Goal: Task Accomplishment & Management: Manage account settings

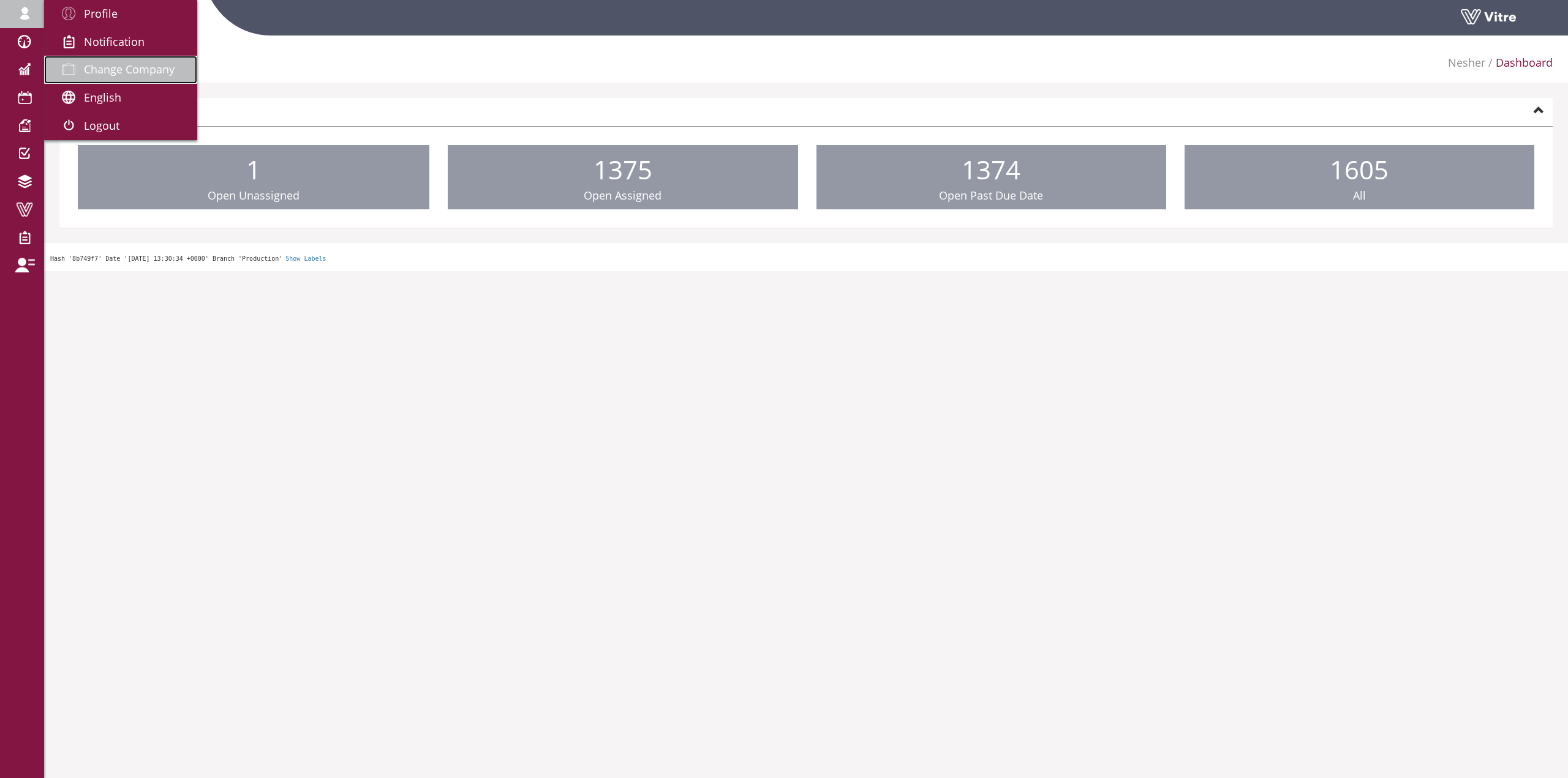
click at [109, 78] on link "Change Company" at bounding box center [120, 69] width 153 height 28
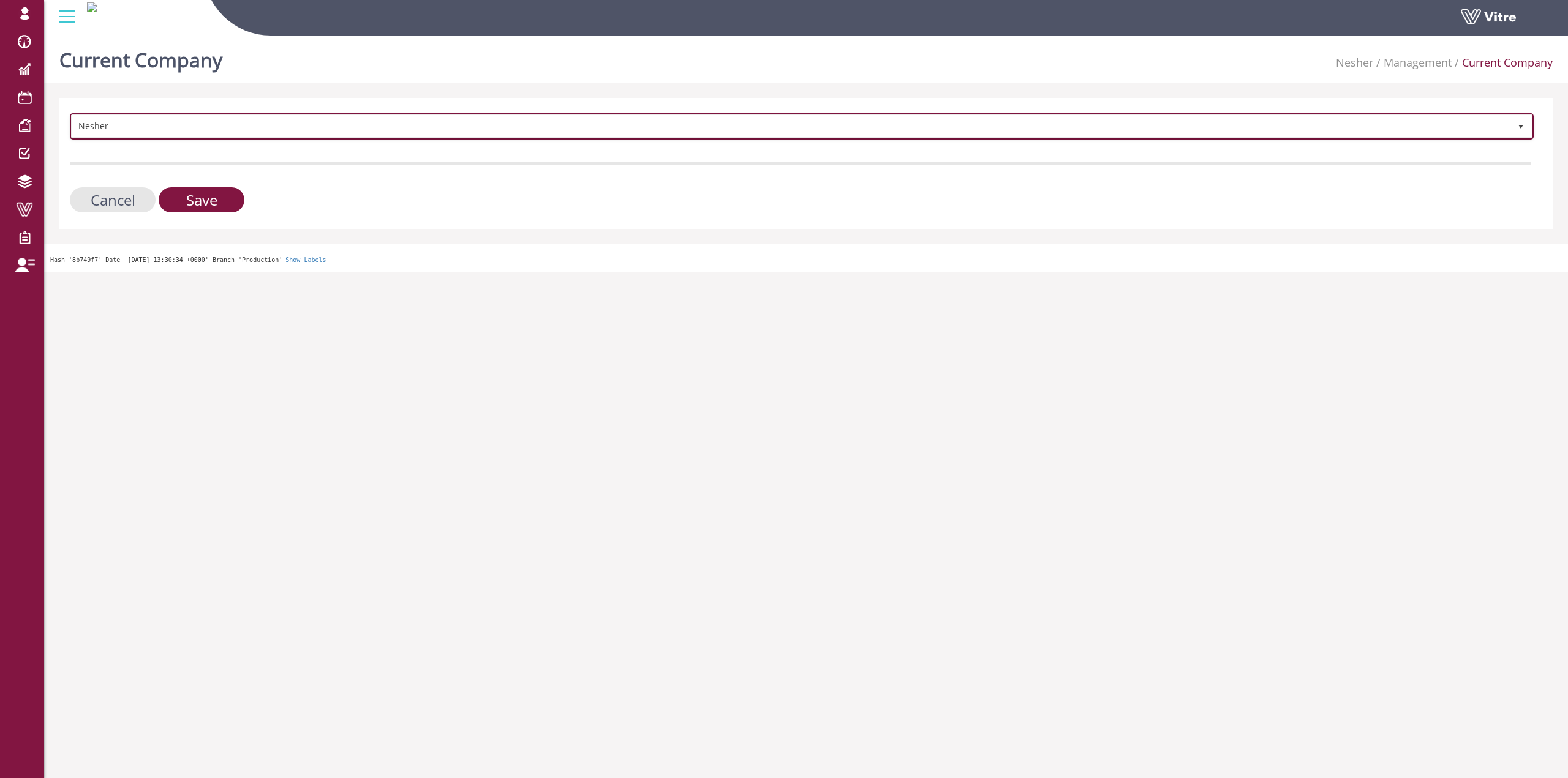
click at [271, 139] on span "Nesher 324" at bounding box center [802, 126] width 1464 height 26
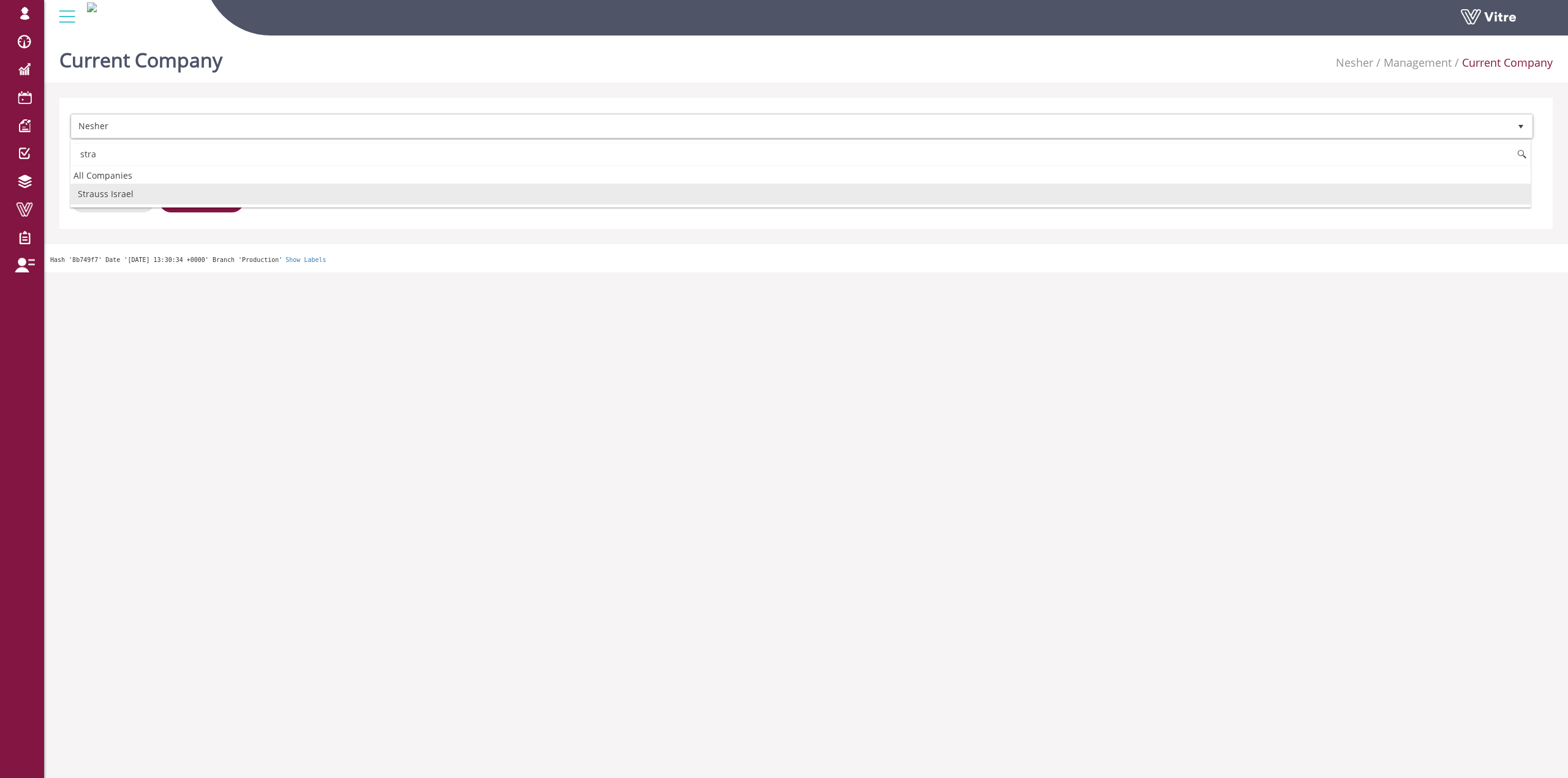
click at [178, 193] on li "Strauss Israel" at bounding box center [800, 193] width 1459 height 21
type input "stra"
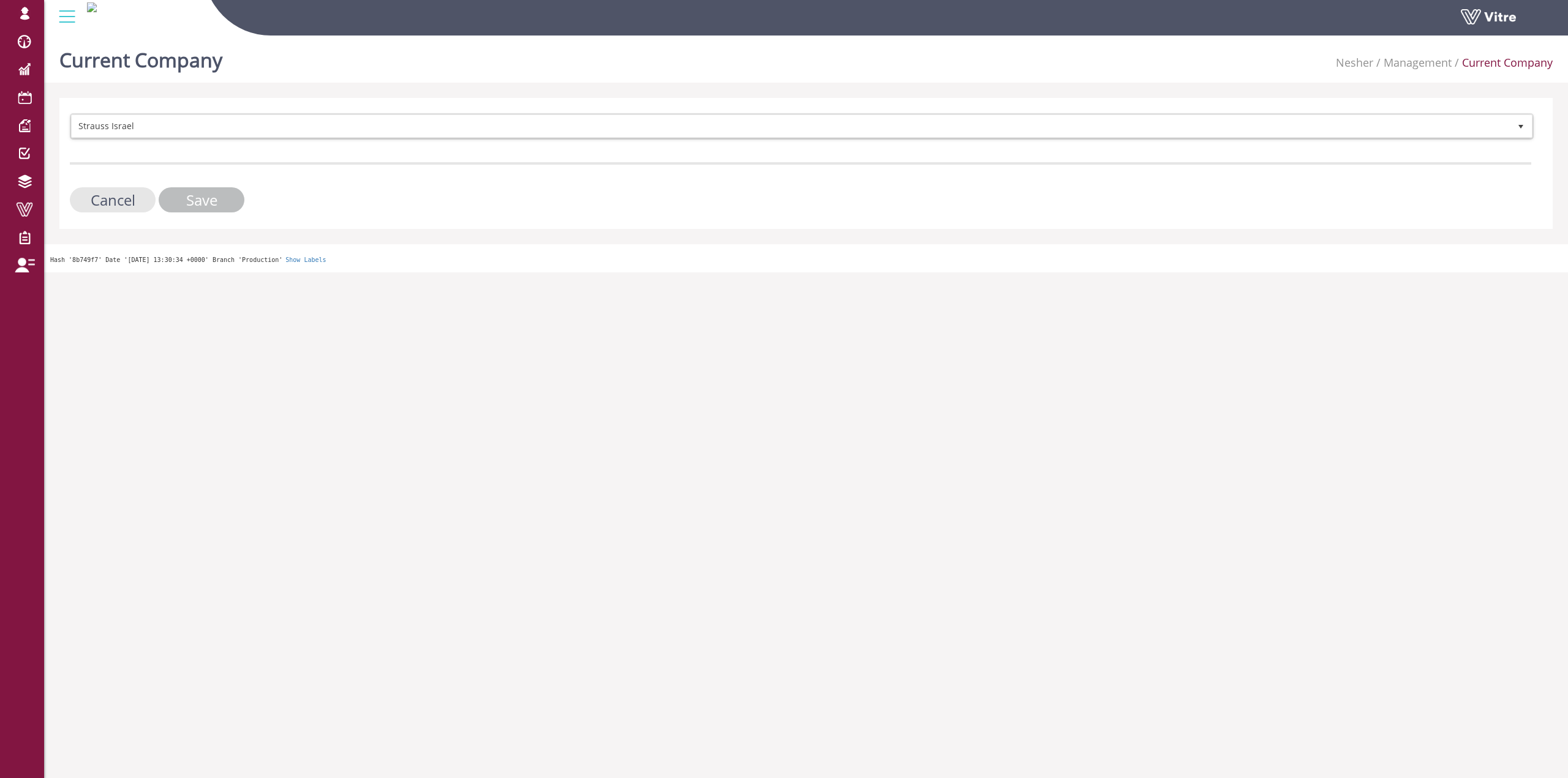
click at [205, 206] on input "Save" at bounding box center [202, 200] width 86 height 25
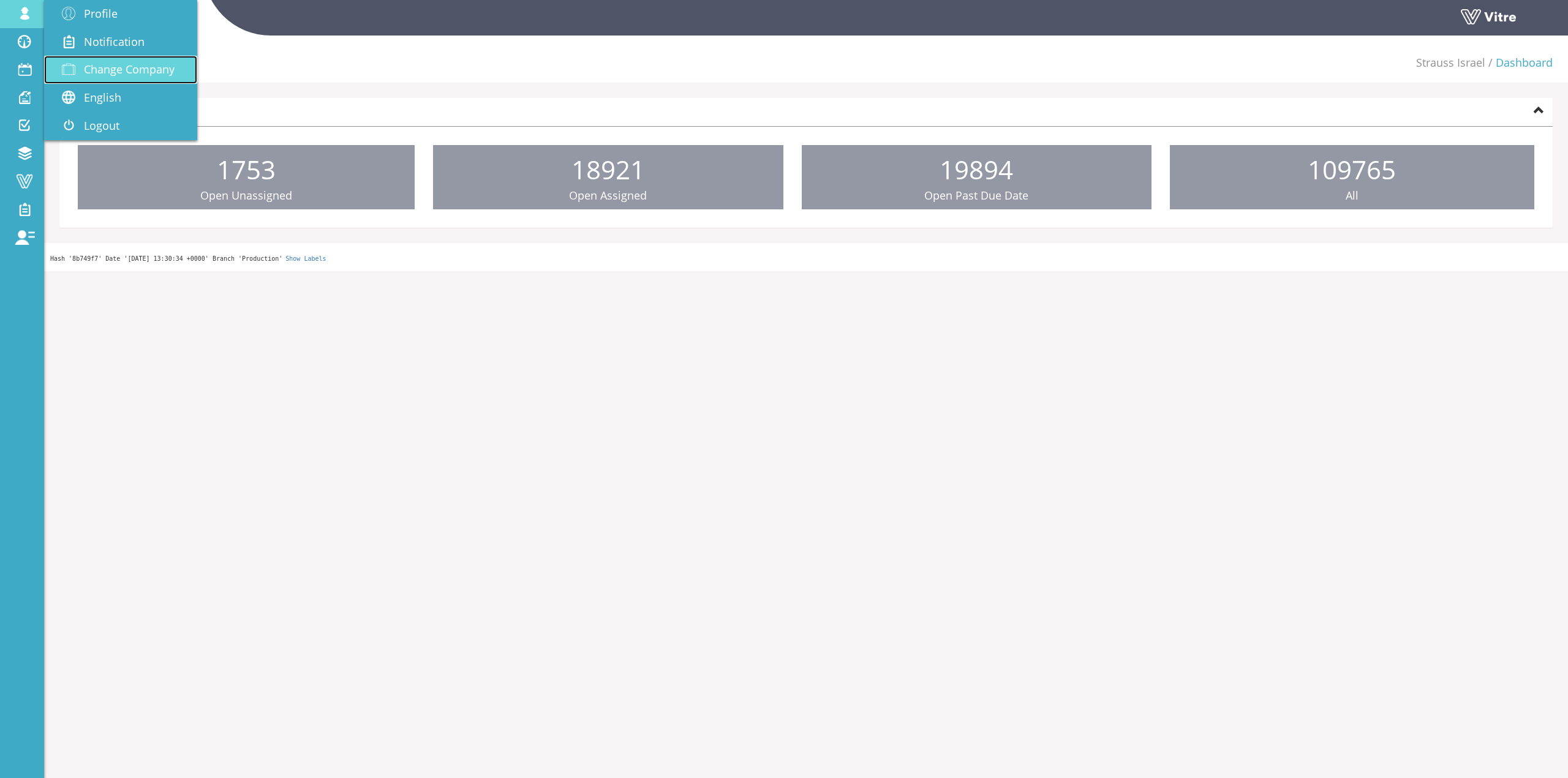
click at [113, 77] on span "Change Company" at bounding box center [130, 69] width 91 height 14
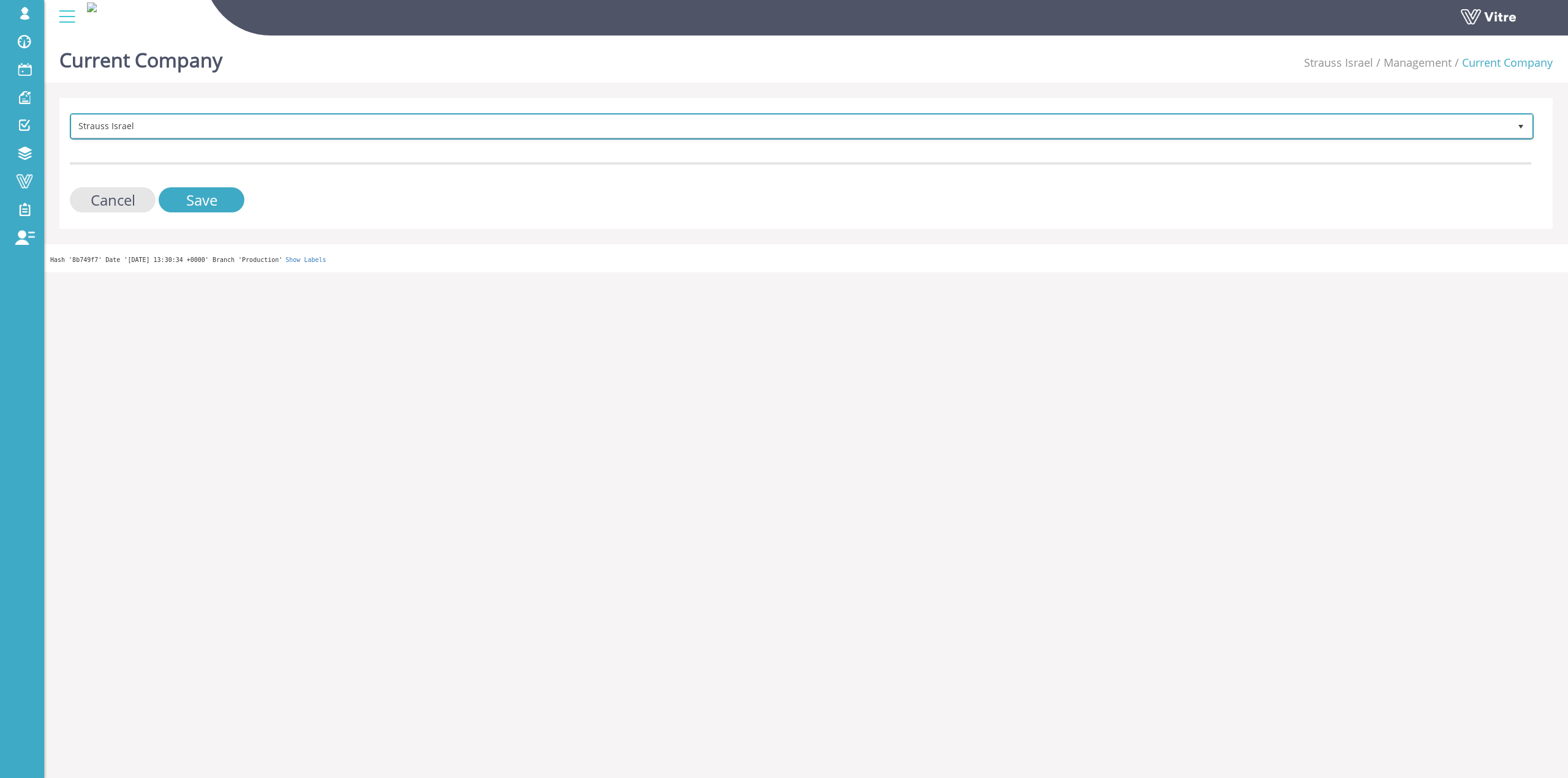
click at [310, 130] on span "Strauss Israel" at bounding box center [790, 126] width 1438 height 22
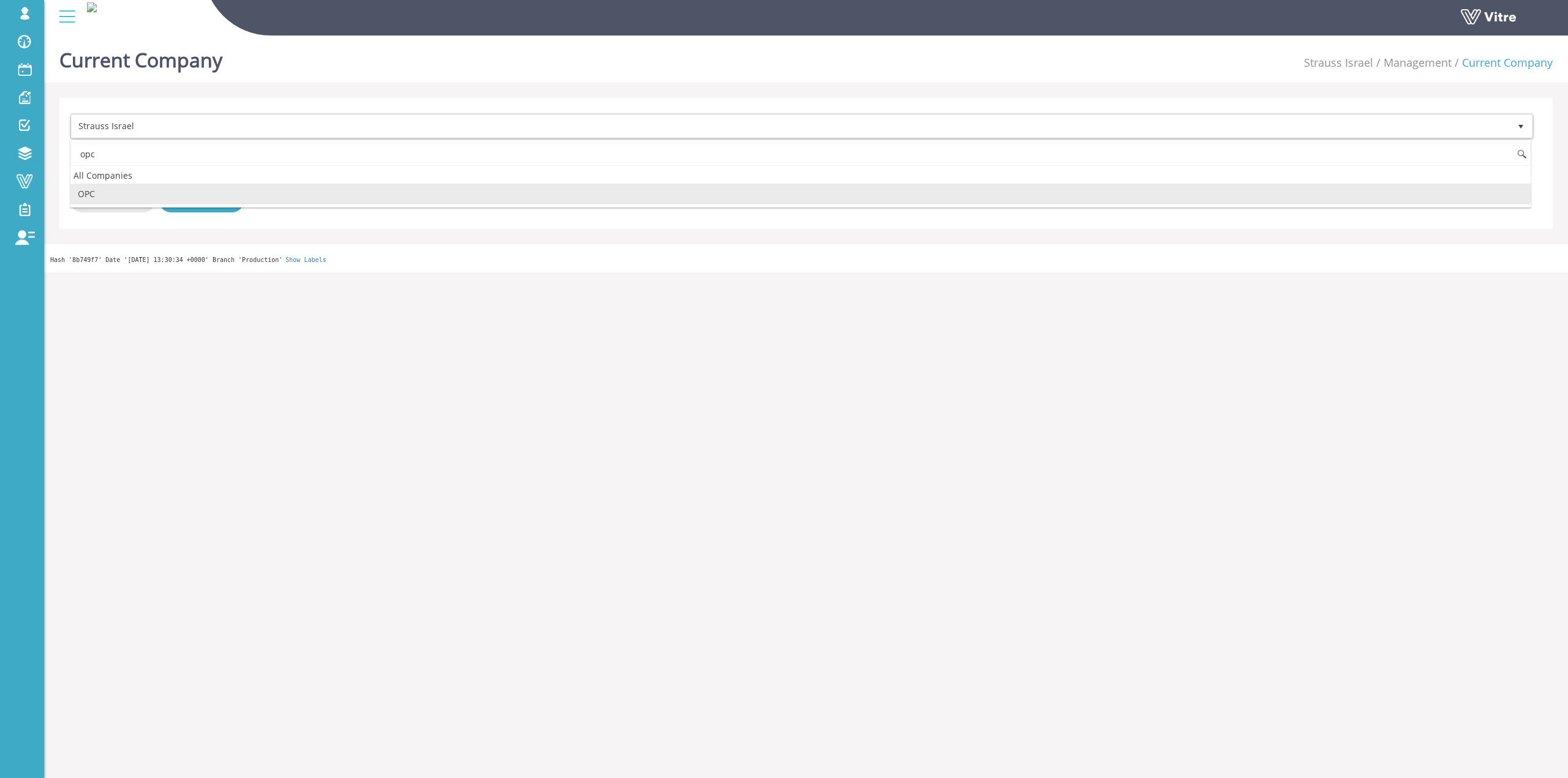
click at [204, 200] on li "OPC" at bounding box center [800, 193] width 1459 height 21
type input "opc"
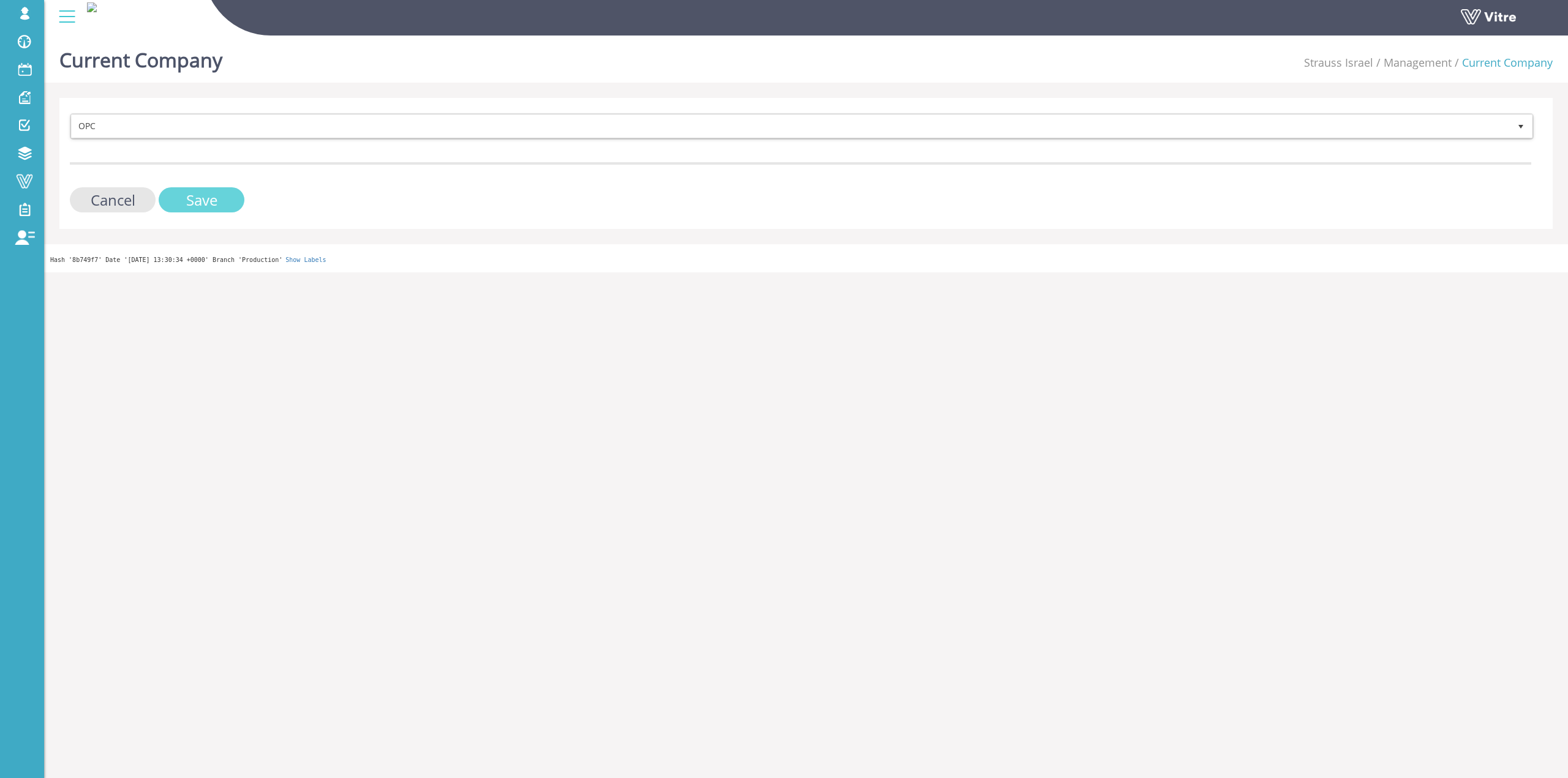
click at [204, 207] on input "Save" at bounding box center [202, 200] width 86 height 25
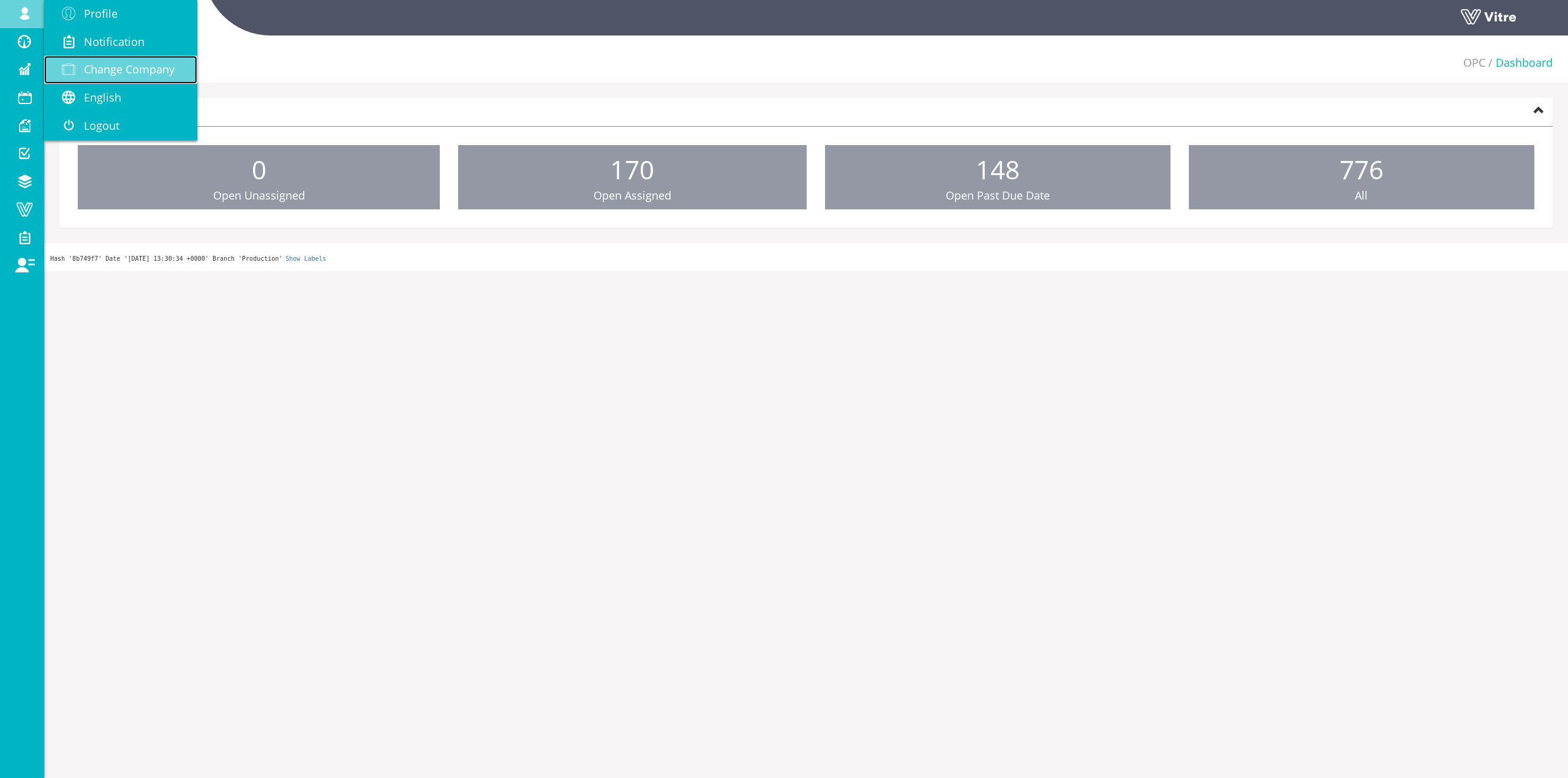
click at [95, 62] on span "Change Company" at bounding box center [130, 69] width 91 height 14
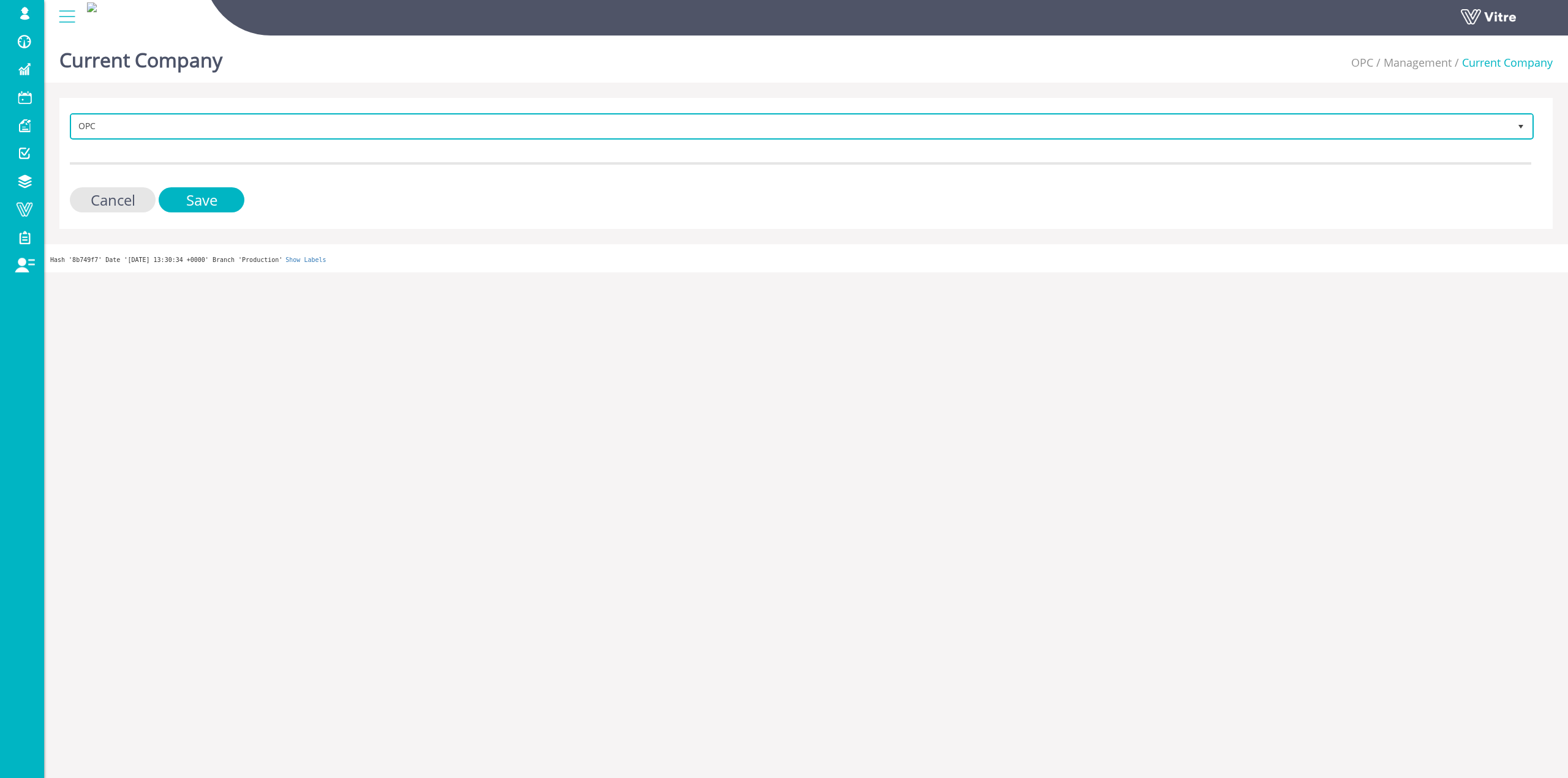
click at [300, 139] on span "OPC 272" at bounding box center [802, 126] width 1464 height 26
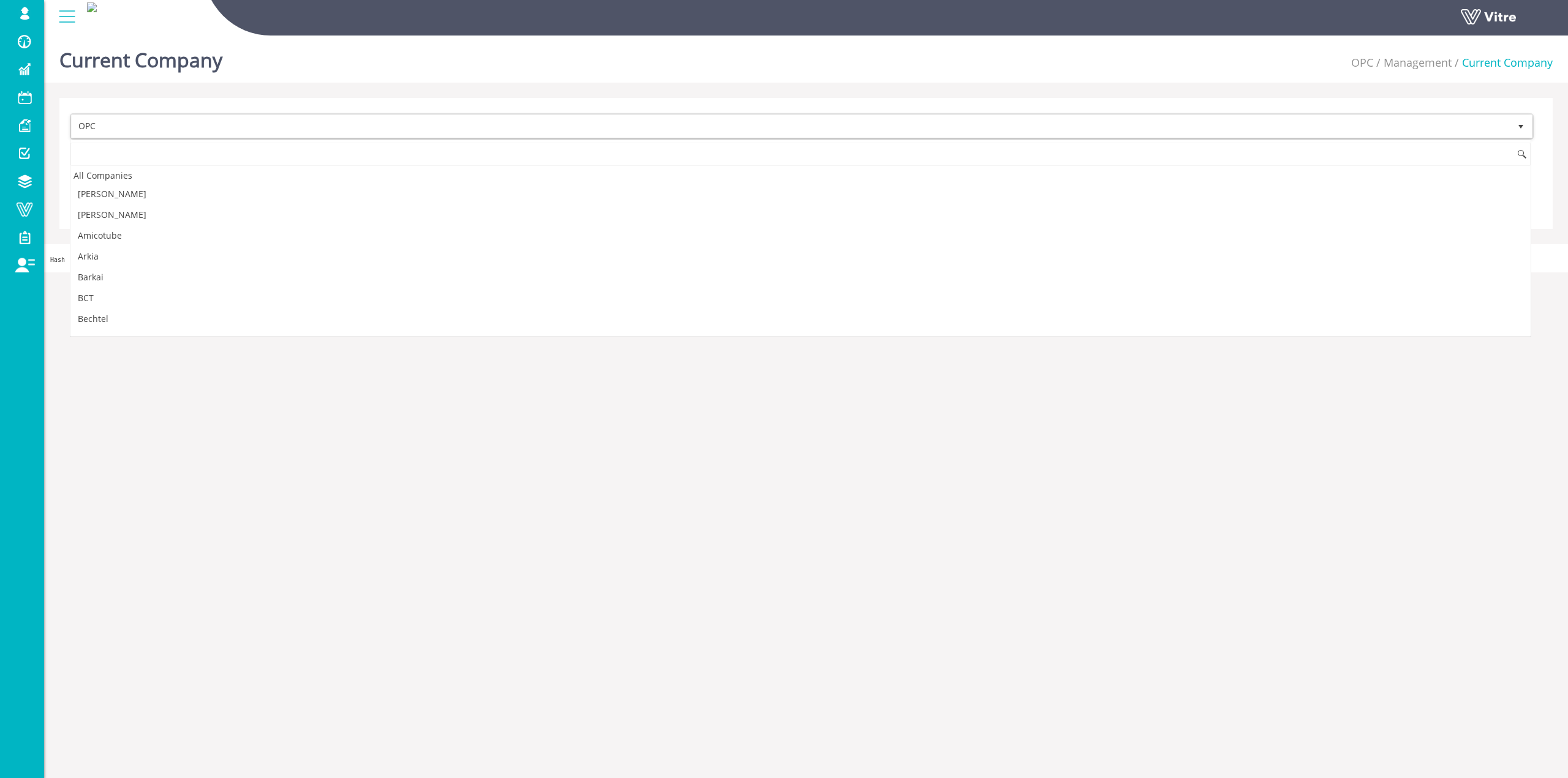
scroll to position [1016, 0]
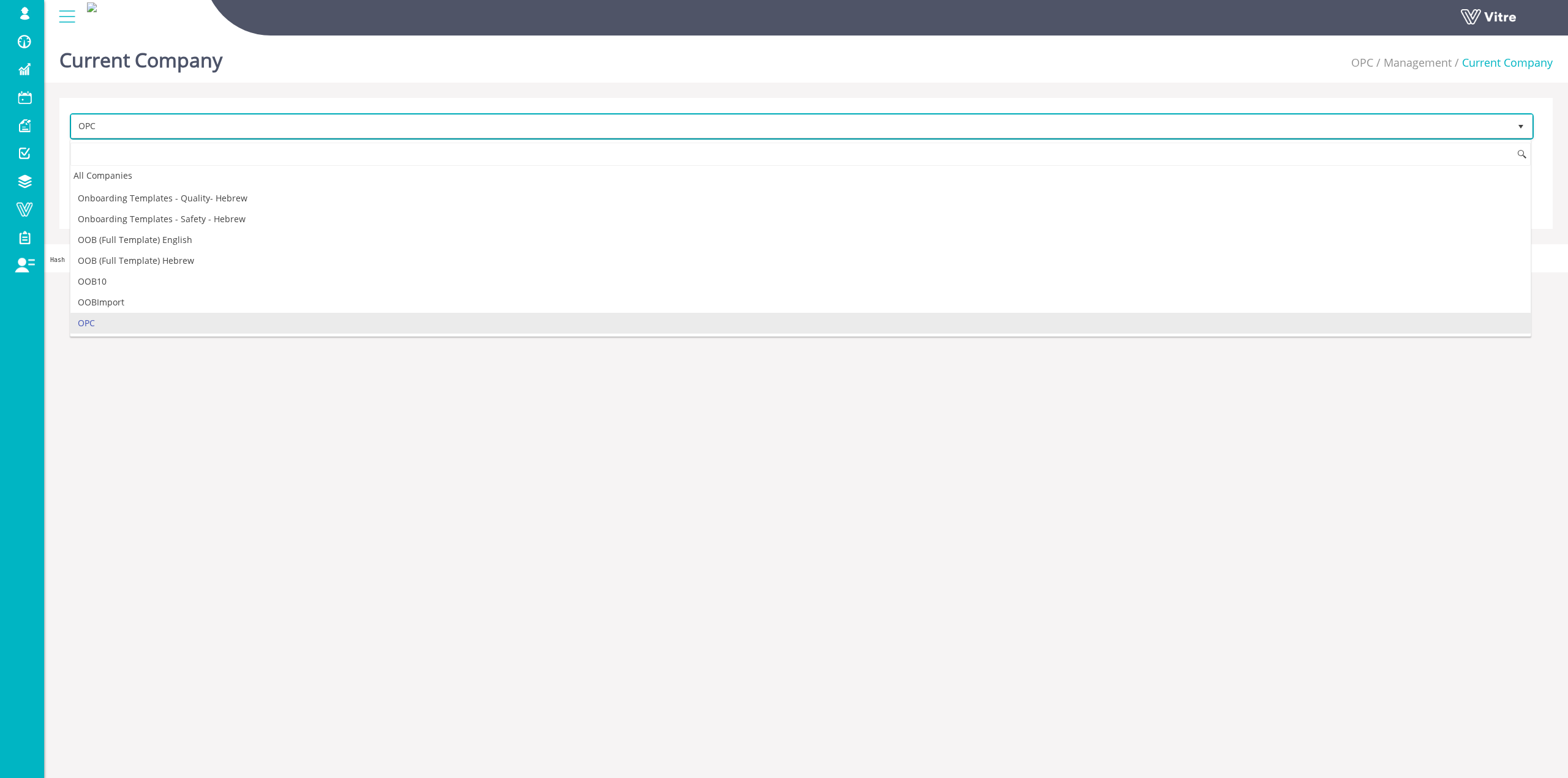
click at [297, 132] on span "OPC" at bounding box center [790, 126] width 1438 height 22
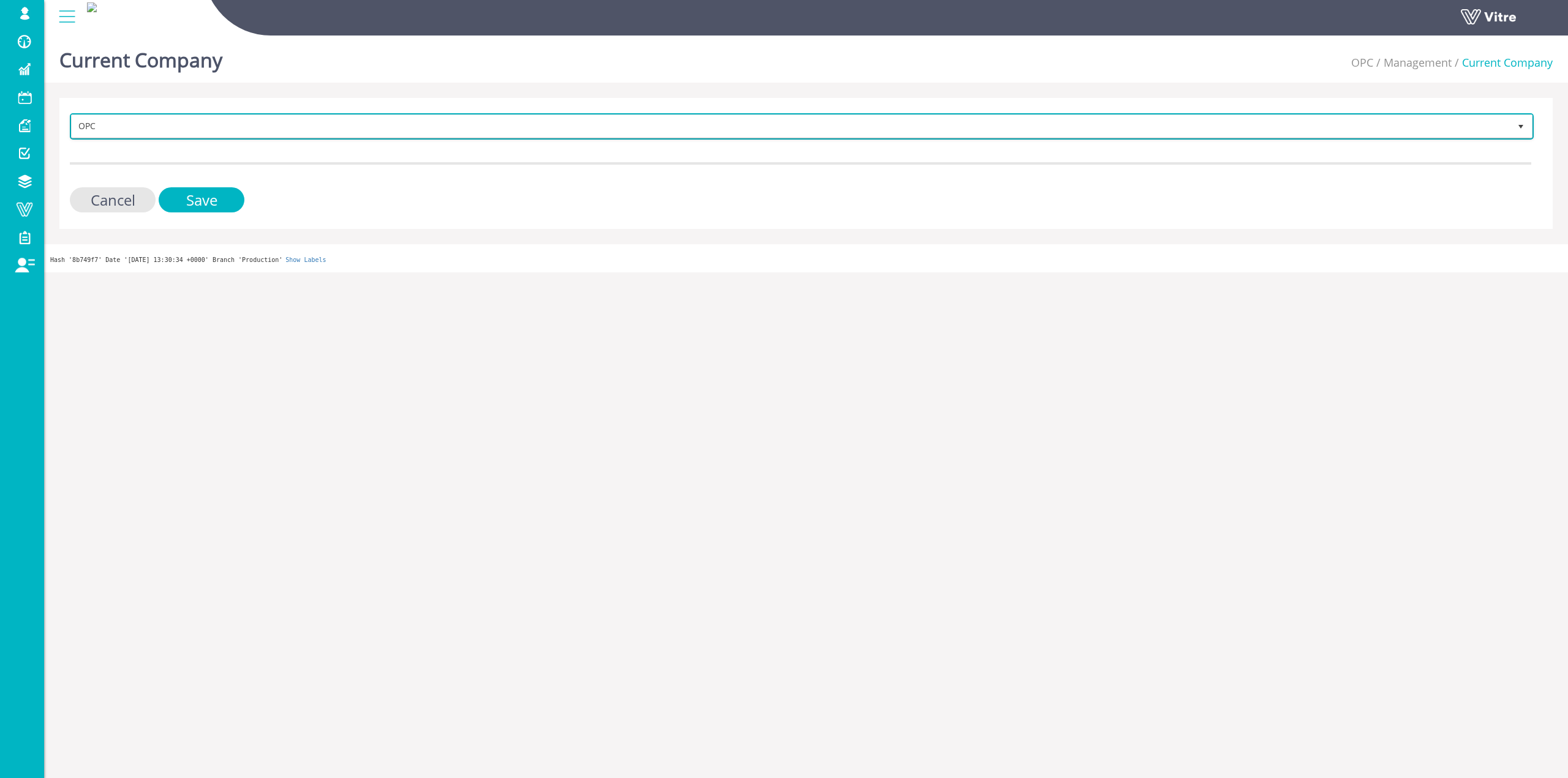
click at [297, 132] on span "OPC" at bounding box center [790, 126] width 1438 height 22
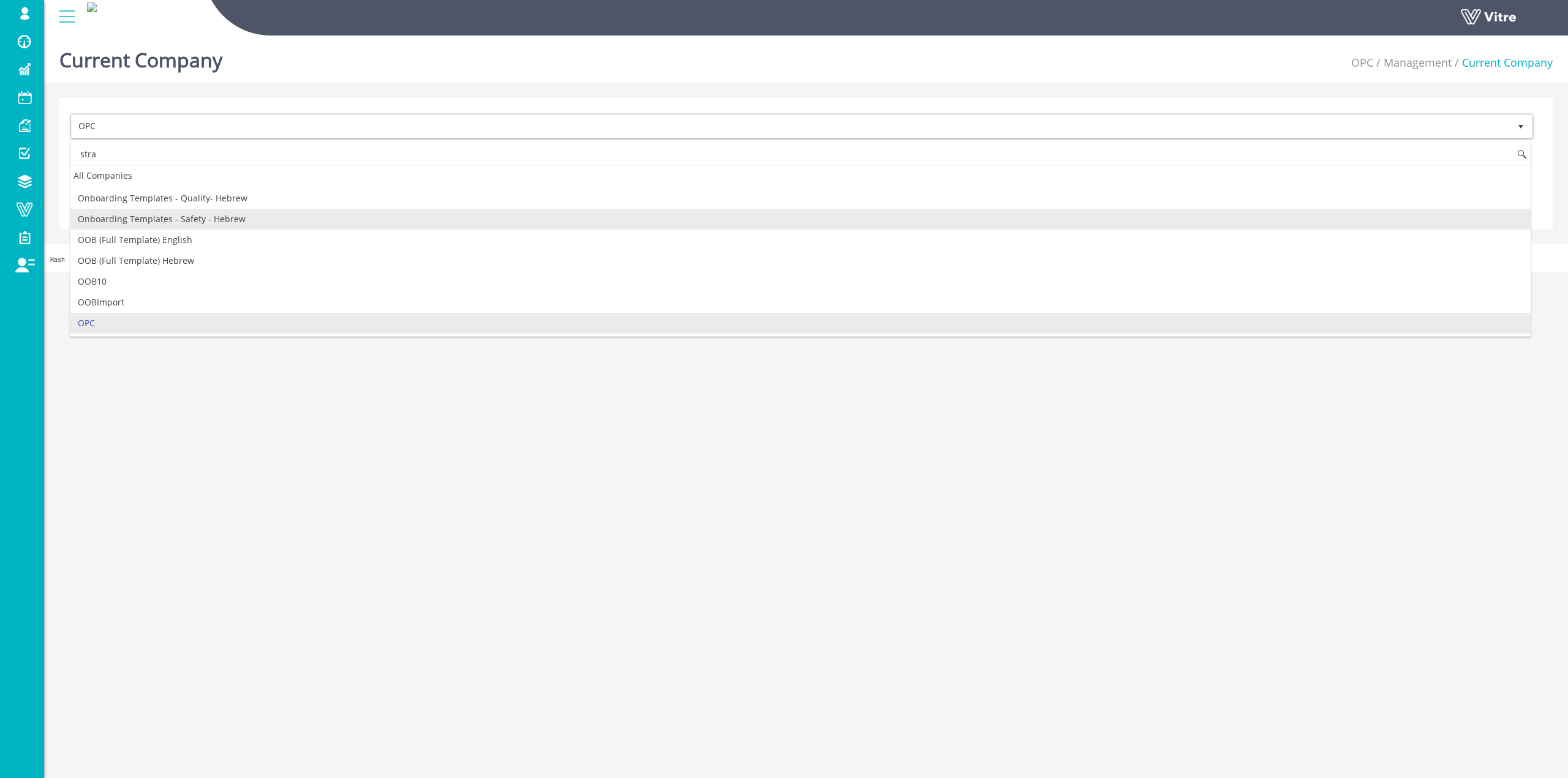
scroll to position [0, 0]
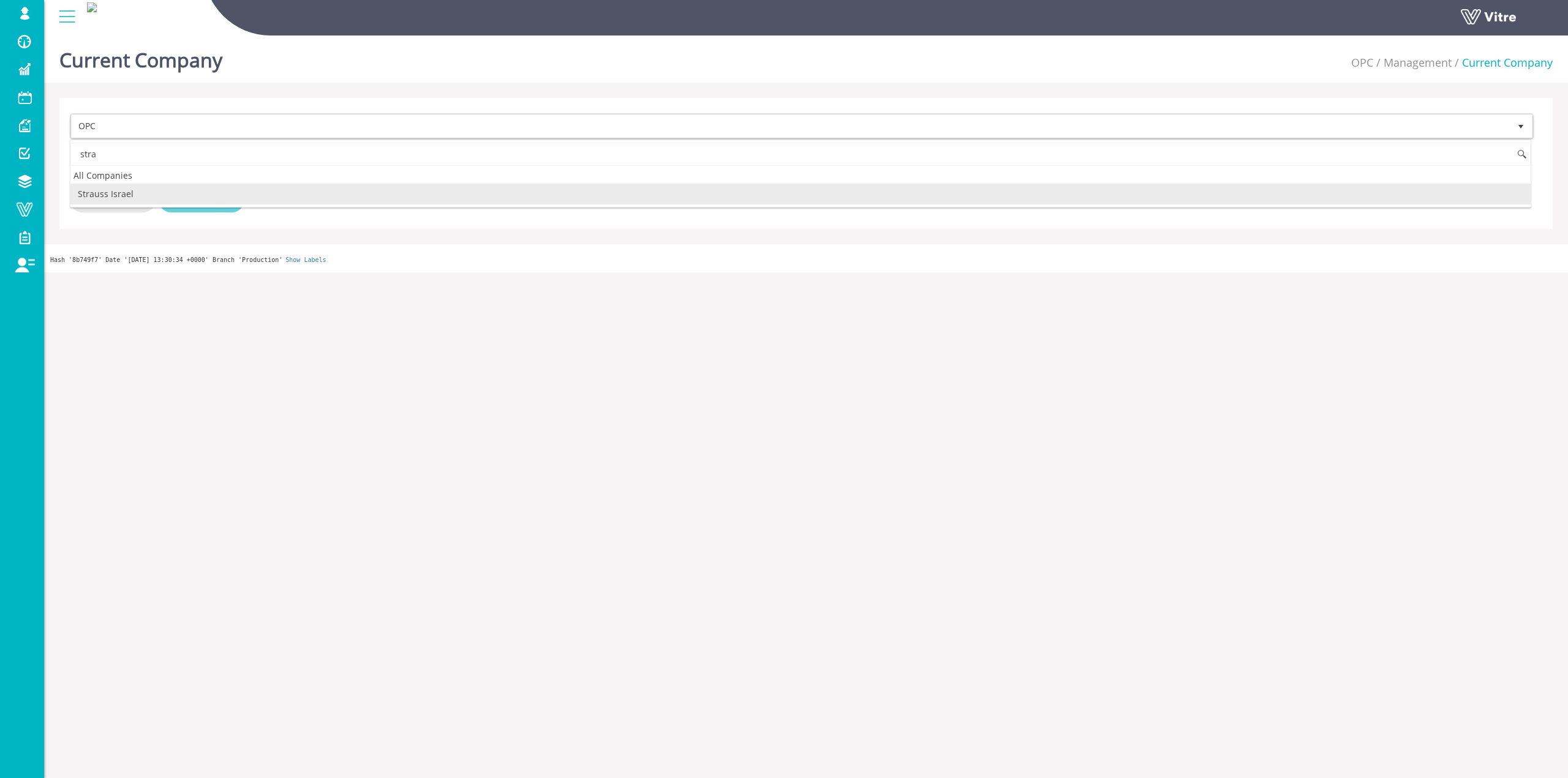
click at [181, 191] on li "Strauss Israel" at bounding box center [800, 193] width 1459 height 21
type input "stra"
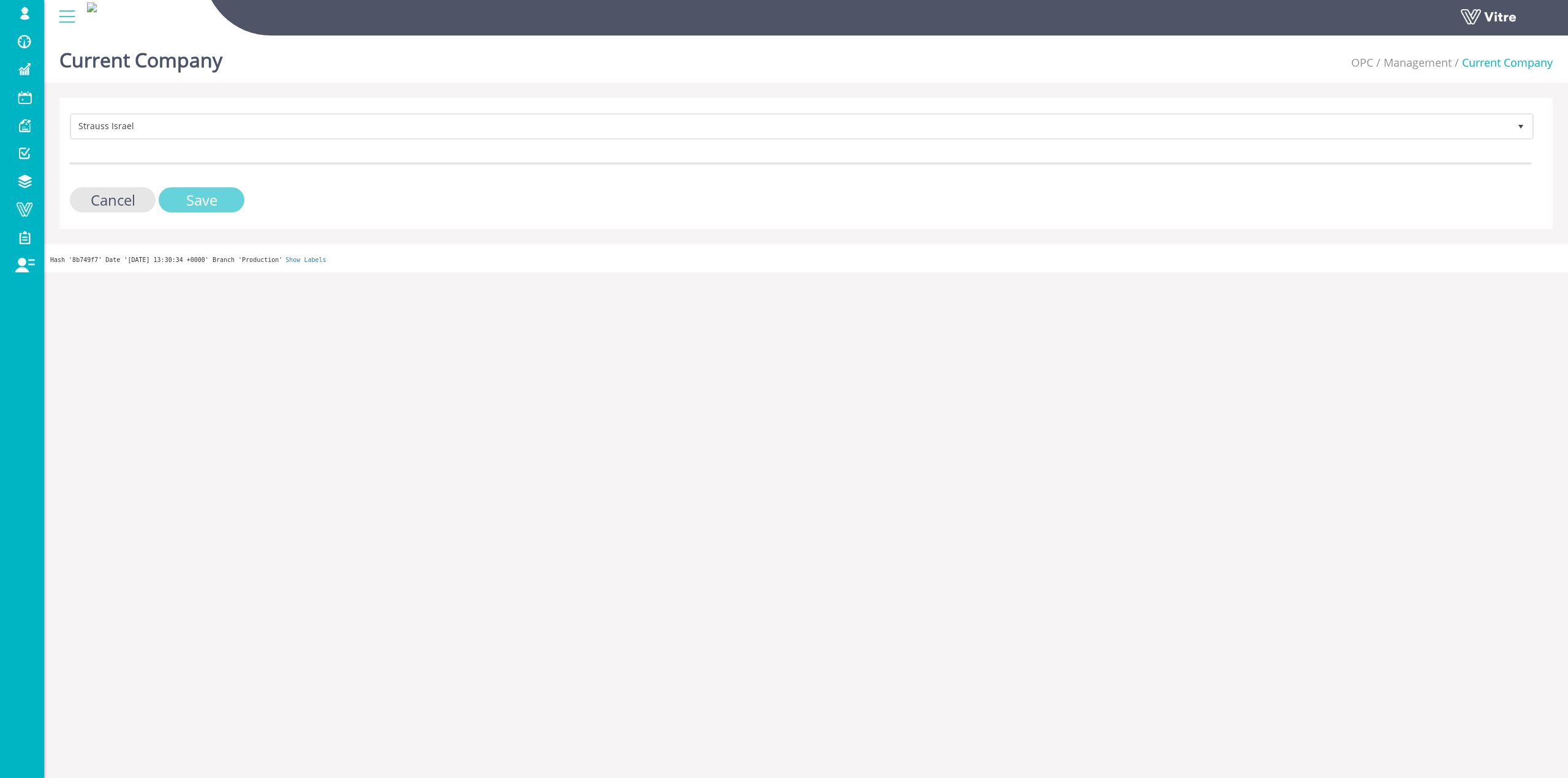
click at [193, 193] on input "Save" at bounding box center [202, 200] width 86 height 25
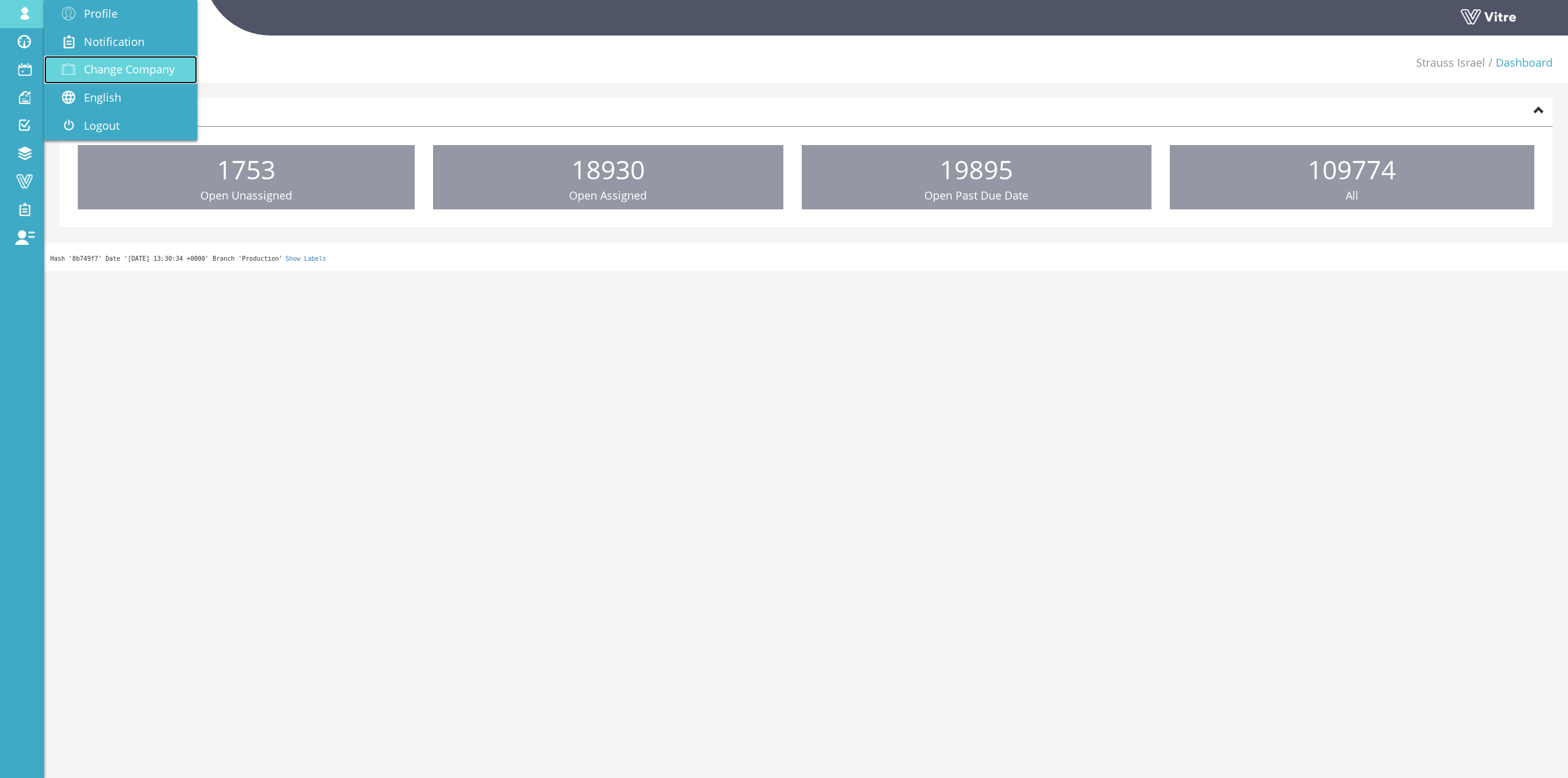
click at [86, 66] on span "Change Company" at bounding box center [130, 69] width 91 height 14
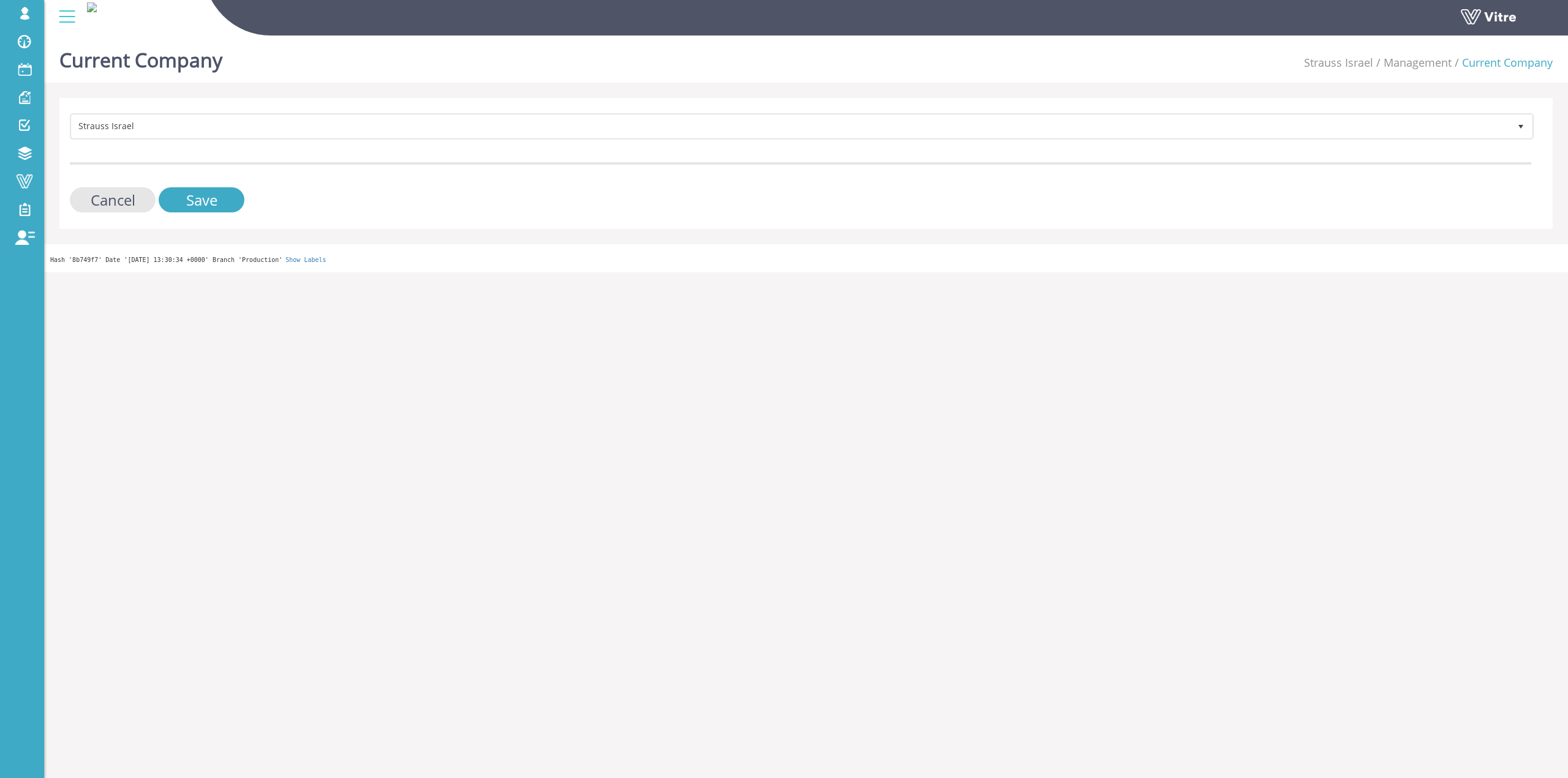
click at [229, 148] on form "Strauss Israel 222 Cancel Save" at bounding box center [800, 163] width 1461 height 99
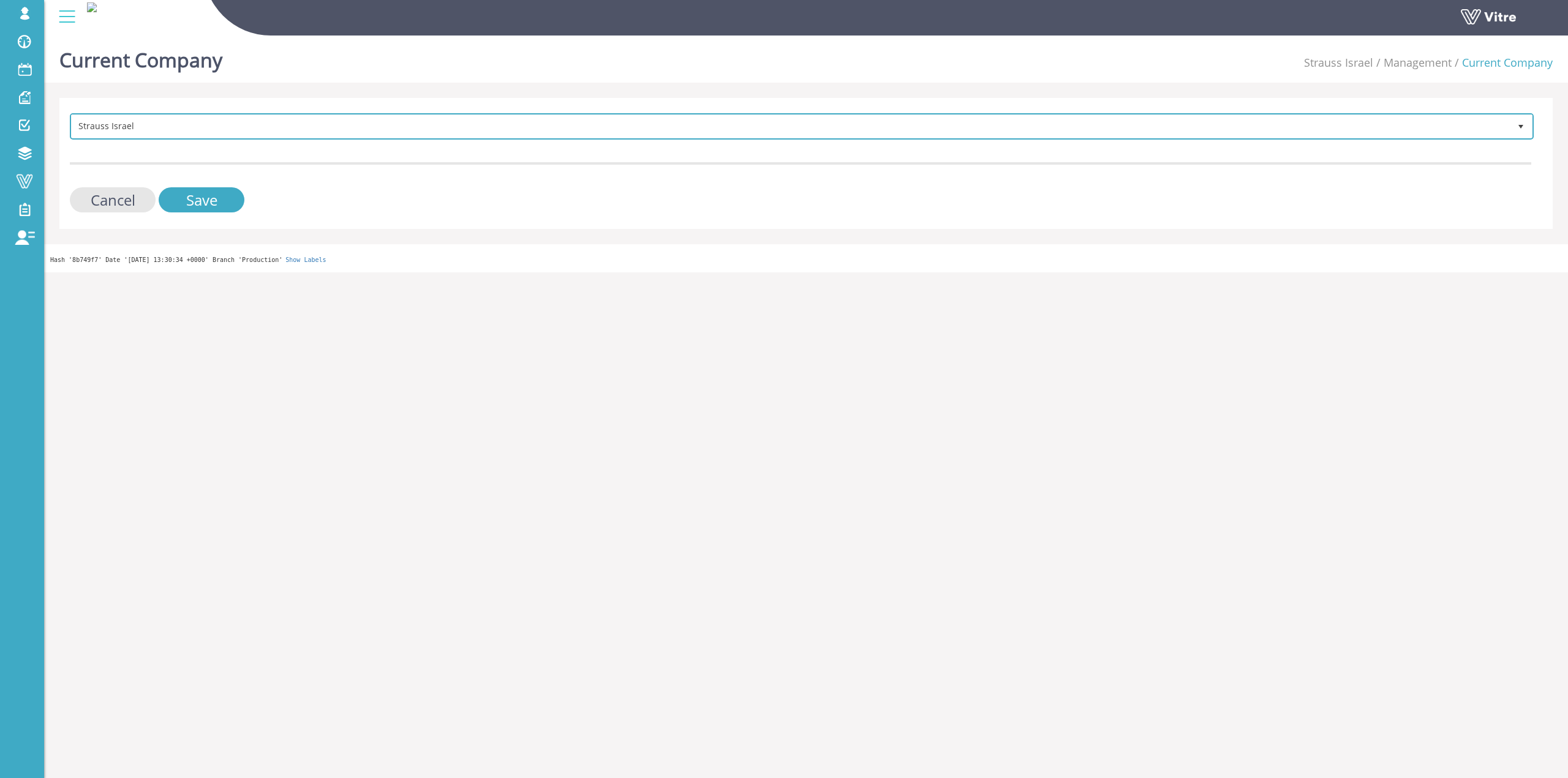
click at [241, 130] on span "Strauss Israel" at bounding box center [790, 126] width 1438 height 22
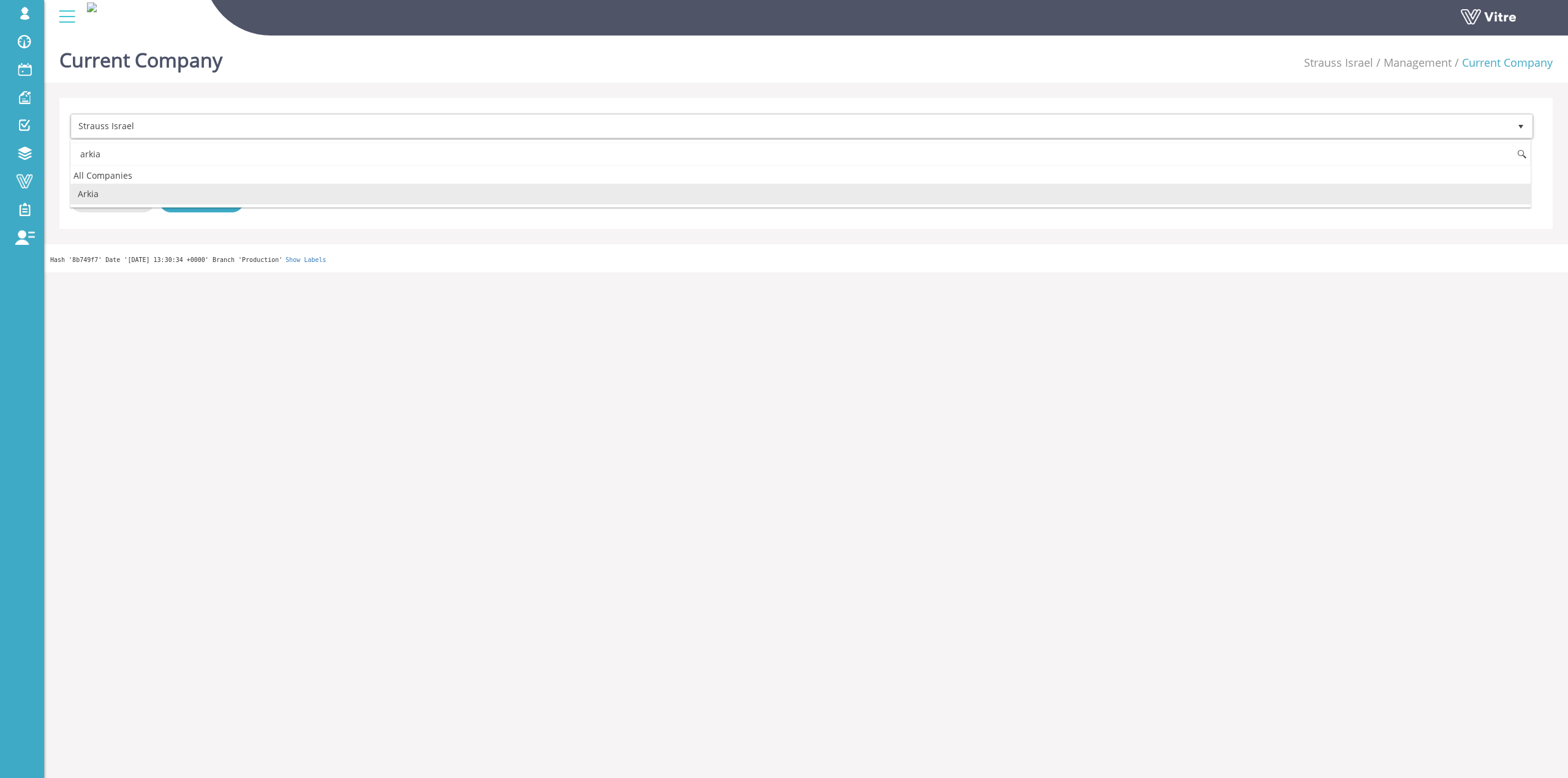
click at [177, 192] on li "Arkia" at bounding box center [800, 193] width 1459 height 21
type input "arkia"
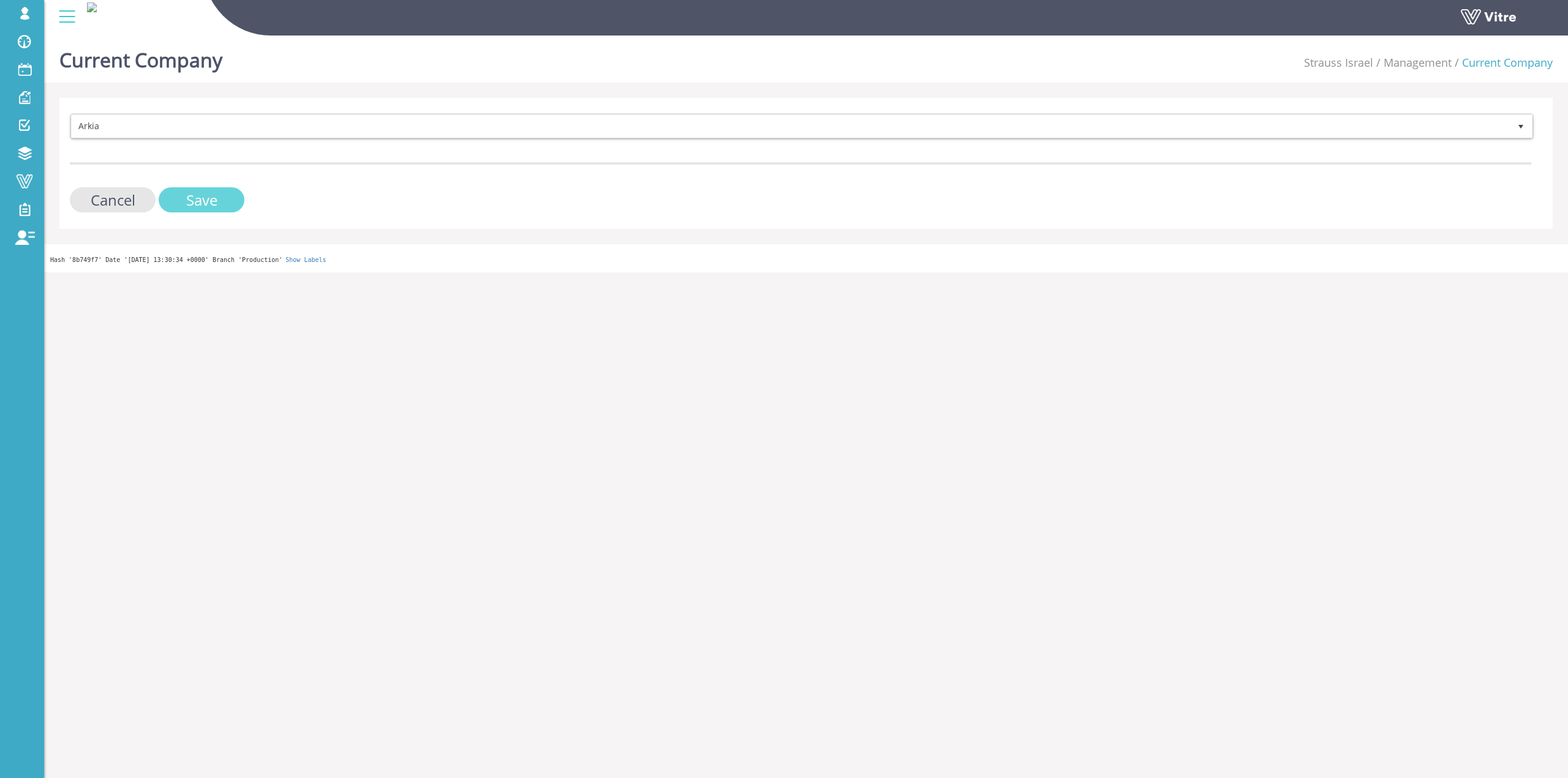
click at [183, 194] on input "Save" at bounding box center [202, 200] width 86 height 25
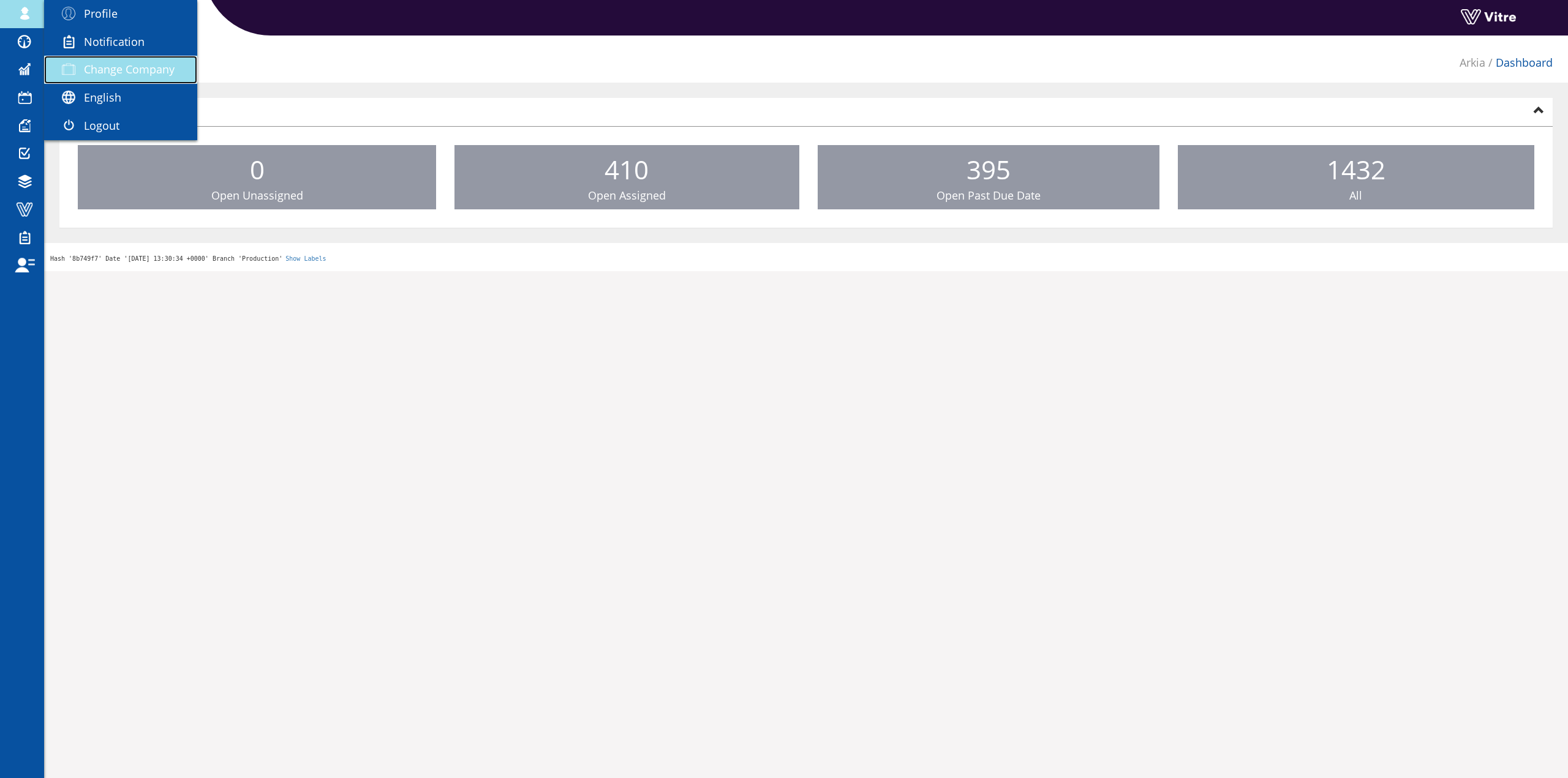
click at [115, 66] on span "Change Company" at bounding box center [130, 69] width 91 height 14
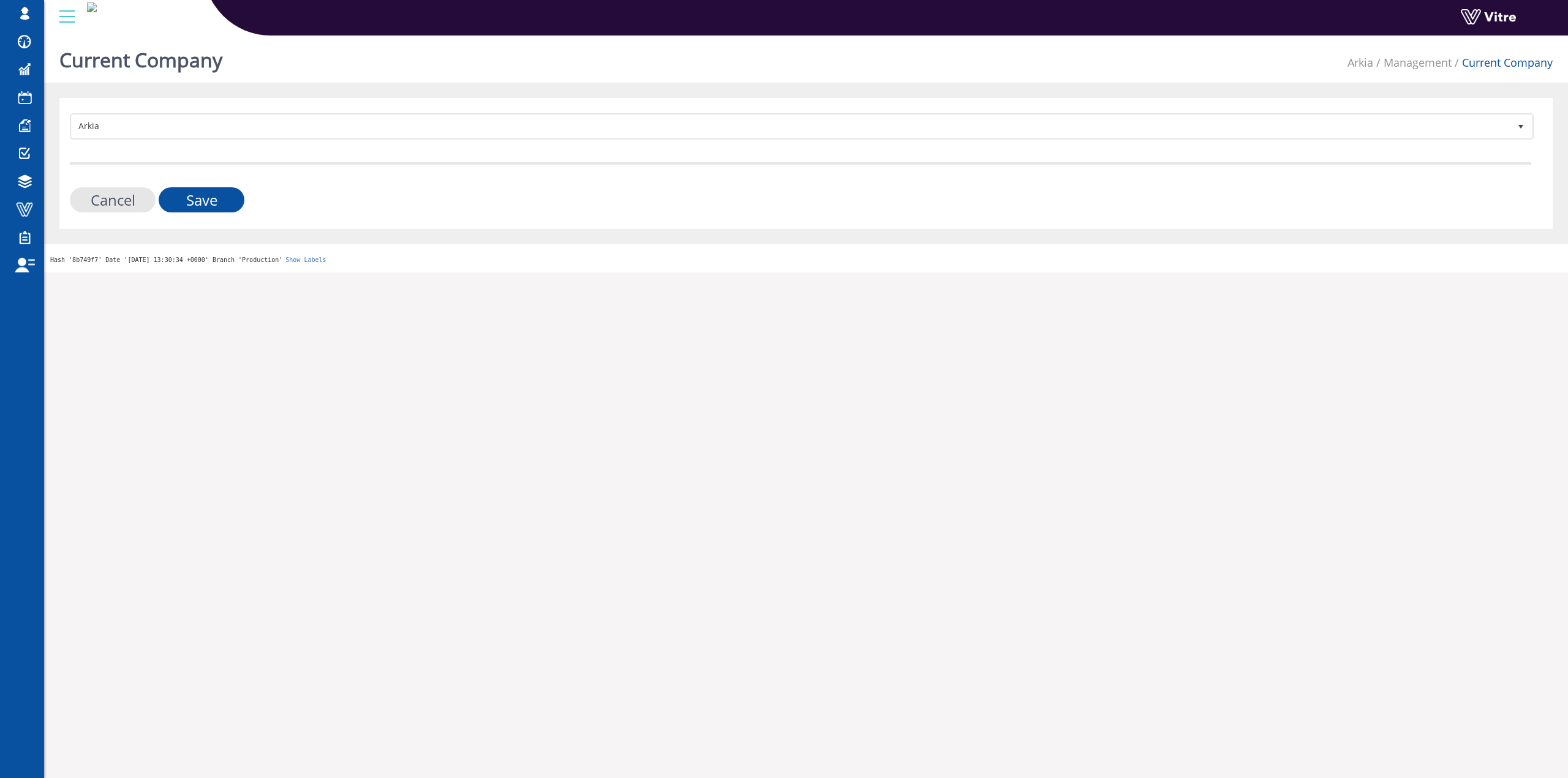
click at [199, 96] on div "Current Company Arkia Management Current Company Arkia 328 Cancel Save Hash '8b…" at bounding box center [805, 151] width 1523 height 242
click at [199, 107] on div "Arkia 328 Cancel Save" at bounding box center [806, 163] width 1493 height 131
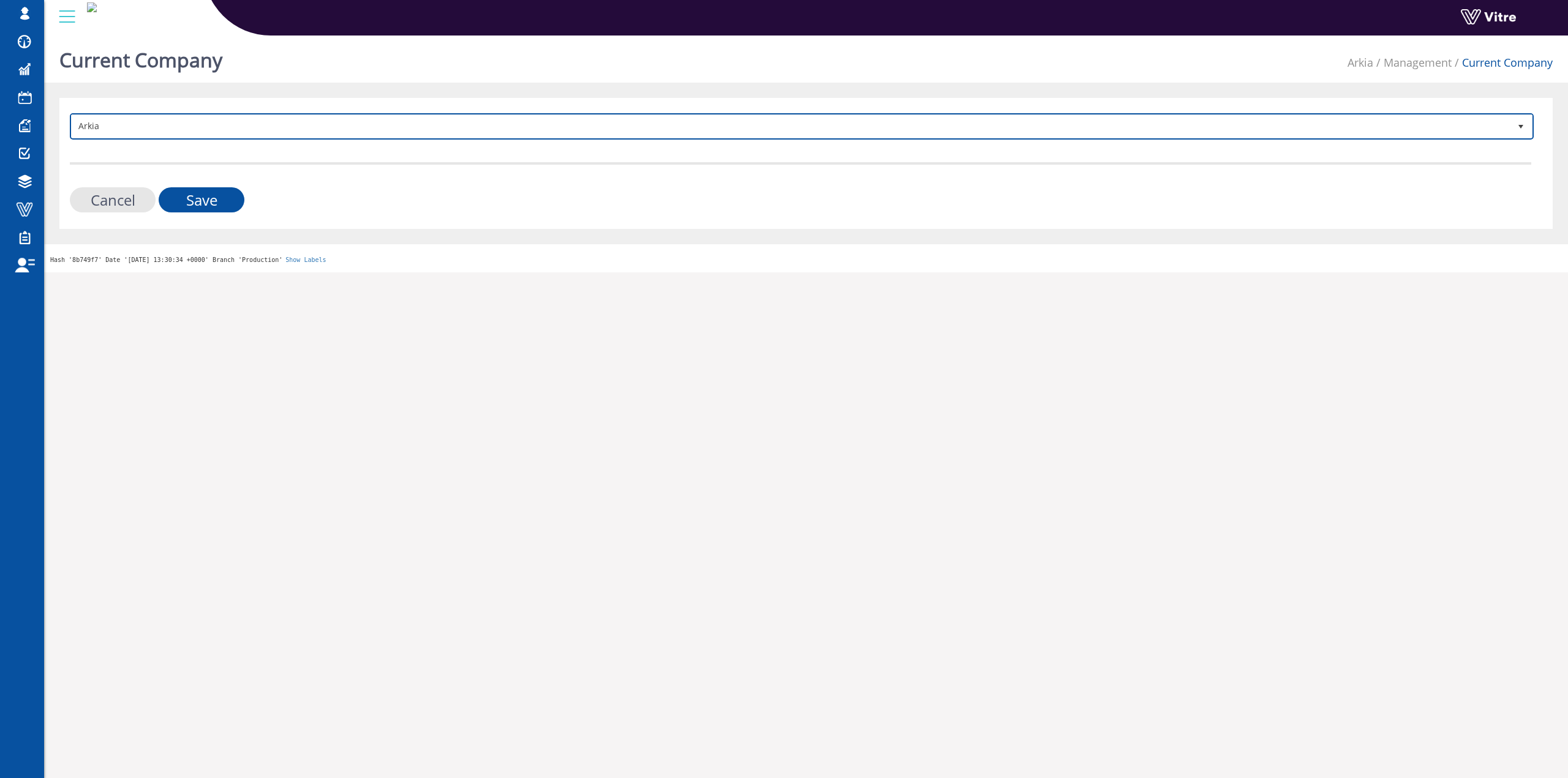
click at [201, 129] on span "Arkia" at bounding box center [790, 126] width 1438 height 22
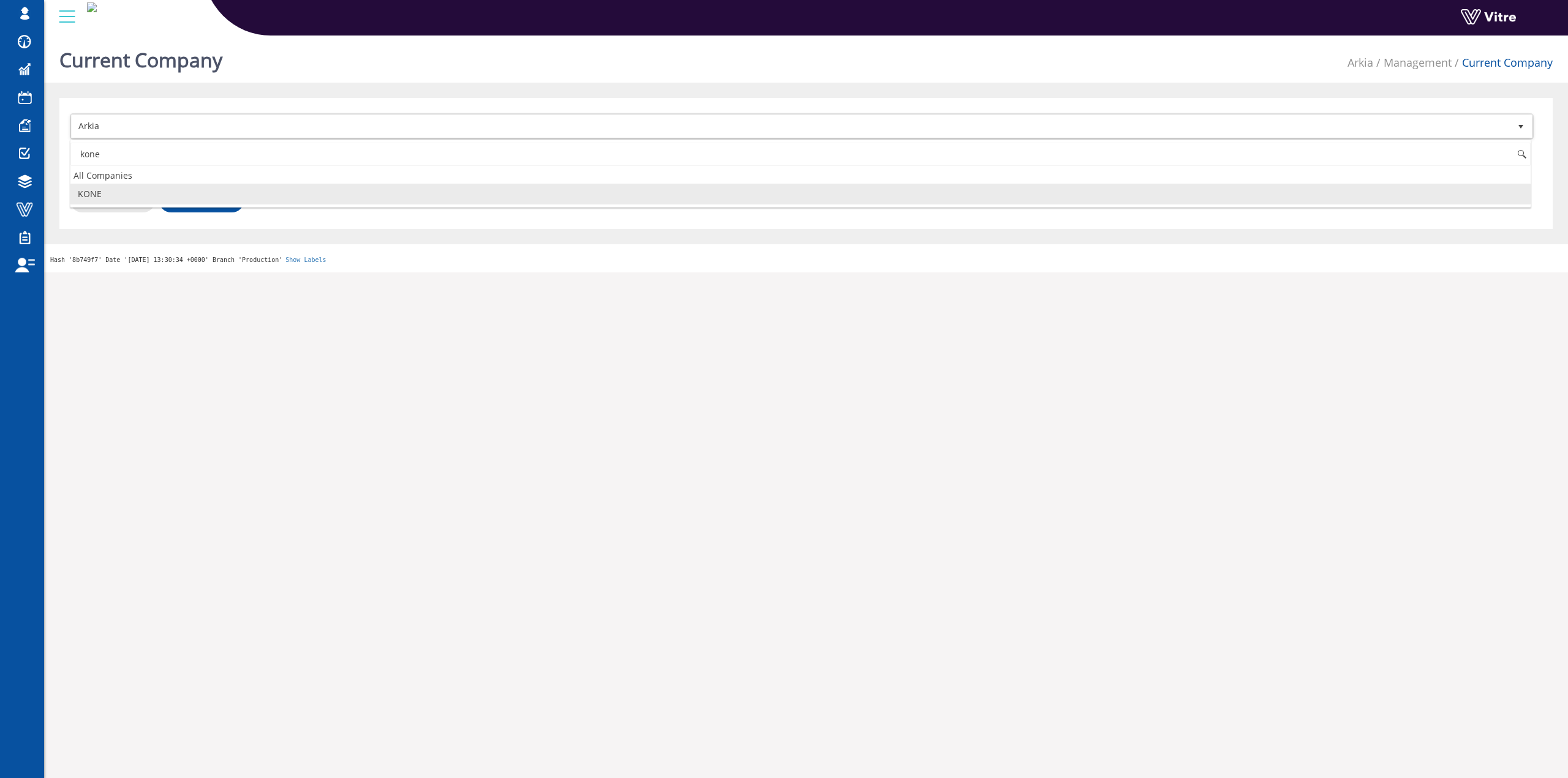
click at [167, 192] on li "KONE" at bounding box center [800, 193] width 1459 height 21
type input "kone"
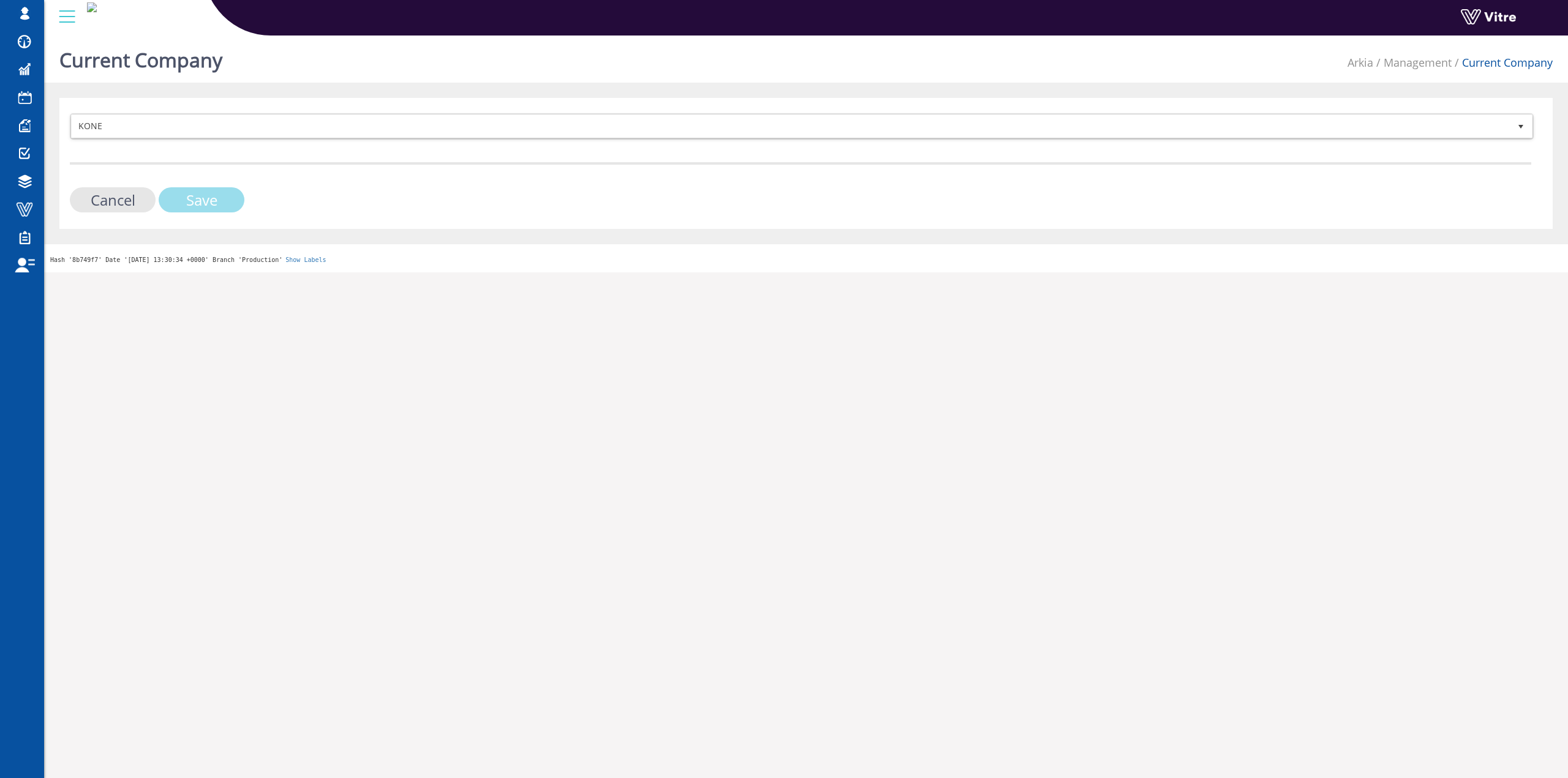
click at [204, 205] on input "Save" at bounding box center [202, 200] width 86 height 25
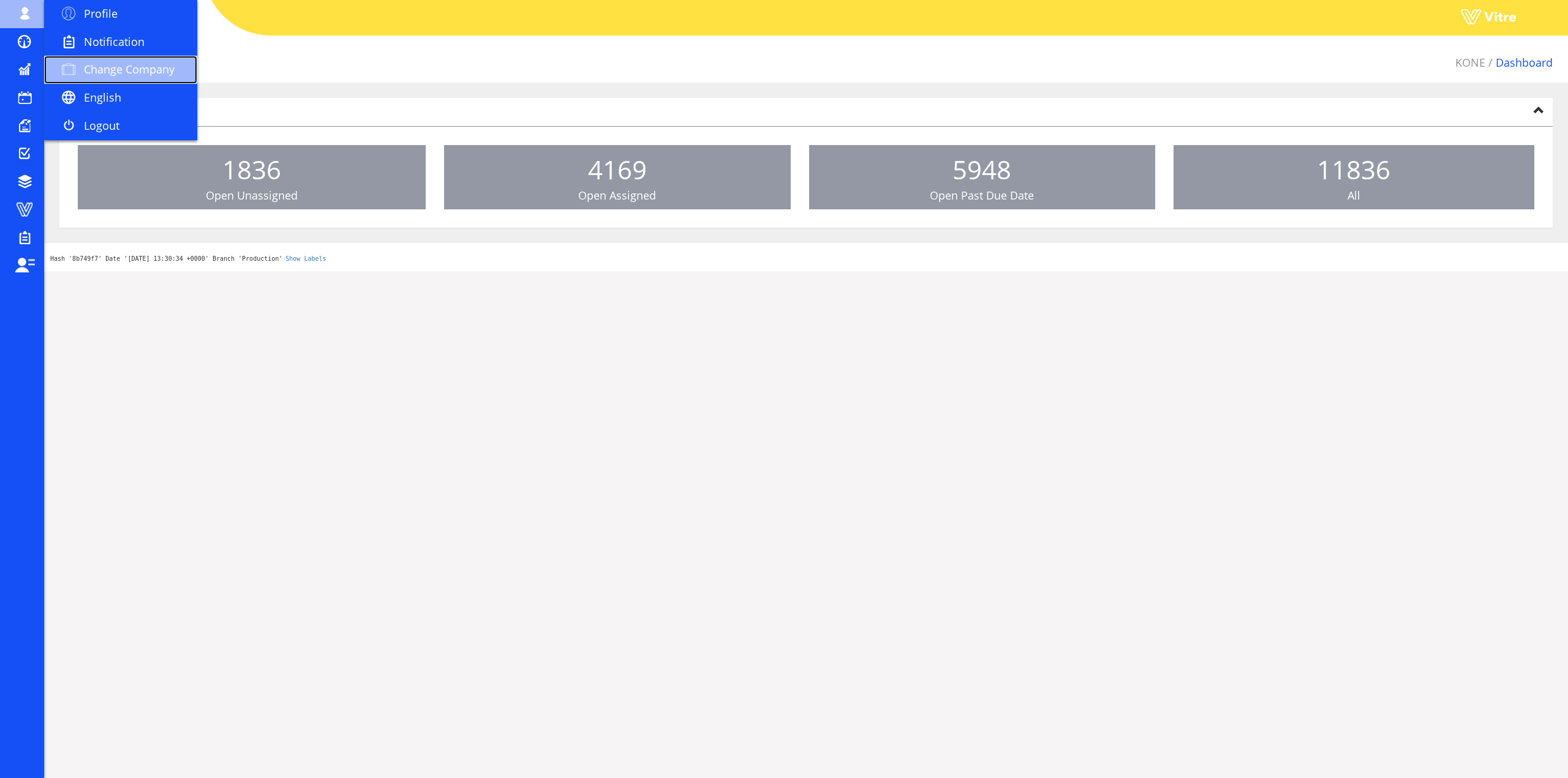
click at [139, 65] on span "Change Company" at bounding box center [130, 69] width 91 height 14
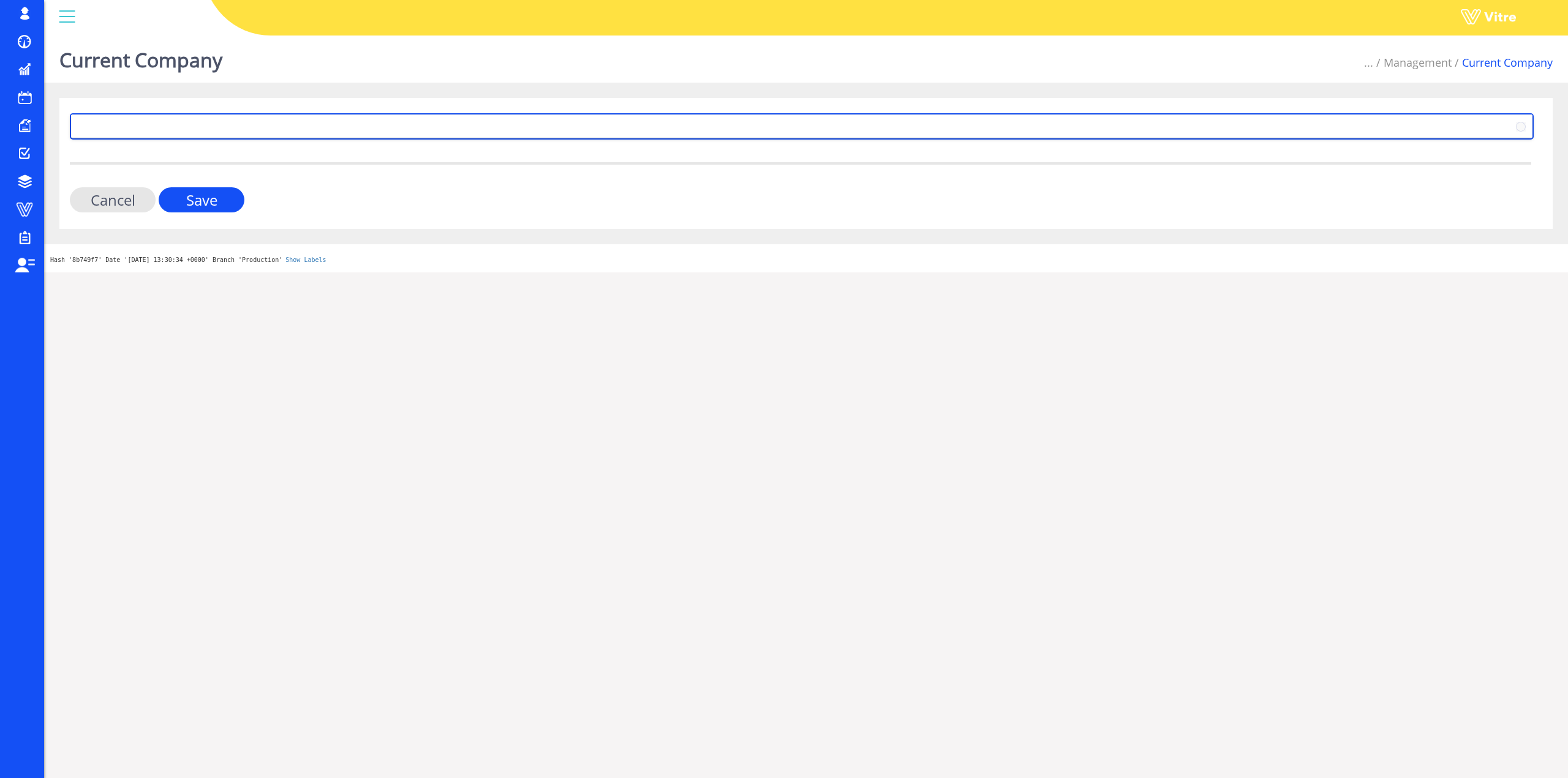
click at [385, 124] on span at bounding box center [790, 126] width 1438 height 22
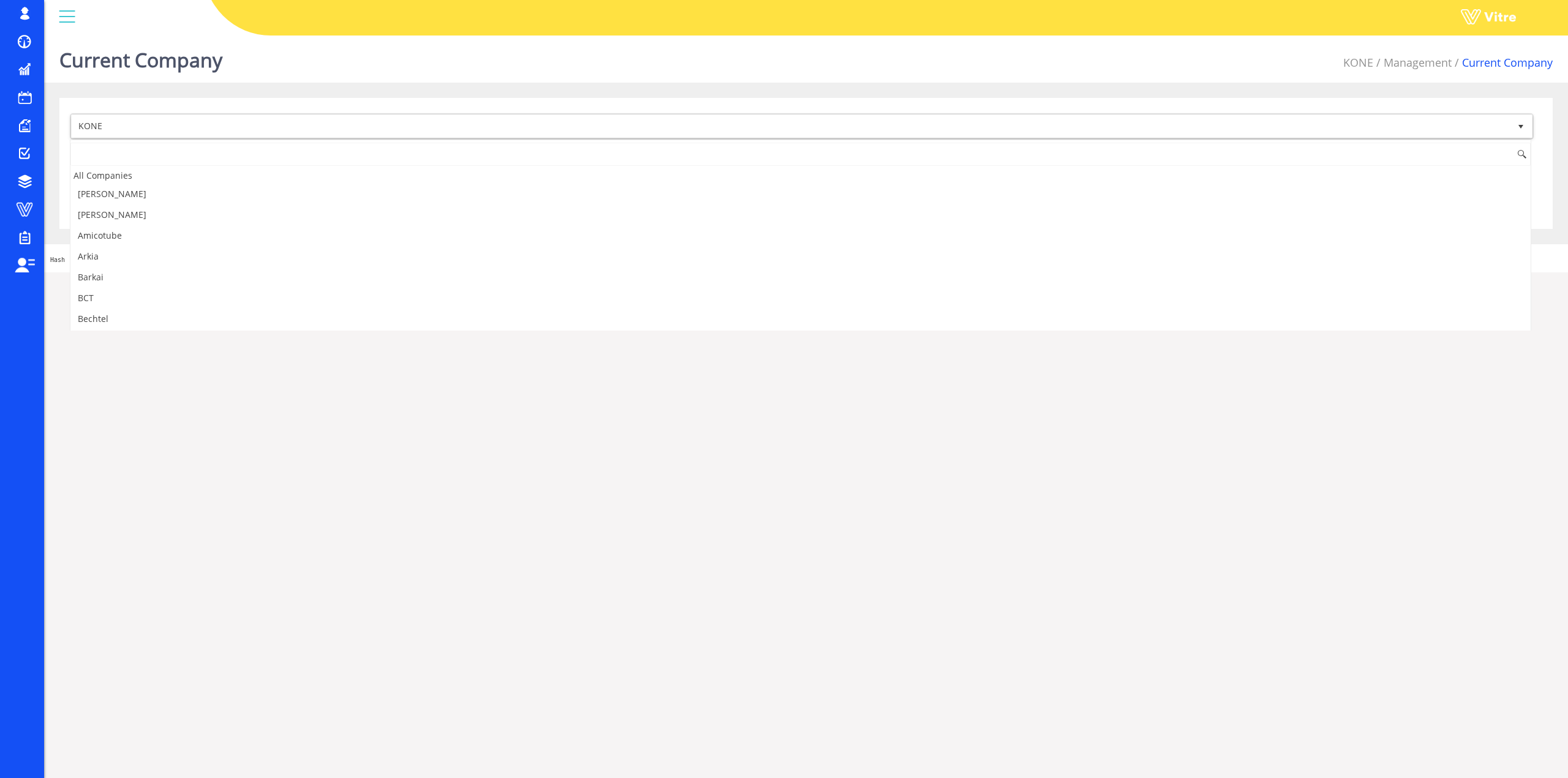
scroll to position [600, 0]
type input "r"
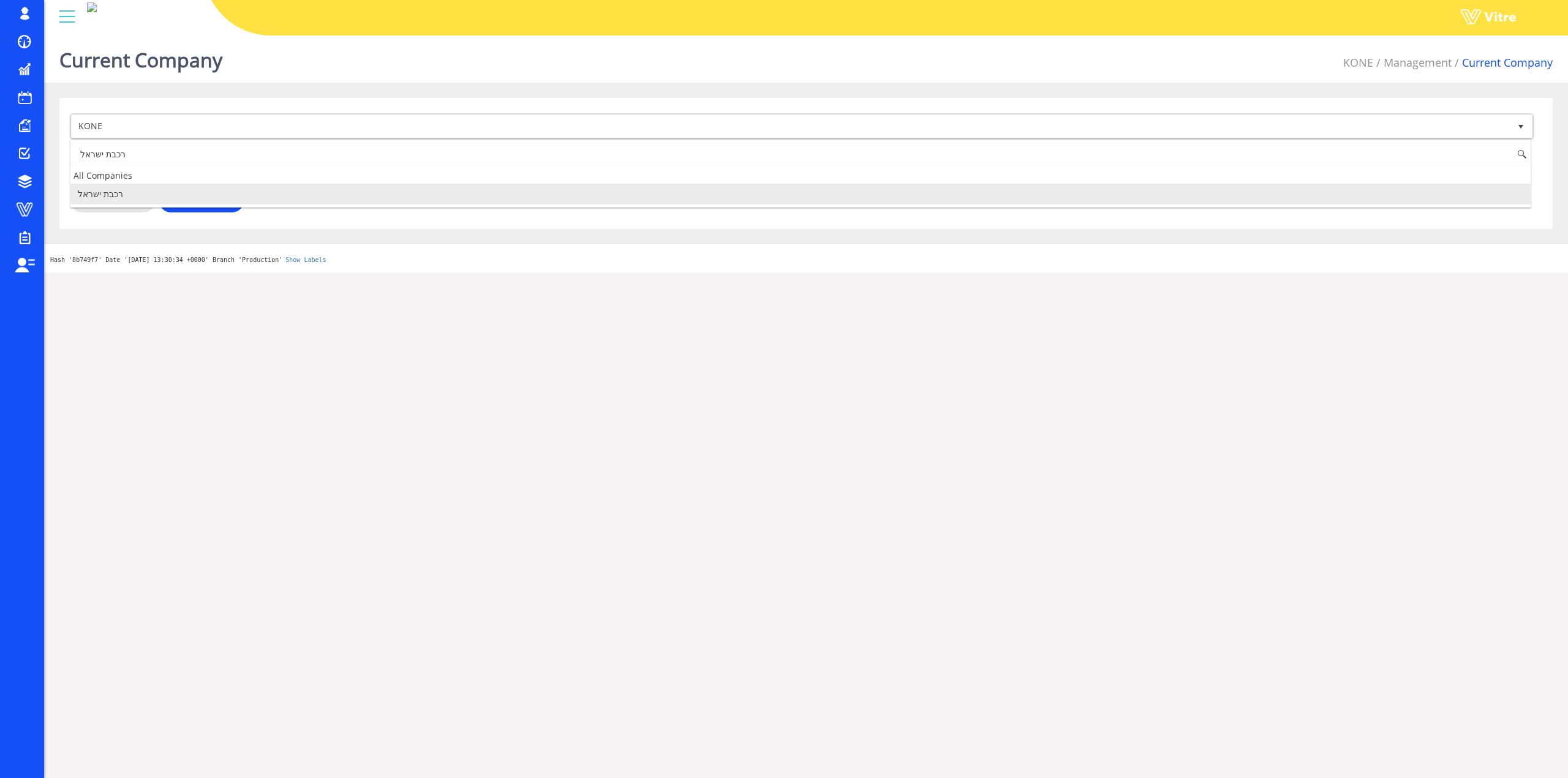
scroll to position [0, 0]
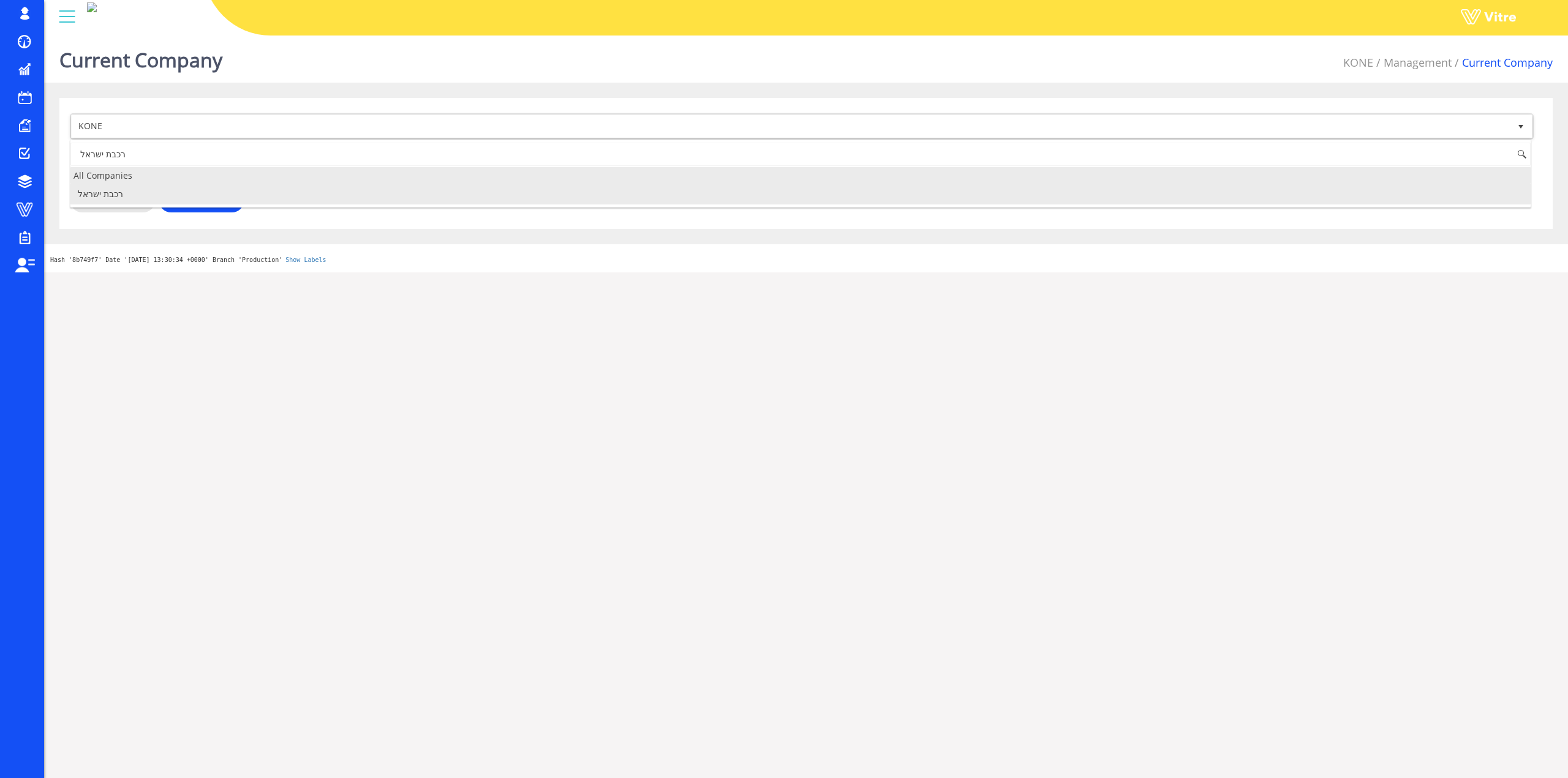
click at [154, 188] on li "רכבת ישראל" at bounding box center [800, 193] width 1459 height 21
type input "רכבת ישראל"
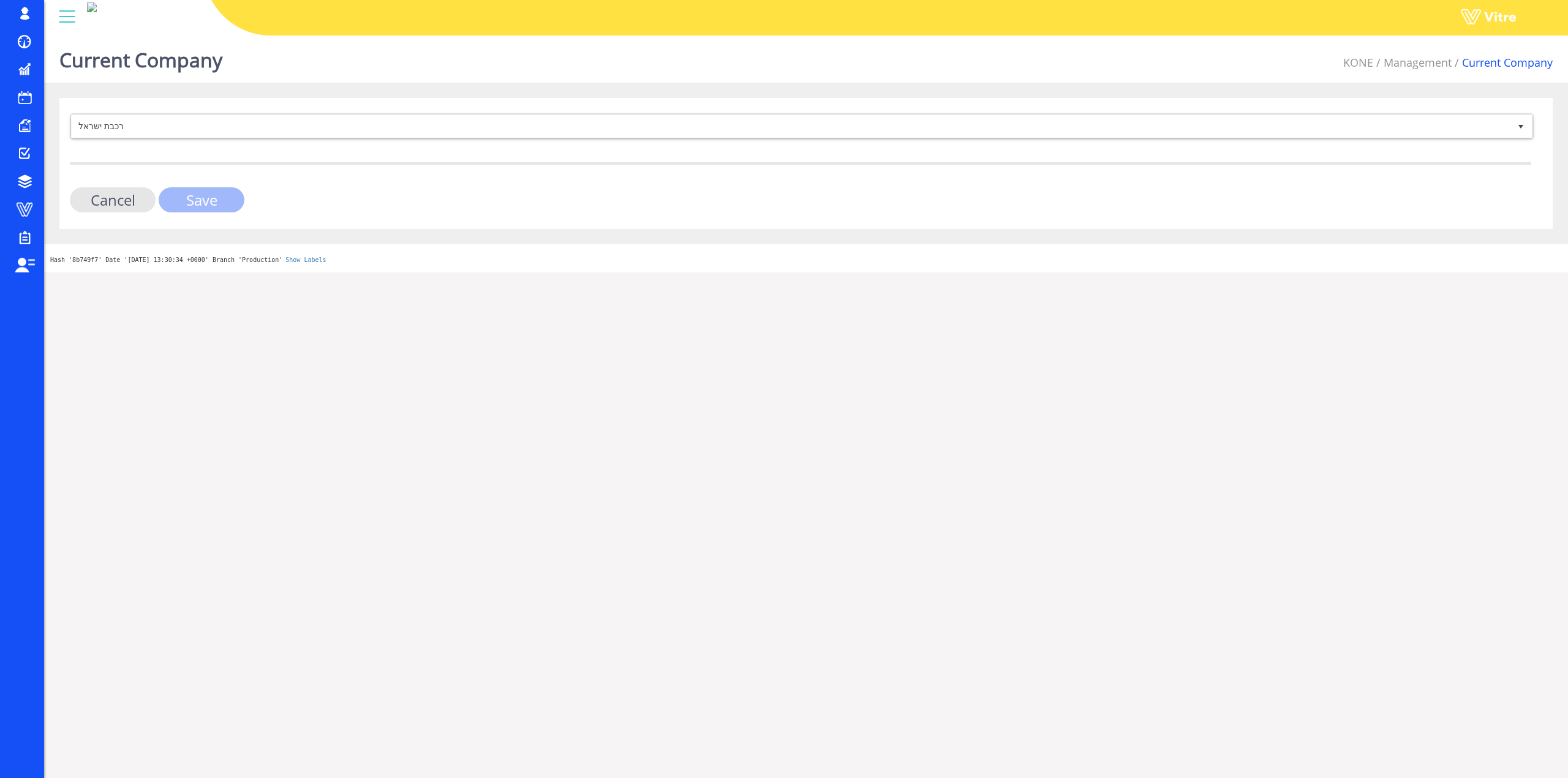
click at [188, 202] on input "Save" at bounding box center [202, 200] width 86 height 25
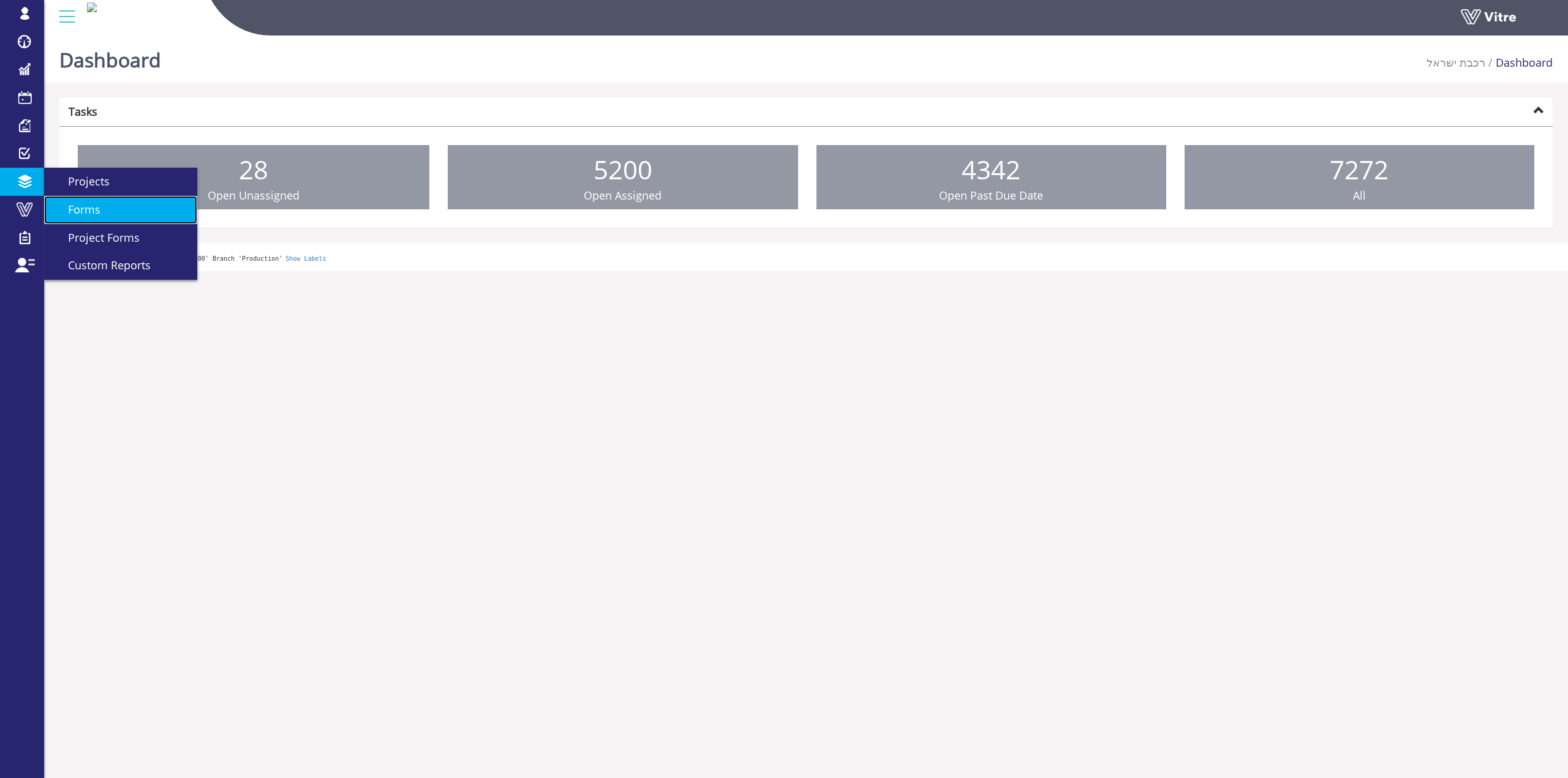
click at [87, 217] on link "Forms" at bounding box center [120, 209] width 153 height 28
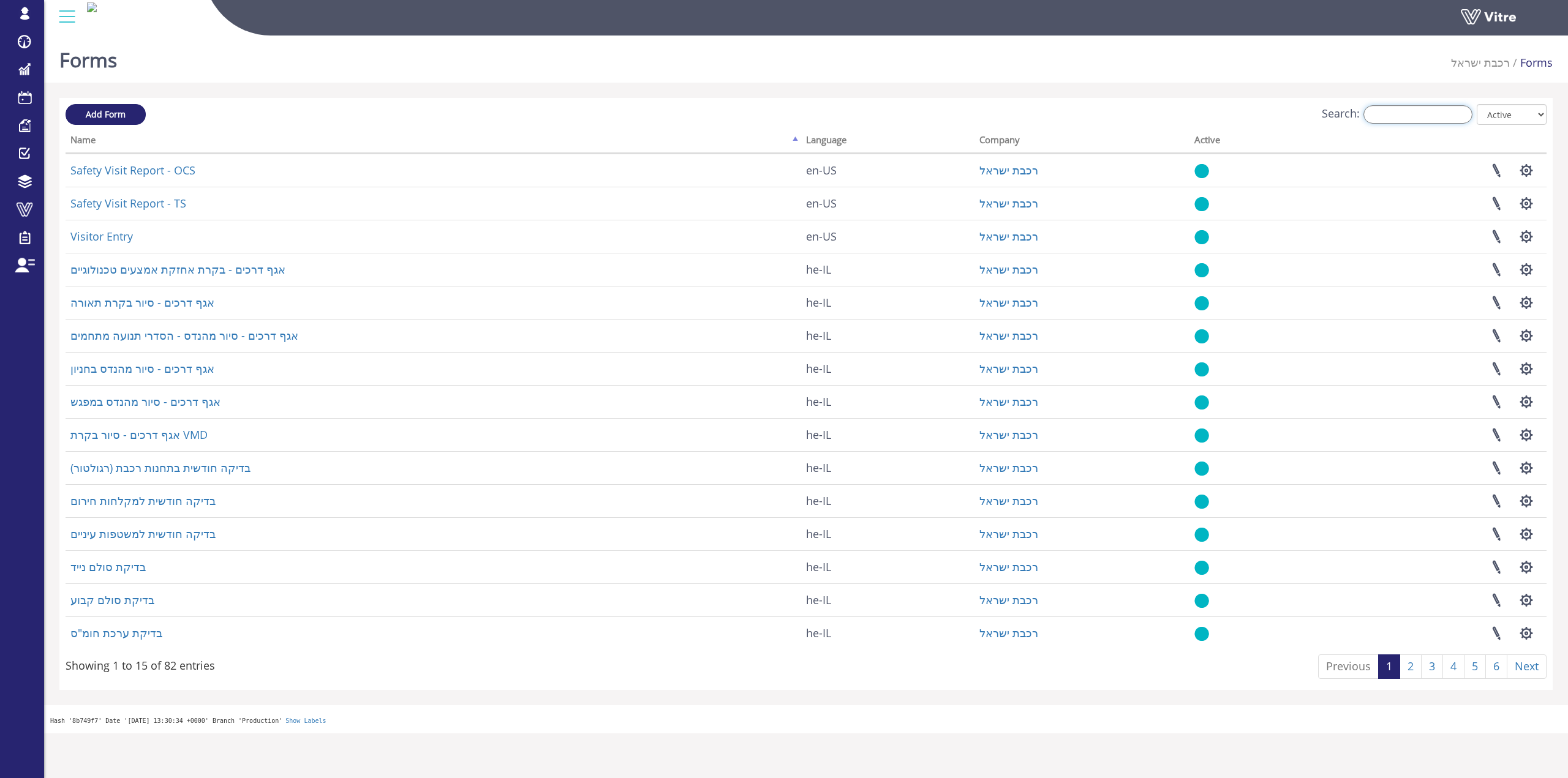
click at [1426, 109] on input "Search:" at bounding box center [1417, 114] width 109 height 19
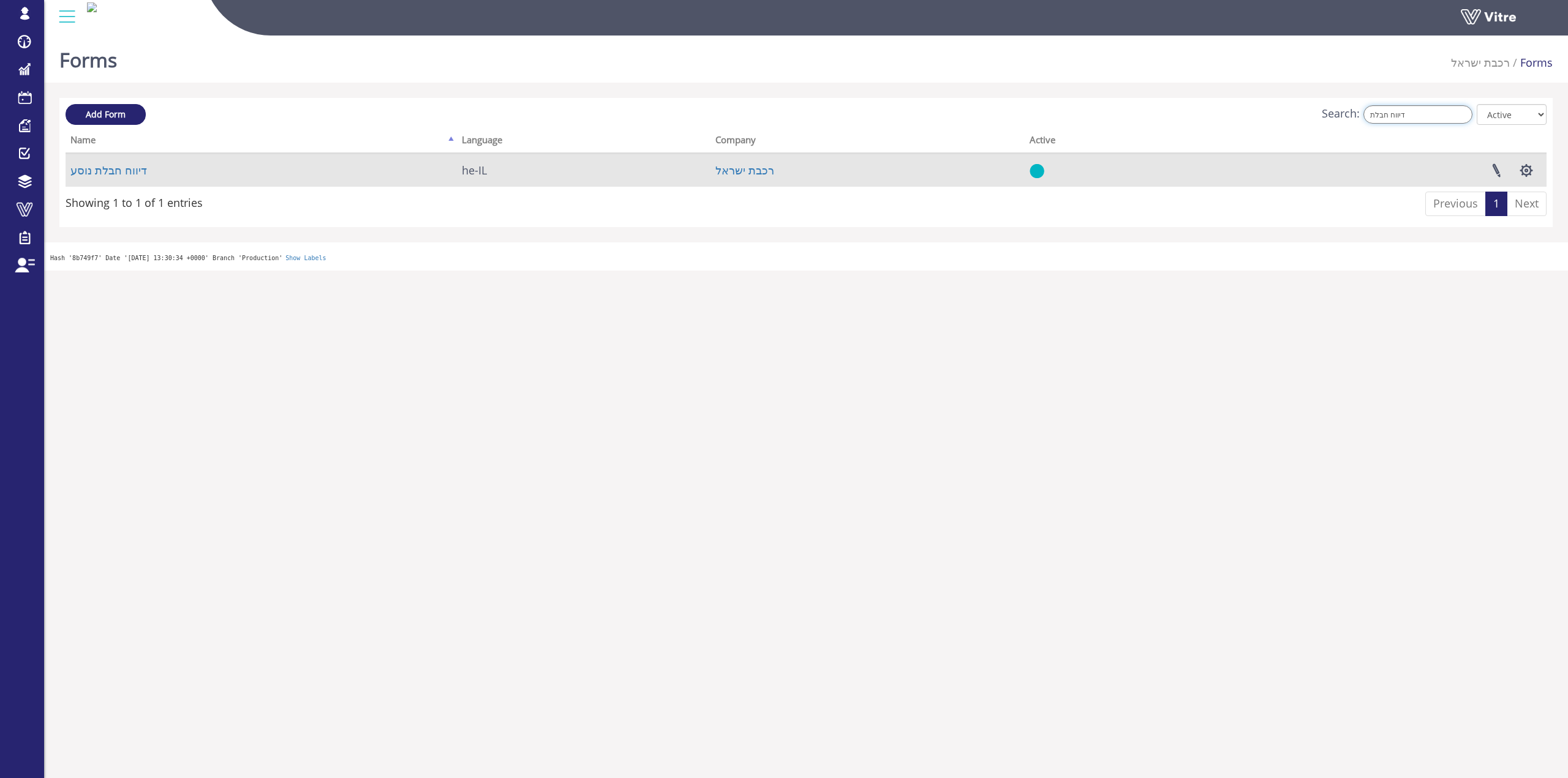
type input "דיווח חבלת"
click at [146, 169] on td "דיווח חבלת נוסע" at bounding box center [261, 170] width 391 height 33
click at [124, 173] on link "דיווח חבלת נוסע" at bounding box center [109, 170] width 77 height 14
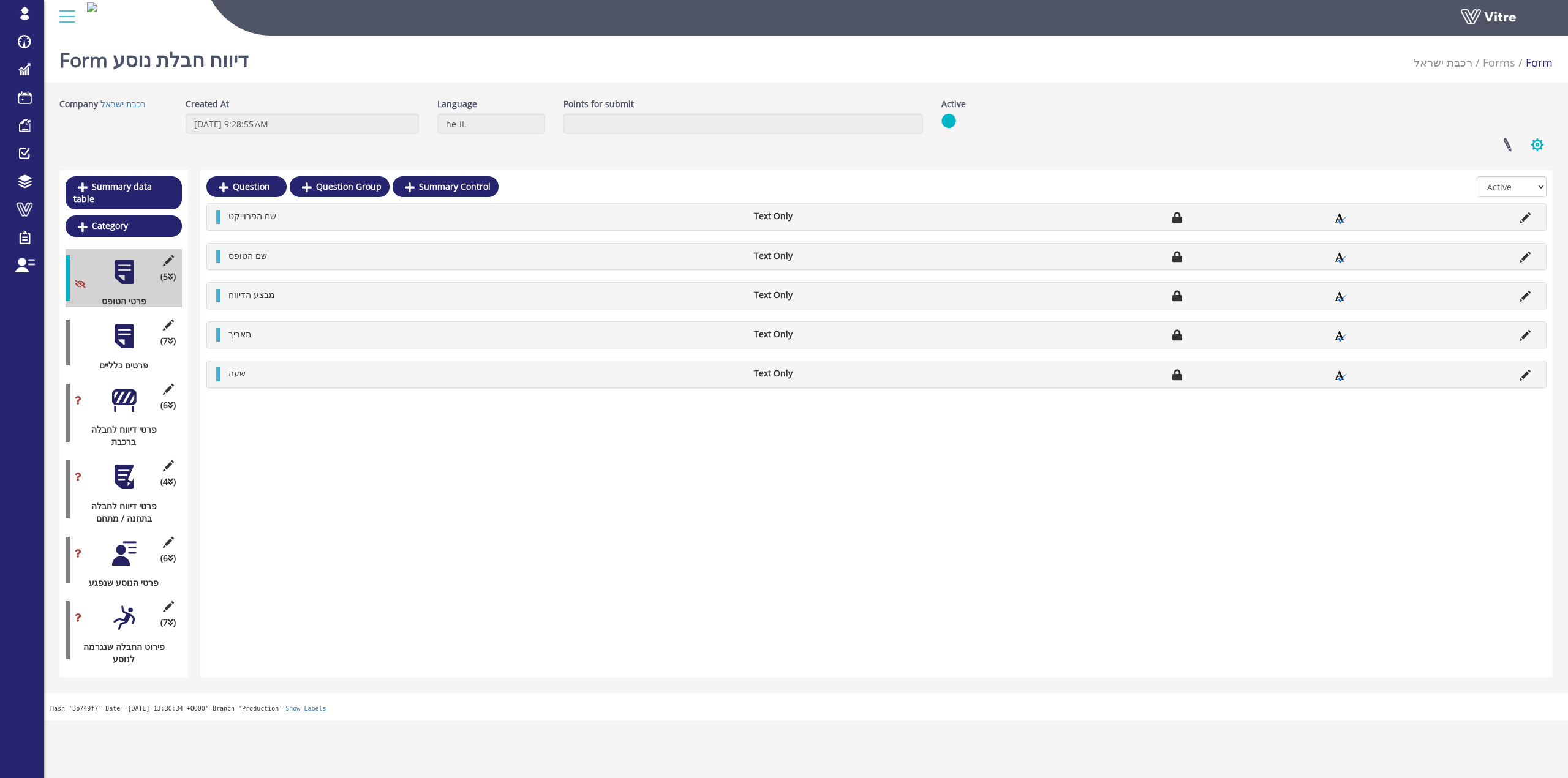
click at [1527, 152] on button "button" at bounding box center [1537, 145] width 30 height 33
drag, startPoint x: 537, startPoint y: 569, endPoint x: 274, endPoint y: 549, distance: 263.8
click at [529, 569] on div "Question Question Group Summary Control All Active Not Active שם הפרוייקט Text …" at bounding box center [876, 423] width 1352 height 507
click at [106, 595] on div "(7 ) פירוט החבלה שנגרמה לנוסע" at bounding box center [124, 631] width 116 height 71
click at [112, 604] on div at bounding box center [124, 617] width 28 height 28
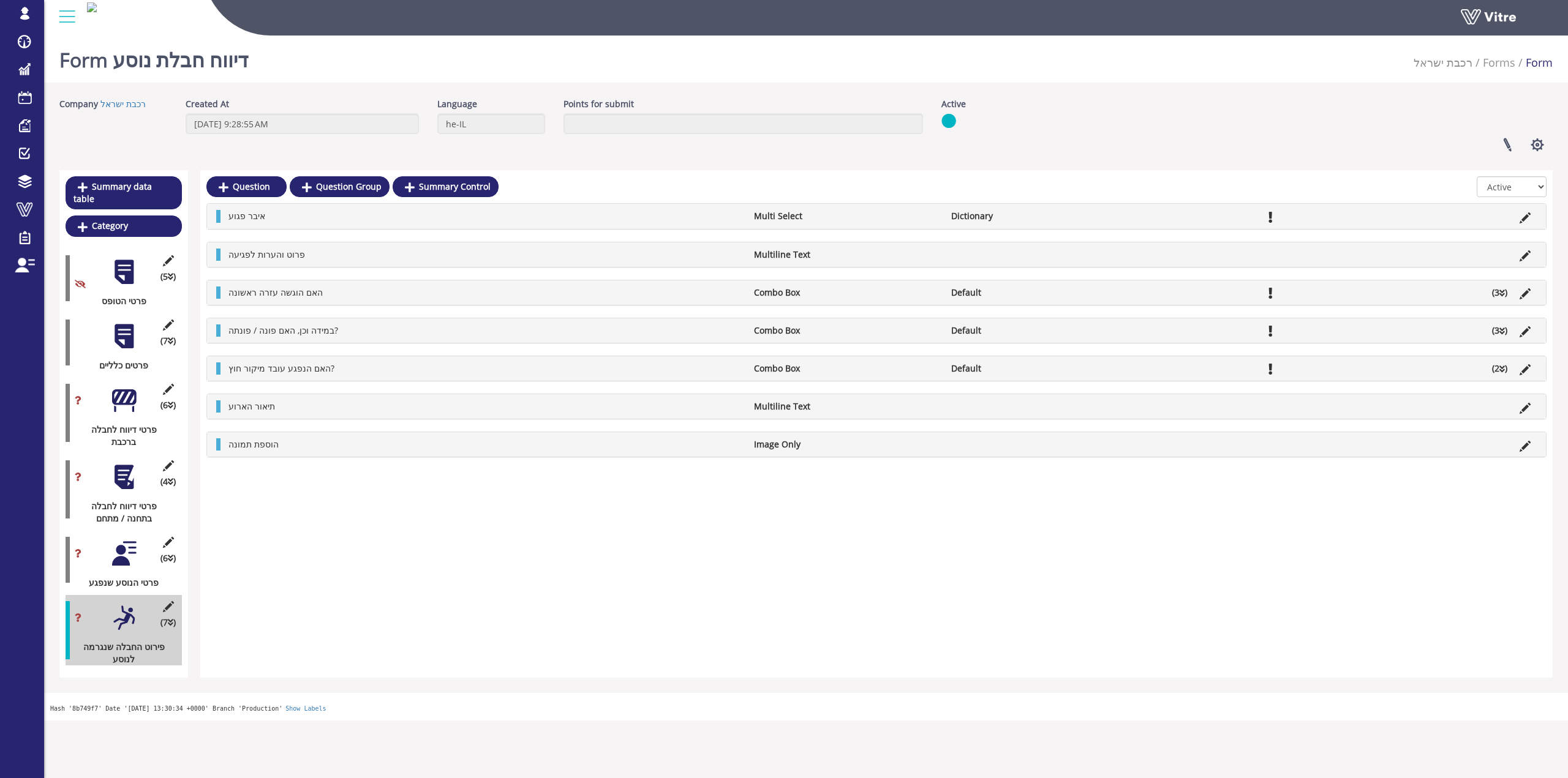
click at [141, 269] on div "(5 ) פרטי הטופס" at bounding box center [124, 278] width 116 height 58
click at [140, 269] on div "(5 ) פרטי הטופס" at bounding box center [124, 278] width 116 height 58
click at [135, 273] on div at bounding box center [124, 272] width 28 height 28
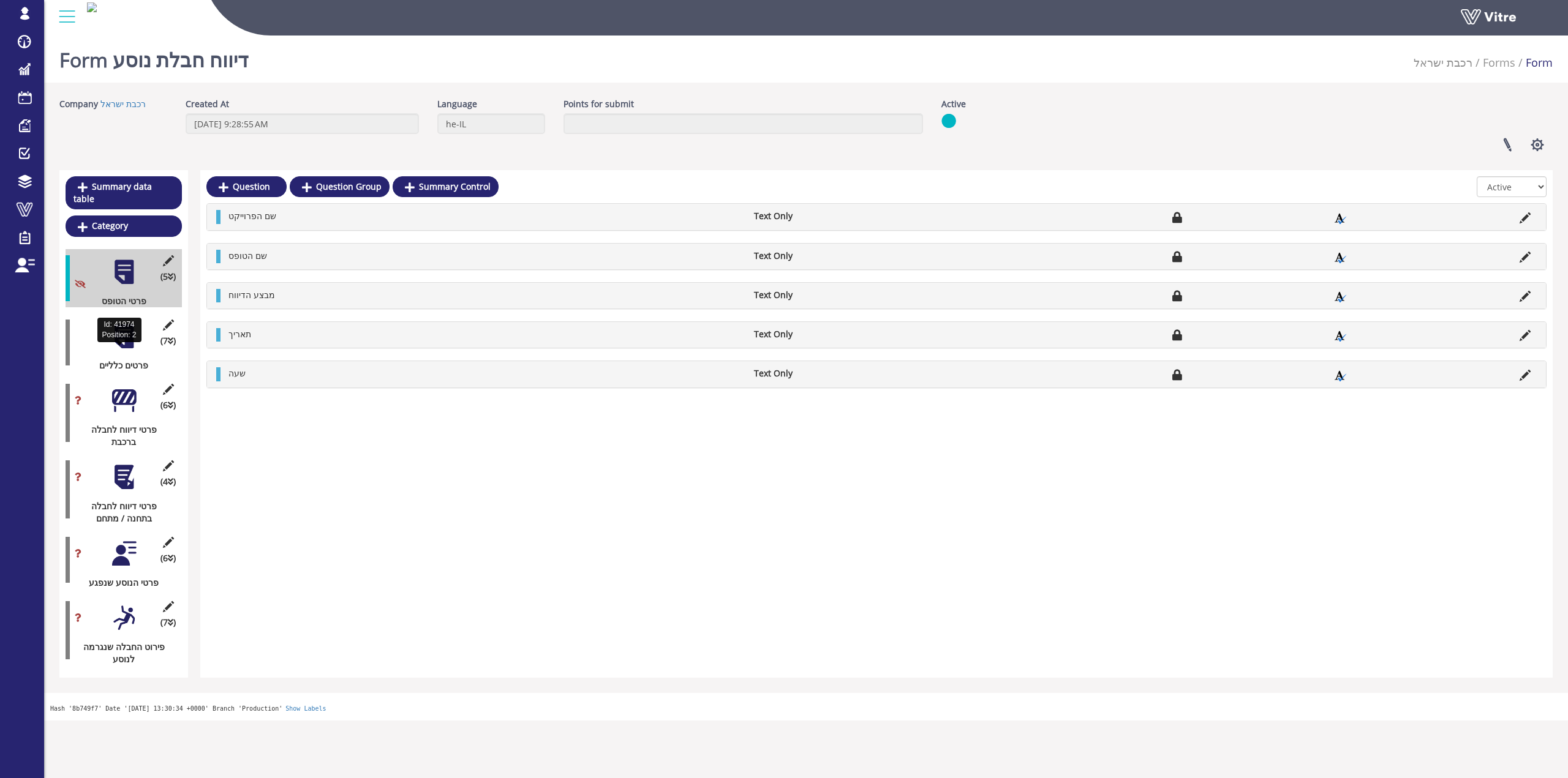
click at [130, 359] on div "פרטים כלליים" at bounding box center [119, 365] width 107 height 13
click at [127, 323] on div at bounding box center [124, 336] width 28 height 28
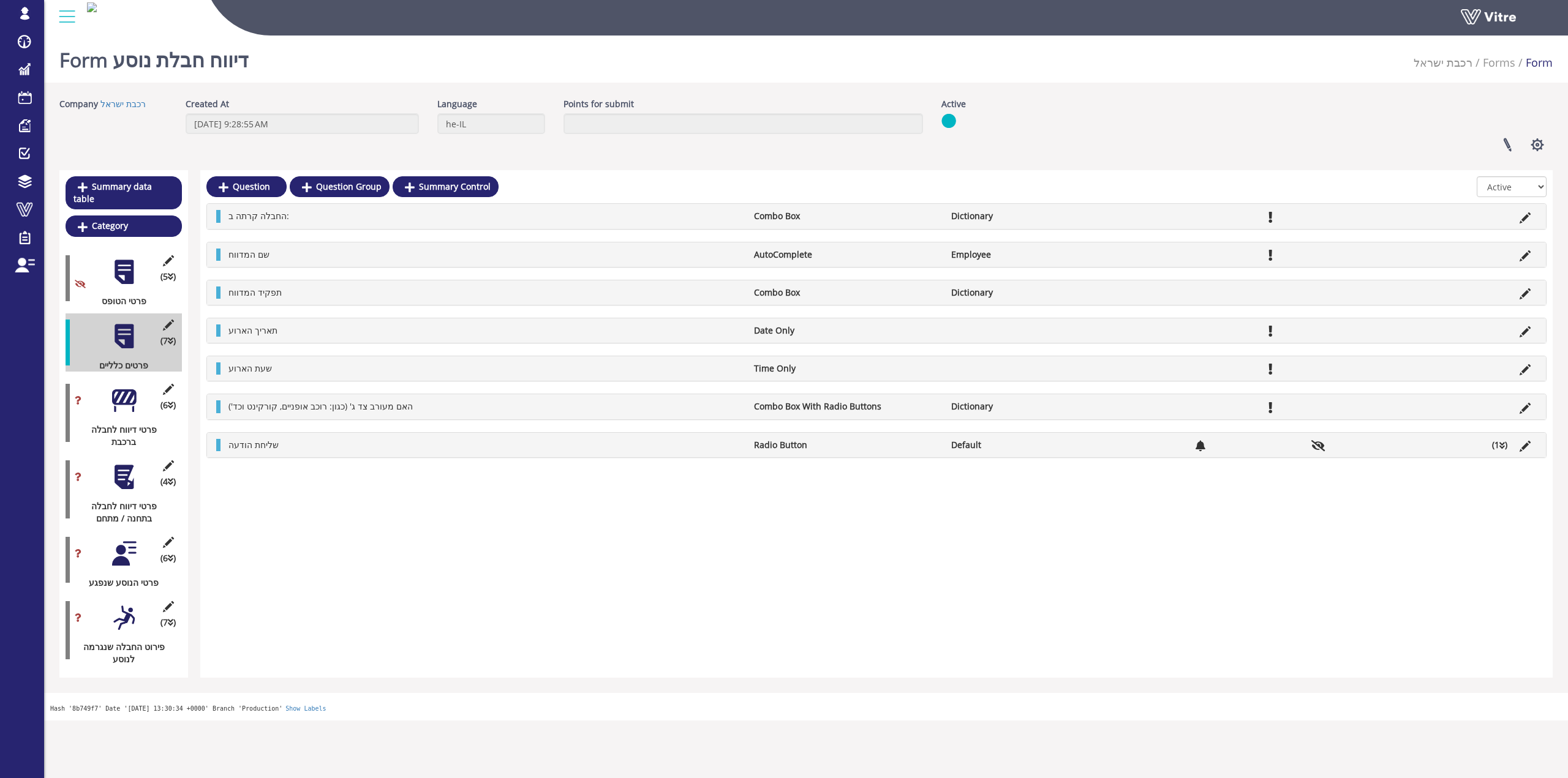
click at [119, 396] on div at bounding box center [124, 400] width 28 height 28
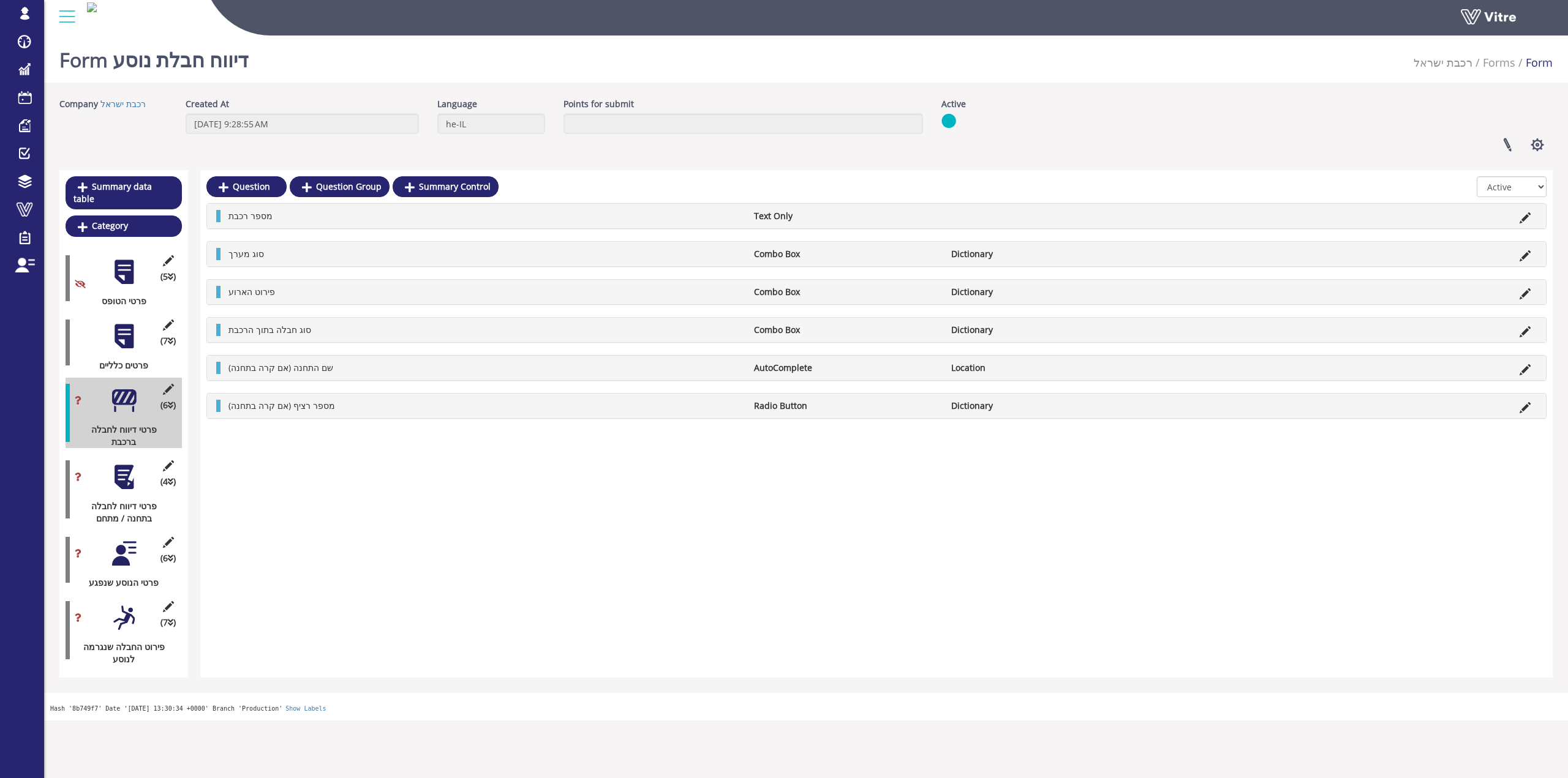
click at [113, 479] on div "Id: 41954 Position: 4" at bounding box center [119, 470] width 44 height 24
click at [113, 479] on div "(4 ) פרטי דיווח לחבלה בתחנה / מתחם" at bounding box center [124, 490] width 116 height 71
drag, startPoint x: 110, startPoint y: 507, endPoint x: 98, endPoint y: 513, distance: 13.4
click at [109, 510] on div "פרטי דיווח לחבלה בתחנה / מתחם" at bounding box center [119, 512] width 107 height 24
click at [109, 500] on div "פרטי דיווח לחבלה בתחנה / מתחם" at bounding box center [119, 512] width 107 height 24
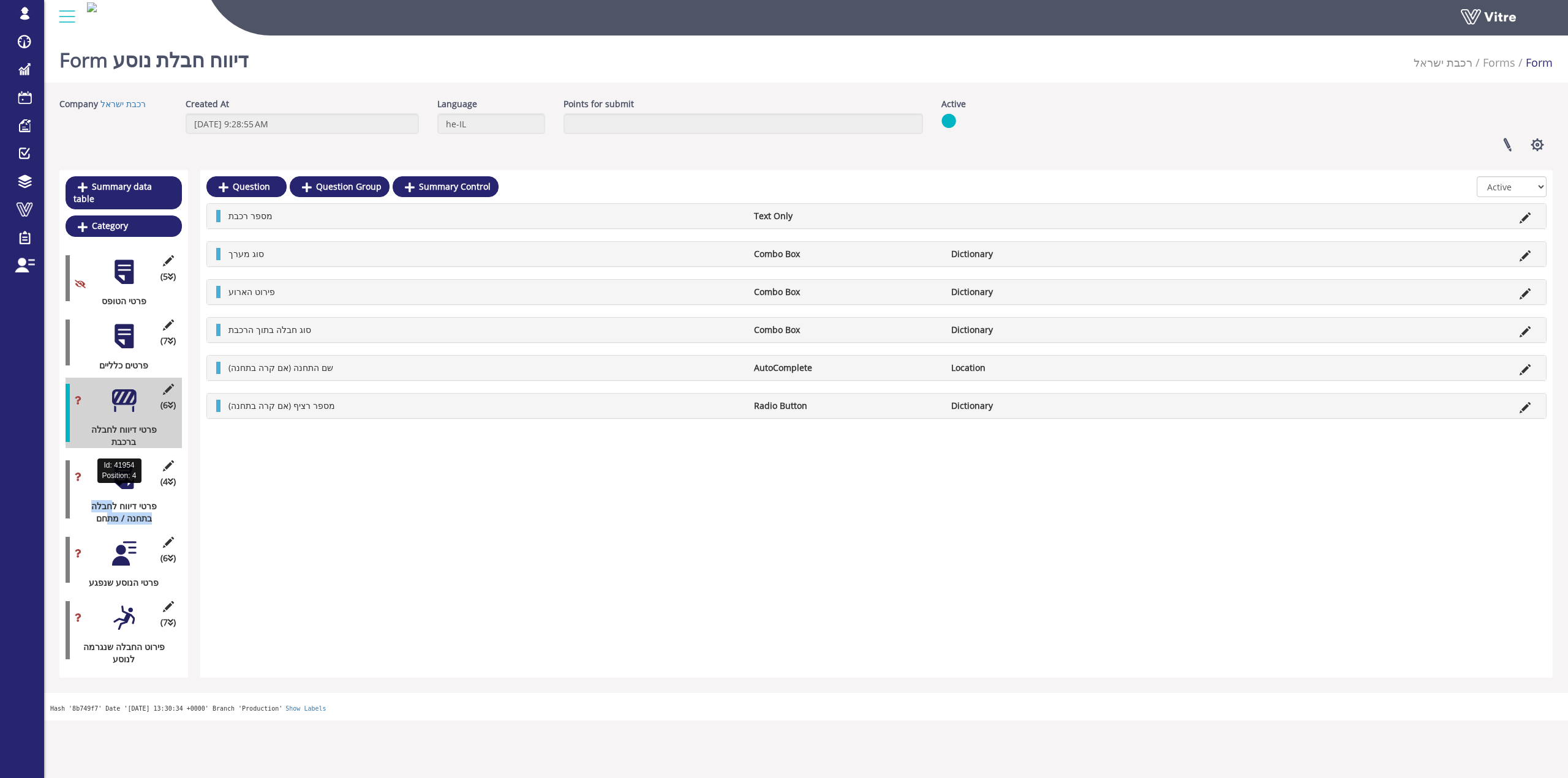
click at [109, 500] on div "פרטי דיווח לחבלה בתחנה / מתחם" at bounding box center [119, 512] width 107 height 24
click at [144, 487] on div "(4 ) פרטי דיווח לחבלה בתחנה / מתחם" at bounding box center [124, 490] width 116 height 71
click at [126, 479] on div at bounding box center [124, 477] width 28 height 28
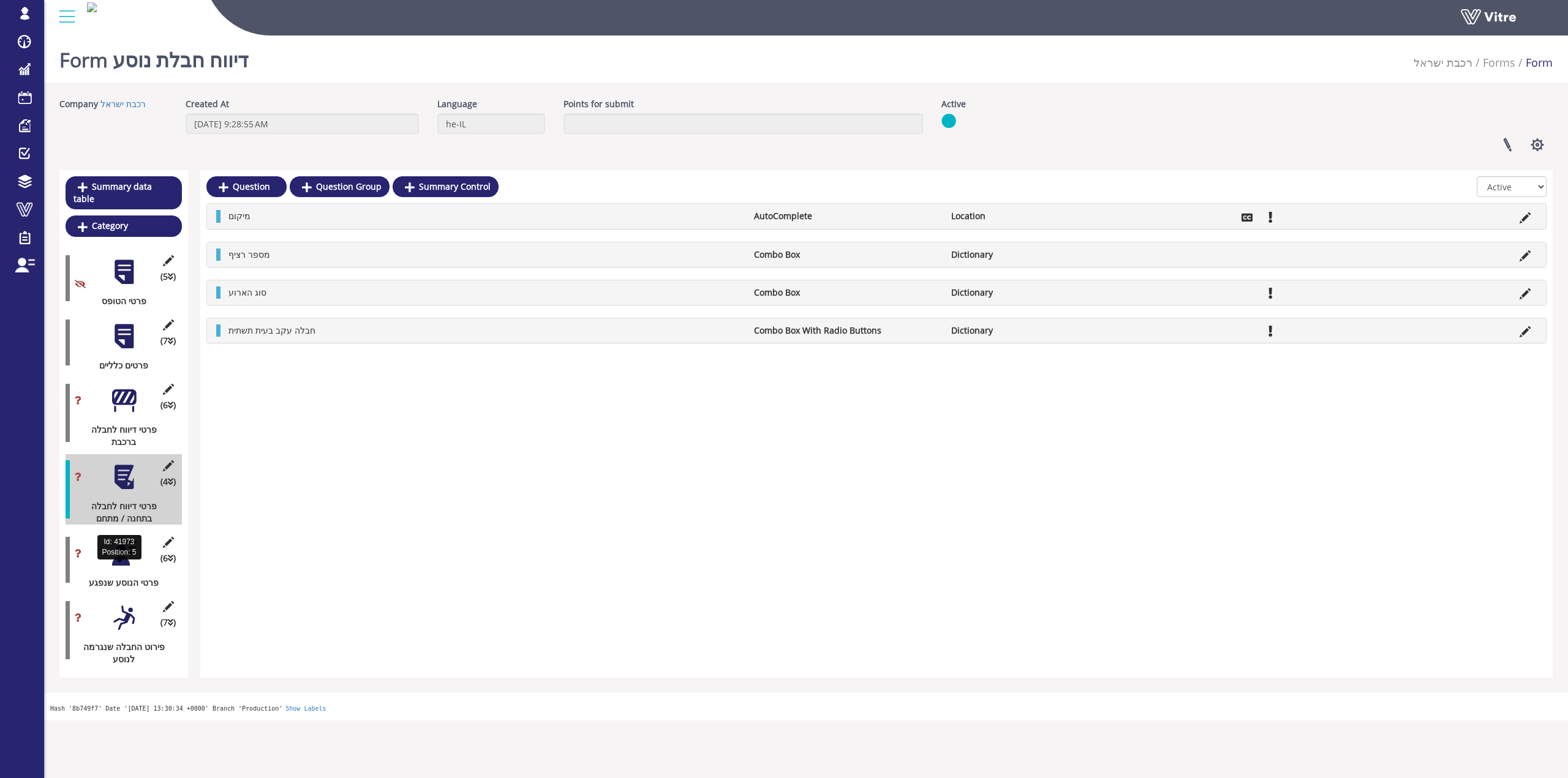
click at [87, 577] on div "פרטי הנוסע שנפגע" at bounding box center [119, 583] width 107 height 13
click at [124, 540] on div at bounding box center [124, 553] width 28 height 28
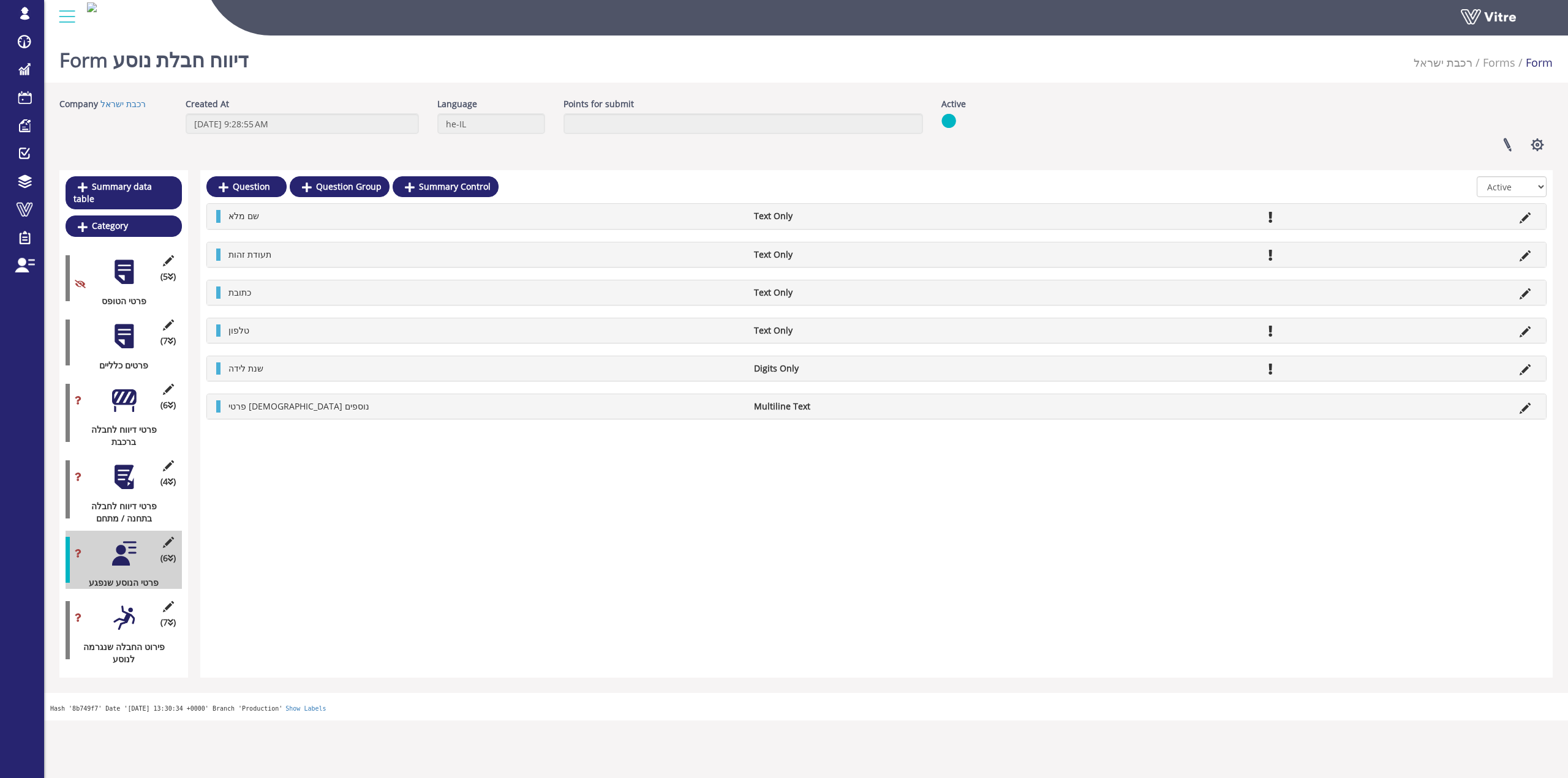
click at [131, 624] on div "(7 ) פירוט החבלה שנגרמה לנוסע" at bounding box center [124, 631] width 116 height 71
click at [133, 604] on div at bounding box center [124, 617] width 28 height 28
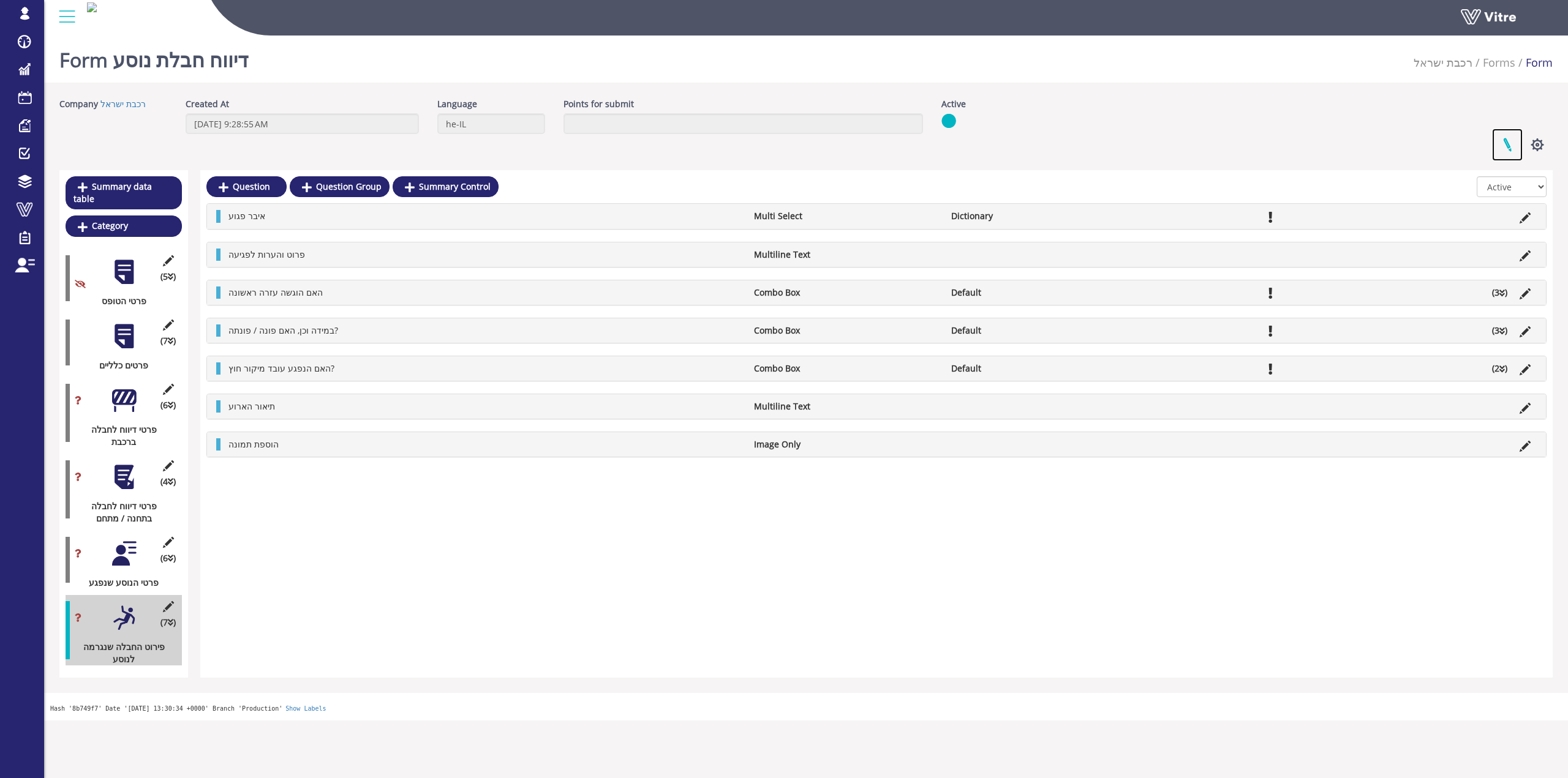
click at [1495, 146] on link at bounding box center [1507, 145] width 30 height 33
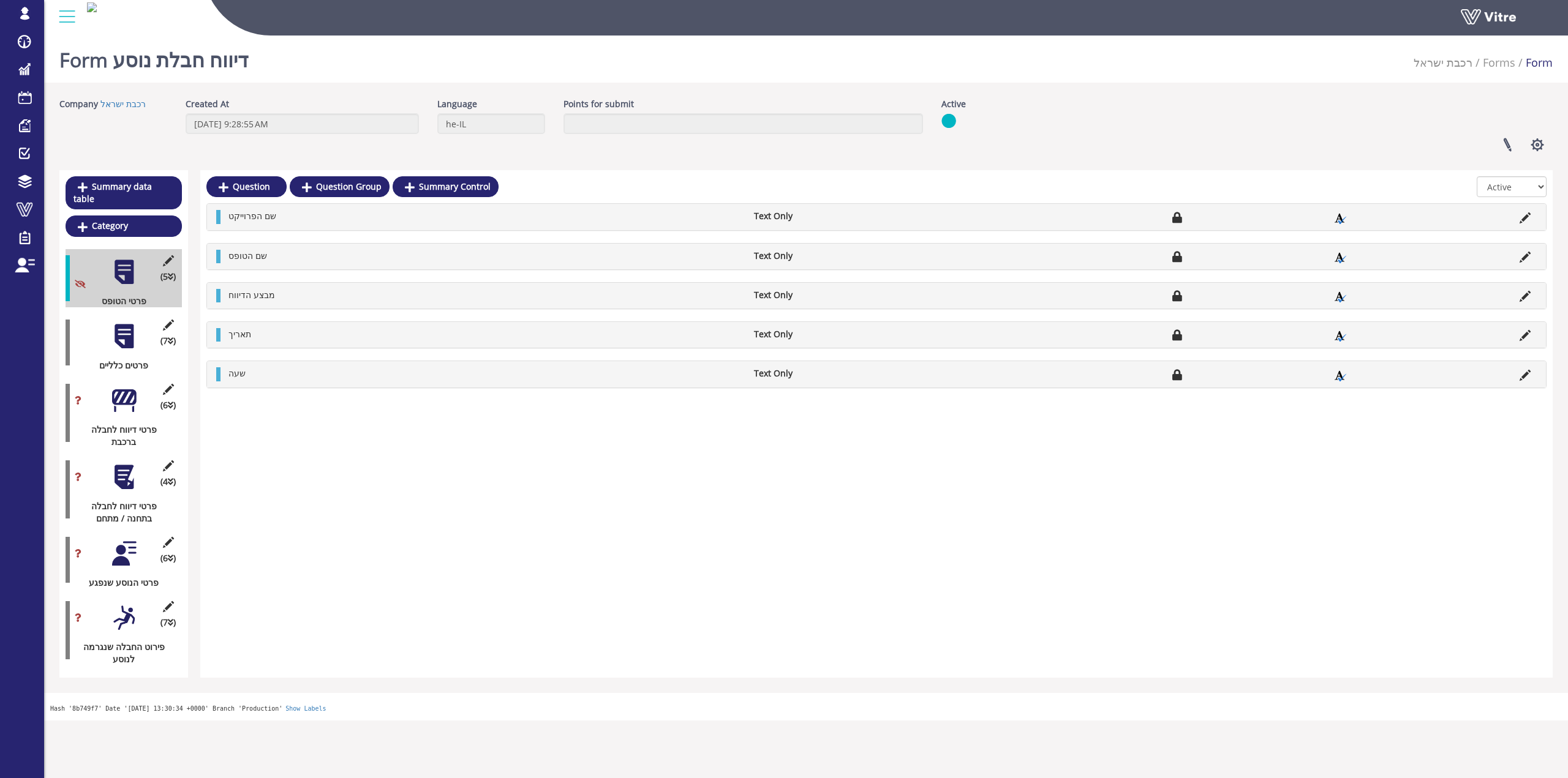
click at [235, 62] on h1 "Form דיווח חבלת נוסע" at bounding box center [154, 56] width 188 height 52
click at [132, 52] on h1 "Form דיווח חבלת נוסע" at bounding box center [154, 56] width 188 height 52
click at [120, 60] on h1 "Form דיווח חבלת נוסע" at bounding box center [154, 56] width 188 height 52
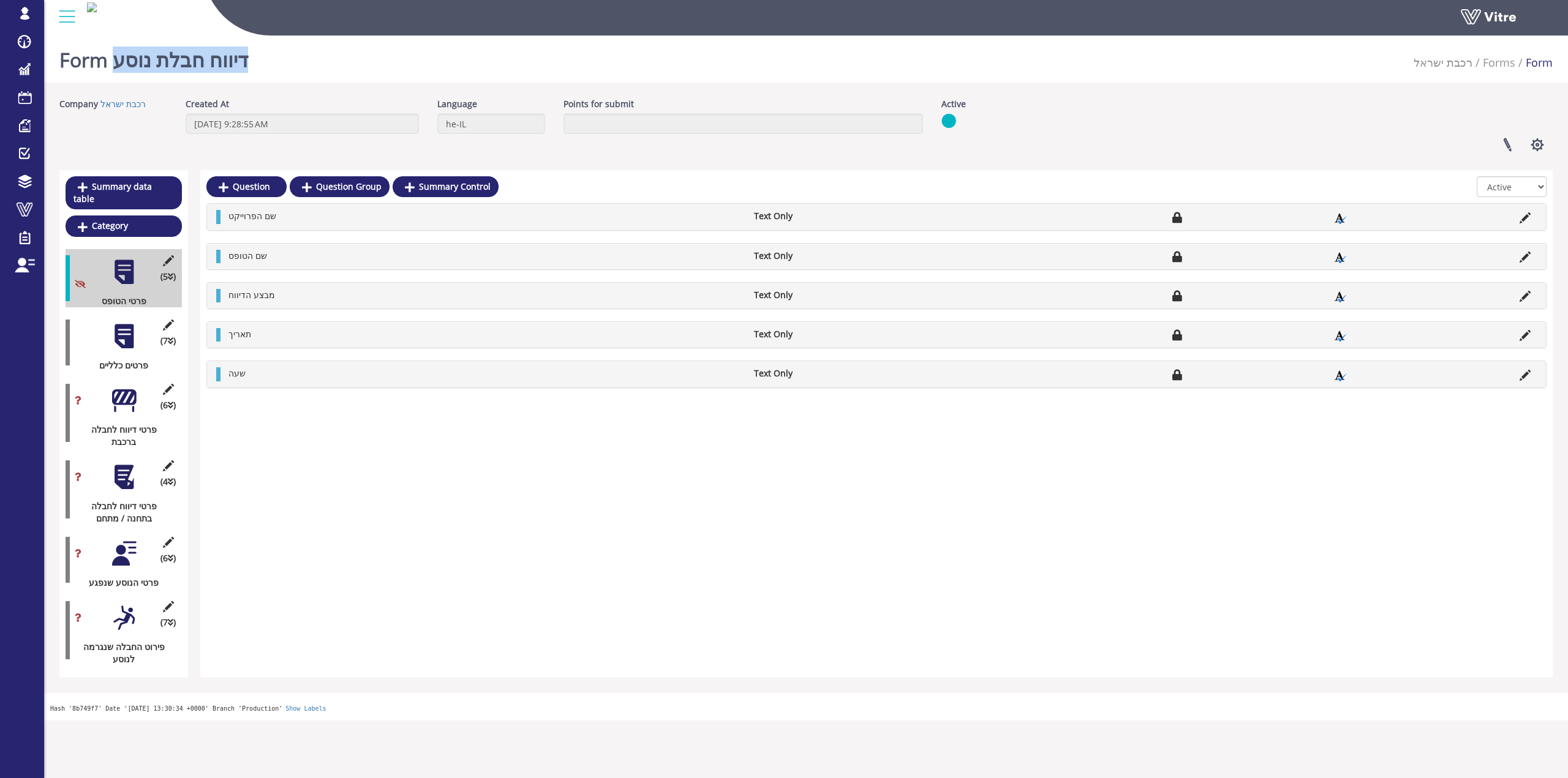
drag, startPoint x: 116, startPoint y: 62, endPoint x: 243, endPoint y: 66, distance: 127.1
click at [243, 66] on h1 "Form דיווח חבלת נוסע" at bounding box center [154, 56] width 188 height 52
copy h1 "דיווח חבלת נוסע"
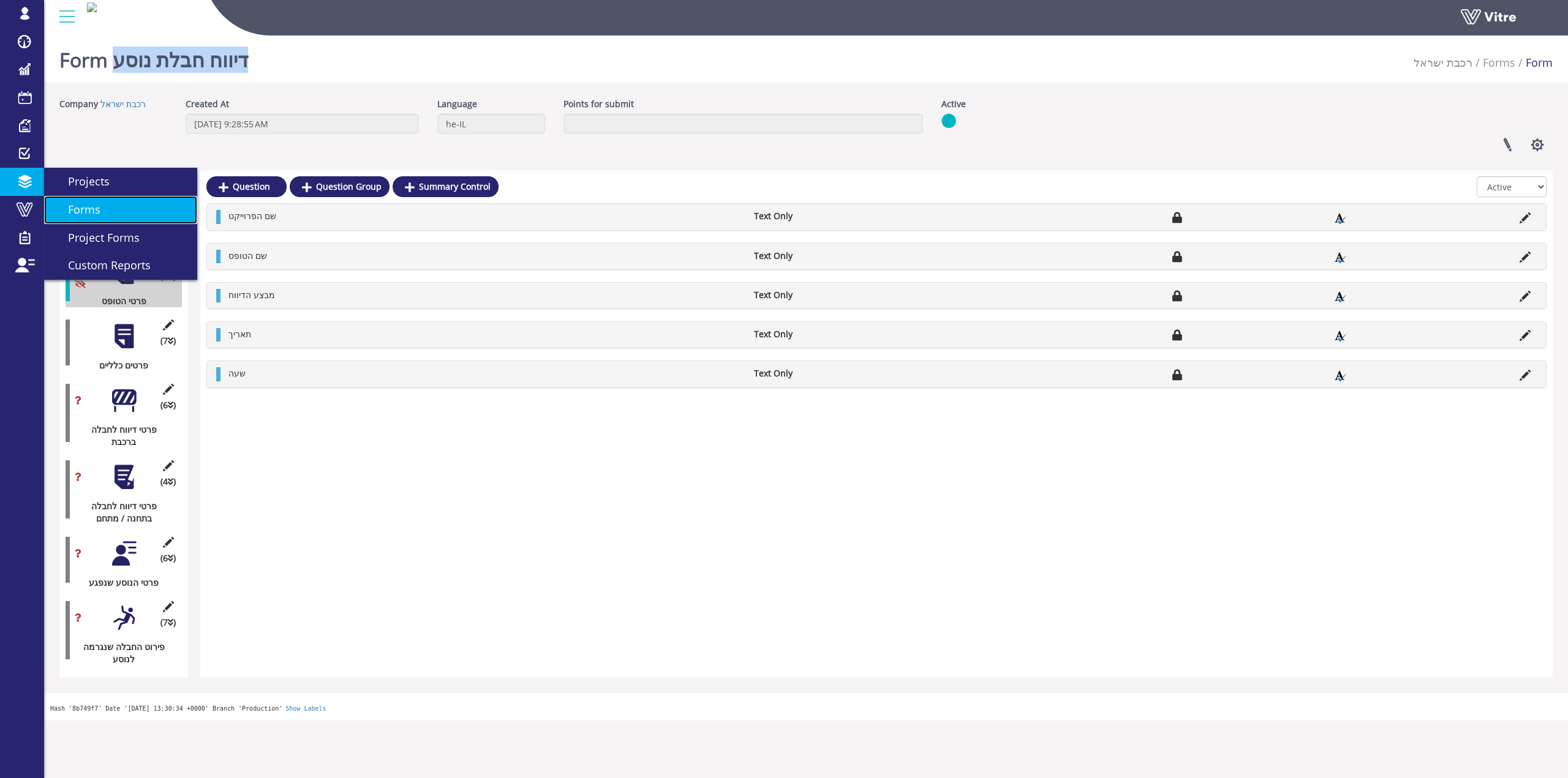
click at [106, 199] on link "Forms" at bounding box center [120, 209] width 153 height 28
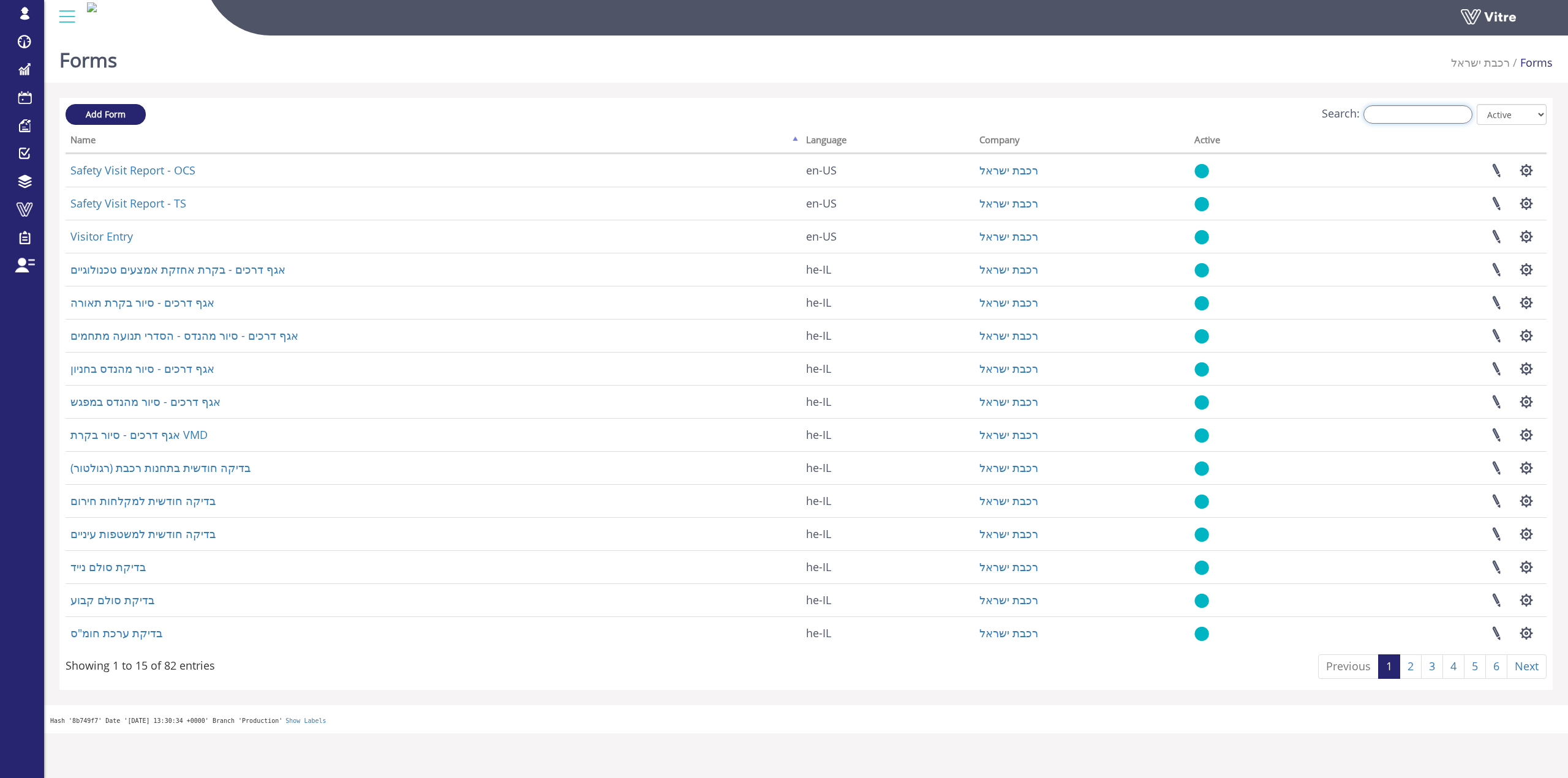
click at [1435, 123] on input "Search:" at bounding box center [1417, 114] width 109 height 19
paste input "דיווח חבלת נוסע"
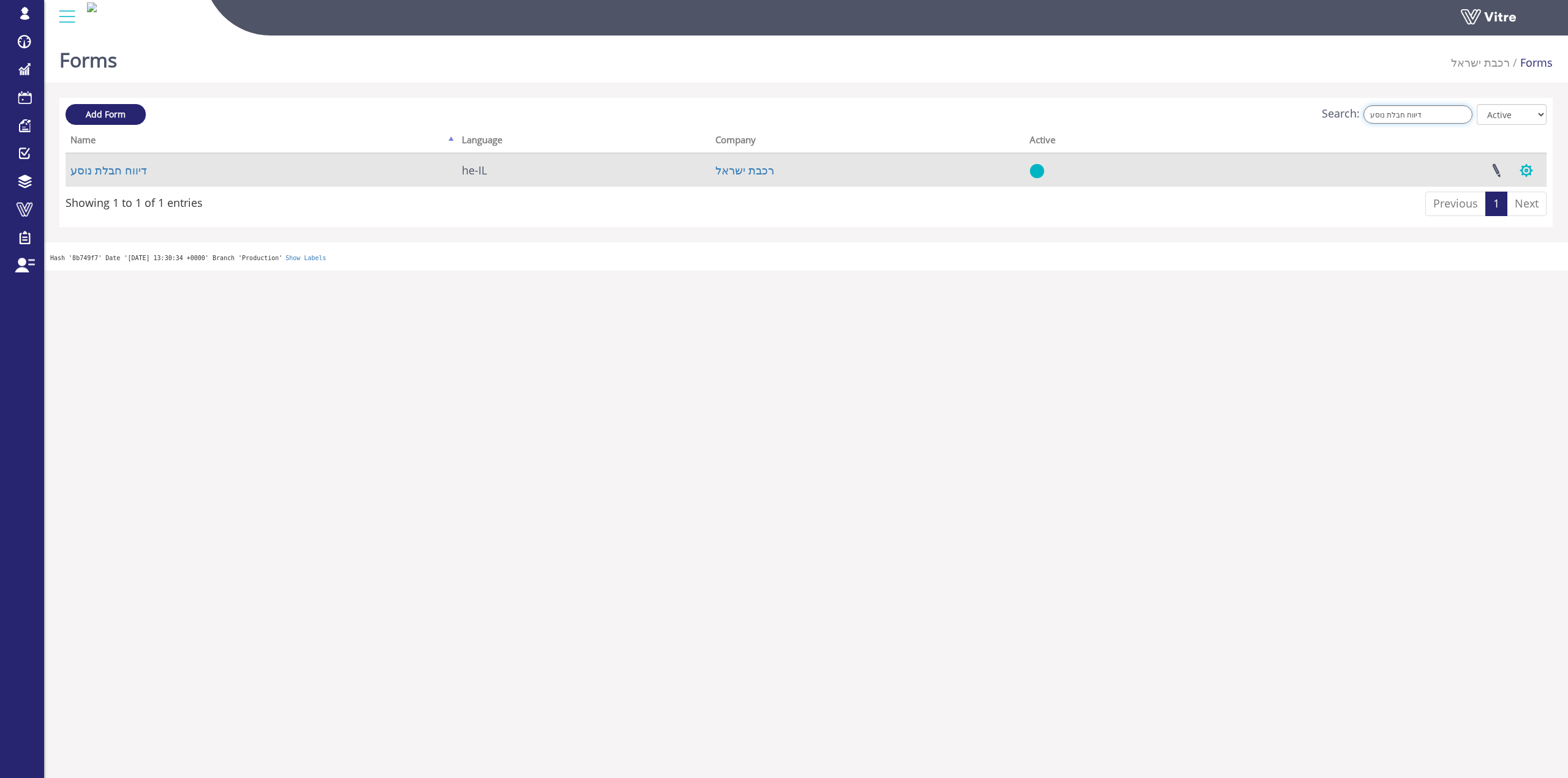
type input "דיווח חבלת נוסע"
click at [1540, 162] on button "button" at bounding box center [1526, 170] width 30 height 33
click at [1509, 203] on link "Linked Projects" at bounding box center [1485, 199] width 111 height 16
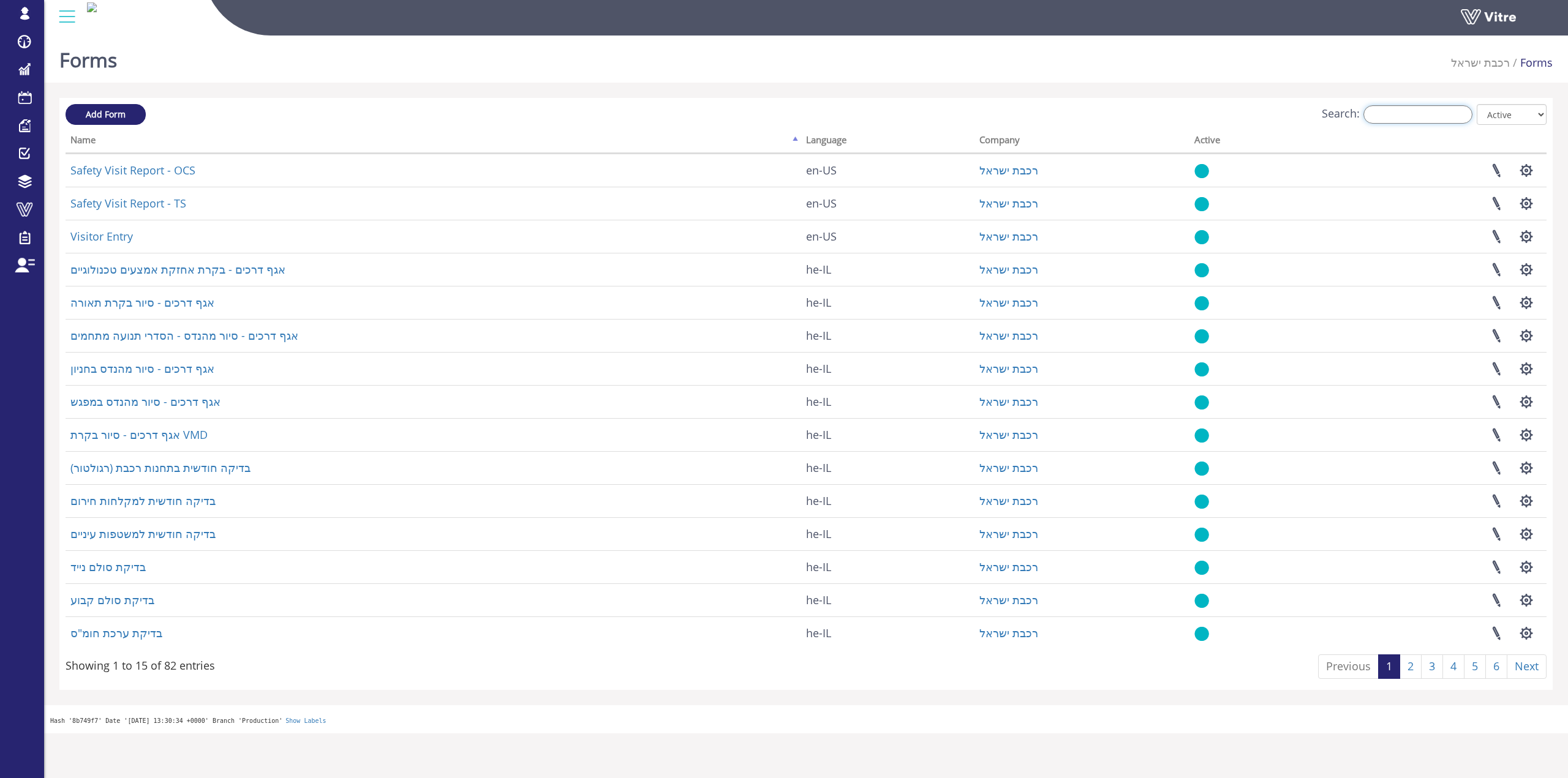
click at [1437, 117] on input "Search:" at bounding box center [1417, 114] width 109 height 19
paste input "דיווח חבלת נוסע"
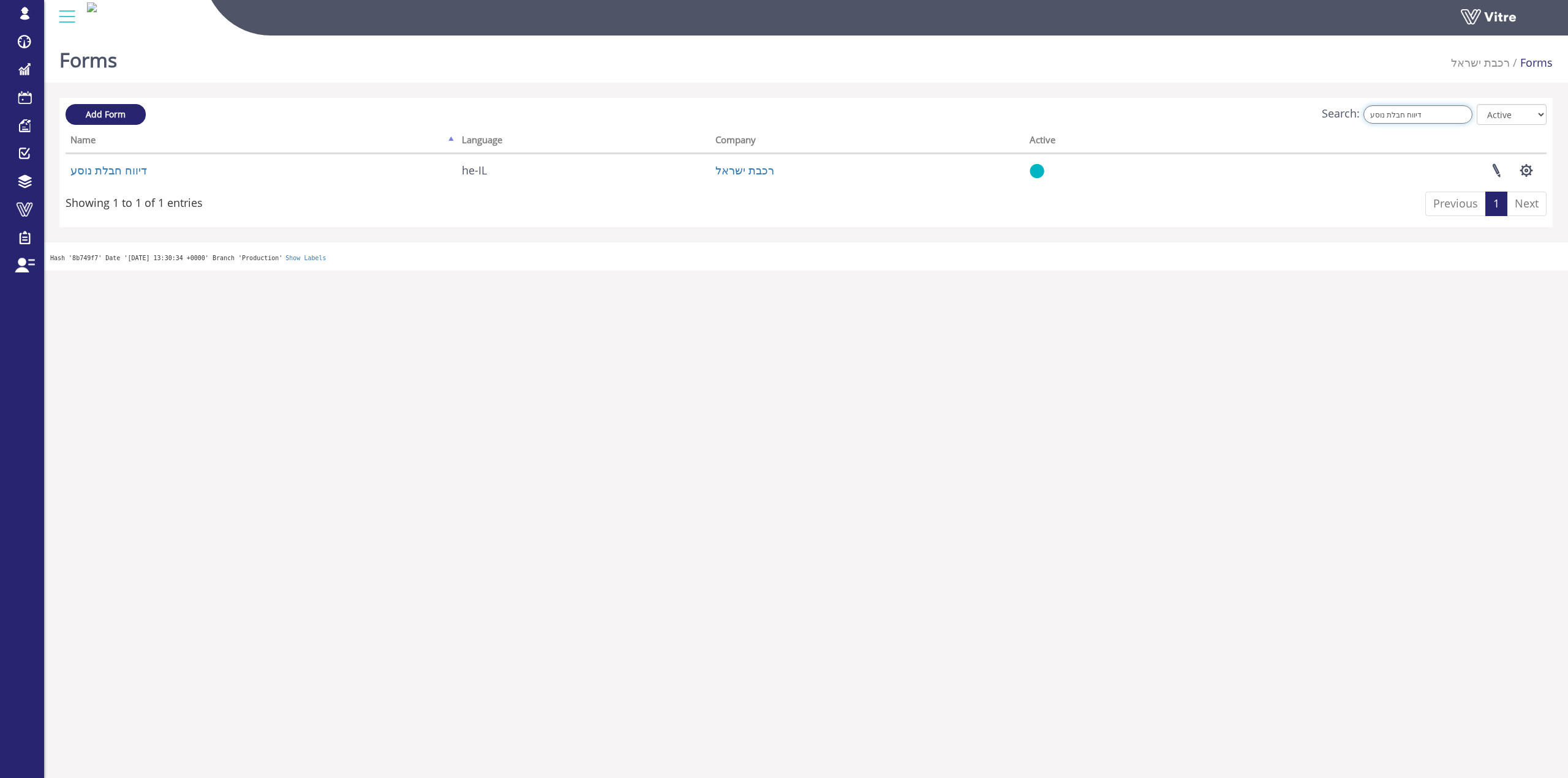
type input "דיווח חבלת נוסע"
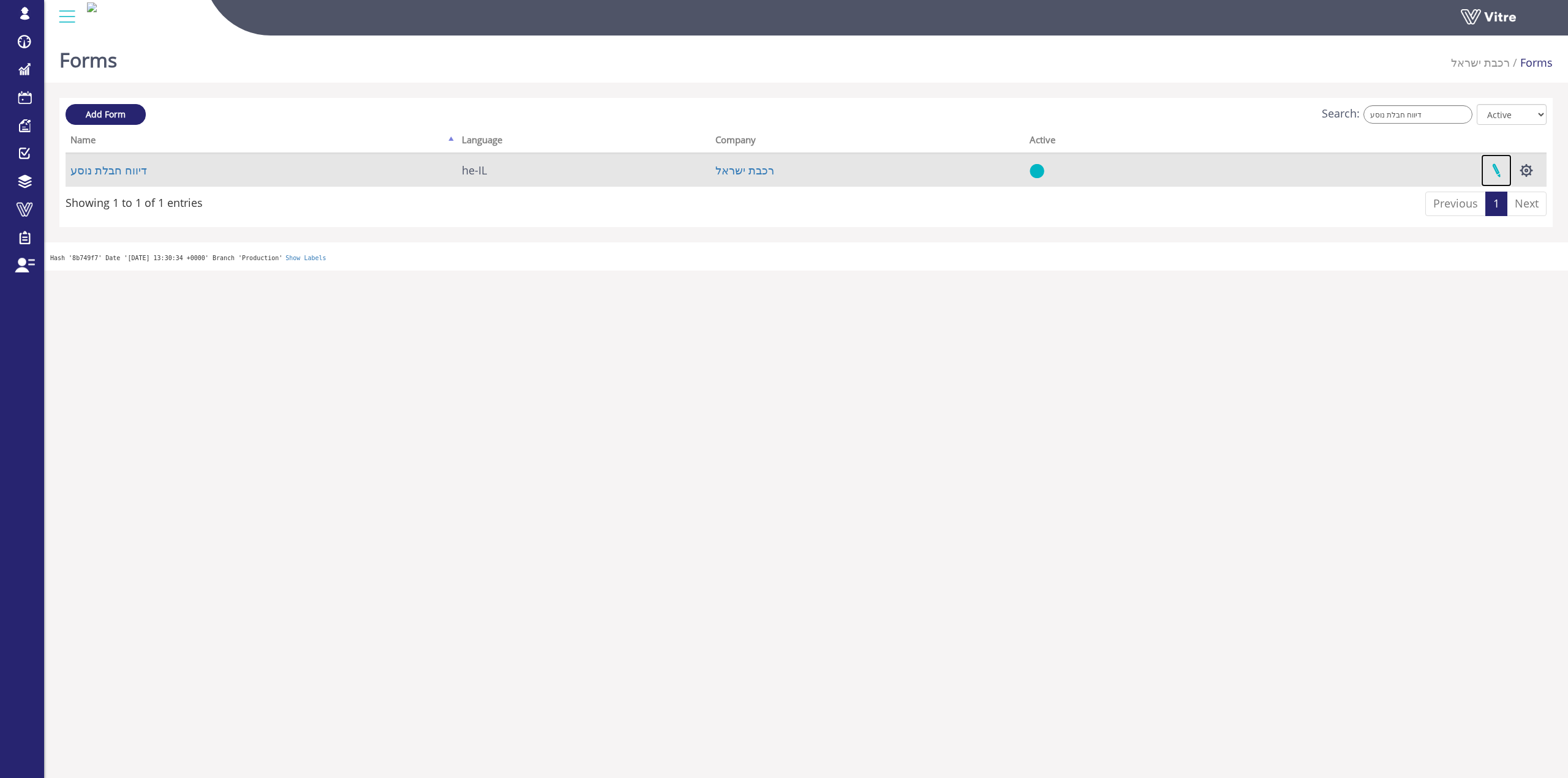
click at [1496, 172] on link at bounding box center [1496, 170] width 30 height 33
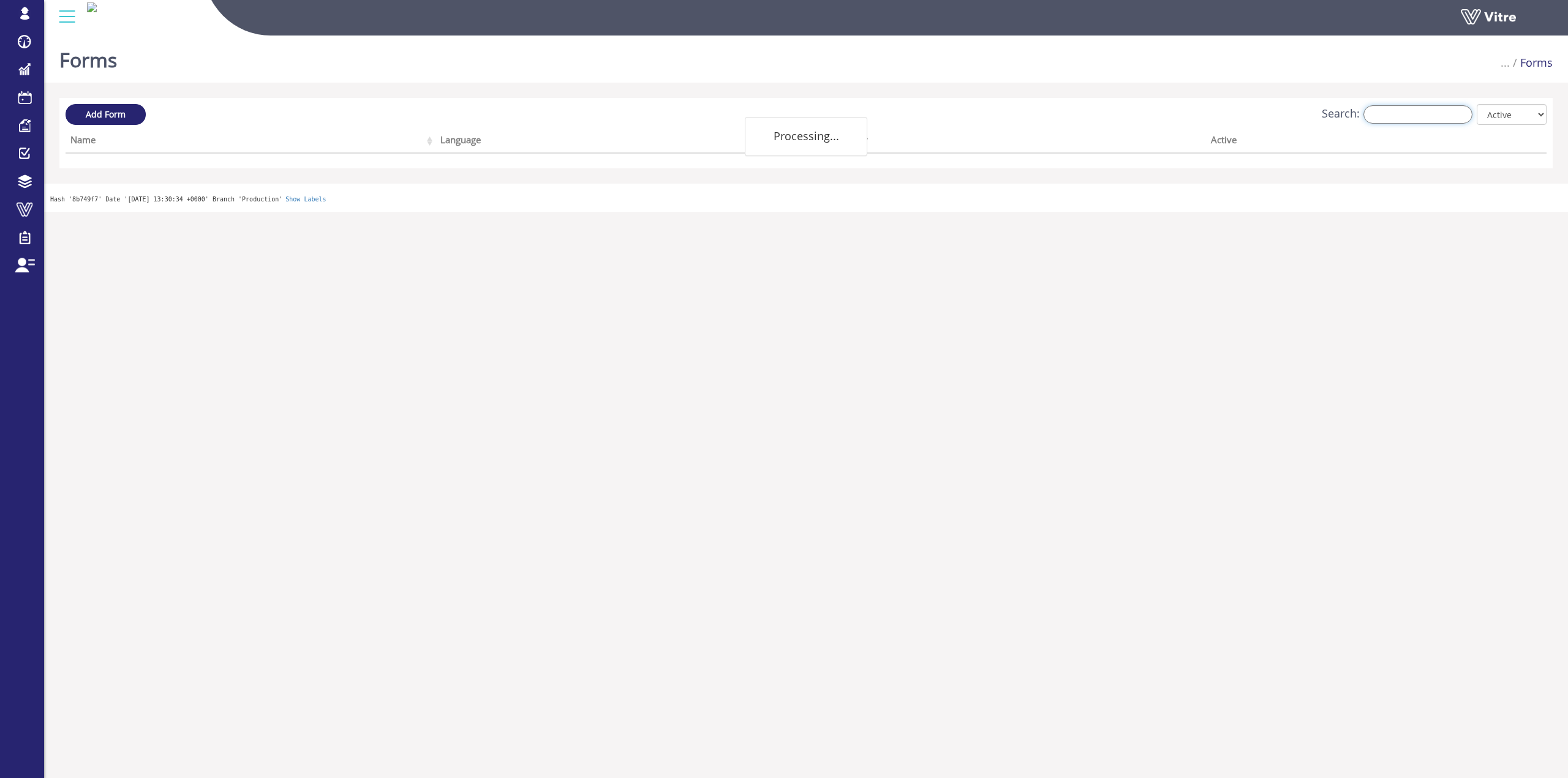
click at [1391, 109] on input "Search:" at bounding box center [1417, 114] width 109 height 19
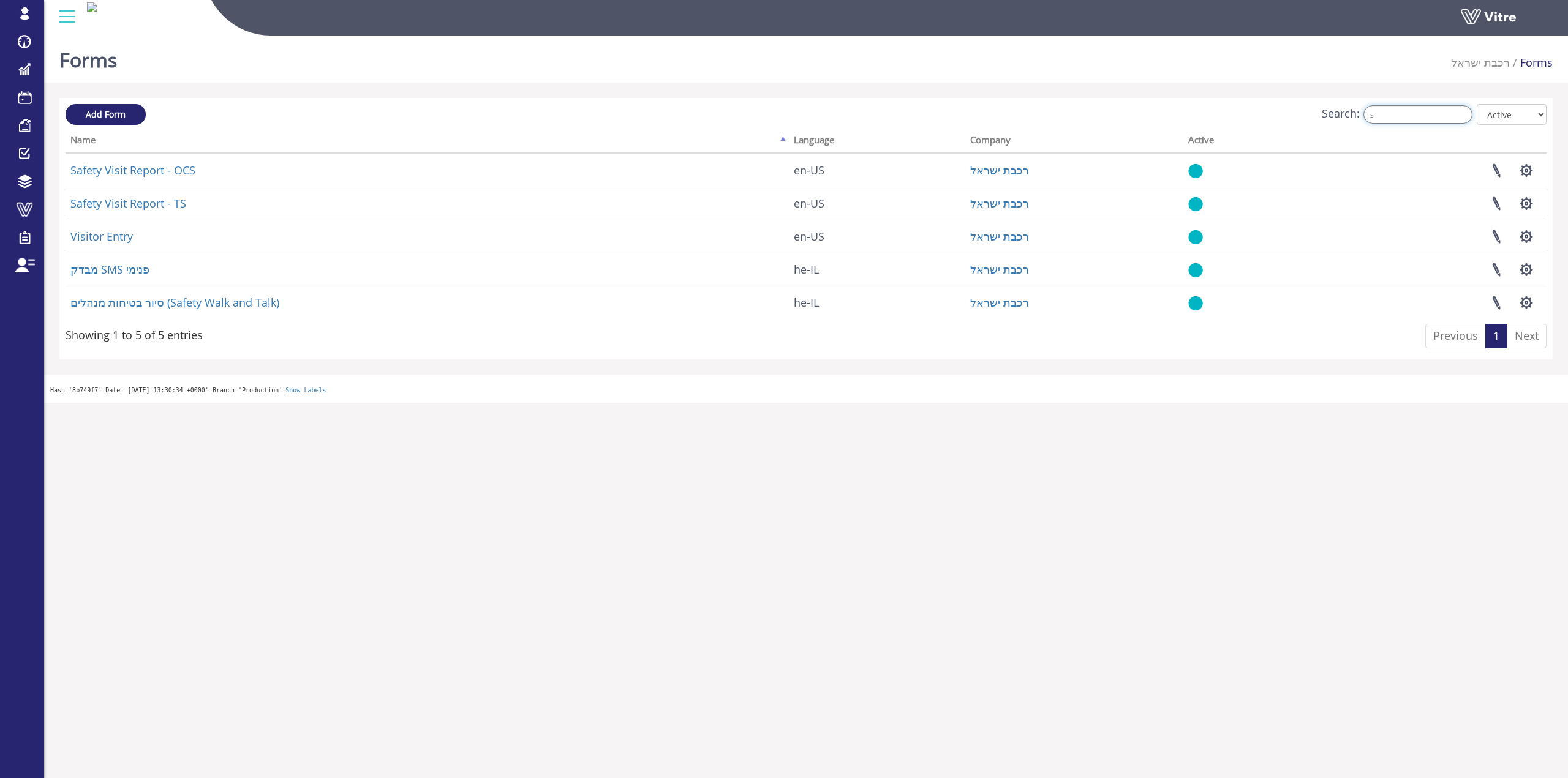
type input "s"
click at [1403, 118] on input "s" at bounding box center [1417, 114] width 109 height 19
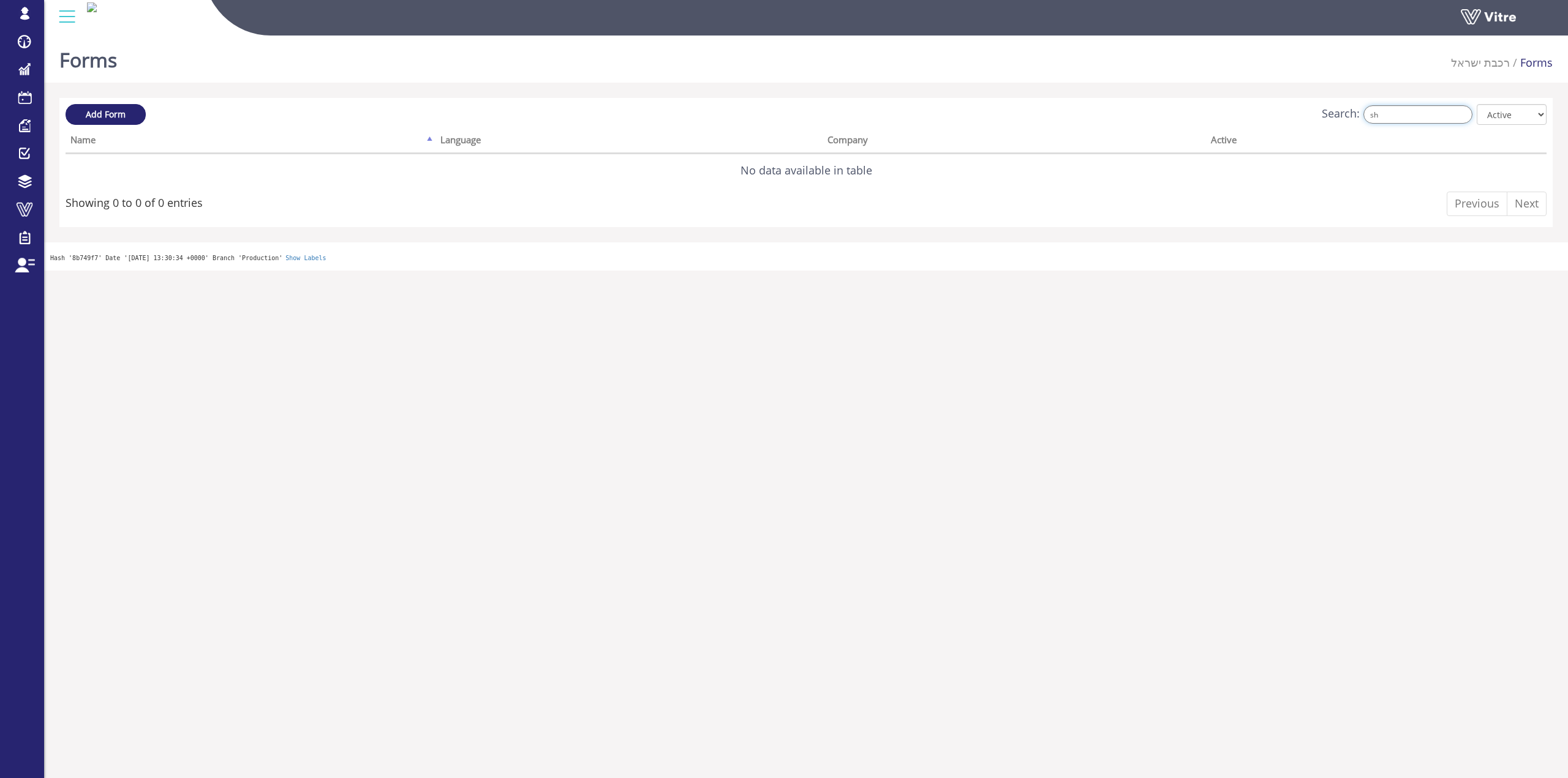
type input "s"
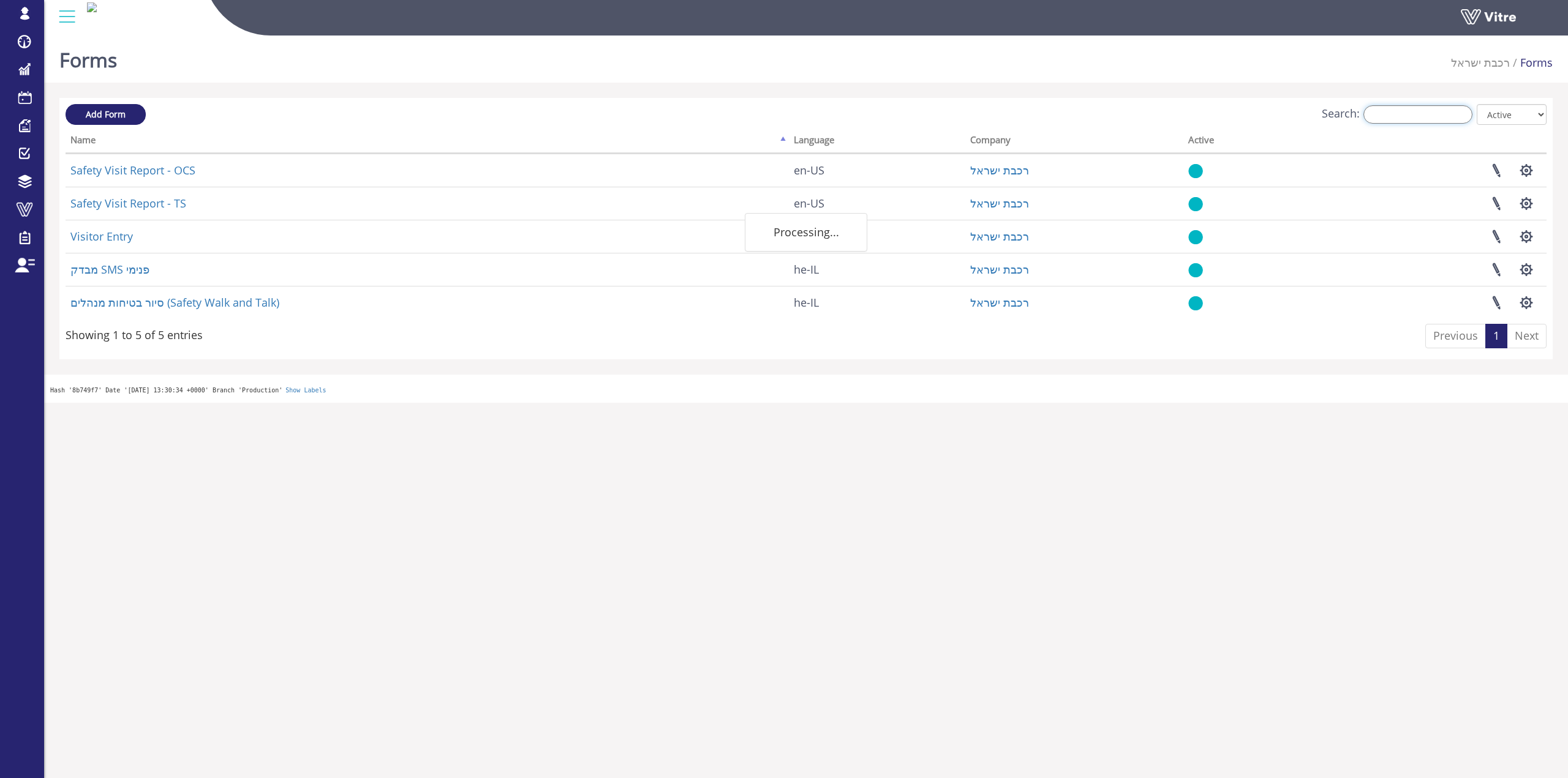
click at [1403, 118] on input "Search:" at bounding box center [1417, 114] width 109 height 19
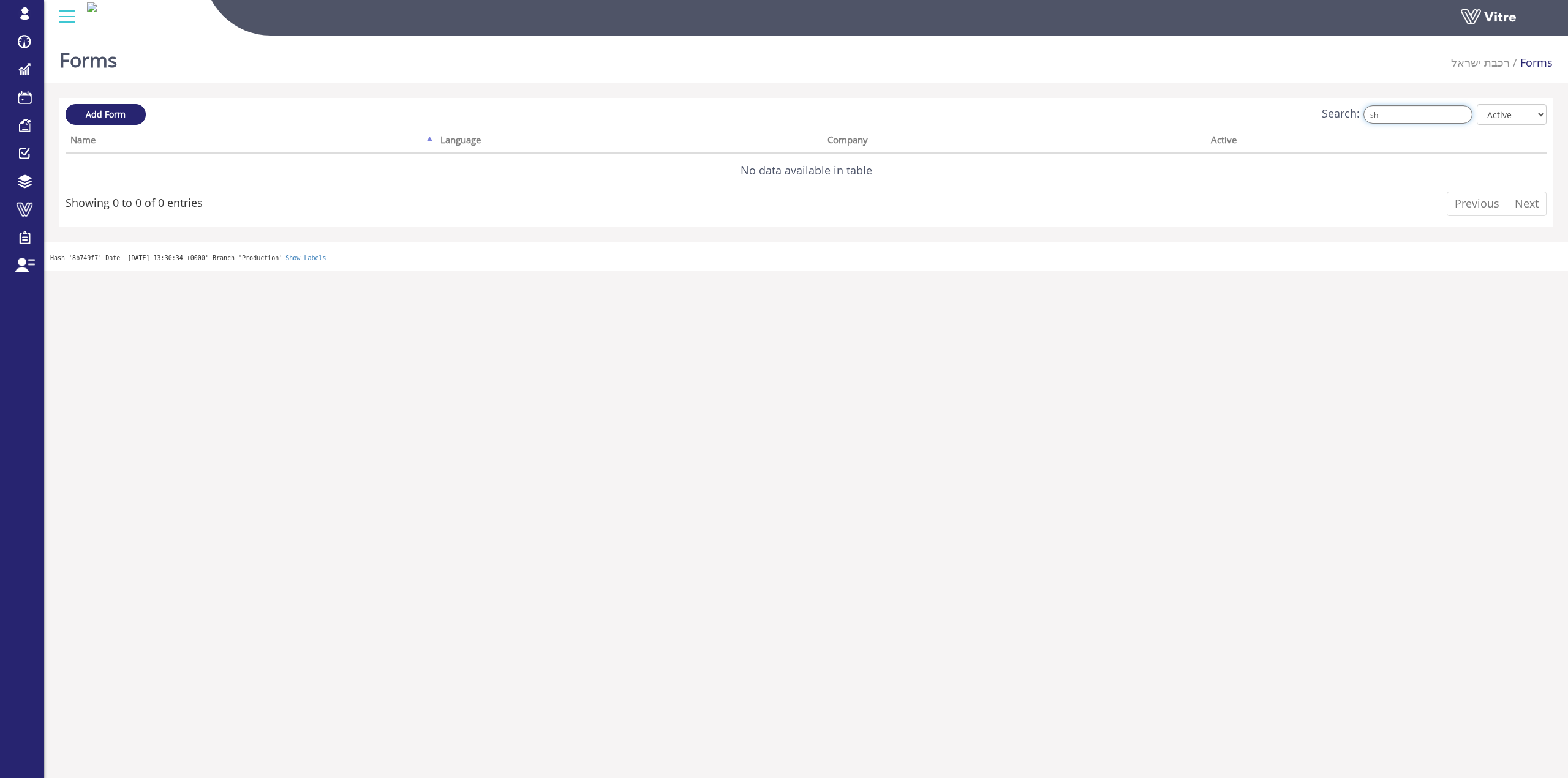
type input "s"
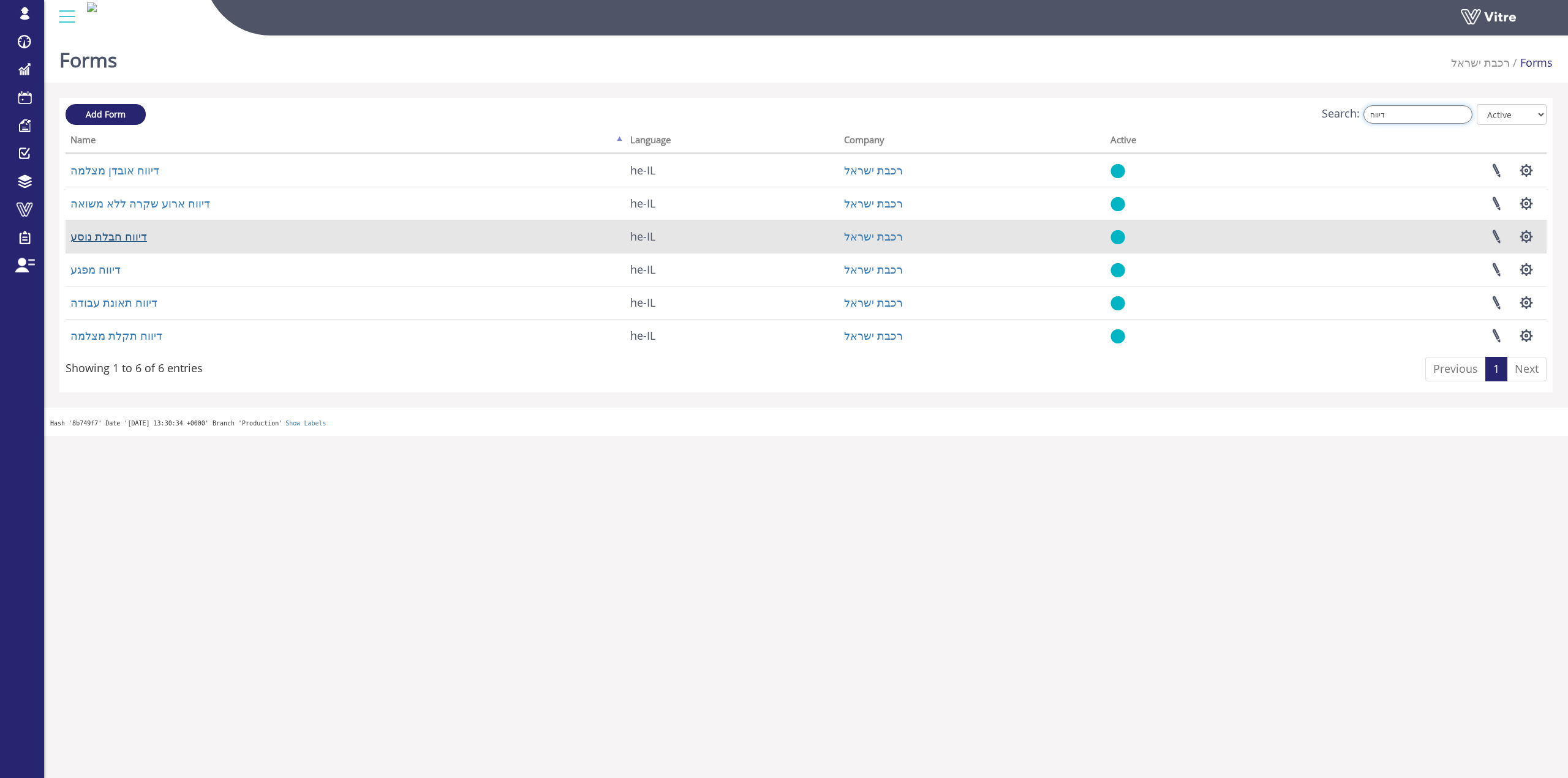
type input "דיווח"
click at [123, 233] on link "דיווח חבלת נוסע" at bounding box center [109, 236] width 77 height 14
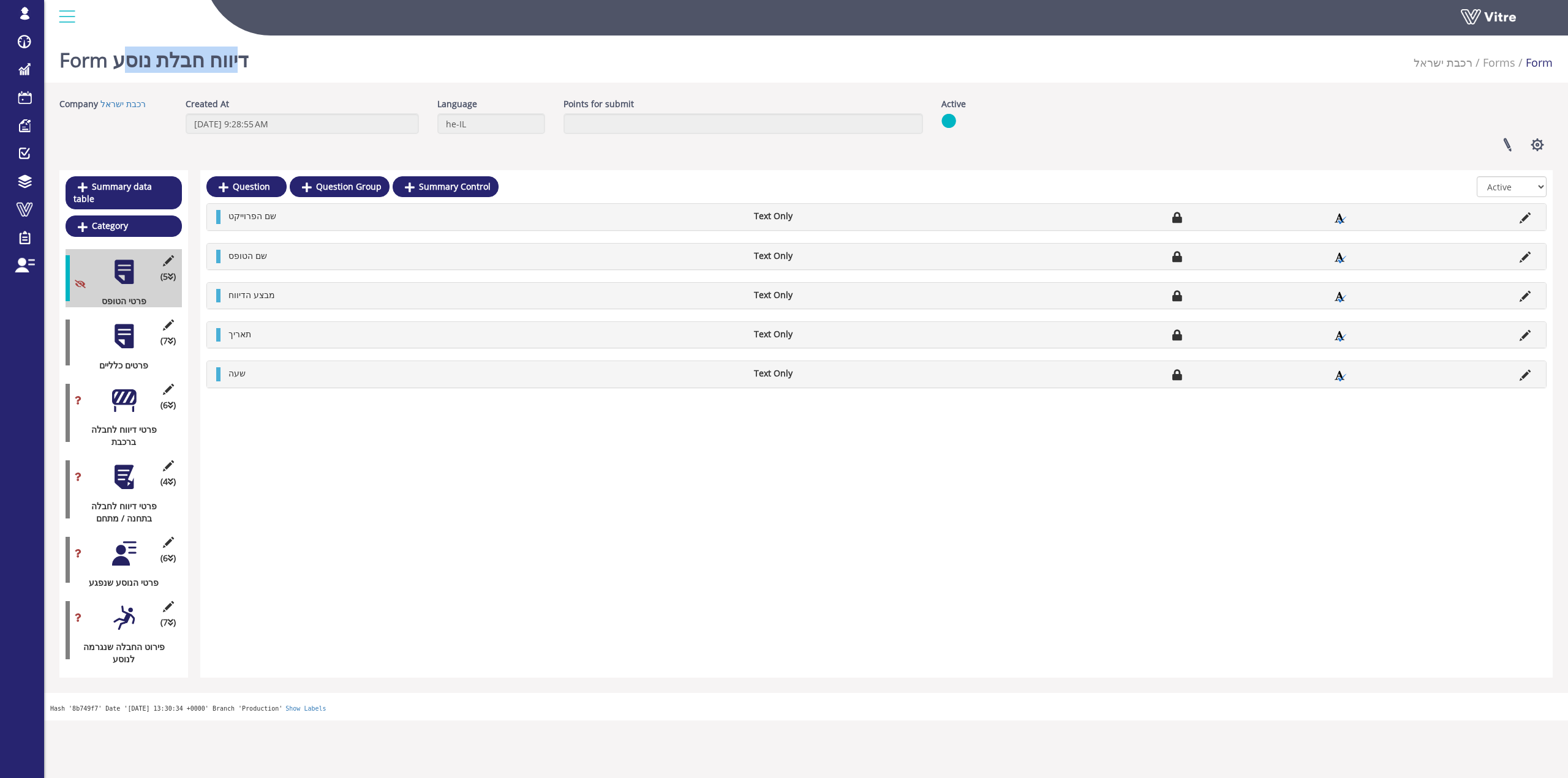
drag, startPoint x: 120, startPoint y: 61, endPoint x: 262, endPoint y: 66, distance: 142.1
click at [261, 66] on div "Form דיווח חבלת נוסע רכבת [PERSON_NAME] Forms Form" at bounding box center [805, 56] width 1523 height 52
click at [238, 57] on h1 "Form דיווח חבלת נוסע" at bounding box center [154, 56] width 188 height 52
drag, startPoint x: 252, startPoint y: 62, endPoint x: 156, endPoint y: 60, distance: 96.0
click at [156, 60] on div "Form דיווח חבלת נוסע רכבת ישראל Forms Form" at bounding box center [805, 56] width 1523 height 52
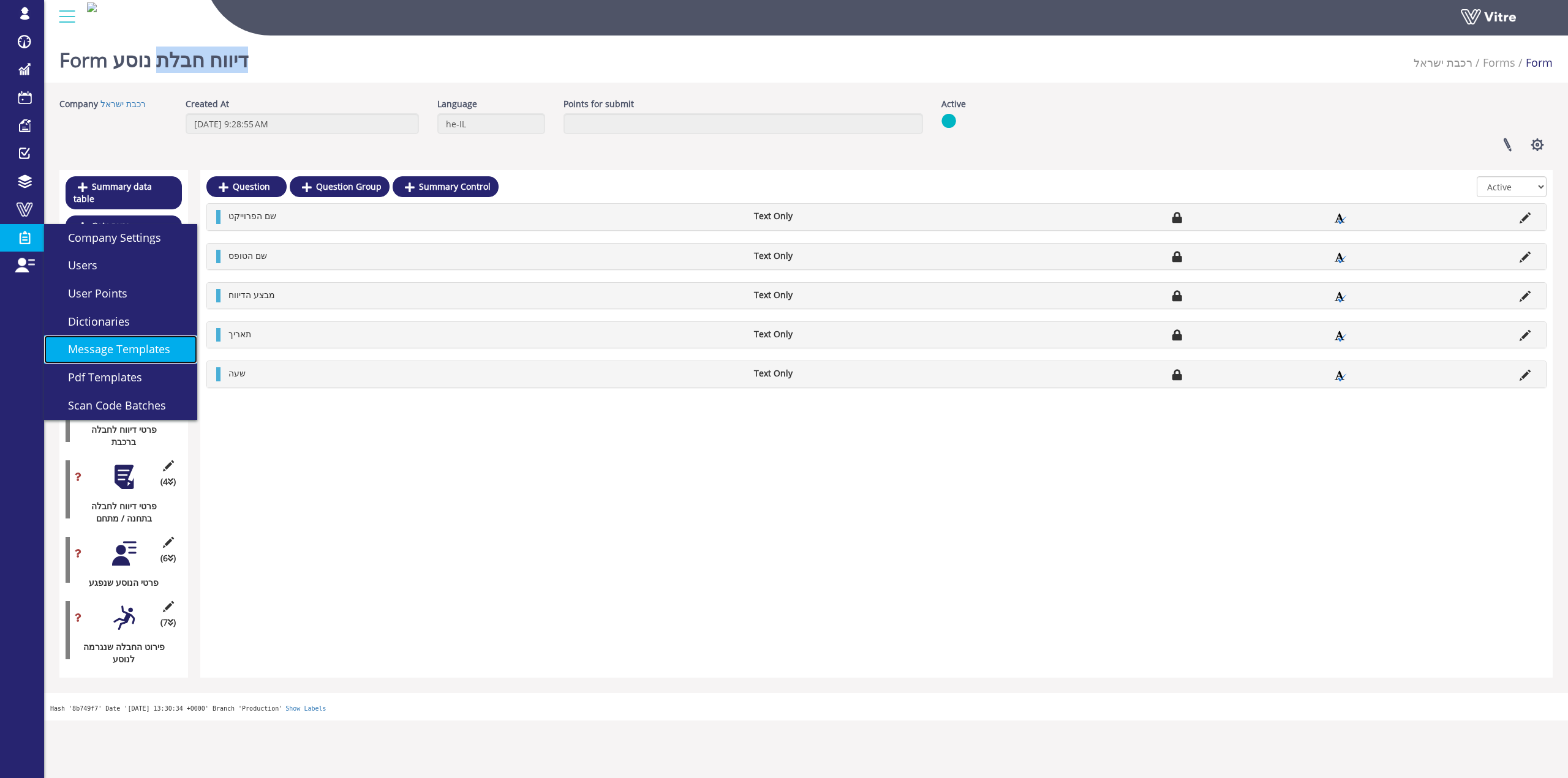
click at [155, 345] on span "Message Templates" at bounding box center [111, 348] width 117 height 14
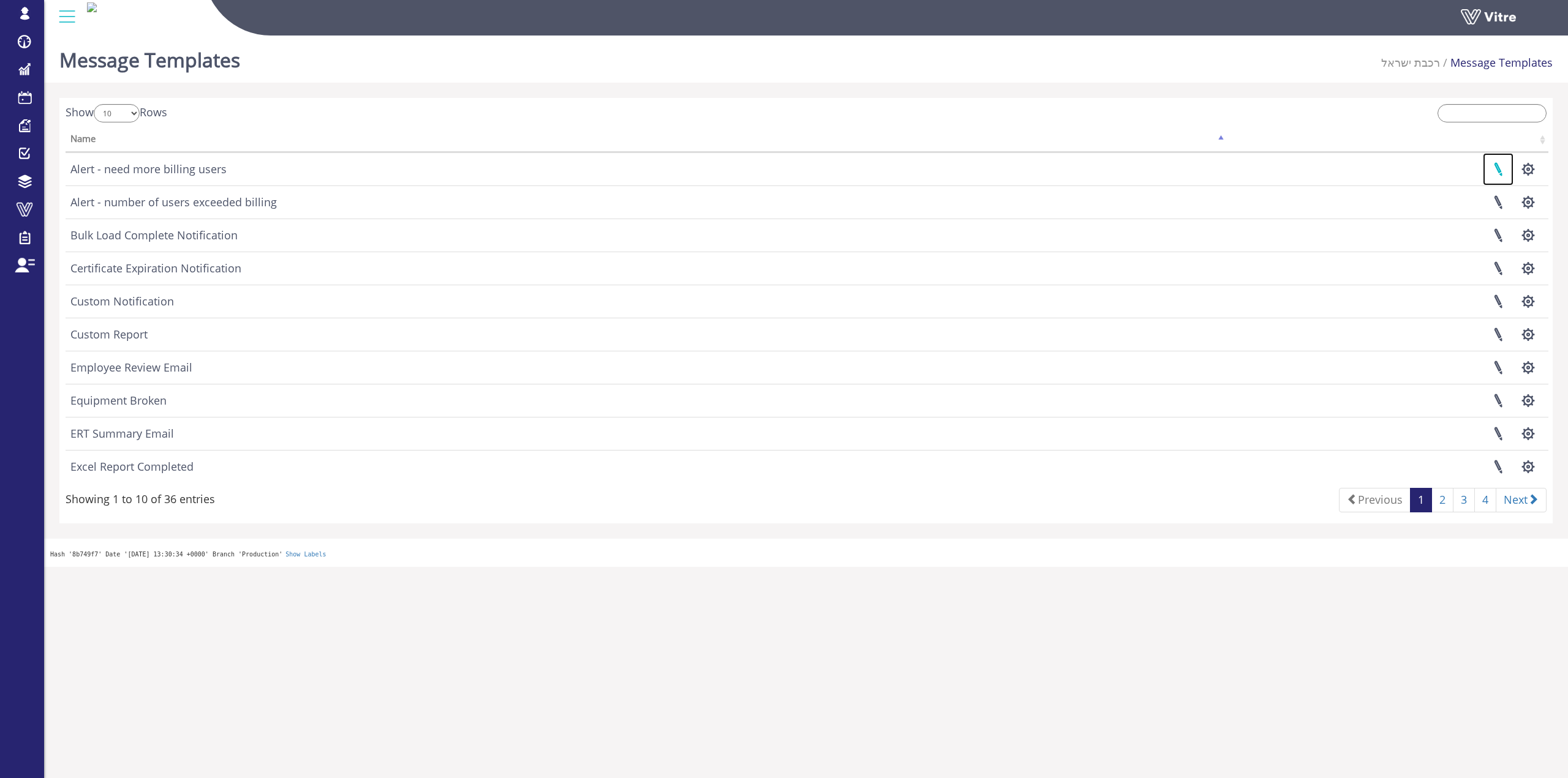
click at [1486, 166] on link at bounding box center [1497, 169] width 30 height 33
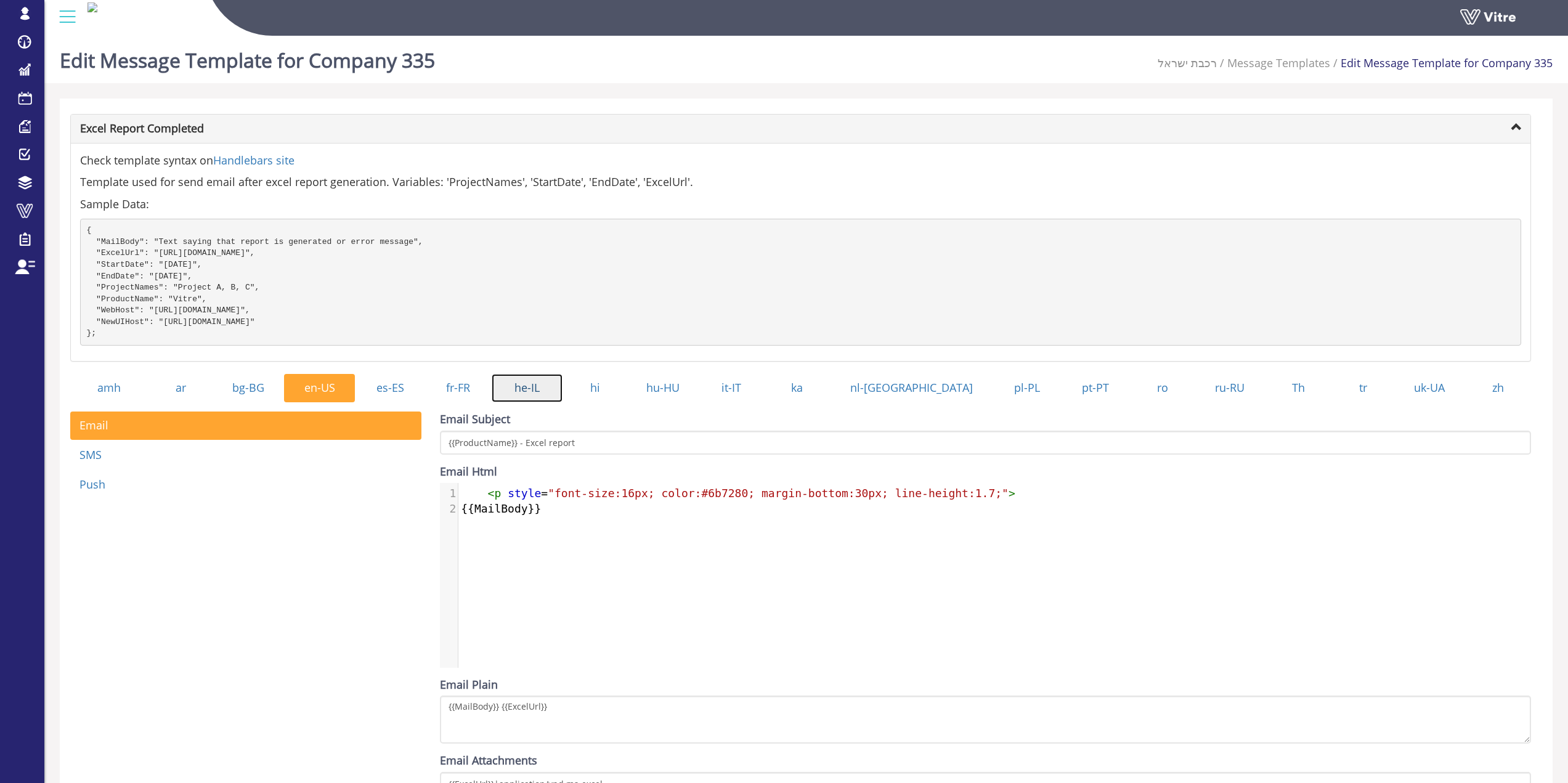
click at [563, 402] on link "he-IL" at bounding box center [527, 388] width 71 height 28
click at [382, 393] on link "es-ES" at bounding box center [389, 388] width 69 height 28
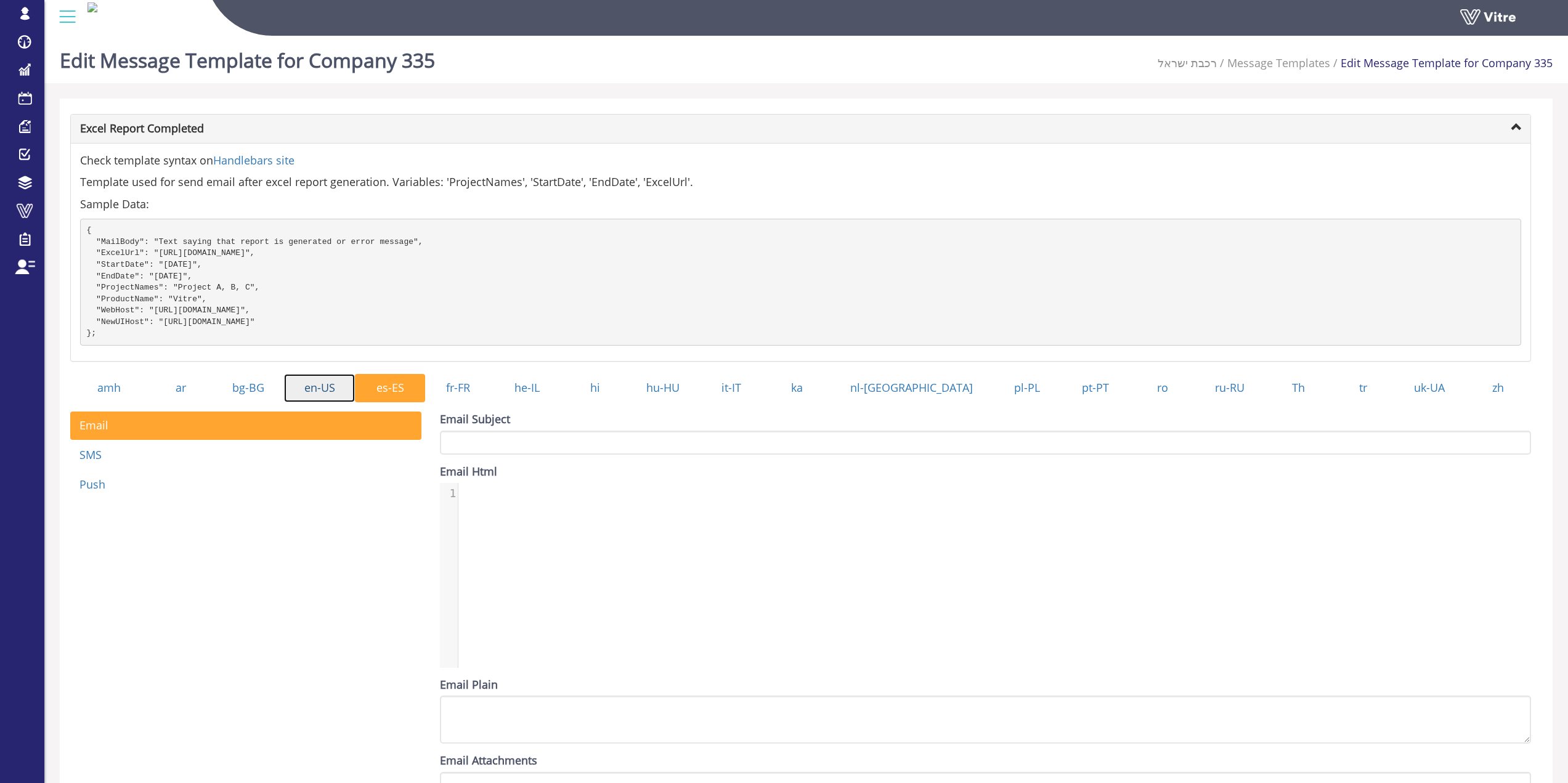
click at [342, 398] on link "en-US" at bounding box center [320, 388] width 71 height 28
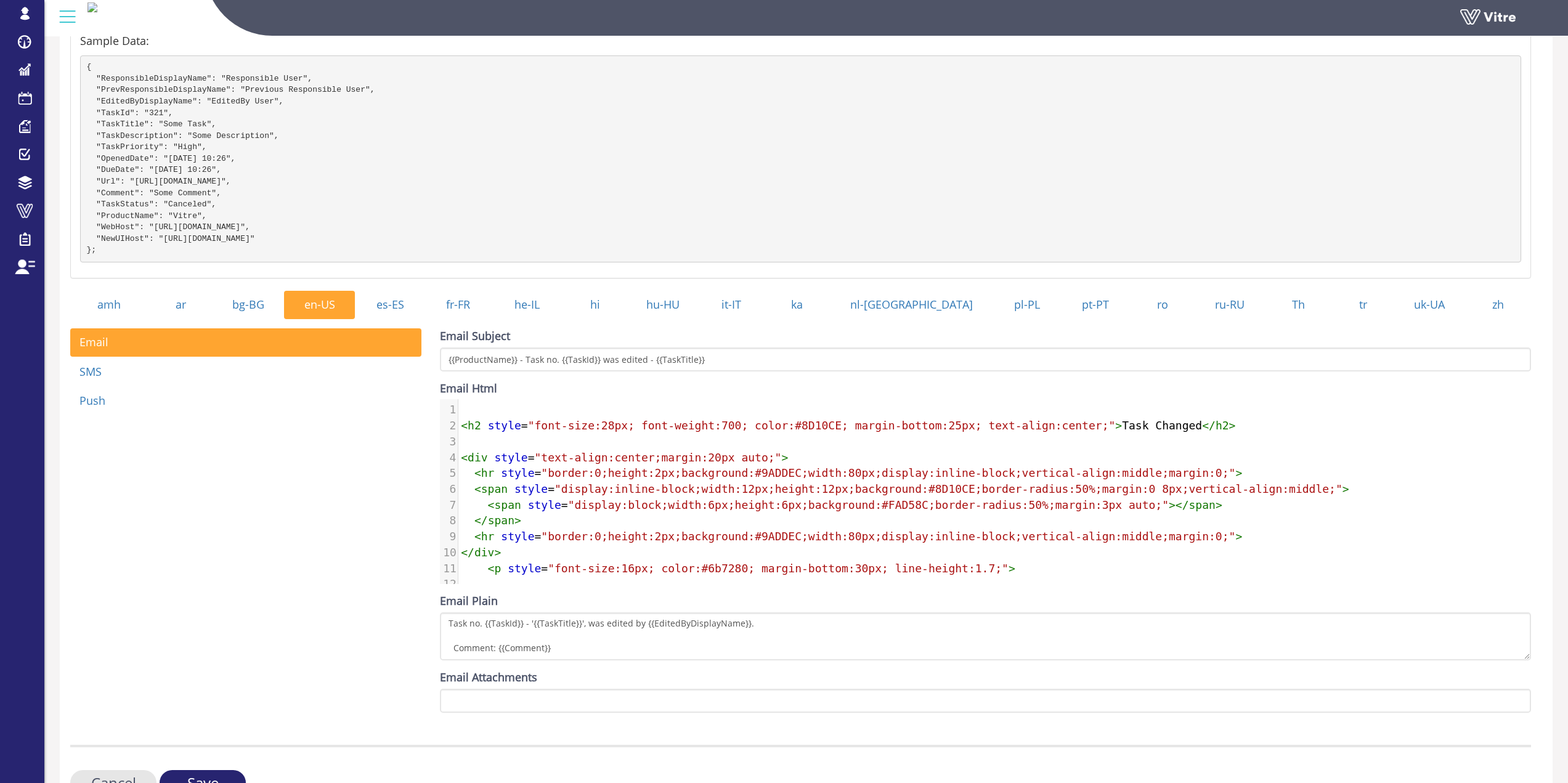
scroll to position [185, 0]
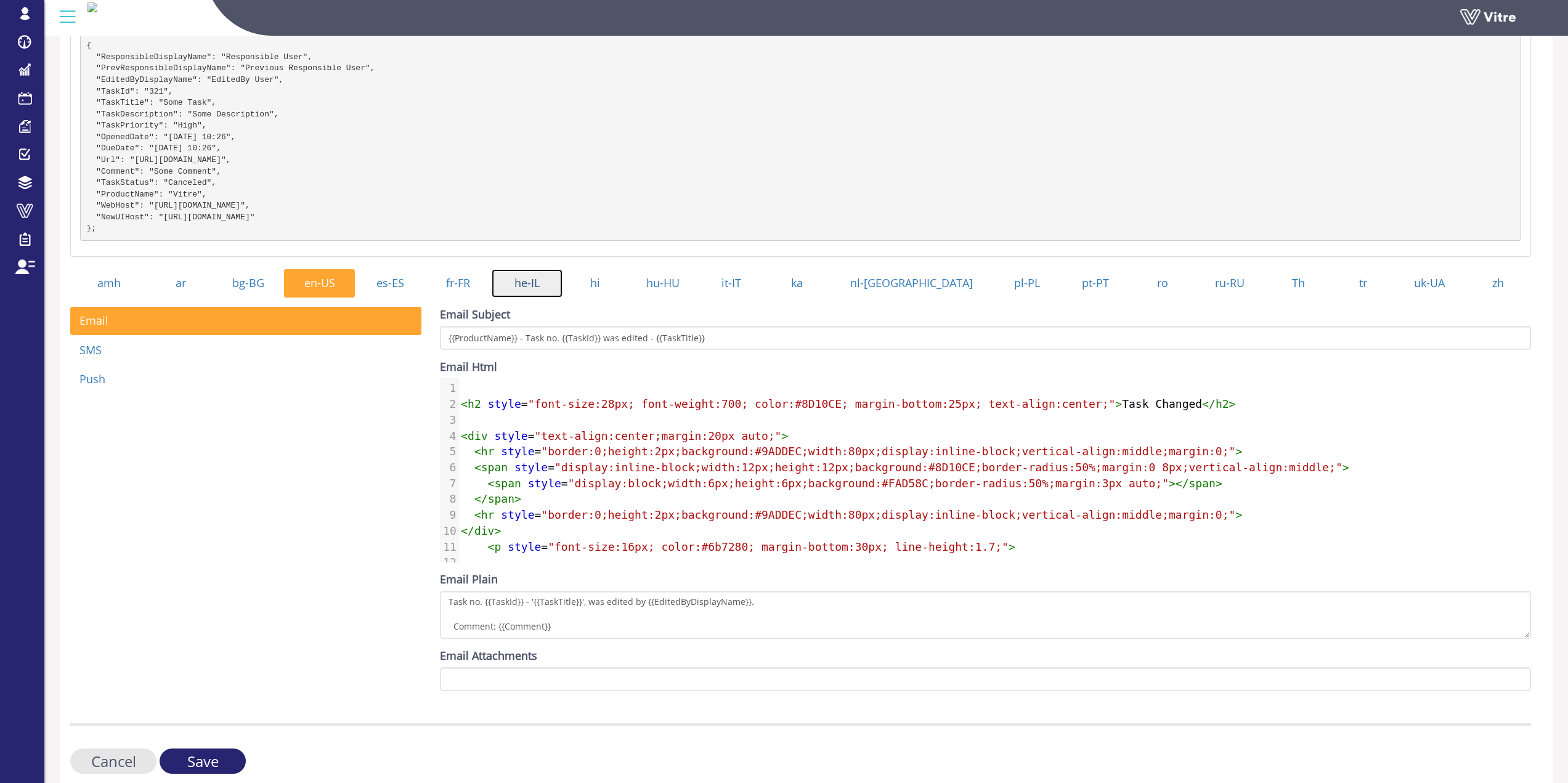
click at [550, 298] on link "he-IL" at bounding box center [527, 283] width 71 height 28
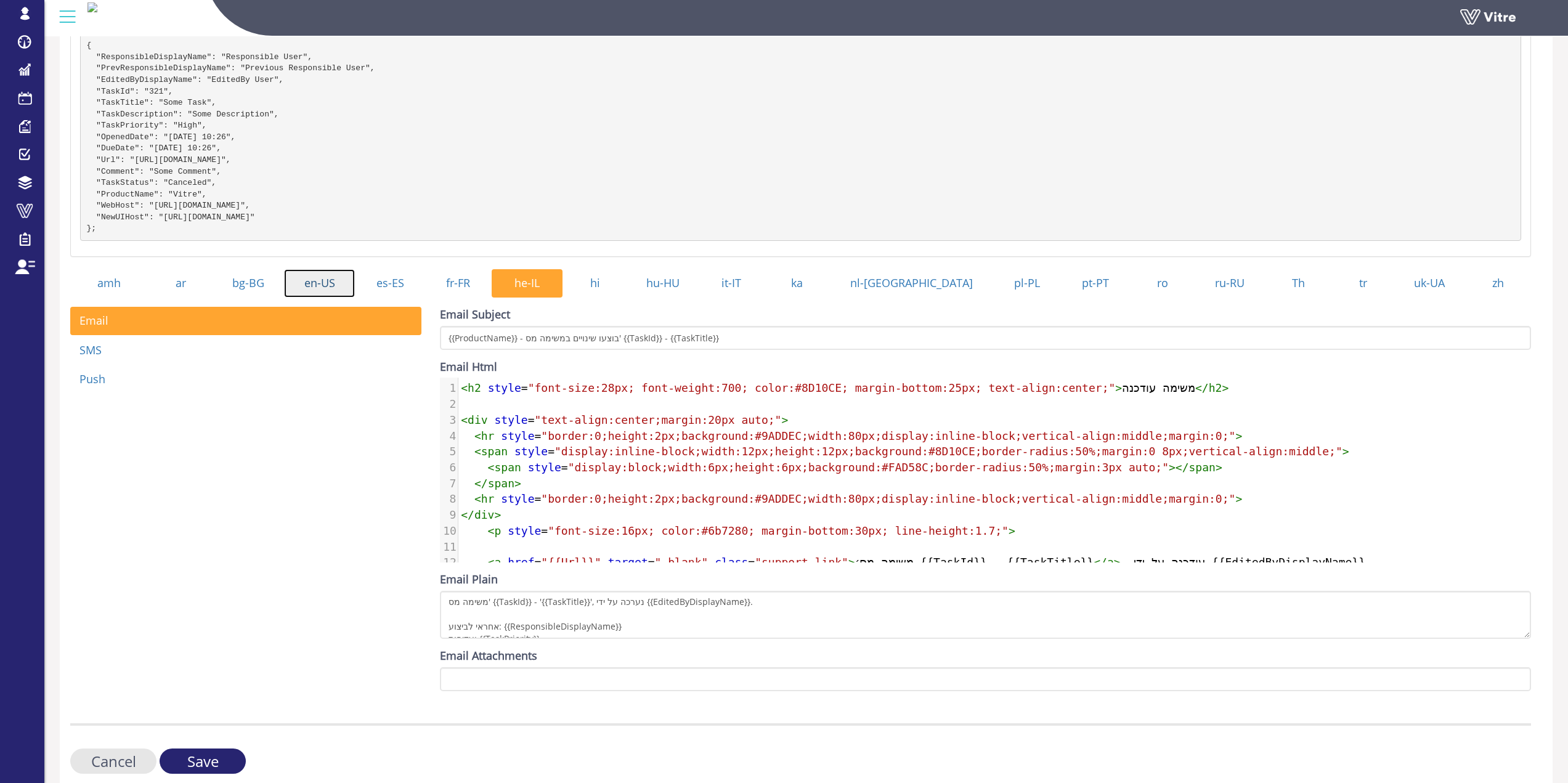
click at [355, 298] on link "en-US" at bounding box center [320, 283] width 71 height 28
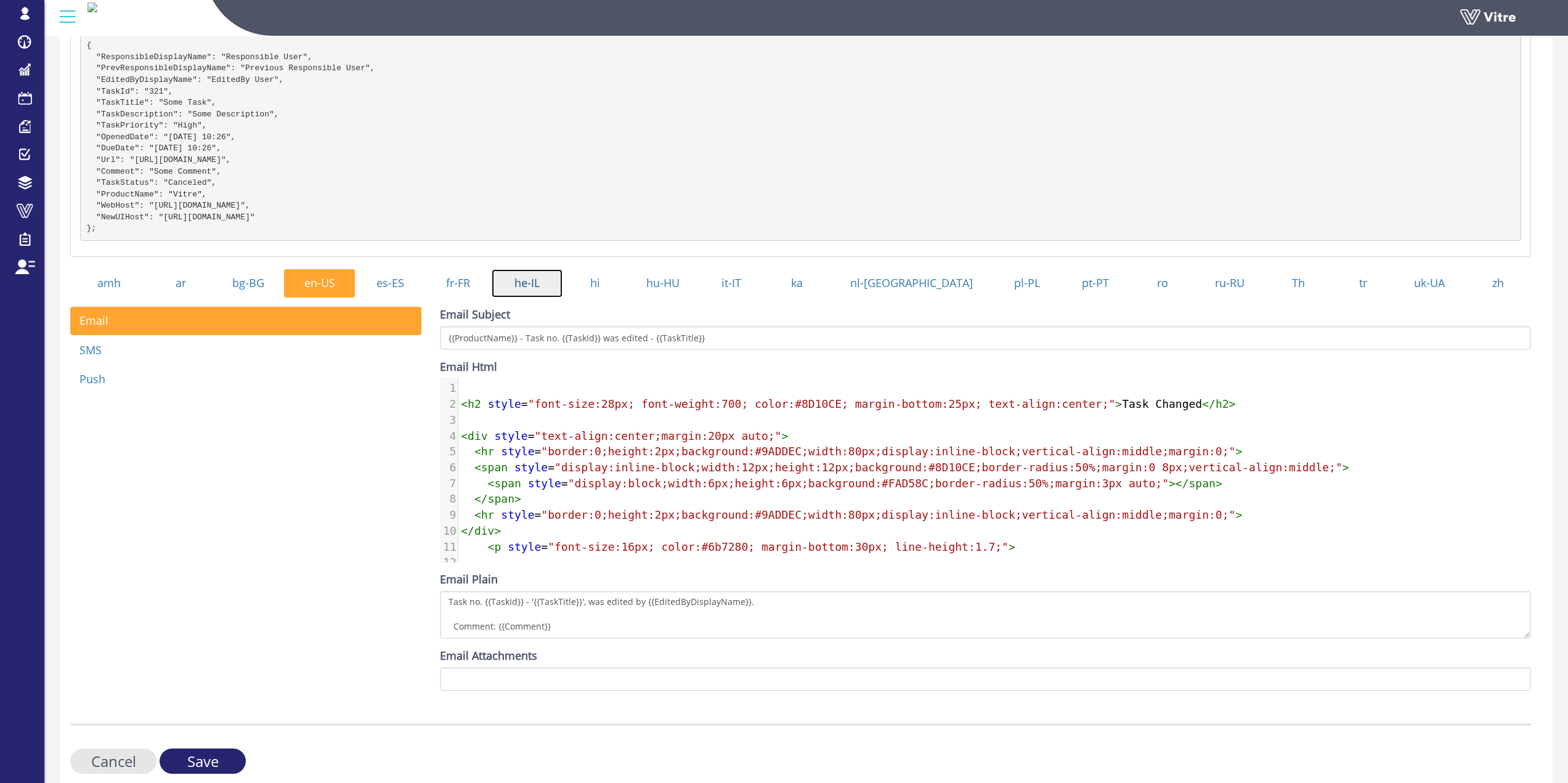
click at [537, 284] on link "he-IL" at bounding box center [527, 283] width 71 height 28
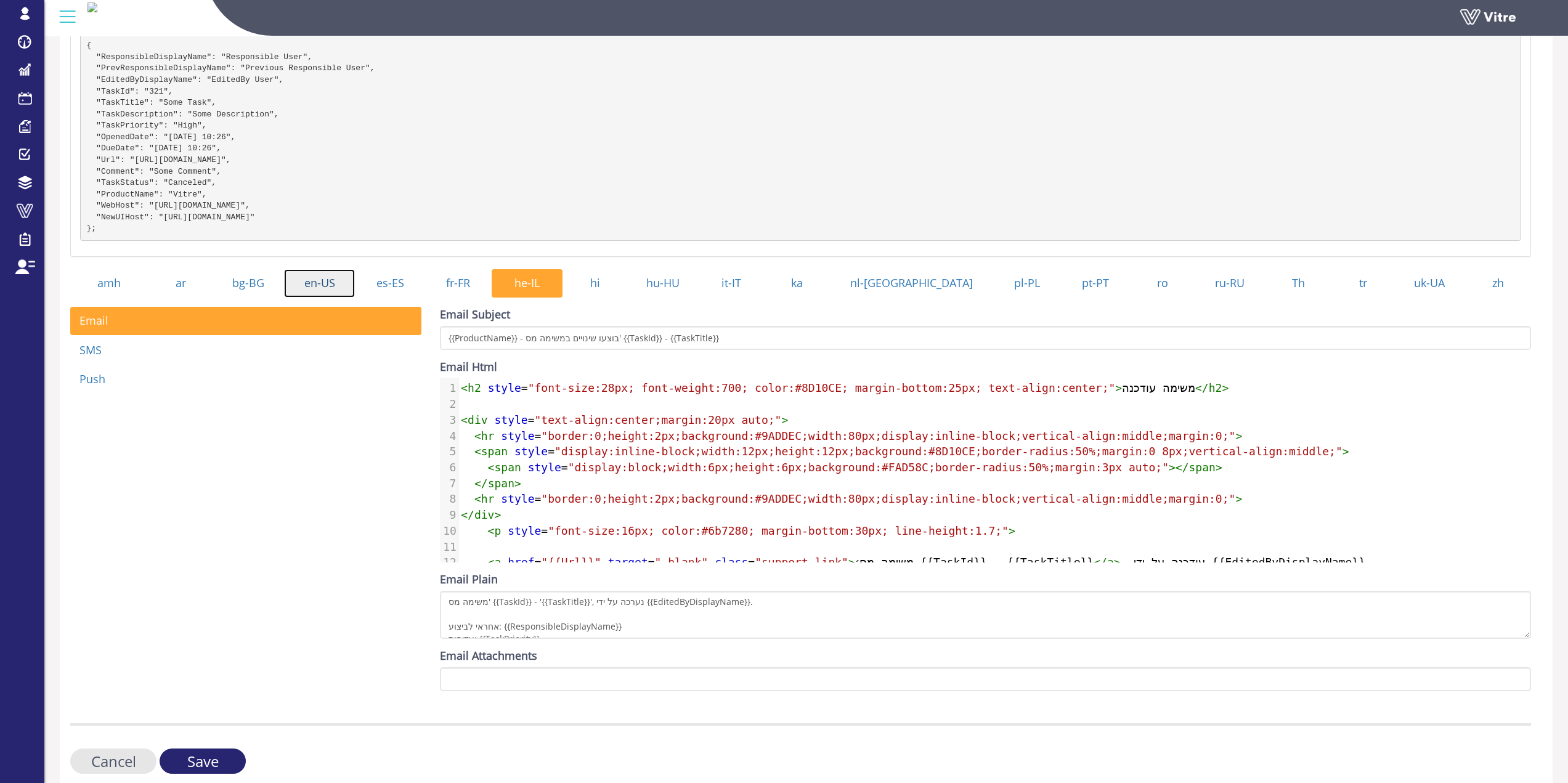
click at [335, 291] on link "en-US" at bounding box center [320, 283] width 71 height 28
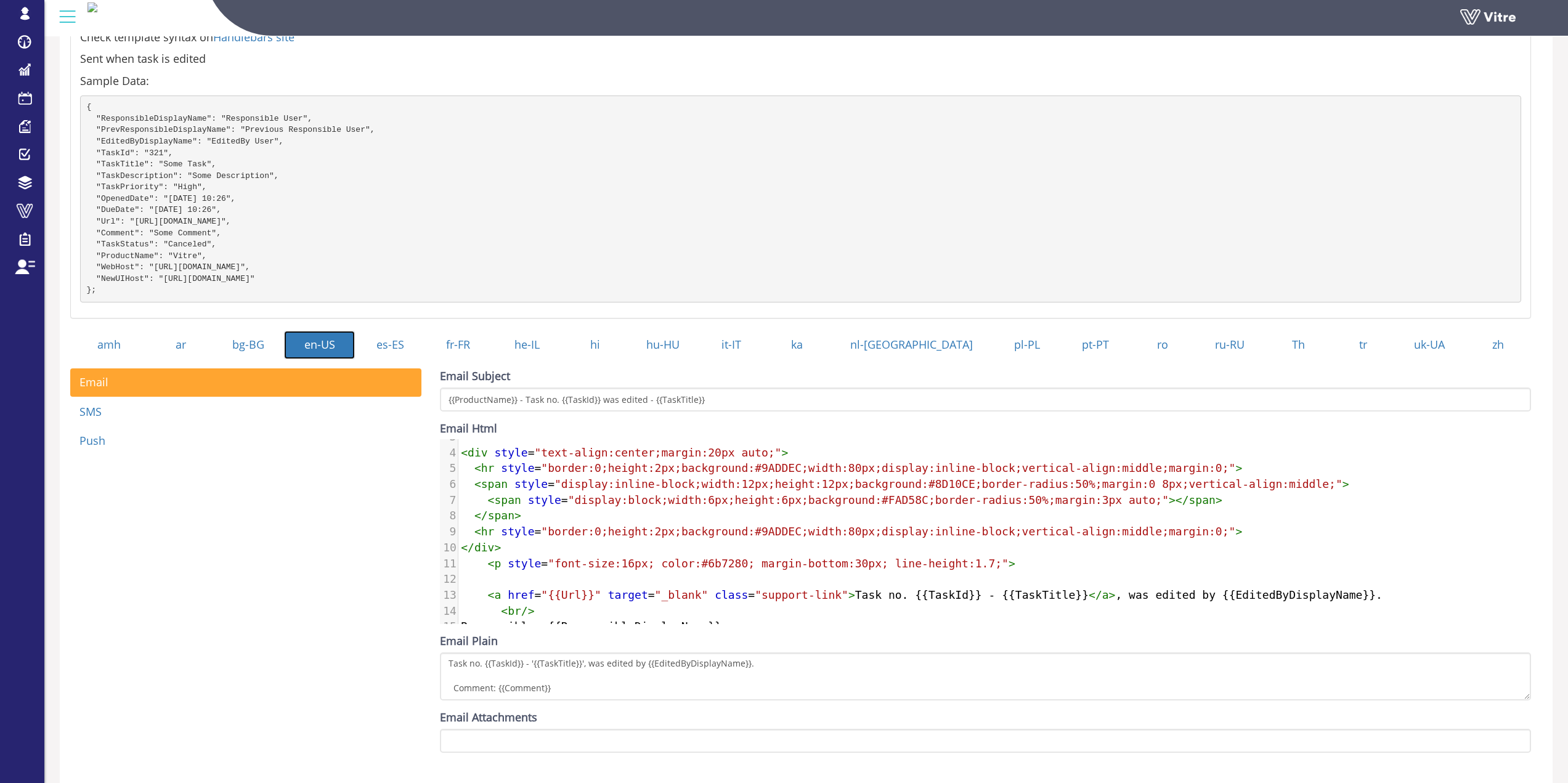
scroll to position [106, 0]
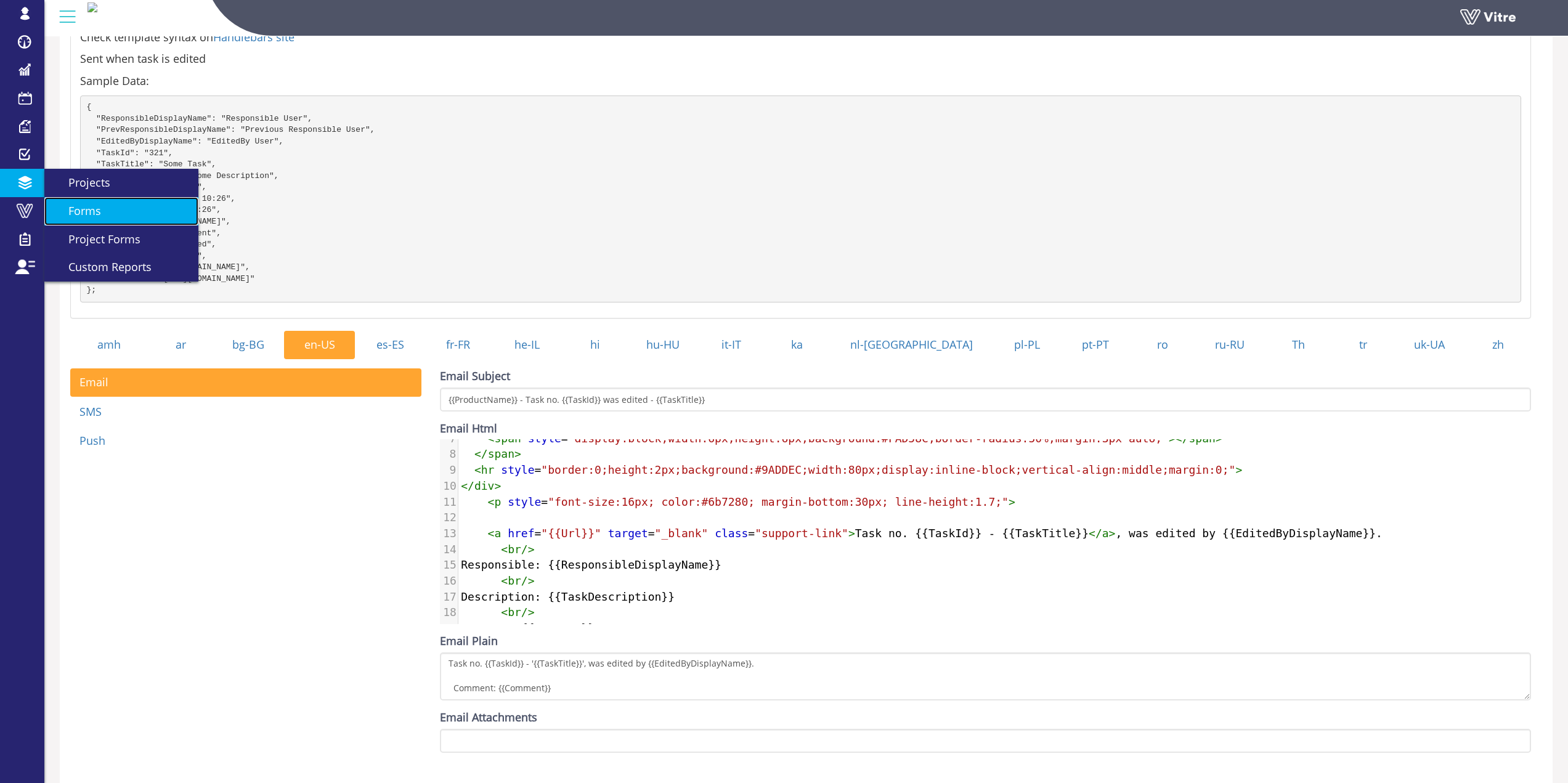
click at [112, 223] on link "Forms" at bounding box center [121, 211] width 154 height 28
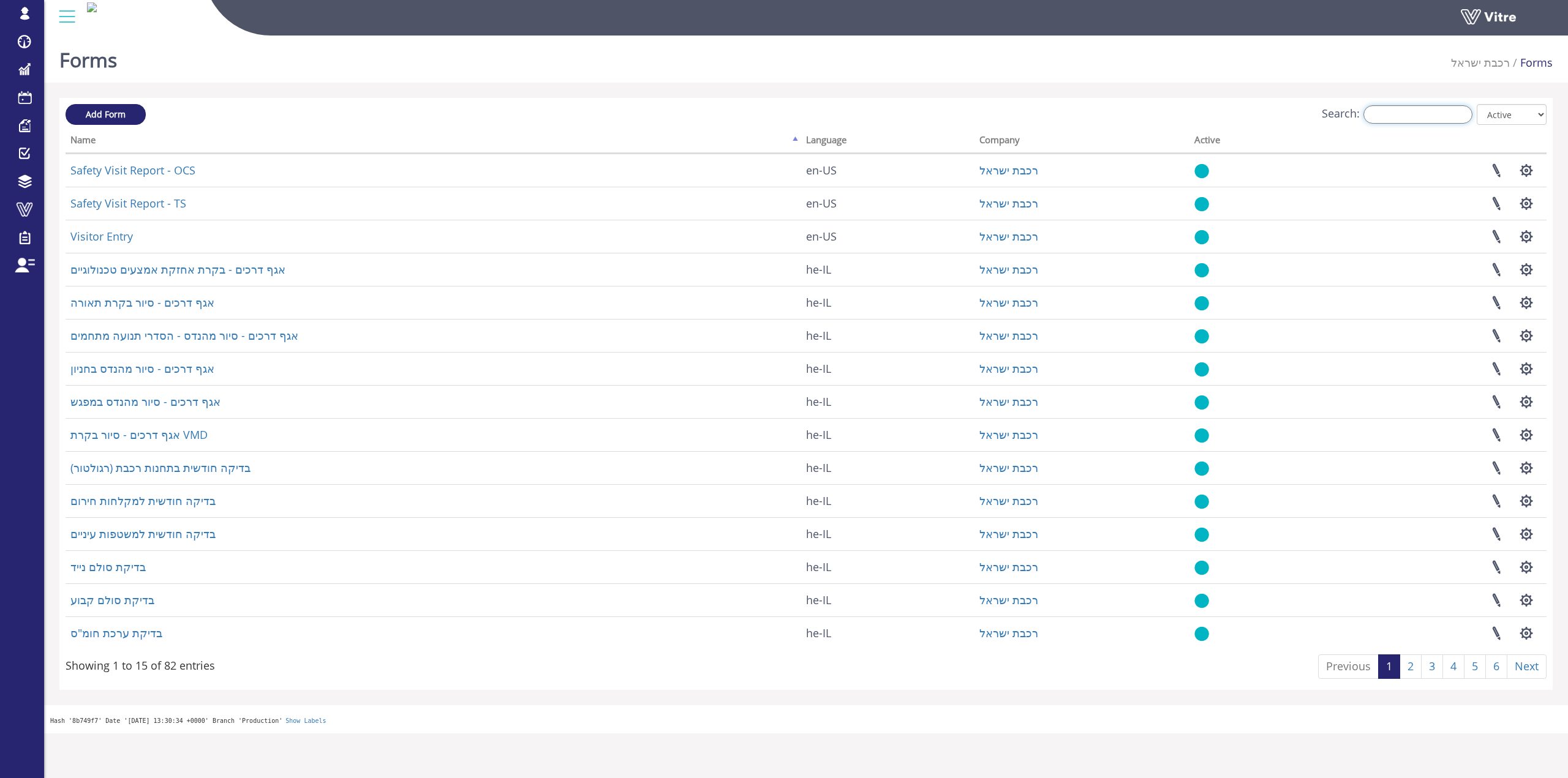
click at [1395, 118] on input "Search:" at bounding box center [1417, 114] width 109 height 19
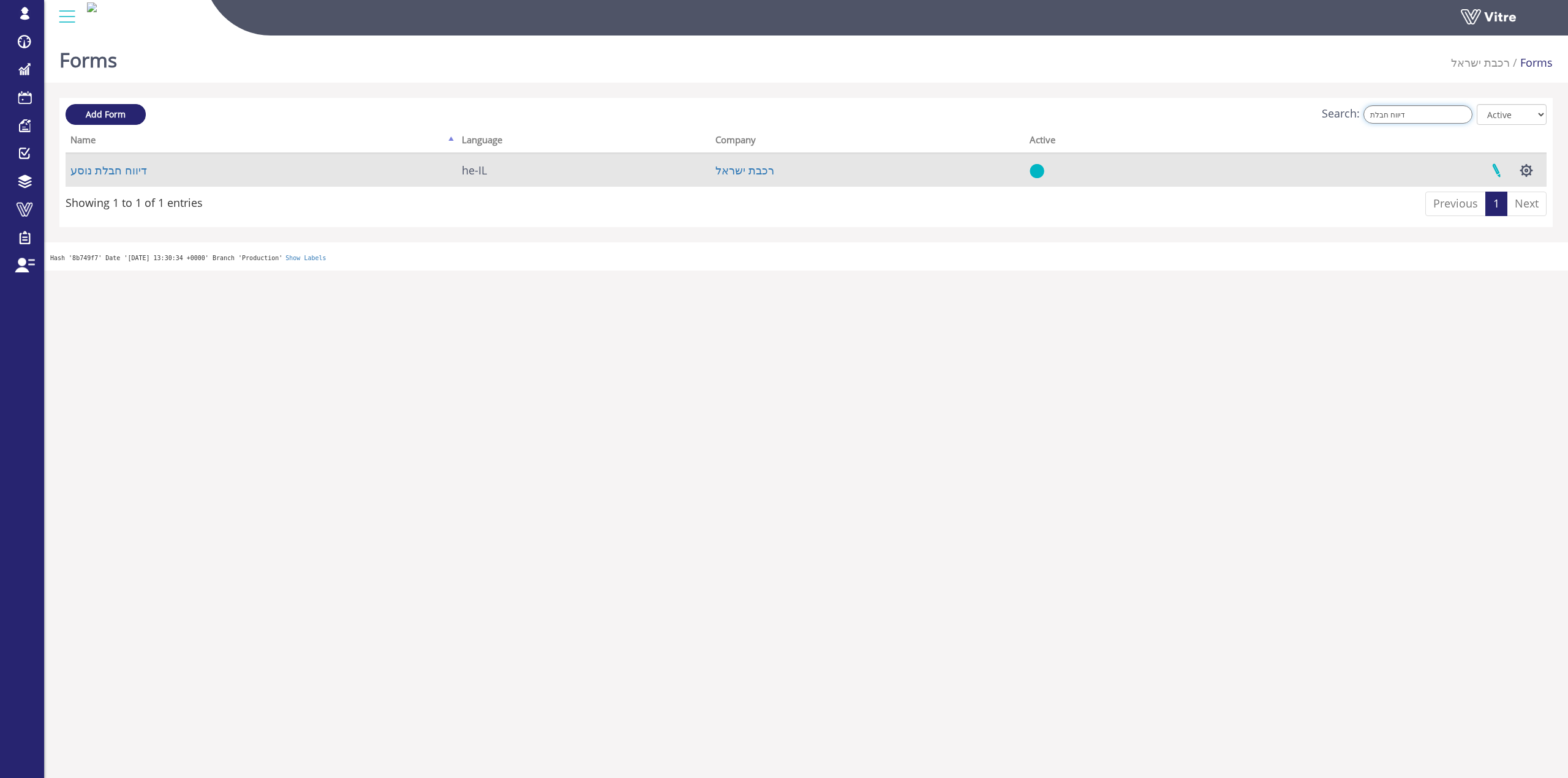
type input "דיווח חבלת"
click at [1496, 169] on link at bounding box center [1496, 170] width 30 height 33
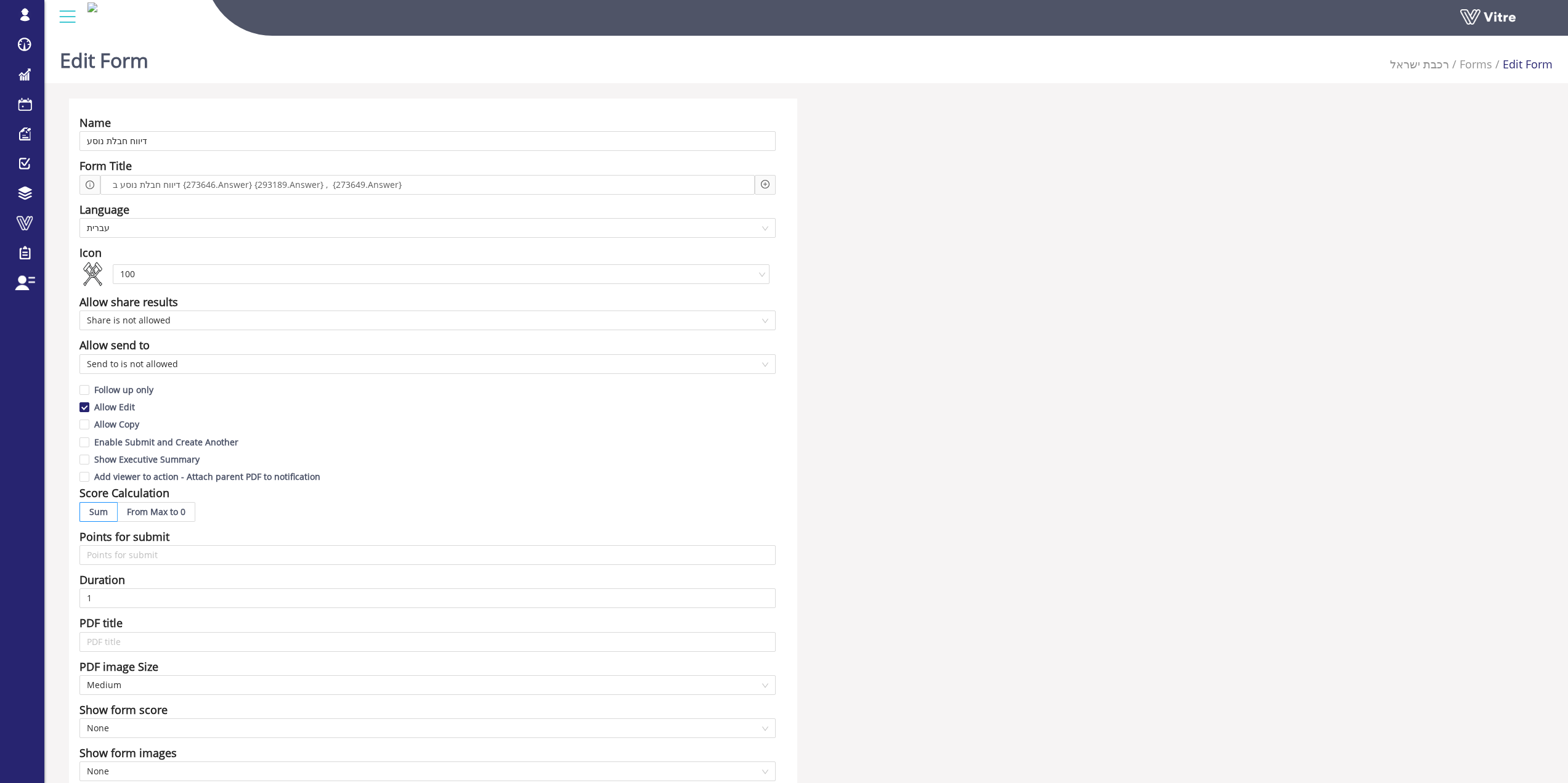
click at [1187, 472] on div "Name דיווח חבלת נוסע Form Title דיווח חבלת נוסע ב {273646.Answer} {293189.Answe…" at bounding box center [806, 542] width 1493 height 888
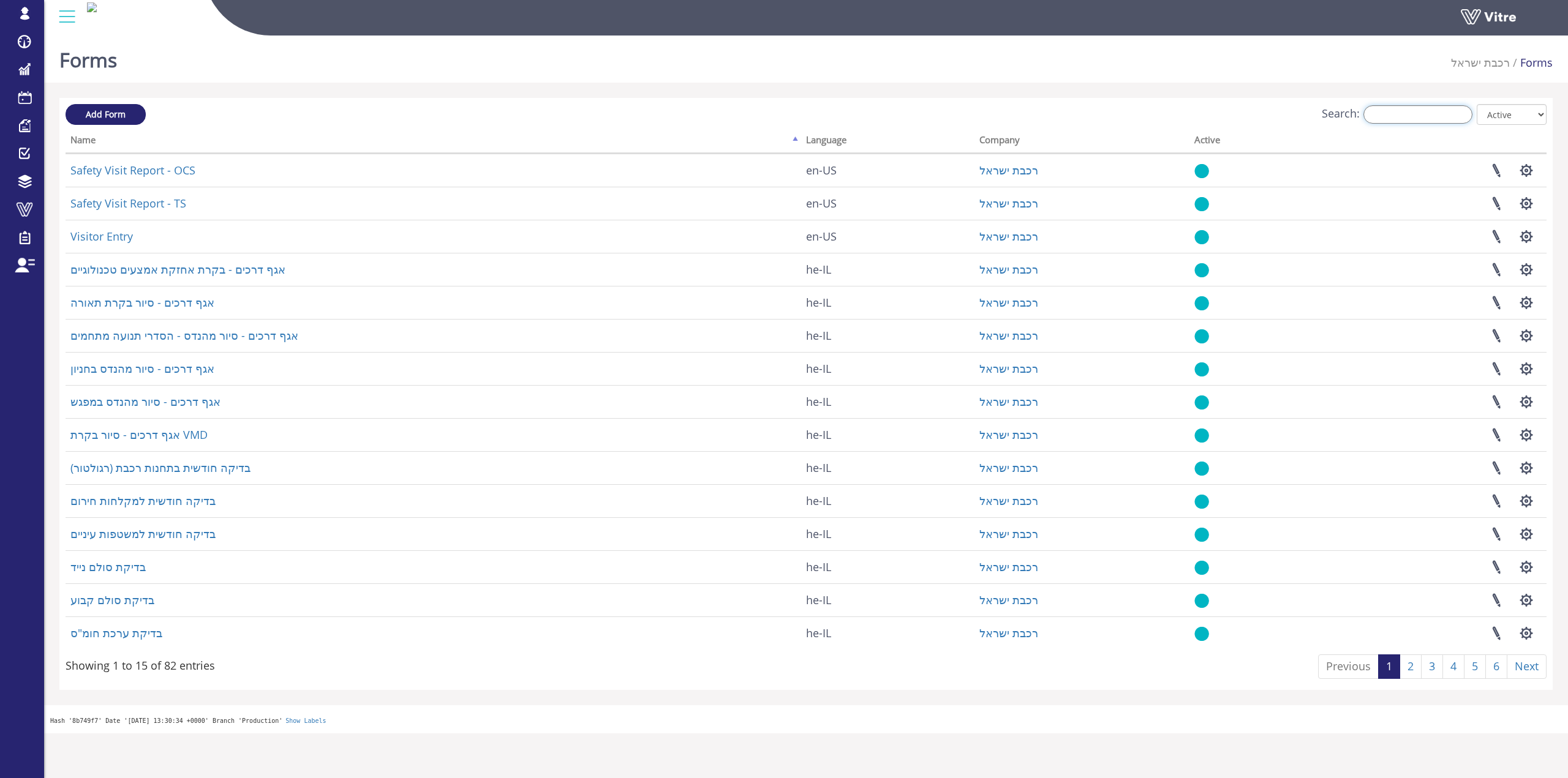
click at [1456, 121] on input "Search:" at bounding box center [1417, 114] width 109 height 19
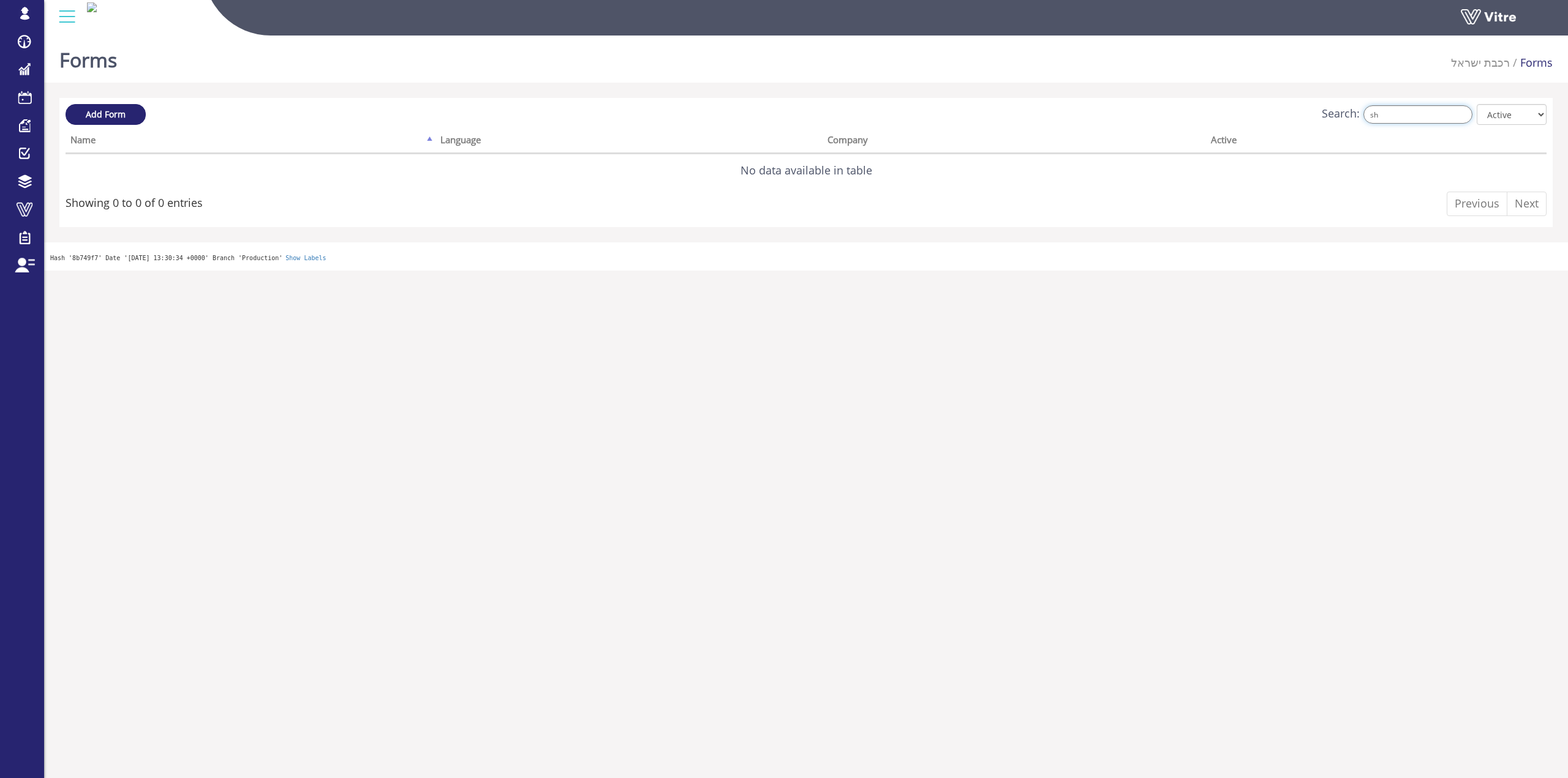
type input "s"
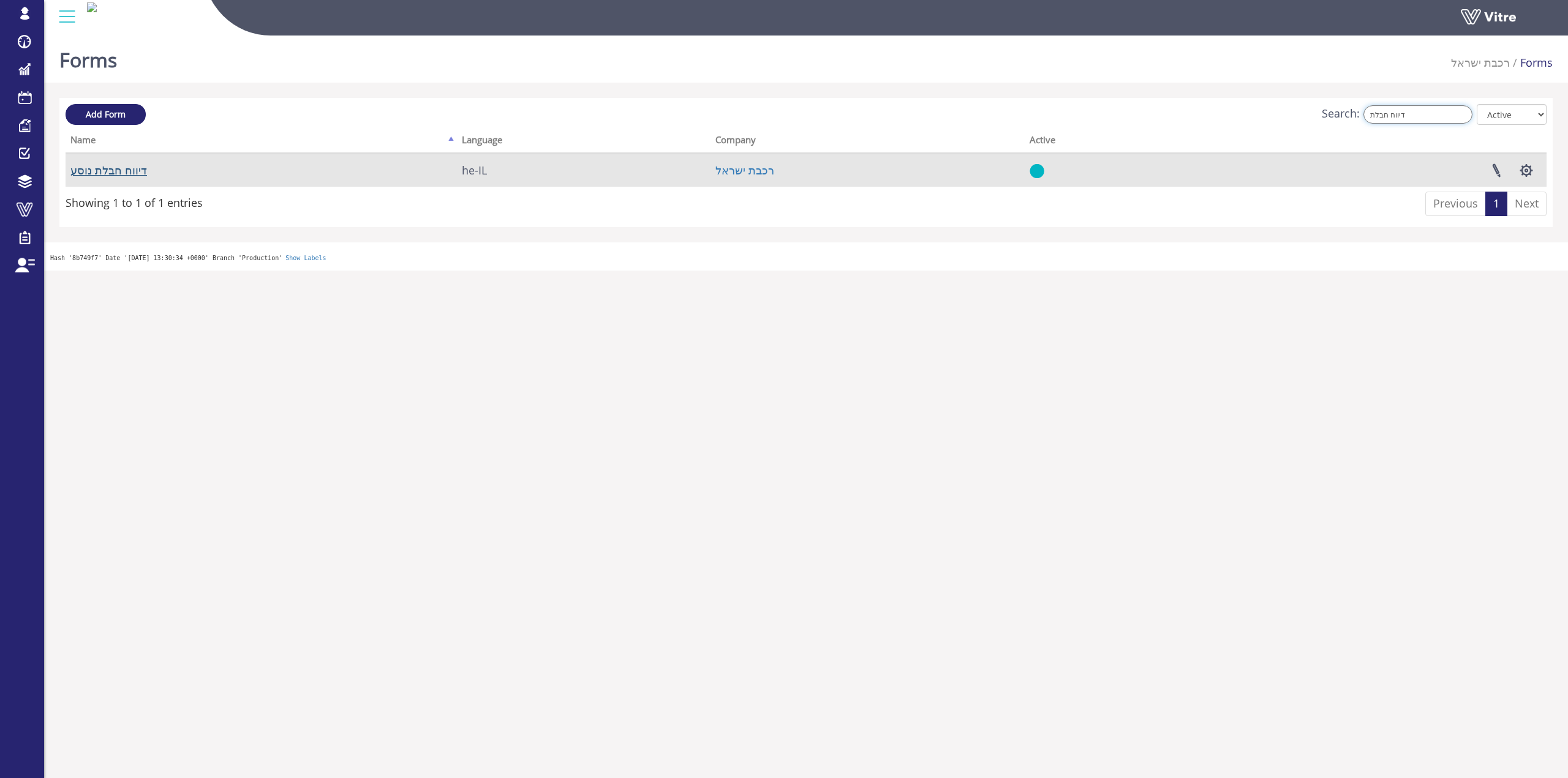
type input "דיווח חבלת"
click at [128, 170] on link "דיווח חבלת נוסע" at bounding box center [109, 170] width 77 height 14
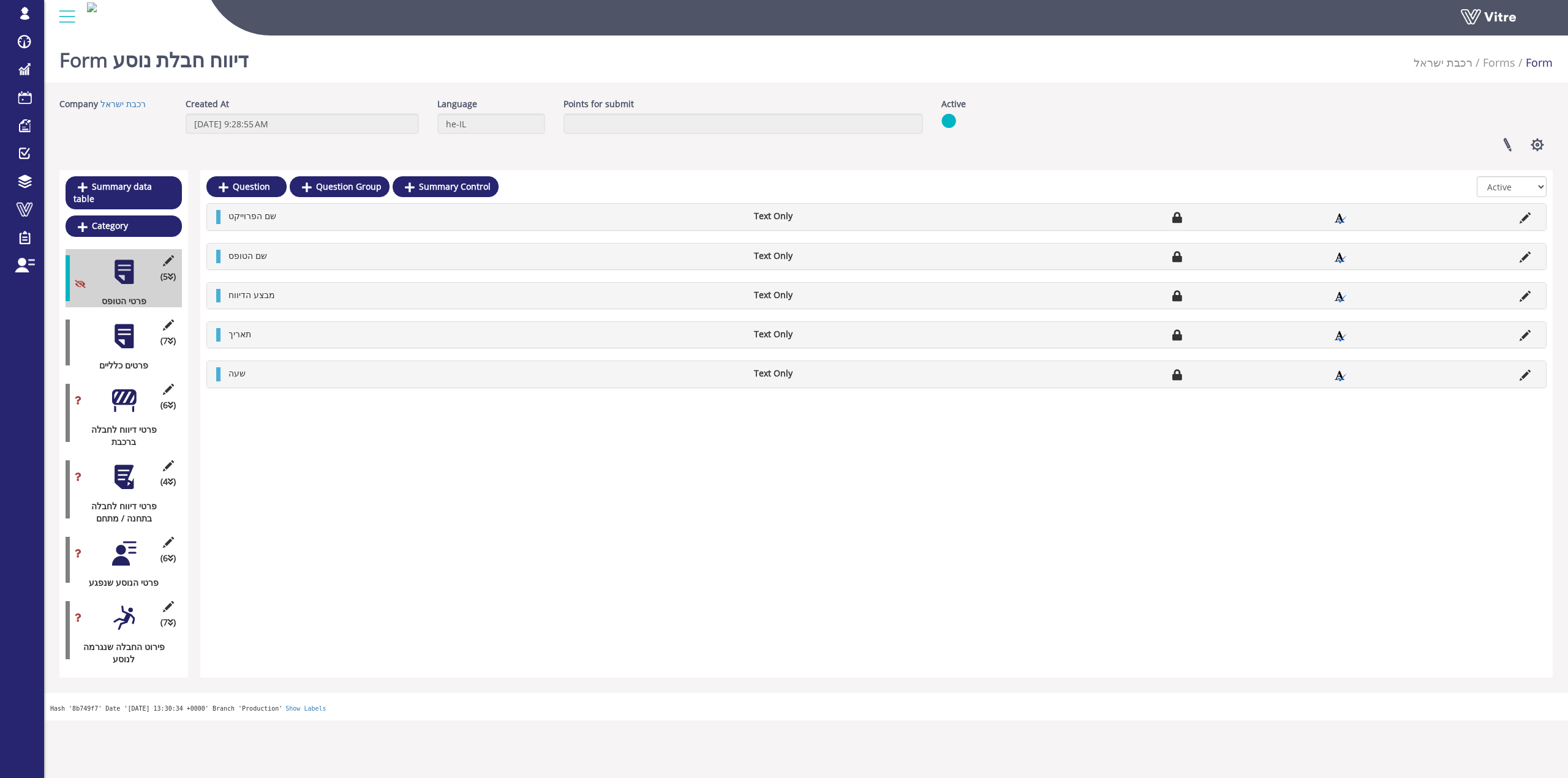
click at [121, 332] on div at bounding box center [124, 336] width 28 height 28
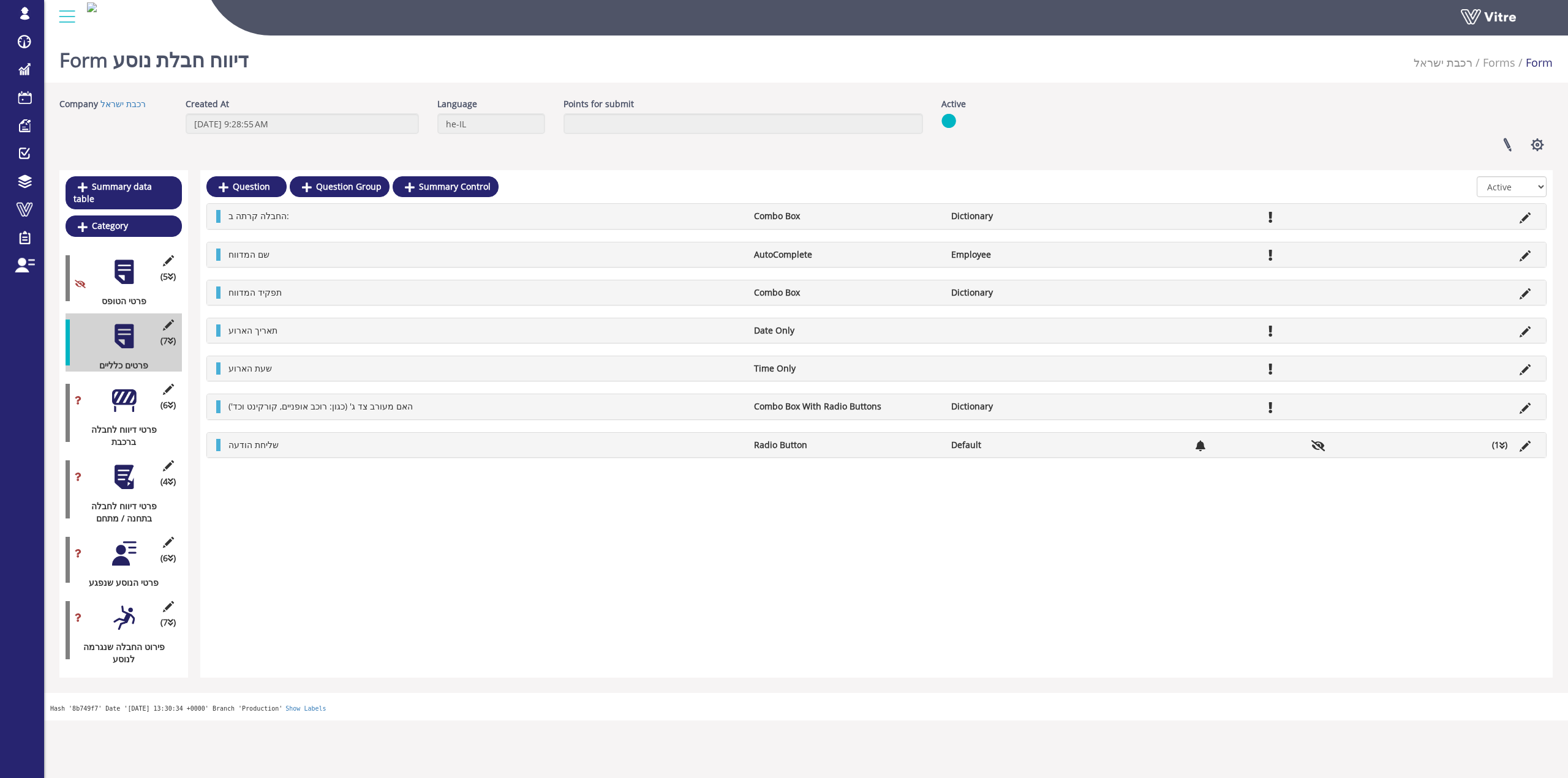
click at [1504, 449] on icon at bounding box center [1502, 446] width 6 height 8
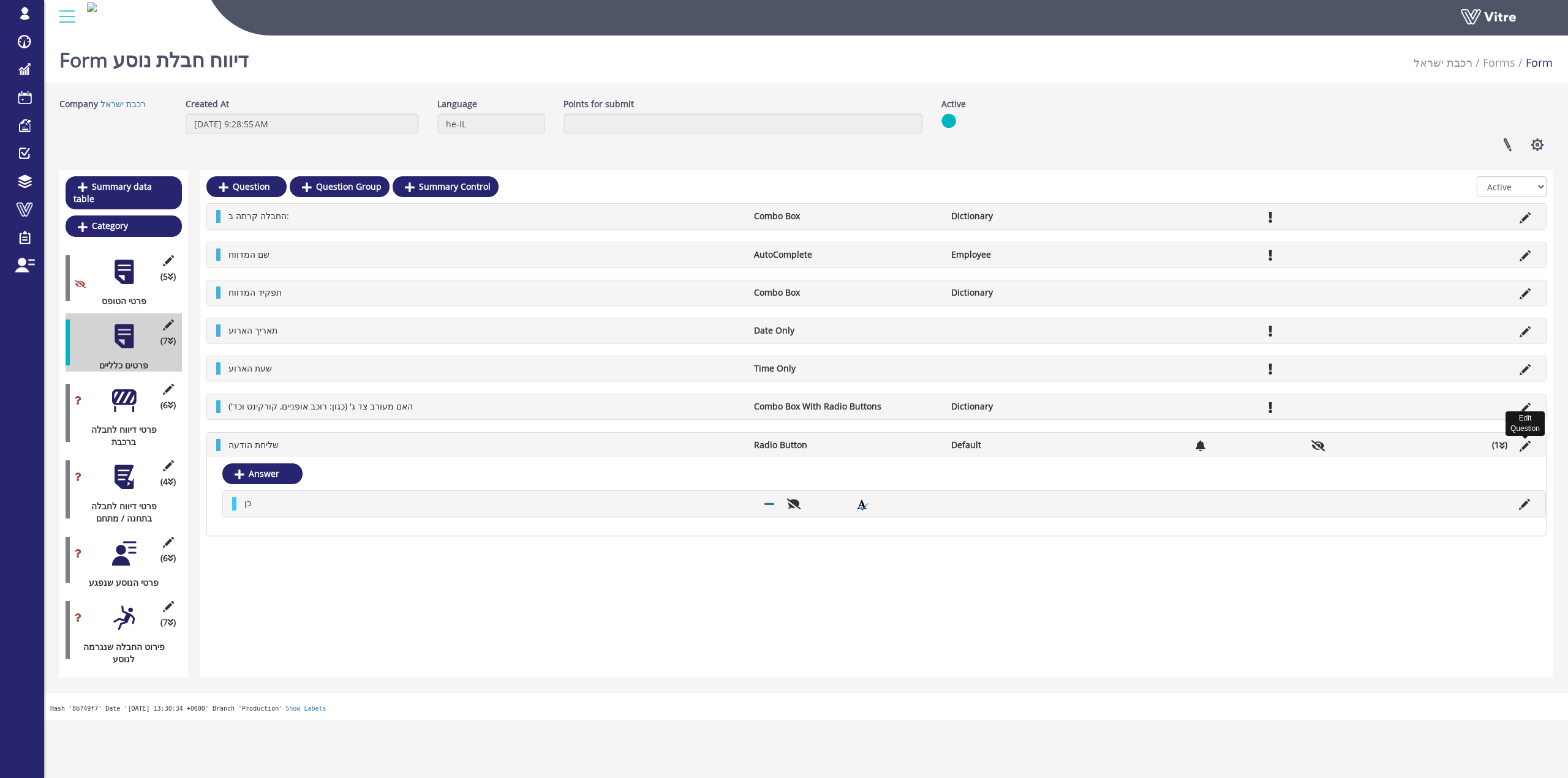
click at [1525, 447] on icon at bounding box center [1524, 446] width 11 height 11
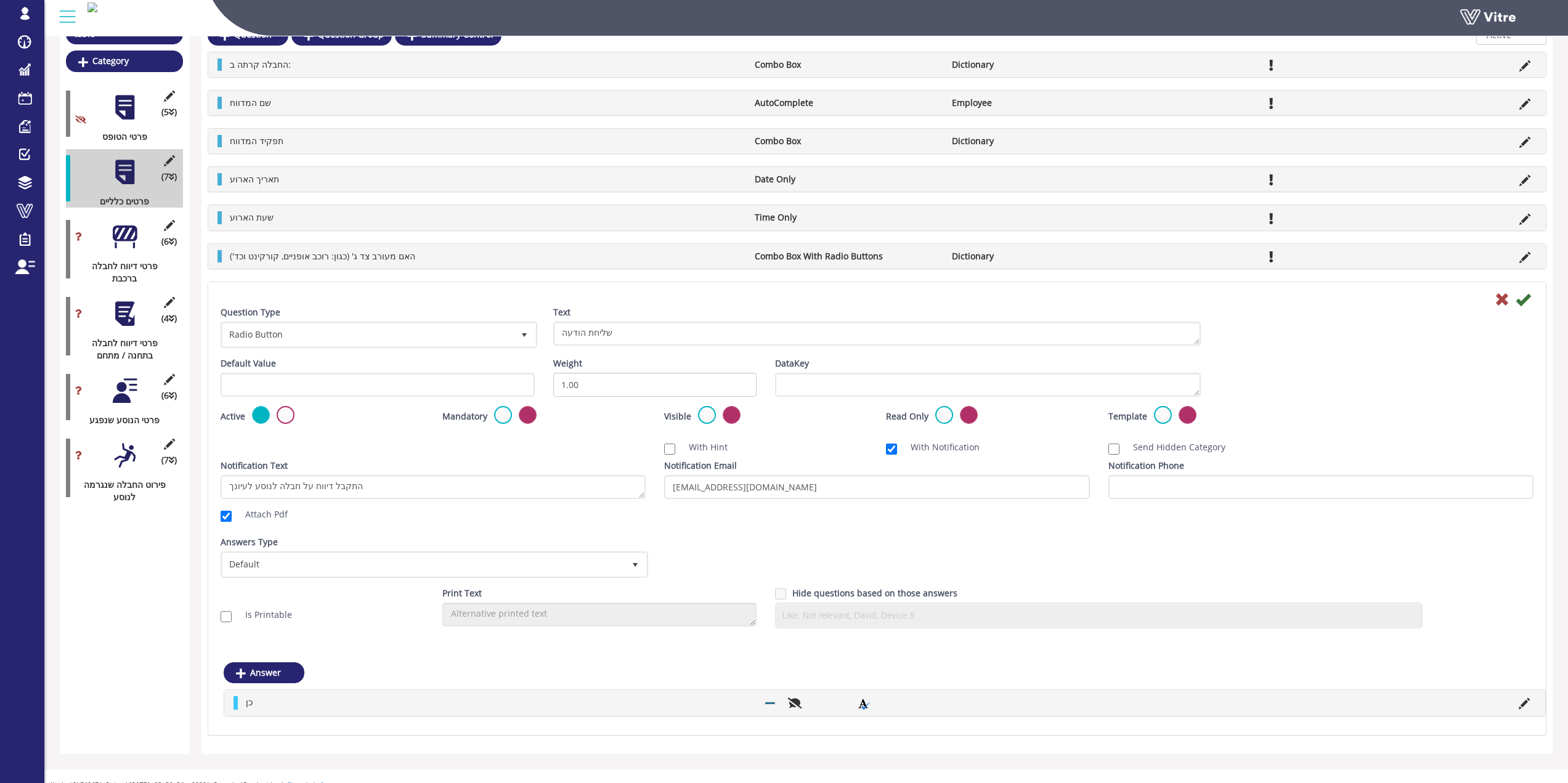
scroll to position [168, 0]
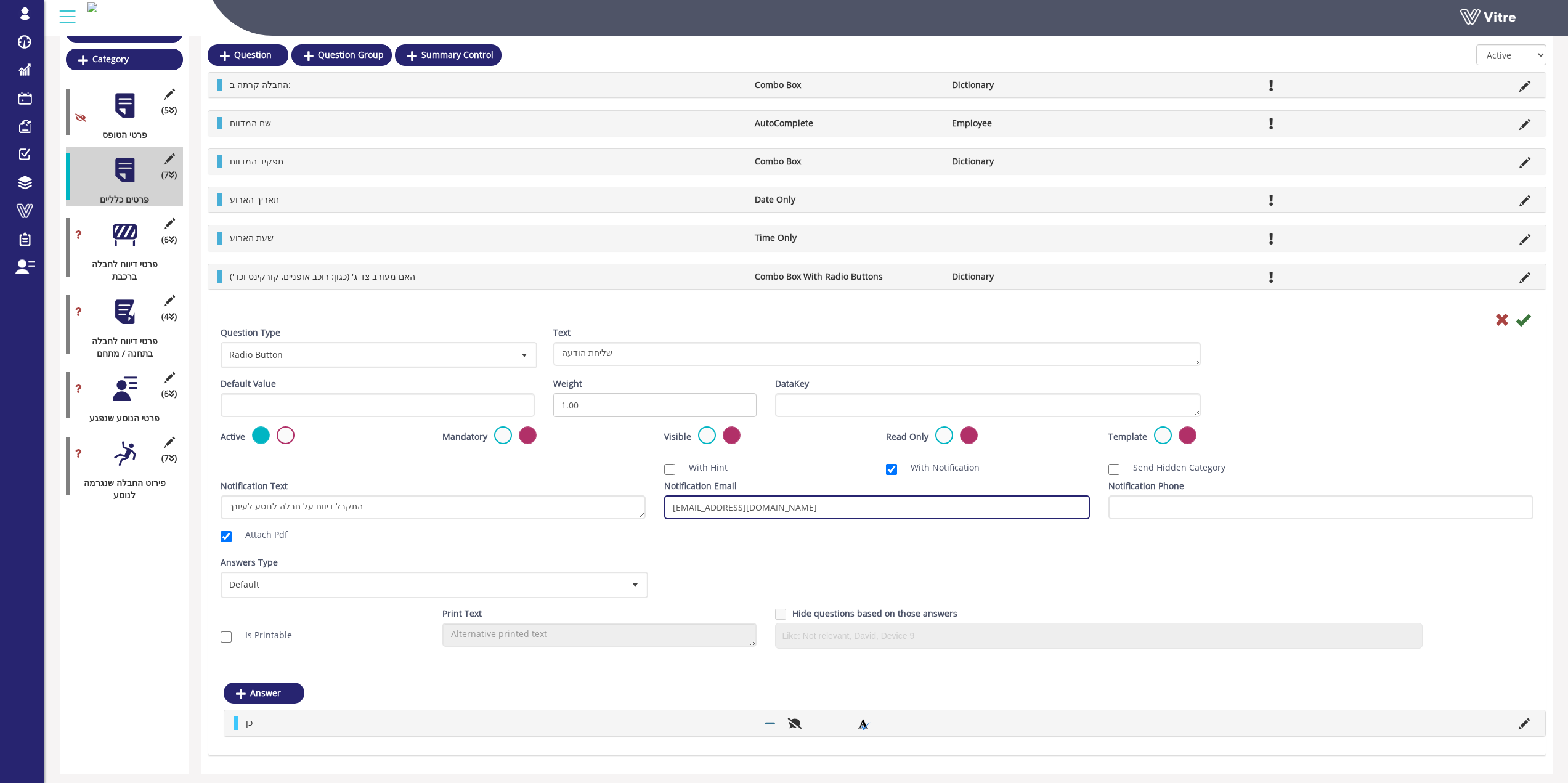
click at [763, 505] on input "PasDamgeToPassenger@Israrail.onmicrosoft.com" at bounding box center [877, 507] width 425 height 24
click at [1501, 323] on icon at bounding box center [1501, 319] width 14 height 14
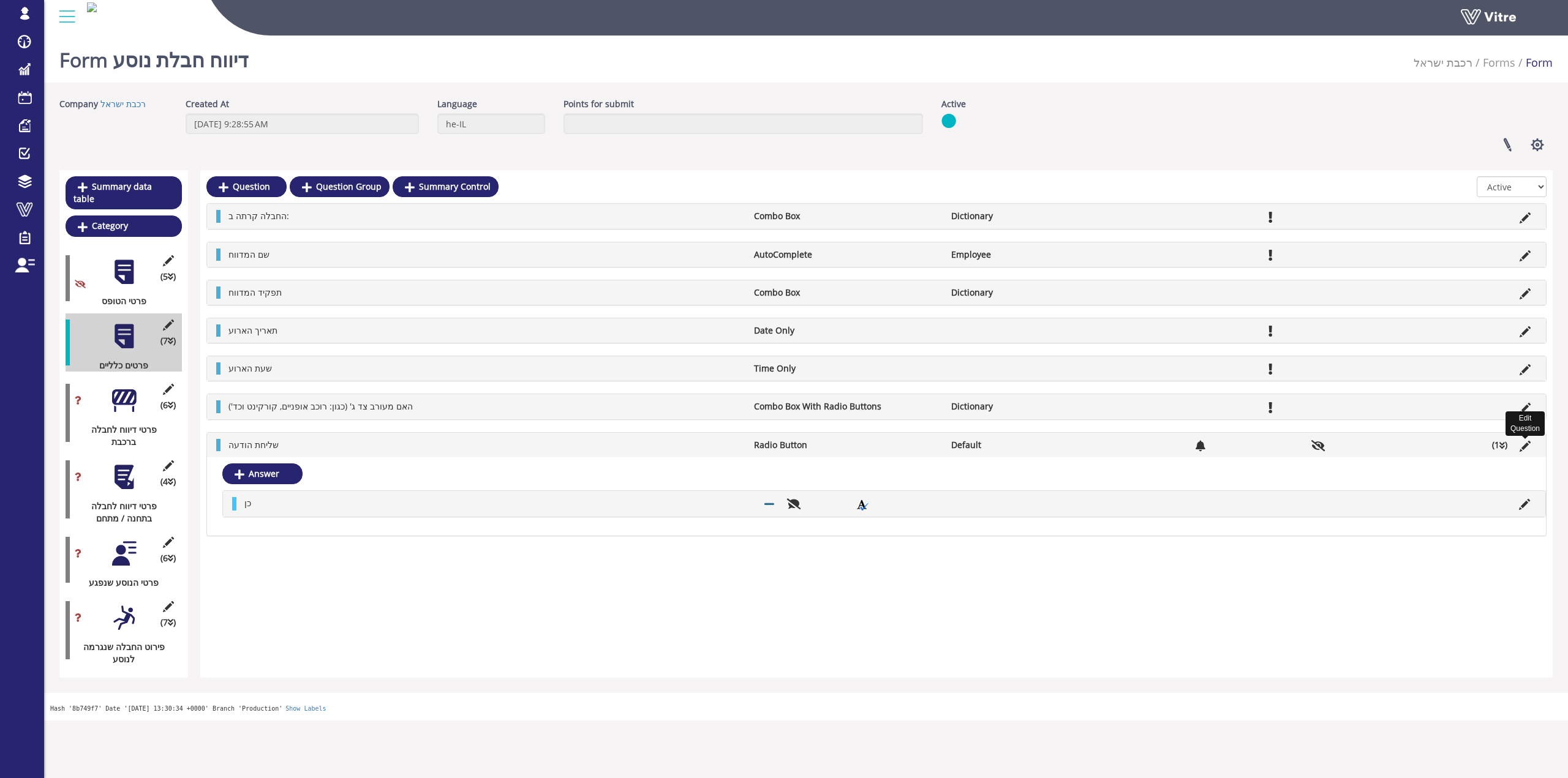
click at [1520, 447] on icon at bounding box center [1524, 446] width 11 height 11
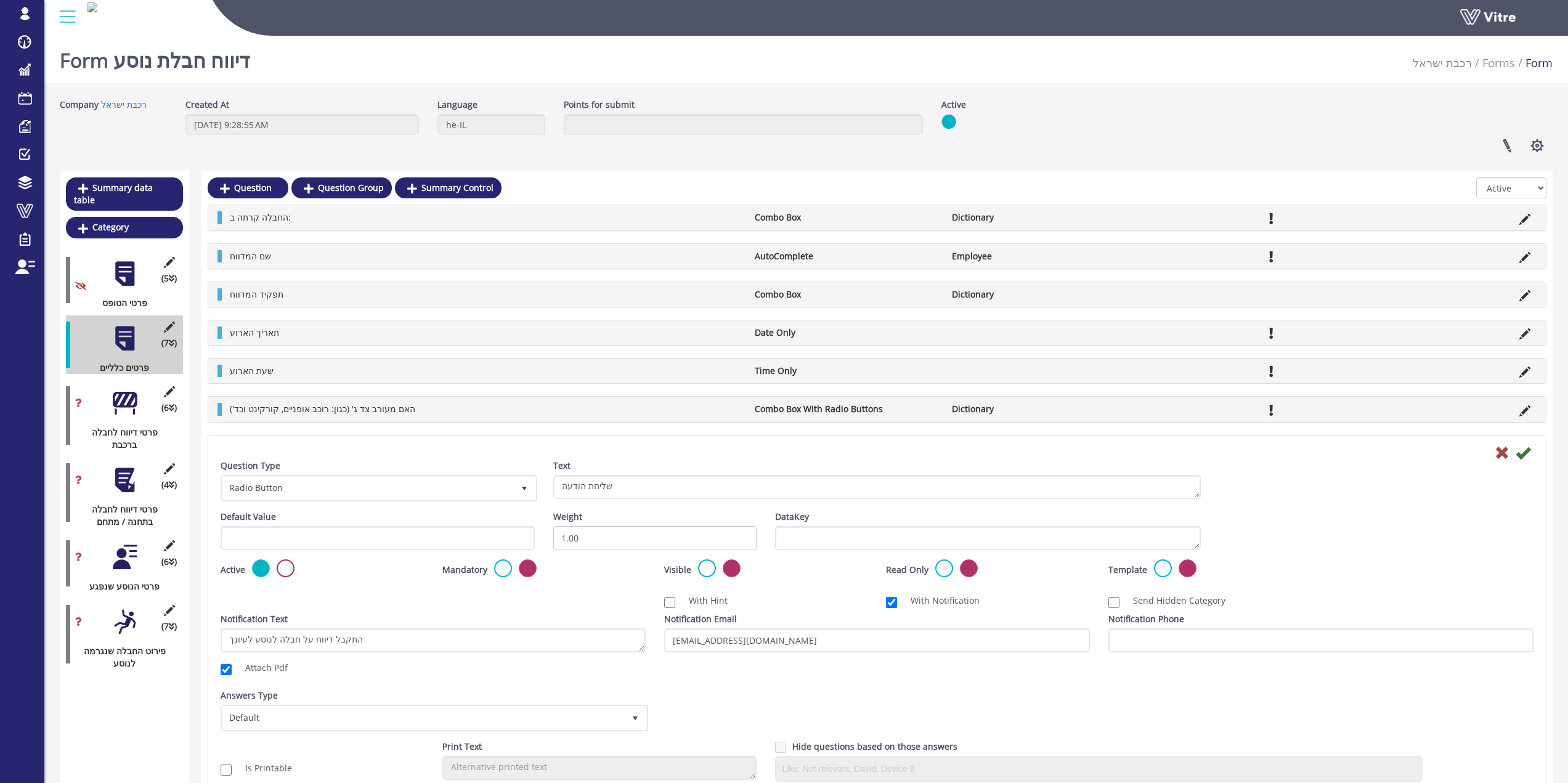
scroll to position [124, 0]
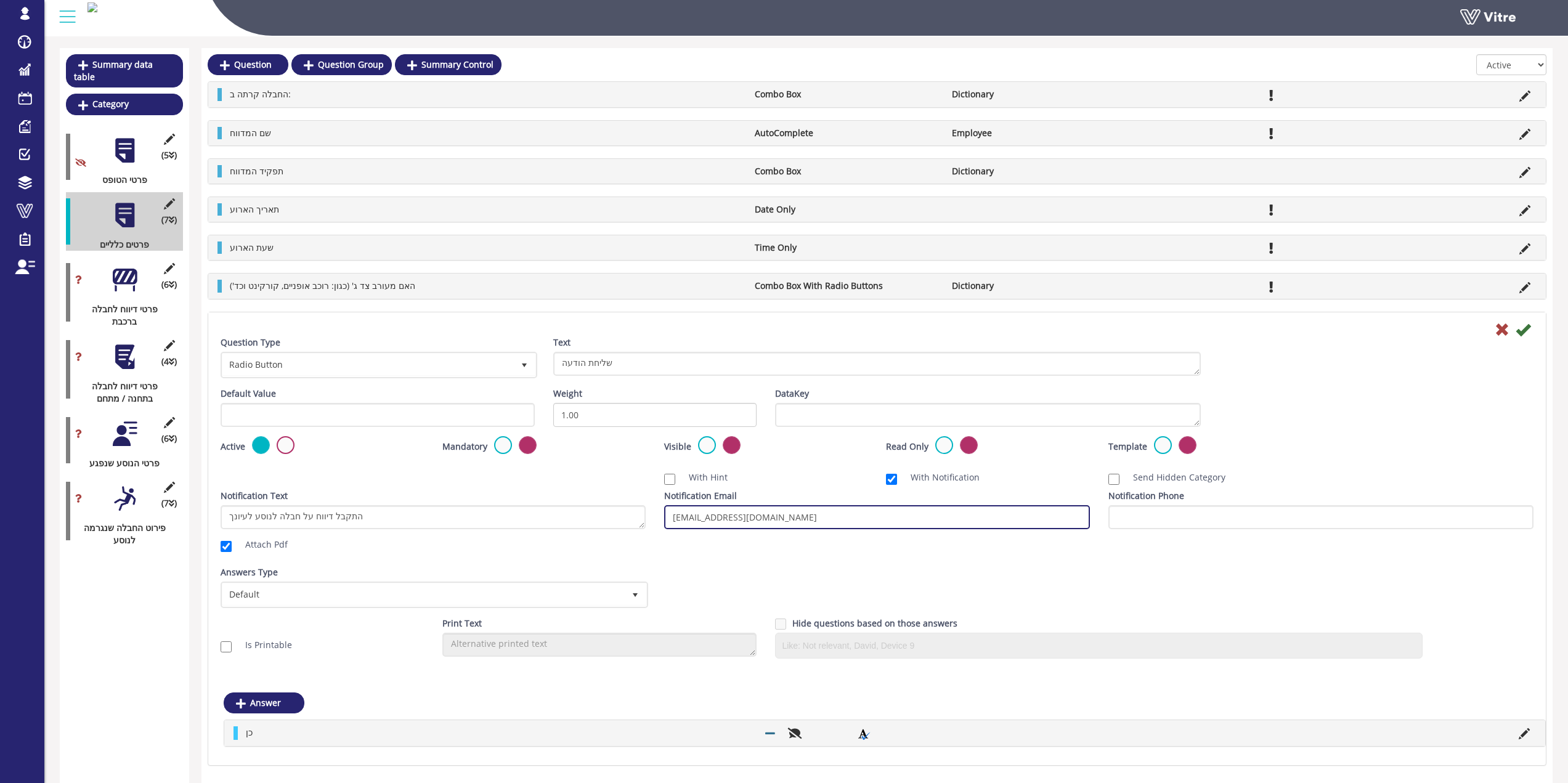
click at [897, 509] on input "PasDamgeToPassenger@Israrail.onmicrosoft.com" at bounding box center [877, 517] width 425 height 24
click at [897, 509] on input "[EMAIL_ADDRESS][DOMAIN_NAME]" at bounding box center [877, 517] width 425 height 24
click at [897, 509] on input "PasDamgeToPassenger@Israrail.onmicrosoft.com" at bounding box center [877, 517] width 425 height 24
click at [1502, 334] on icon at bounding box center [1501, 329] width 14 height 14
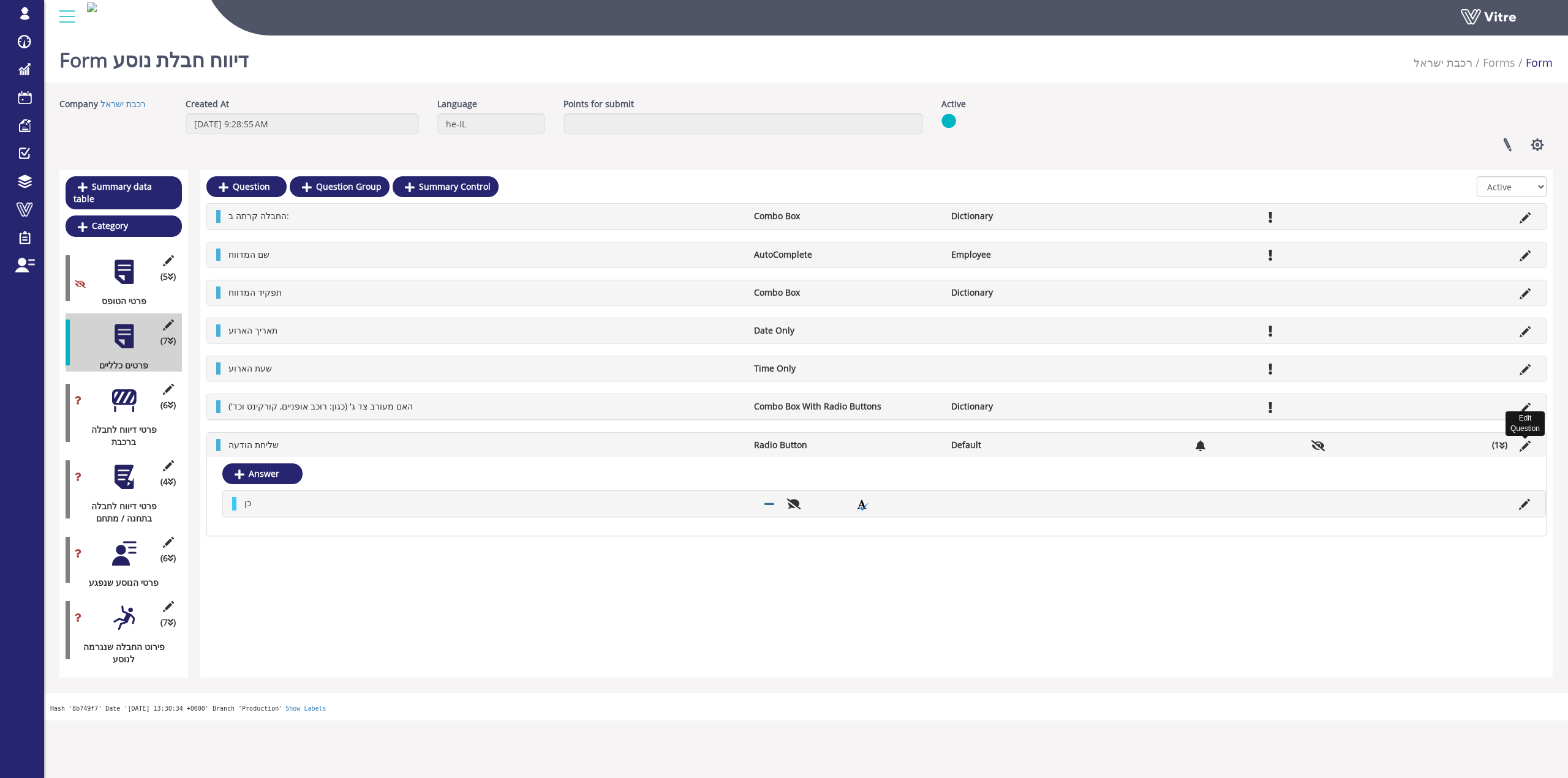
click at [1527, 443] on icon at bounding box center [1524, 446] width 11 height 11
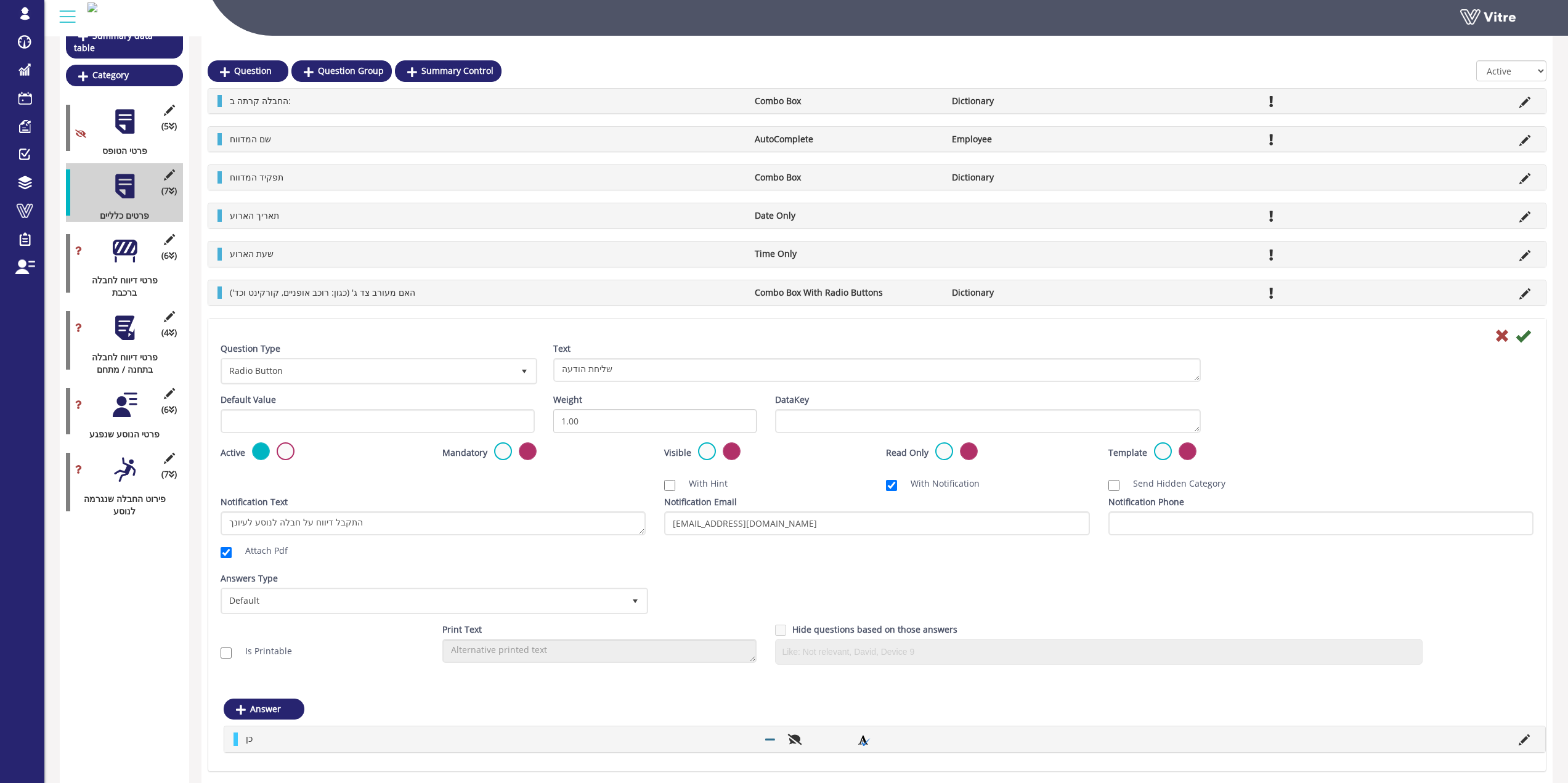
scroll to position [168, 0]
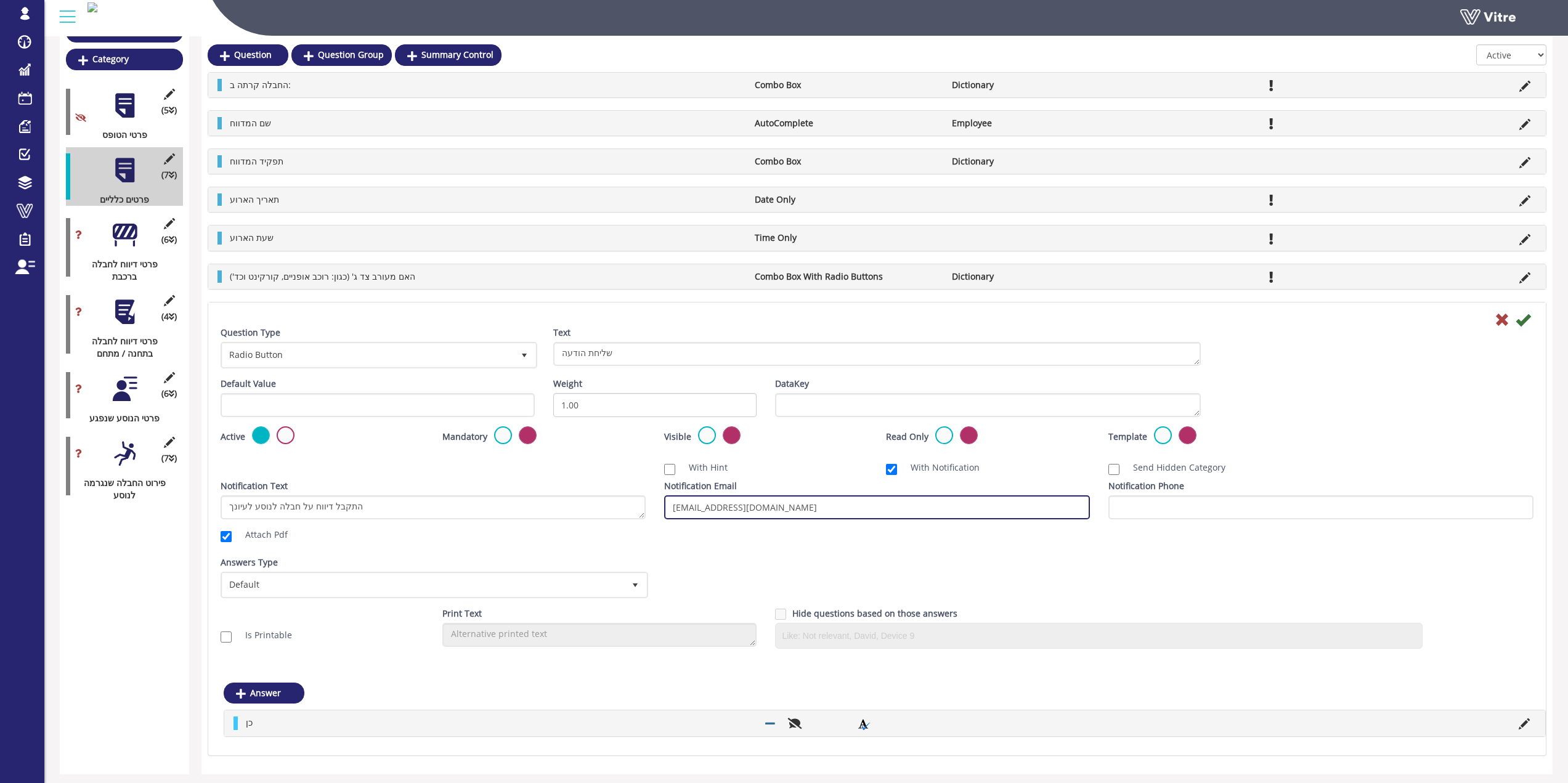
click at [869, 514] on input "PasDamgeToPassenger@Israrail.onmicrosoft.com" at bounding box center [877, 507] width 425 height 24
click at [525, 676] on div "Question Type Radio Button 3 Text שליחת הודעה Default Value Weight 1.00 DataKey…" at bounding box center [877, 489] width 1337 height 374
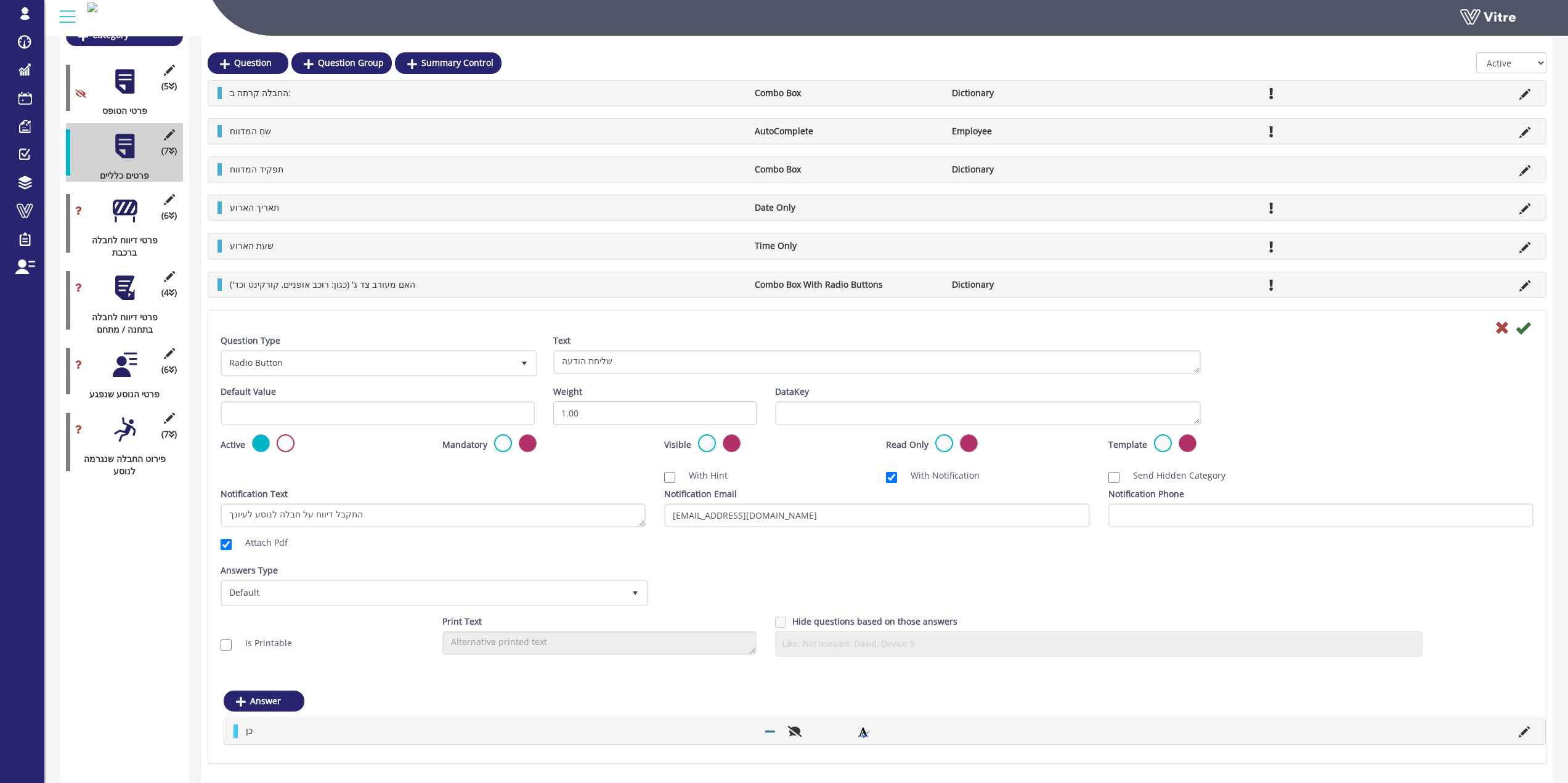
scroll to position [203, 0]
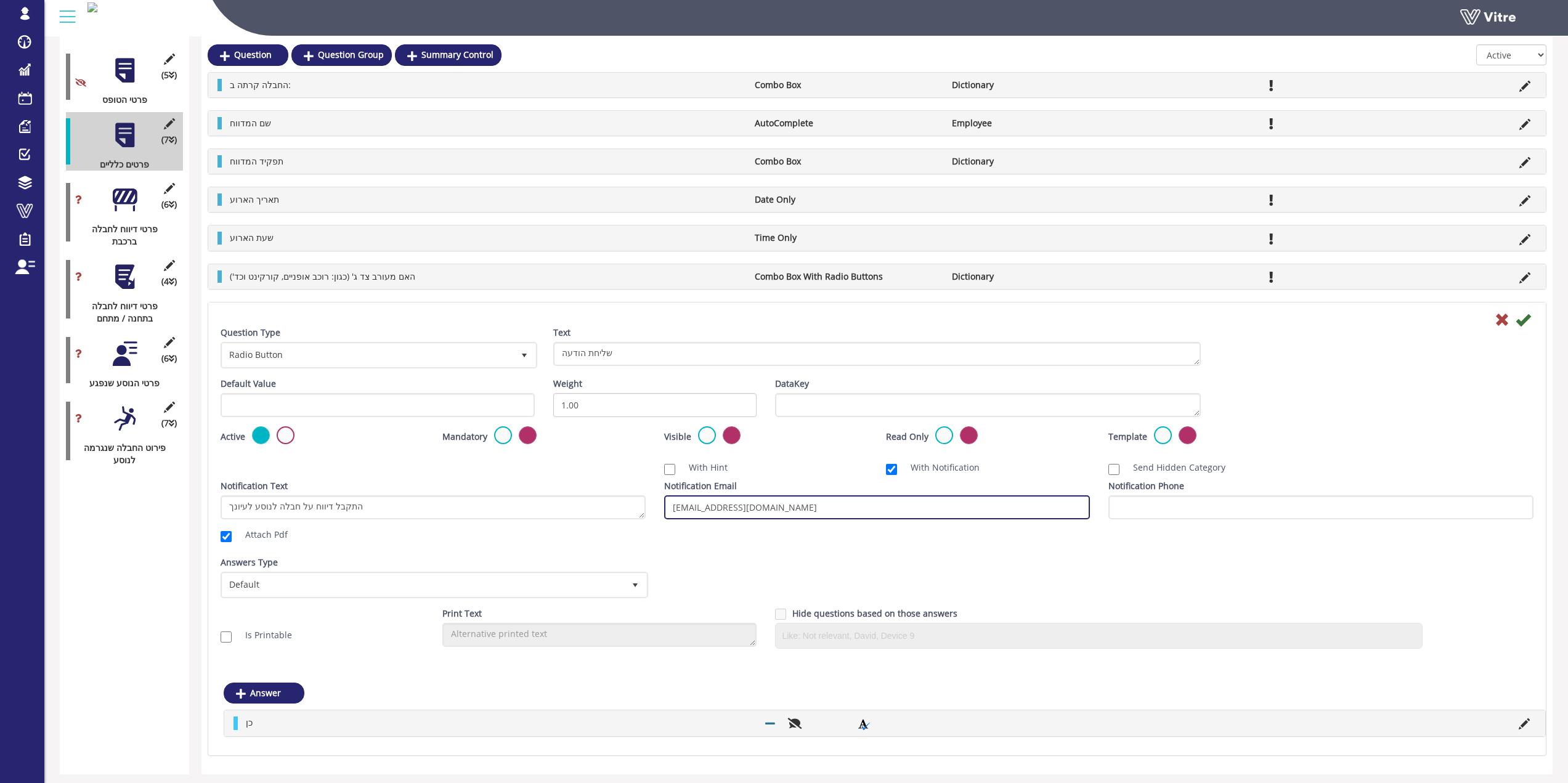
click at [867, 509] on input "PasDamgeToPassenger@Israrail.onmicrosoft.com" at bounding box center [877, 507] width 425 height 24
click at [867, 508] on input "PasDamgeToPassenger@Israrail.onmicrosoft.com" at bounding box center [877, 507] width 425 height 24
click at [898, 510] on input "PasDamgeToPassenger@Israrail.onmicrosoft.com" at bounding box center [877, 507] width 425 height 24
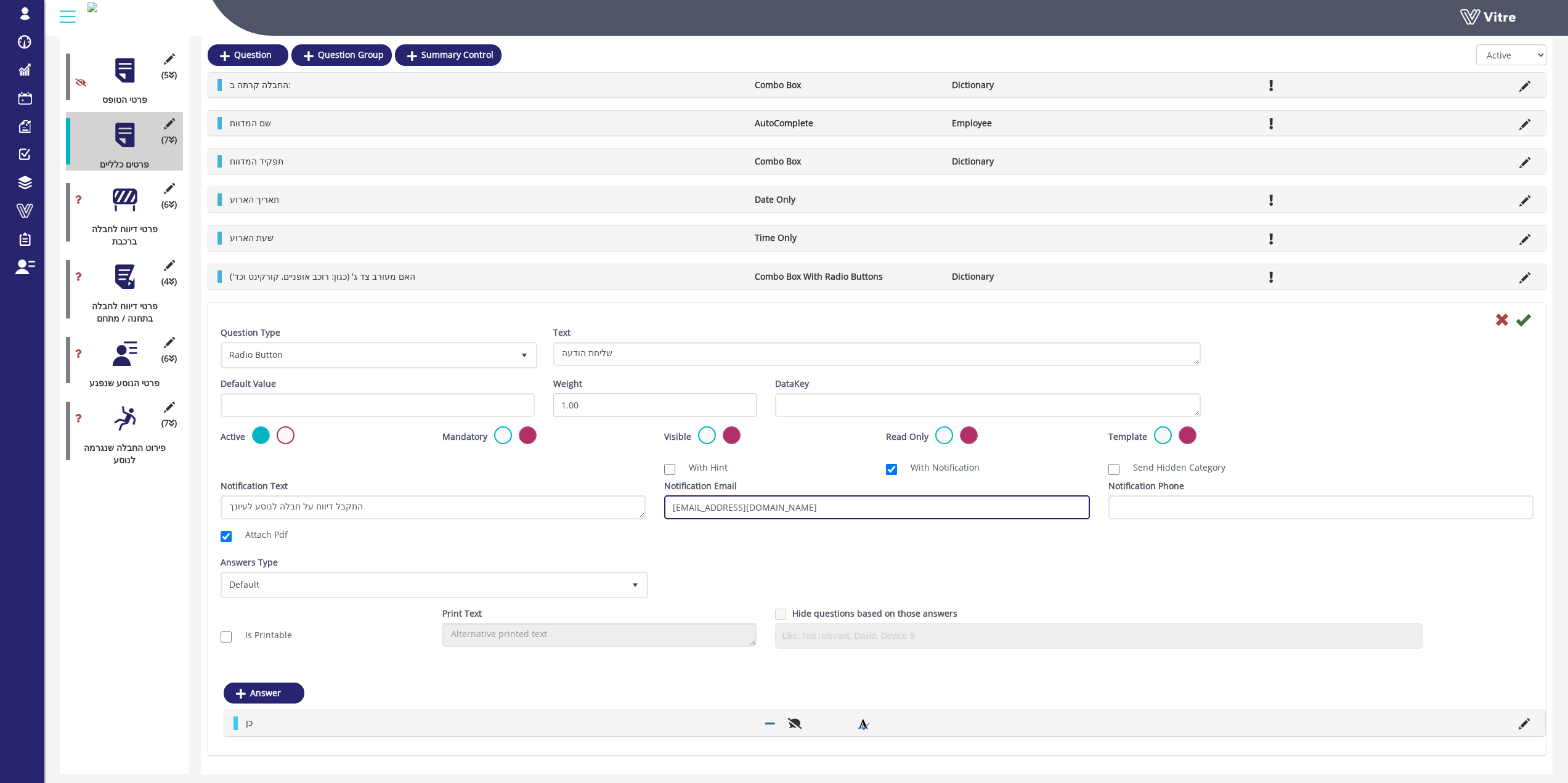
click at [907, 504] on input "PasDamgeToPassenger@Israrail.onmicrosoft.com" at bounding box center [877, 507] width 425 height 24
click at [909, 506] on input "PasDamgeToPassenger@Israrail.onmicrosoft.com" at bounding box center [877, 507] width 425 height 24
paste input "EITANK2@RAIL.CO.IL"
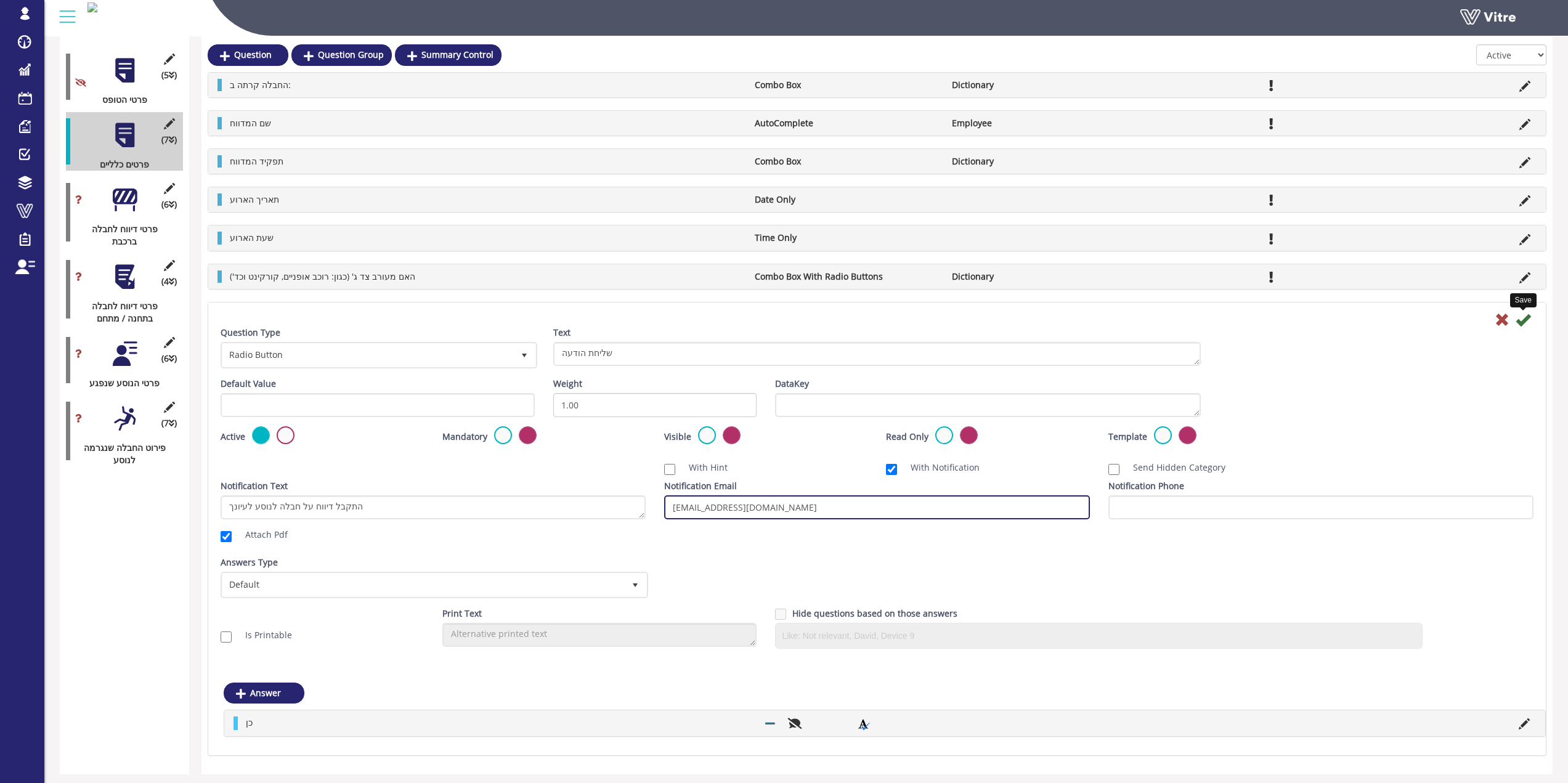
type input "EITANK2@RAIL.CO.IL"
click at [1524, 317] on icon at bounding box center [1522, 319] width 14 height 14
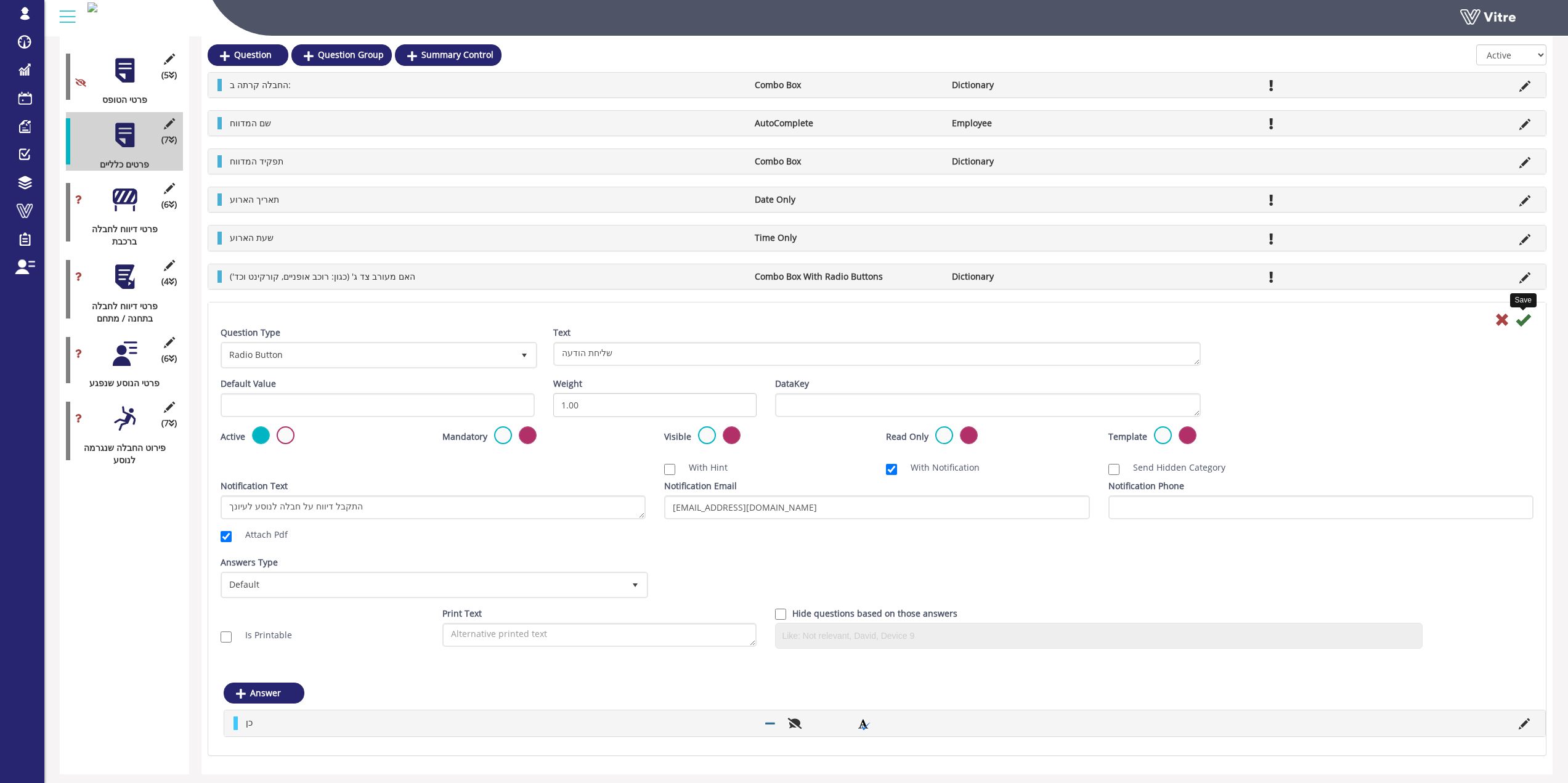
scroll to position [0, 0]
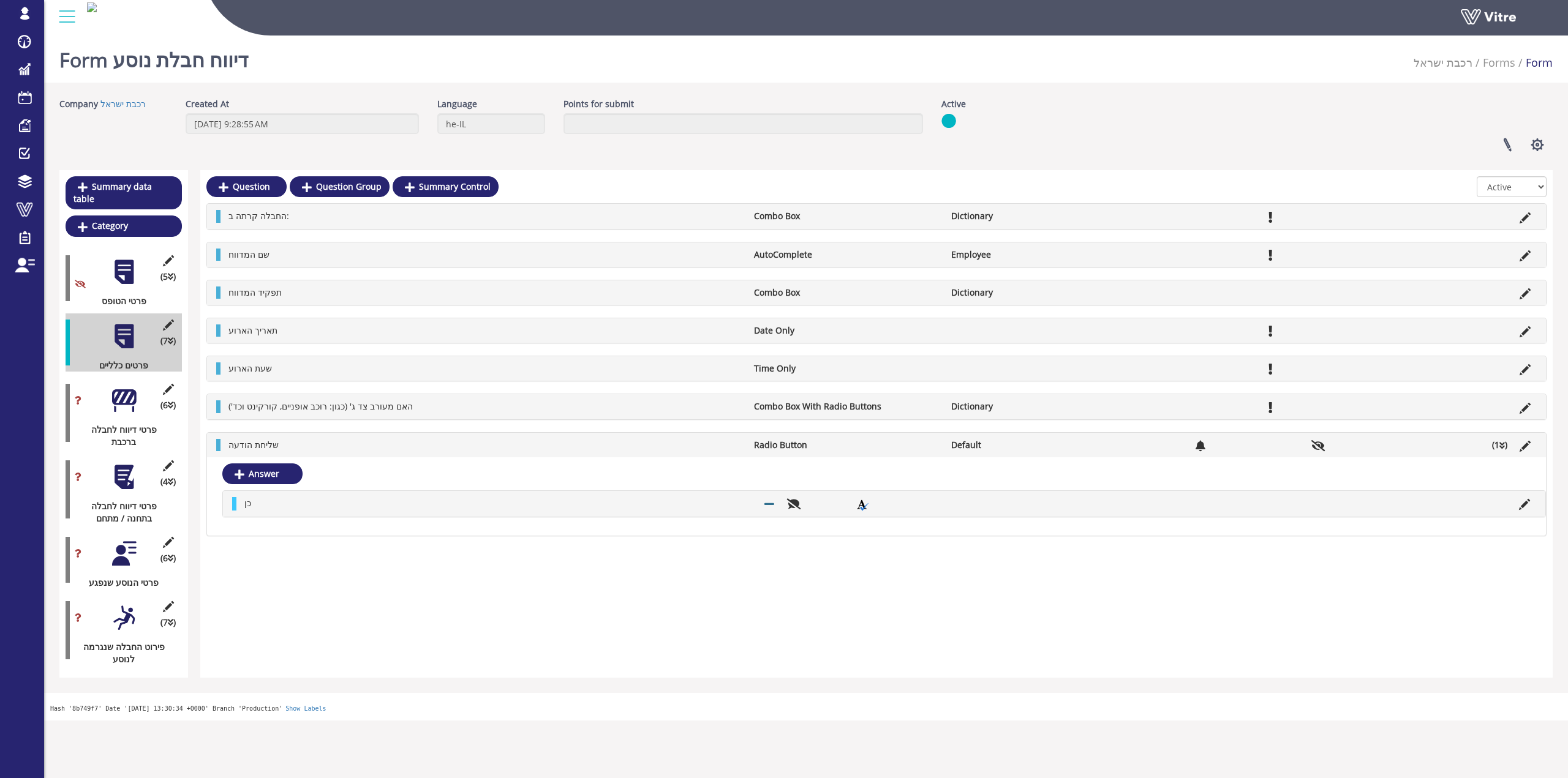
click at [1506, 447] on li "(1 )" at bounding box center [1499, 445] width 28 height 13
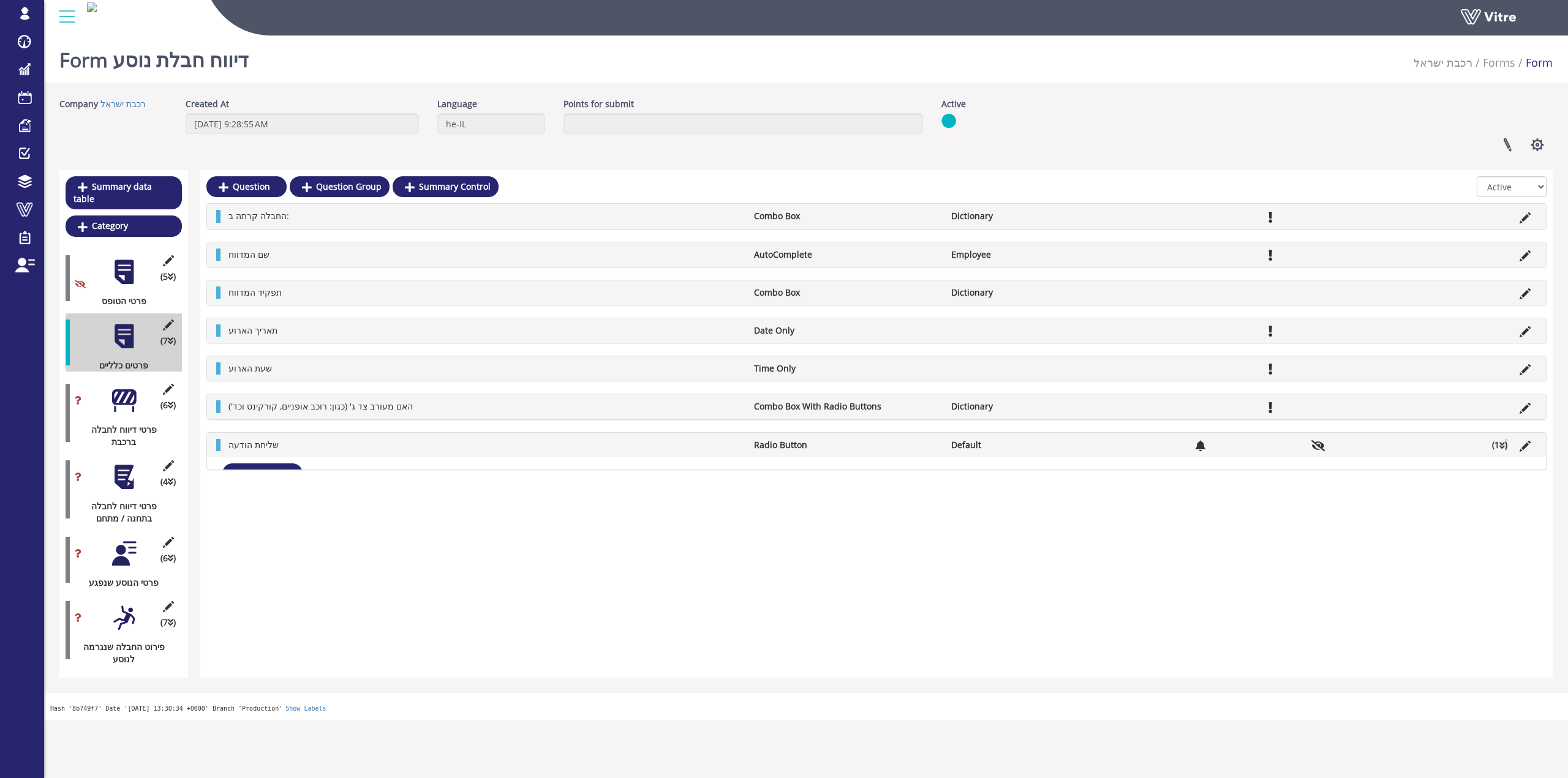
click at [1505, 447] on li "(1 )" at bounding box center [1499, 445] width 28 height 13
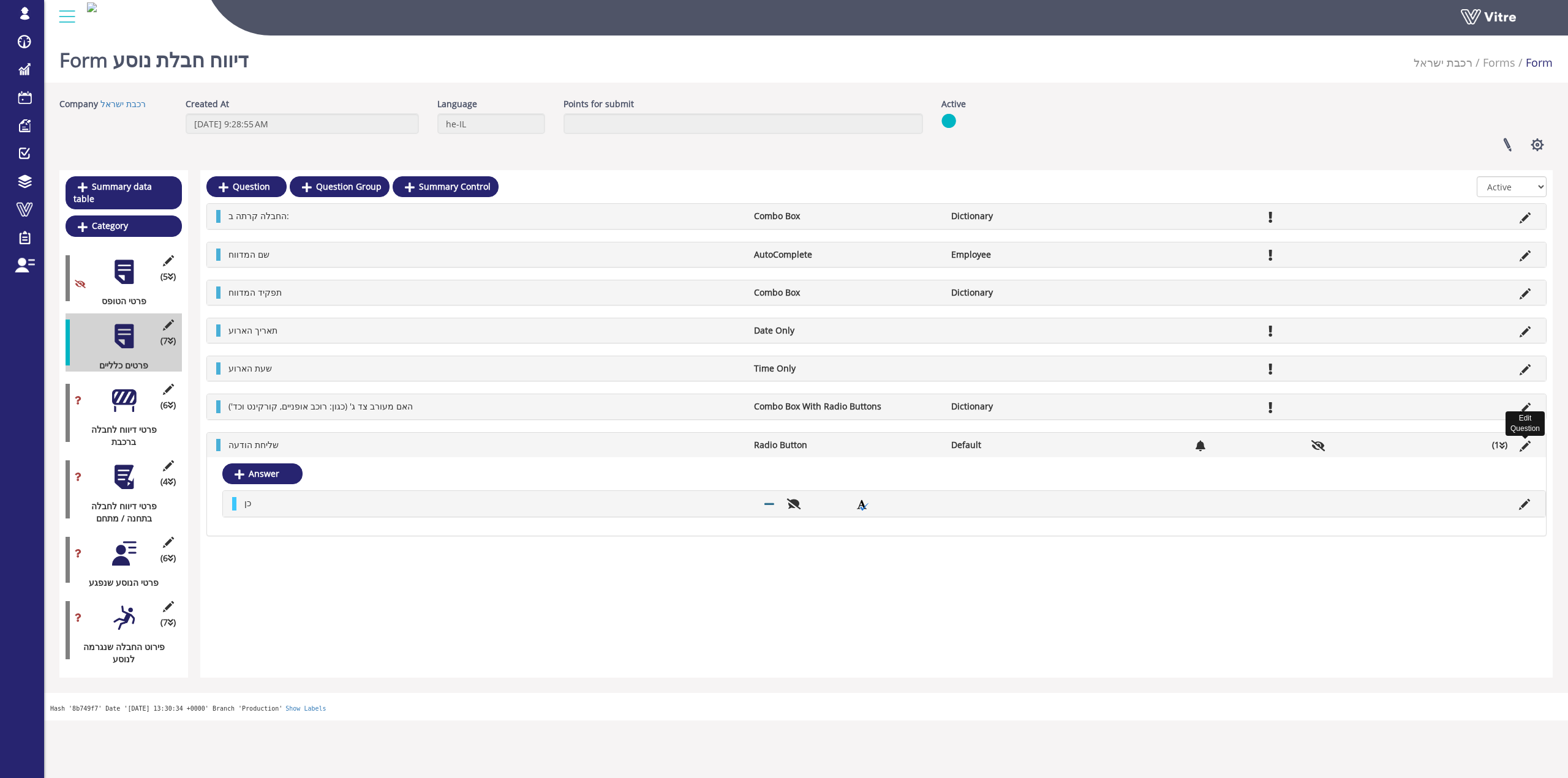
click at [1523, 448] on icon at bounding box center [1524, 446] width 11 height 11
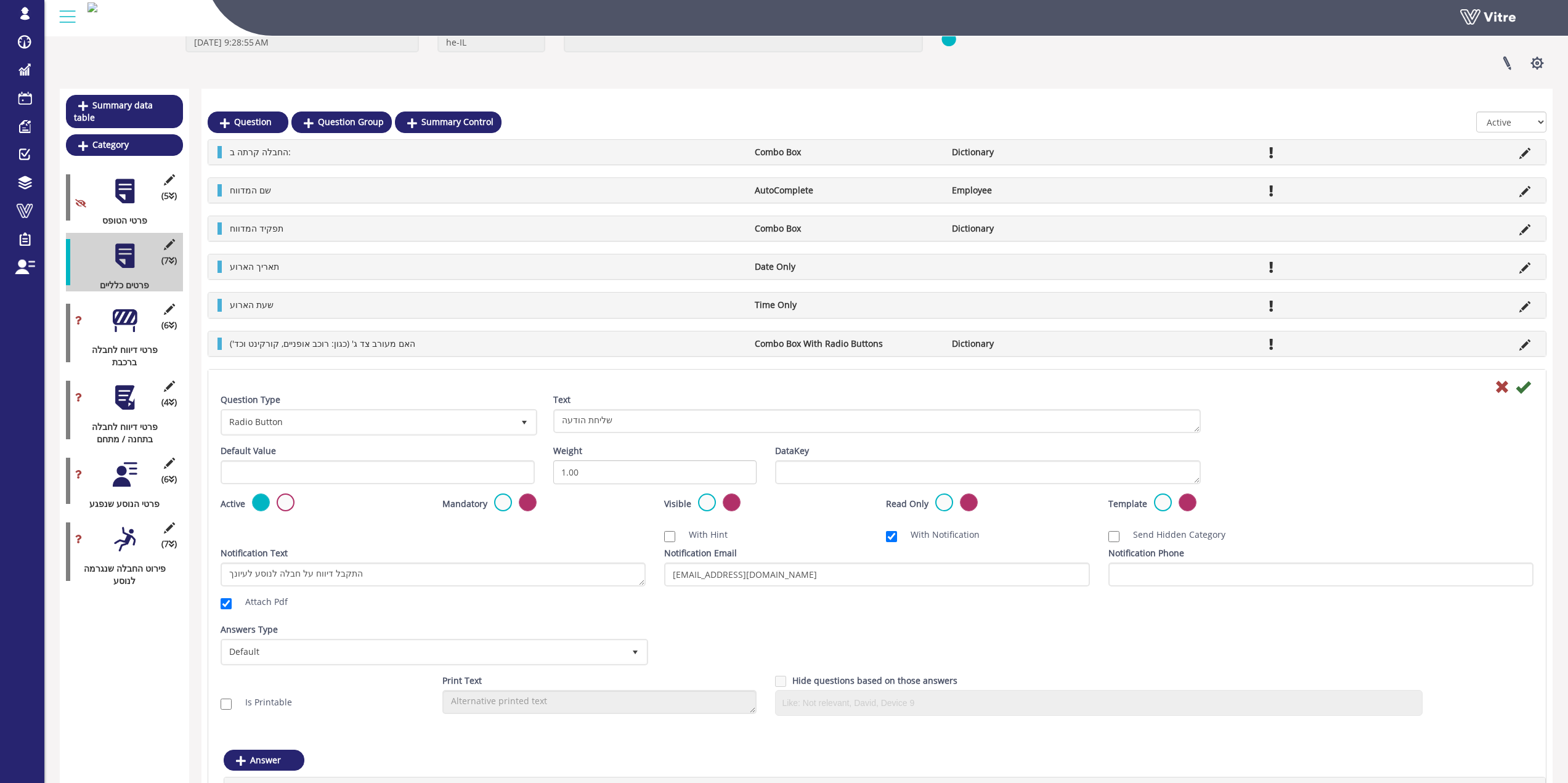
scroll to position [168, 0]
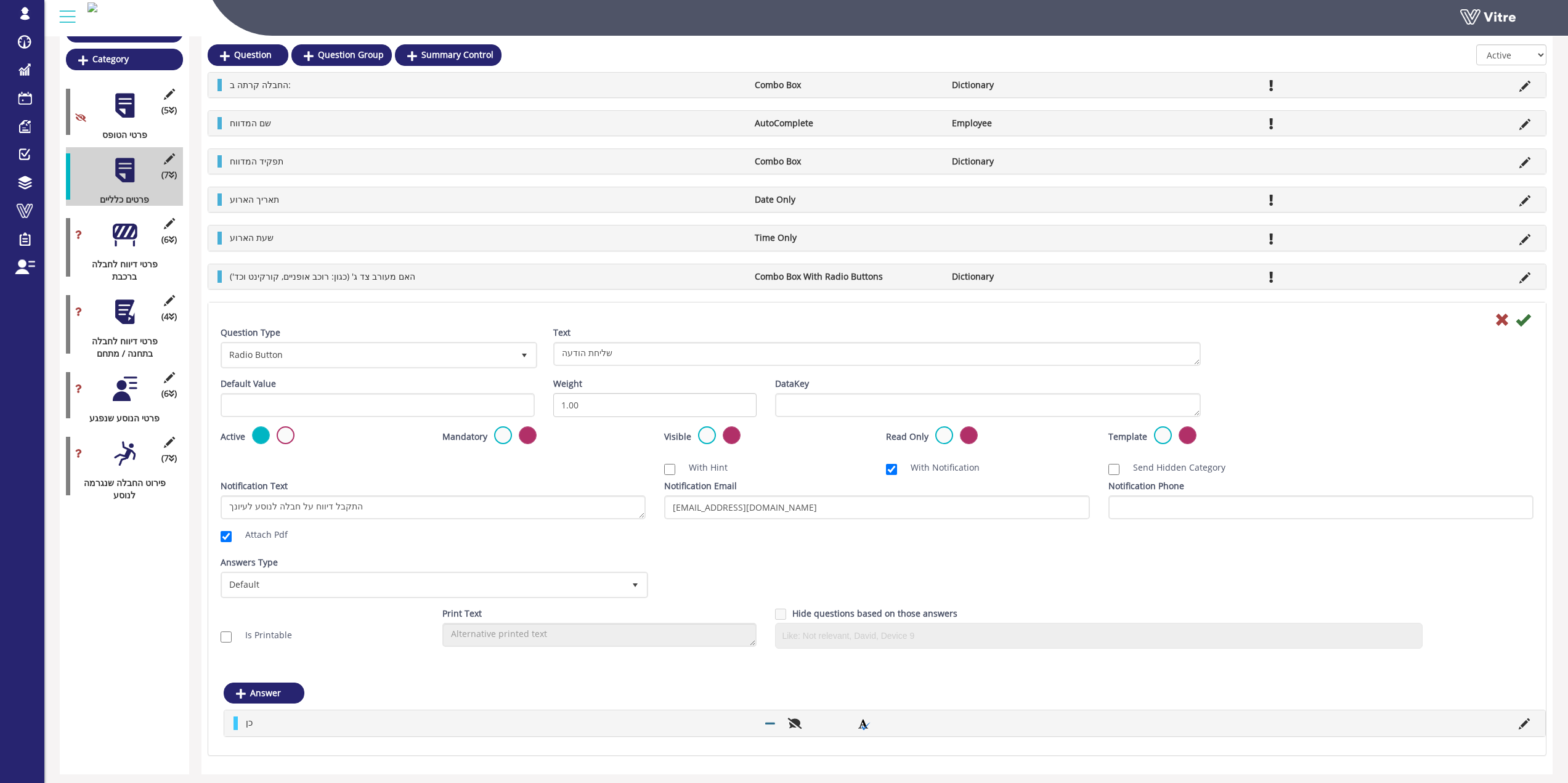
click at [1528, 318] on icon at bounding box center [1522, 319] width 14 height 14
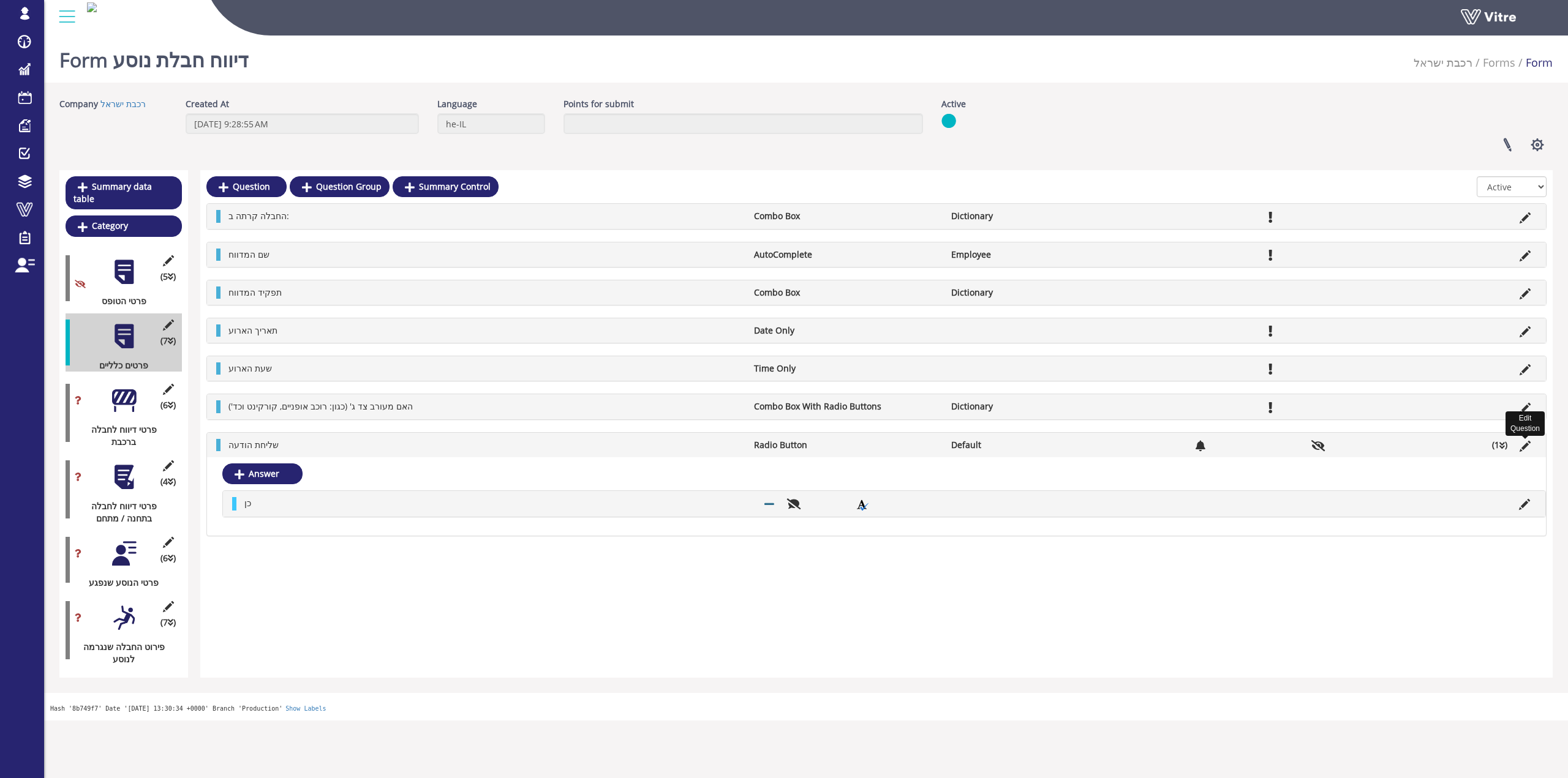
click at [1519, 445] on icon at bounding box center [1524, 446] width 11 height 11
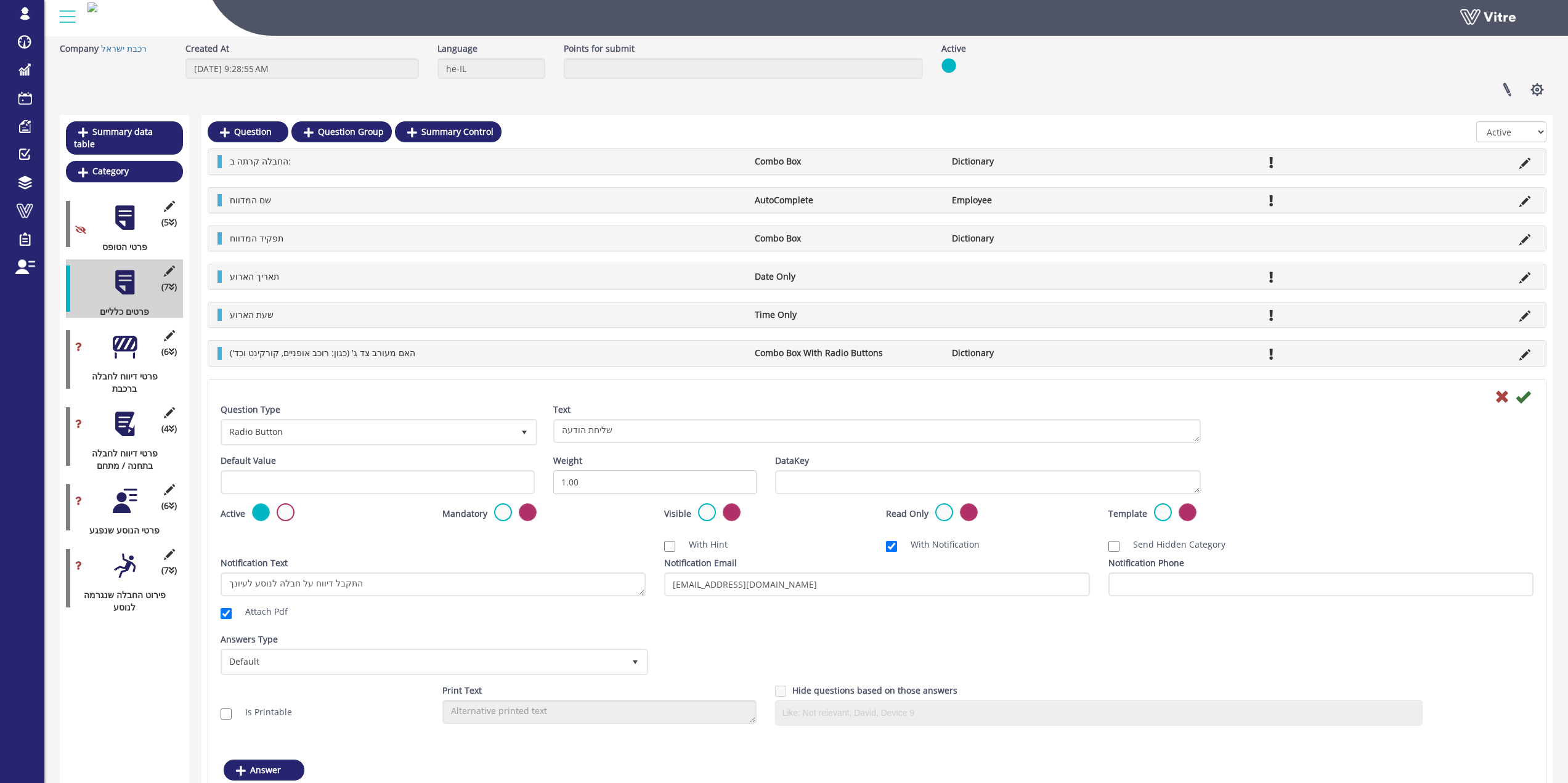
scroll to position [124, 0]
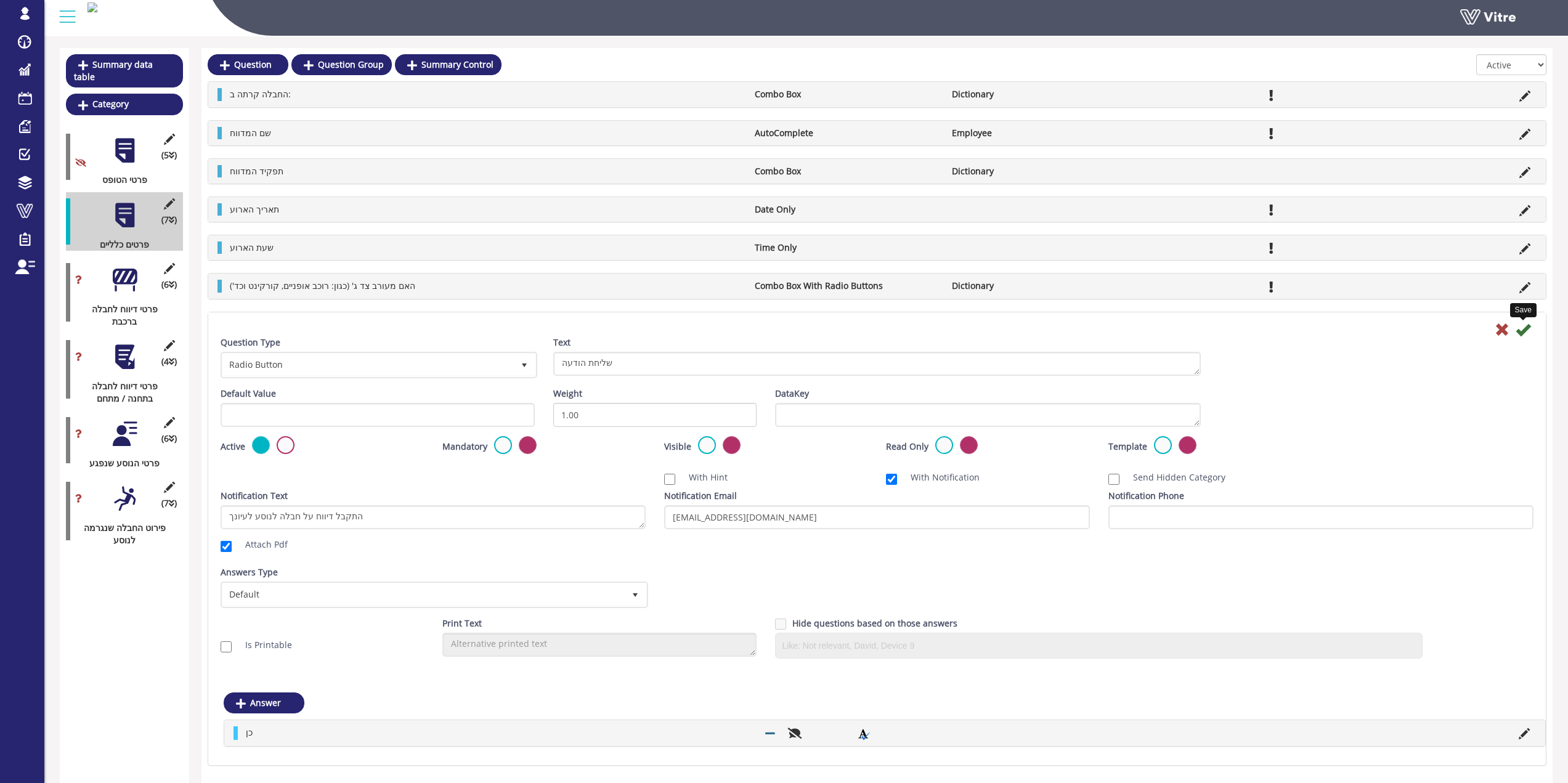
click at [1526, 325] on icon at bounding box center [1522, 329] width 14 height 14
click at [1522, 334] on icon at bounding box center [1522, 329] width 14 height 14
click at [1522, 331] on icon at bounding box center [1522, 329] width 14 height 14
click at [1502, 334] on icon at bounding box center [1501, 329] width 14 height 14
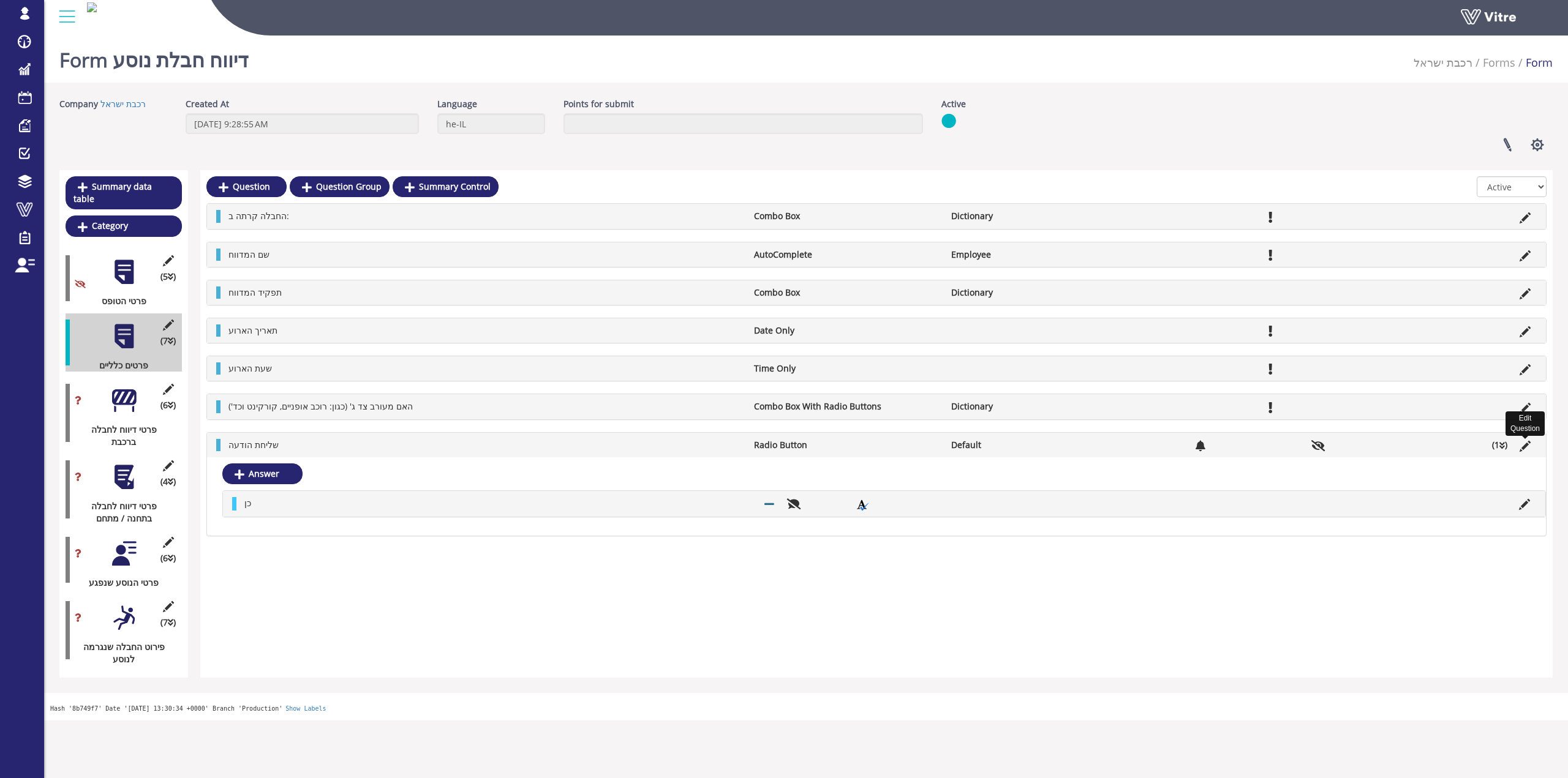
click at [1523, 441] on icon at bounding box center [1524, 446] width 11 height 11
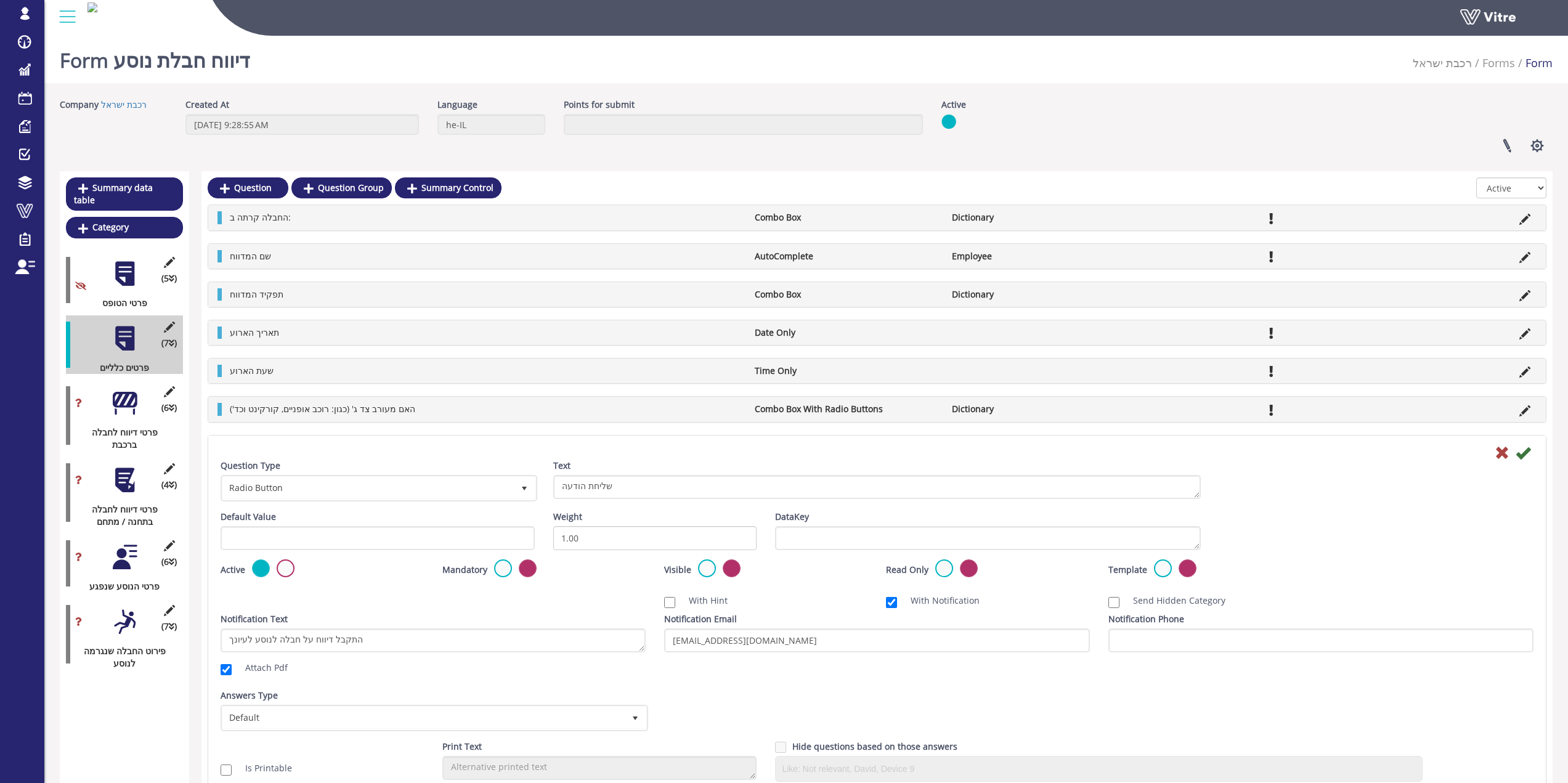
scroll to position [124, 0]
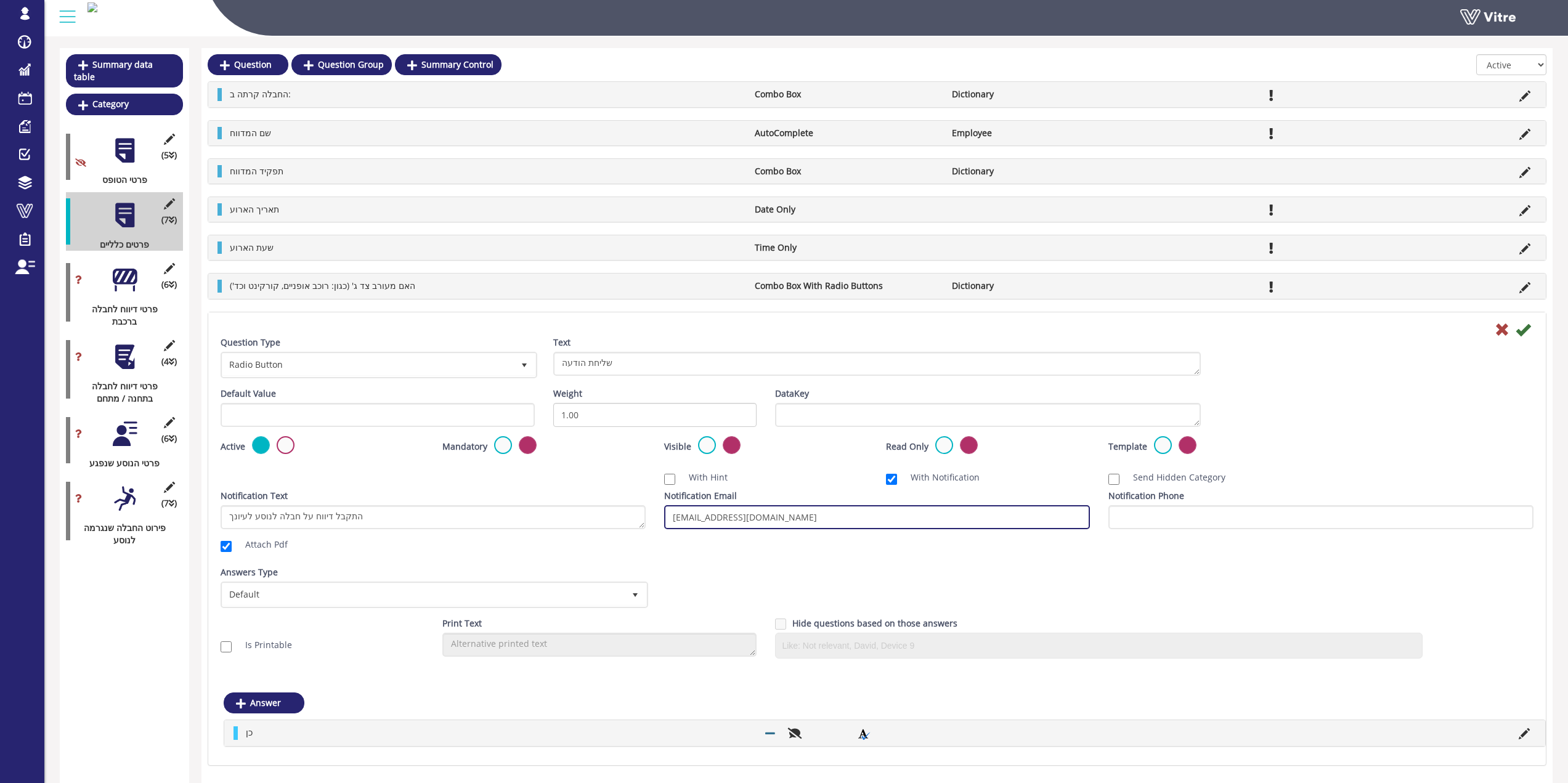
click at [768, 510] on input "EITANK2@RAIL.CO.IL" at bounding box center [877, 517] width 425 height 24
click at [773, 517] on input "EITANK2@RAIL.CO.IL" at bounding box center [877, 517] width 425 height 24
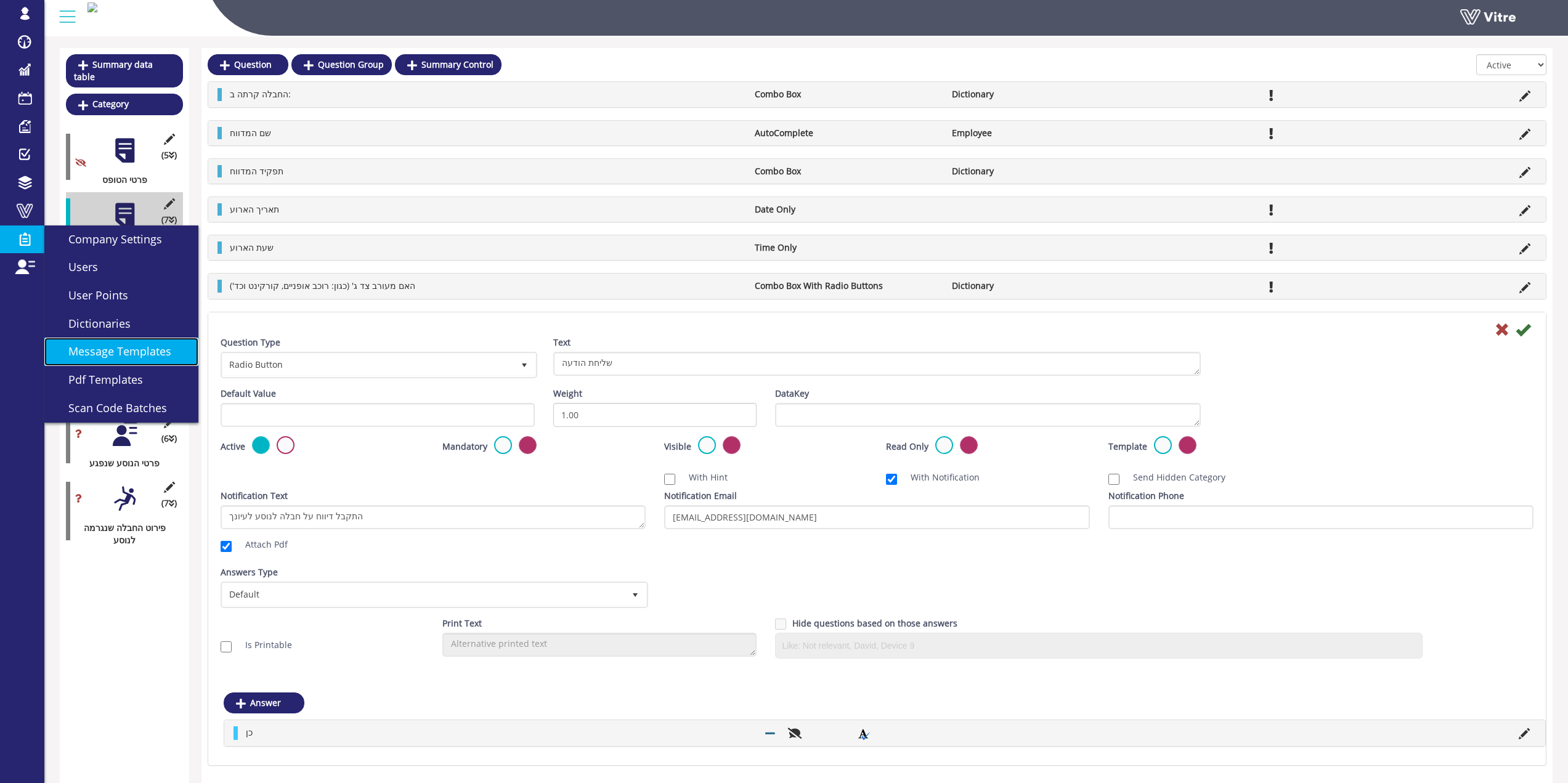
click at [118, 348] on span "Message Templates" at bounding box center [112, 350] width 118 height 14
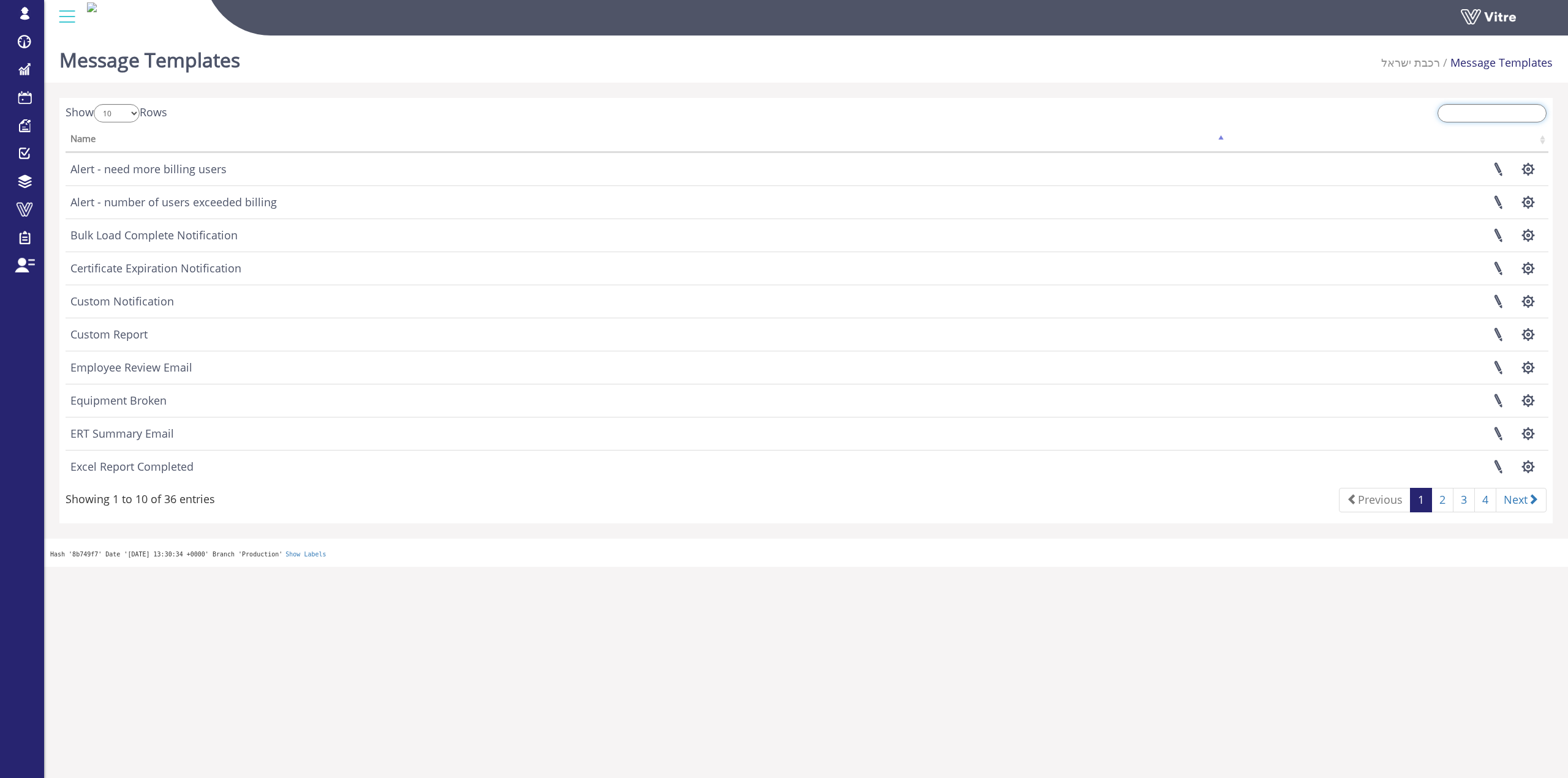
click at [1470, 116] on input "search" at bounding box center [1491, 114] width 109 height 19
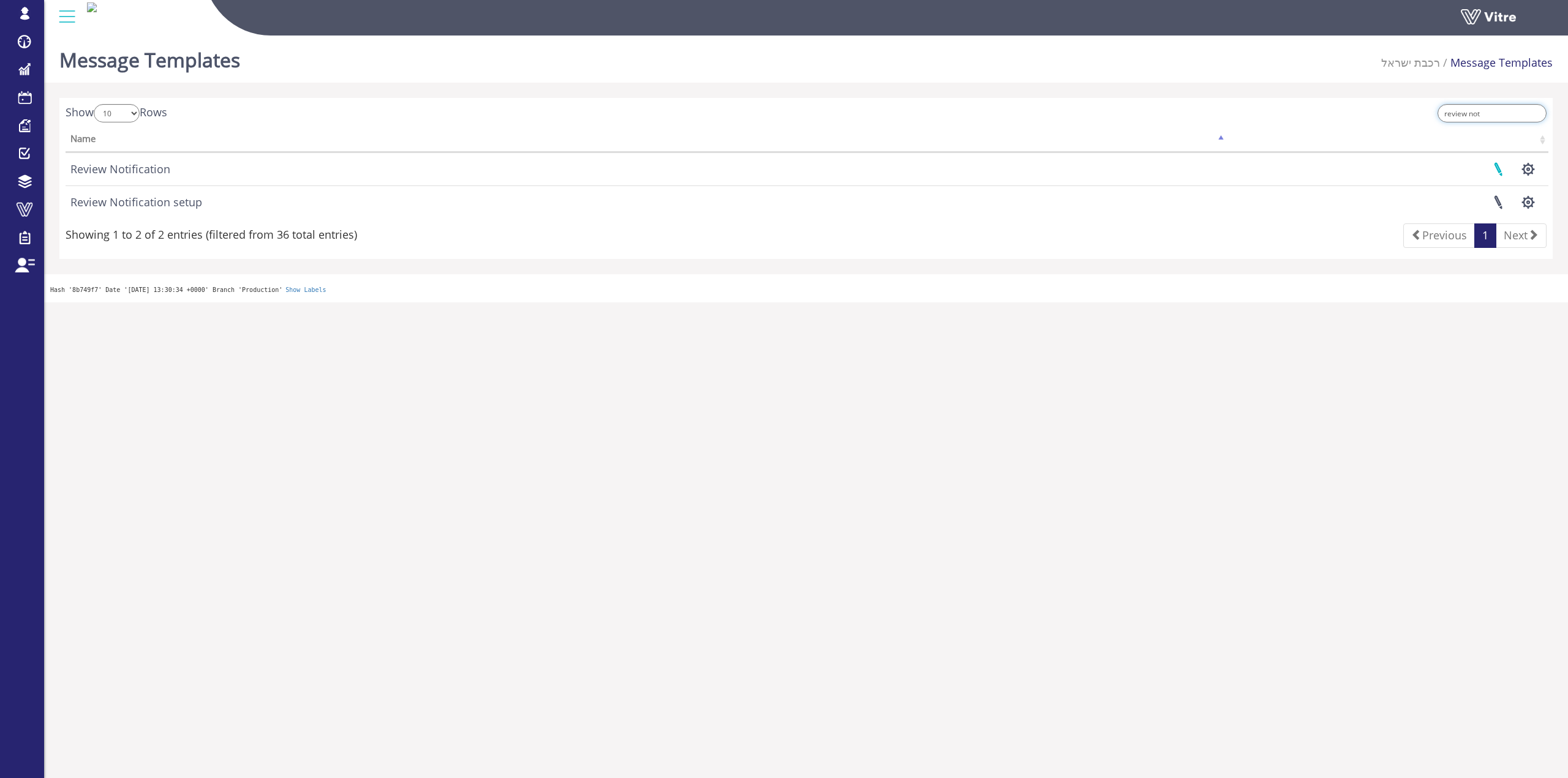
type input "review not"
click at [1496, 173] on link at bounding box center [1497, 169] width 30 height 33
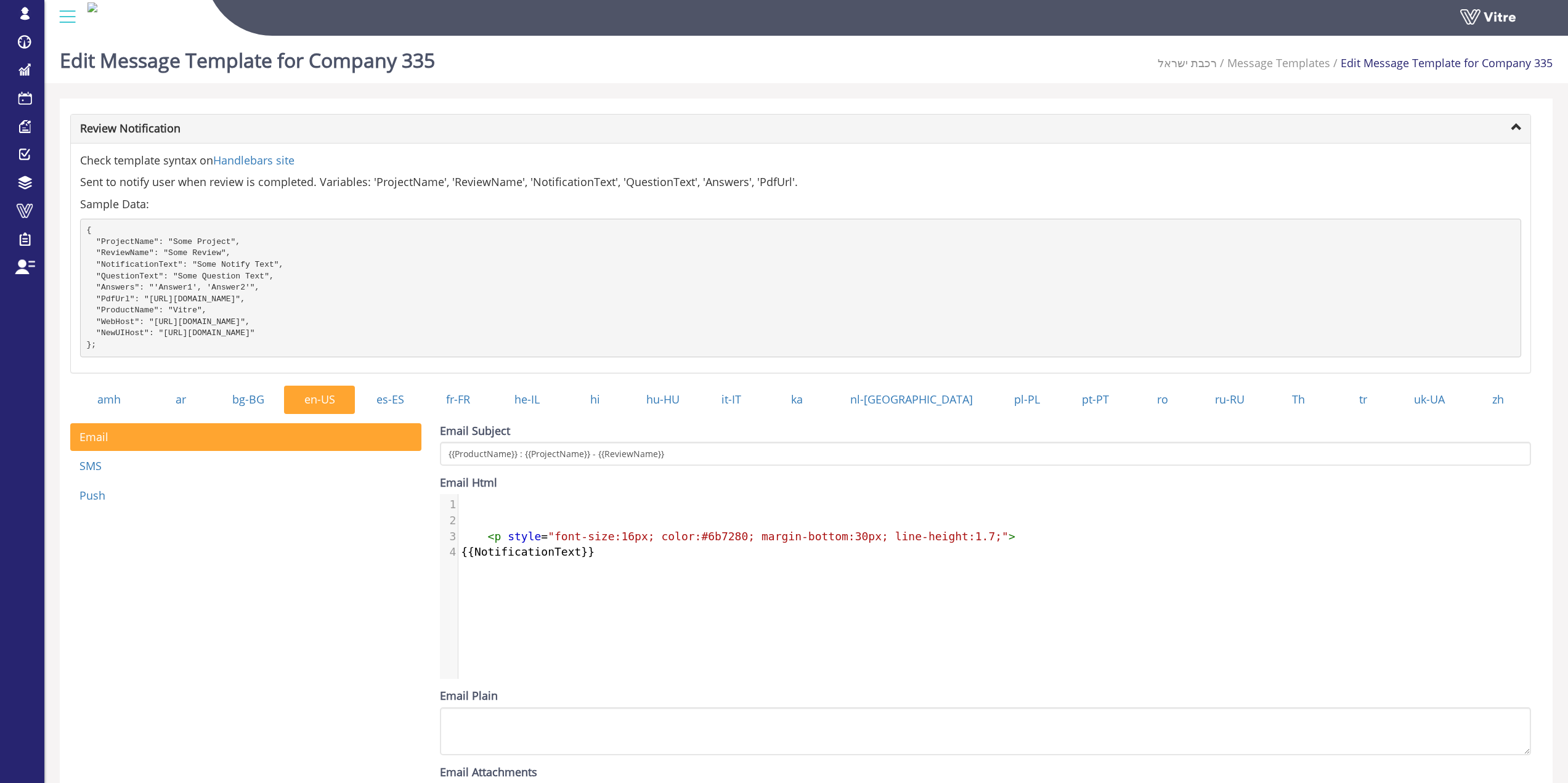
scroll to position [62, 0]
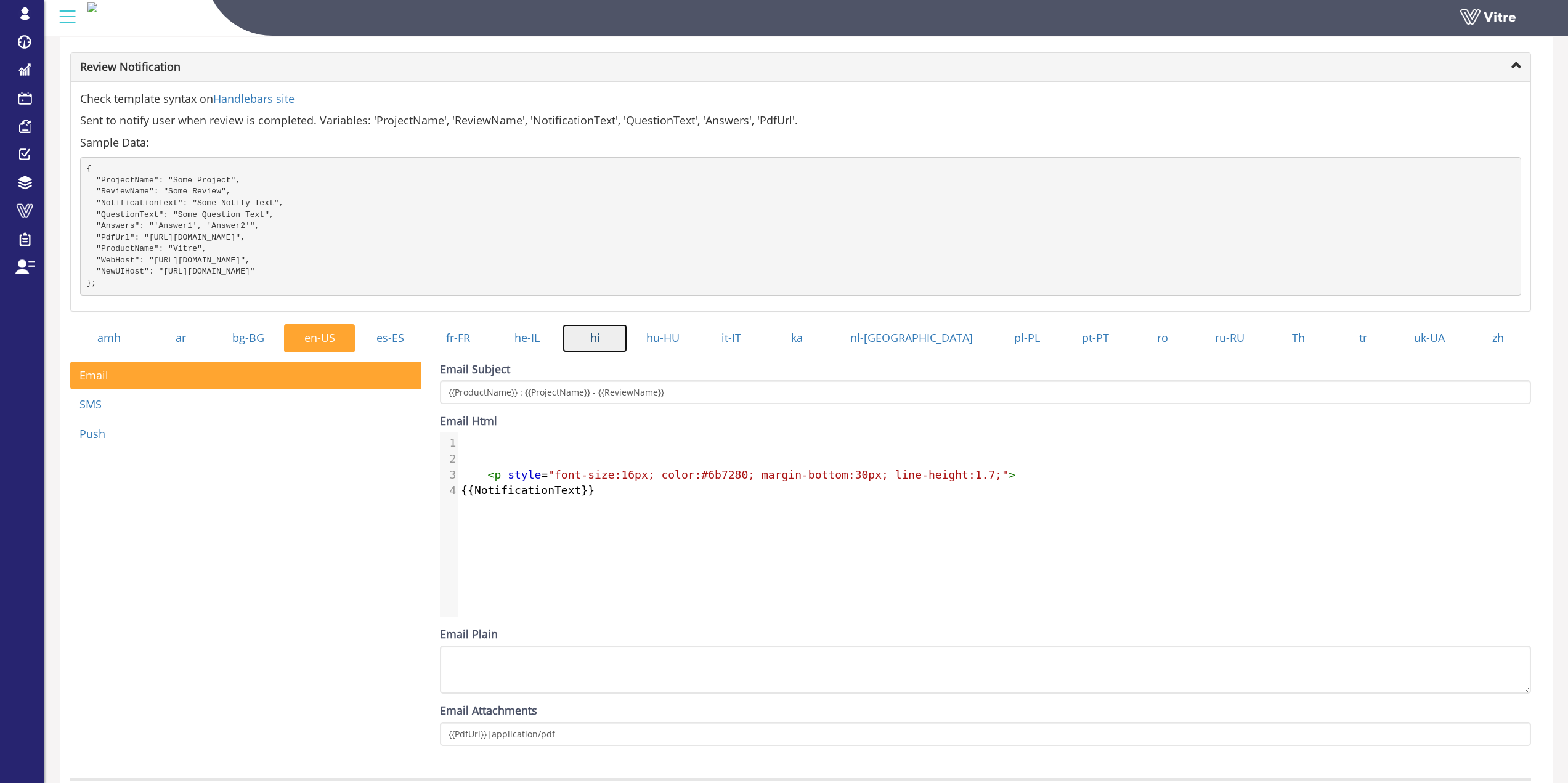
click at [599, 350] on link "hi" at bounding box center [595, 338] width 64 height 28
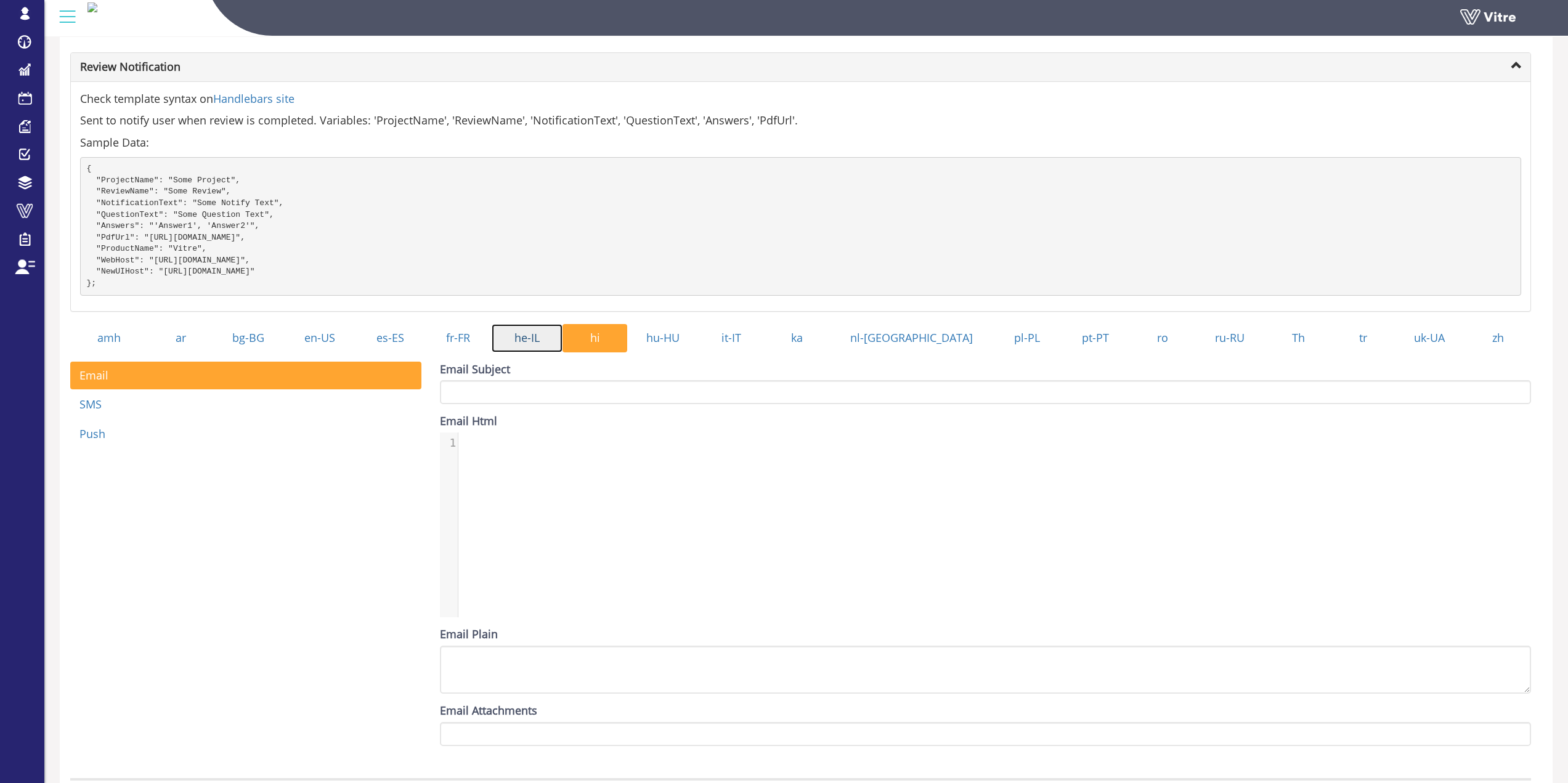
click at [563, 350] on link "he-IL" at bounding box center [527, 338] width 71 height 28
click at [558, 499] on div "1 1 ​" at bounding box center [994, 534] width 1109 height 203
click at [355, 352] on link "en-US" at bounding box center [320, 338] width 71 height 28
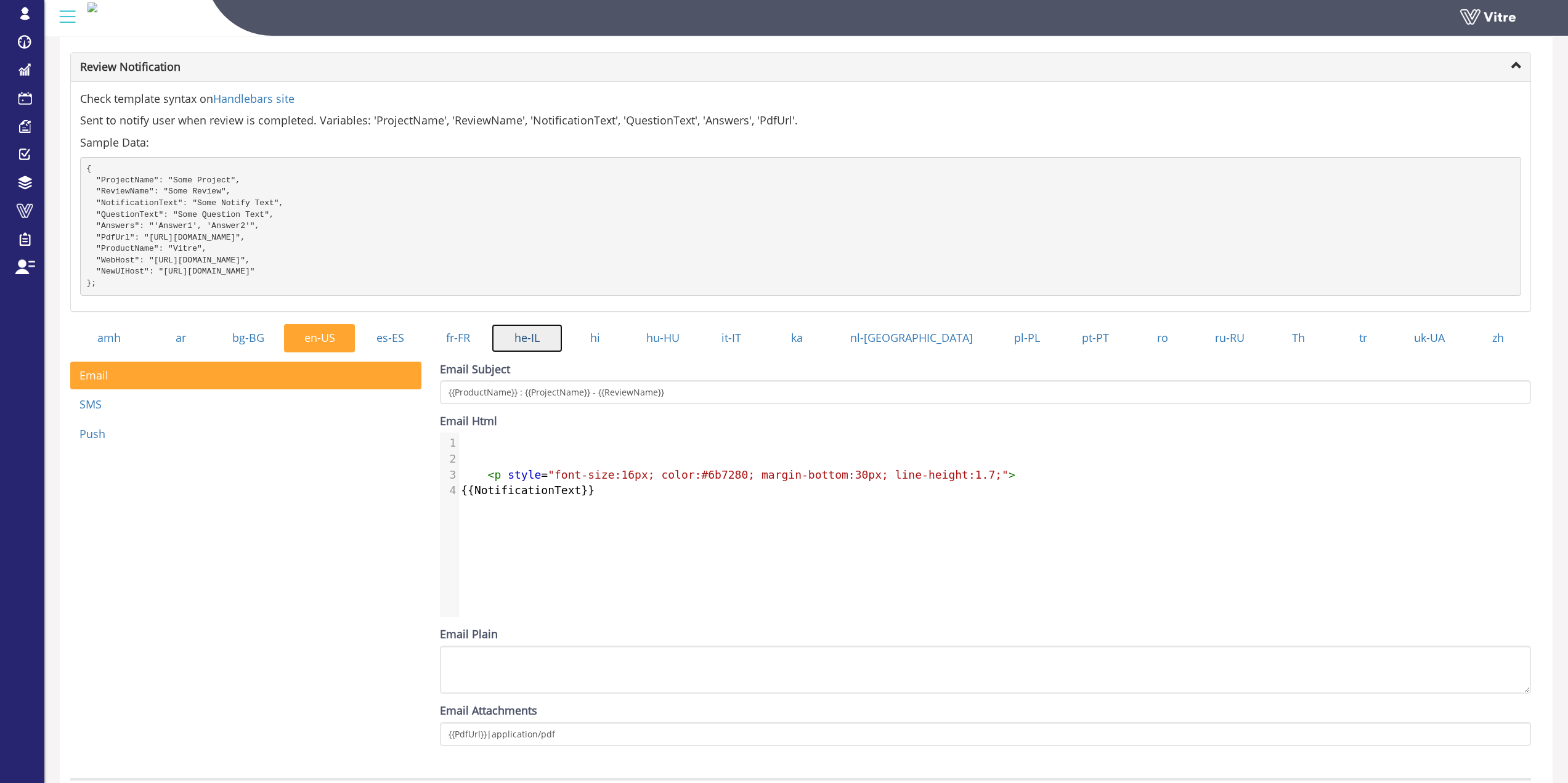
click at [542, 345] on link "he-IL" at bounding box center [527, 338] width 71 height 28
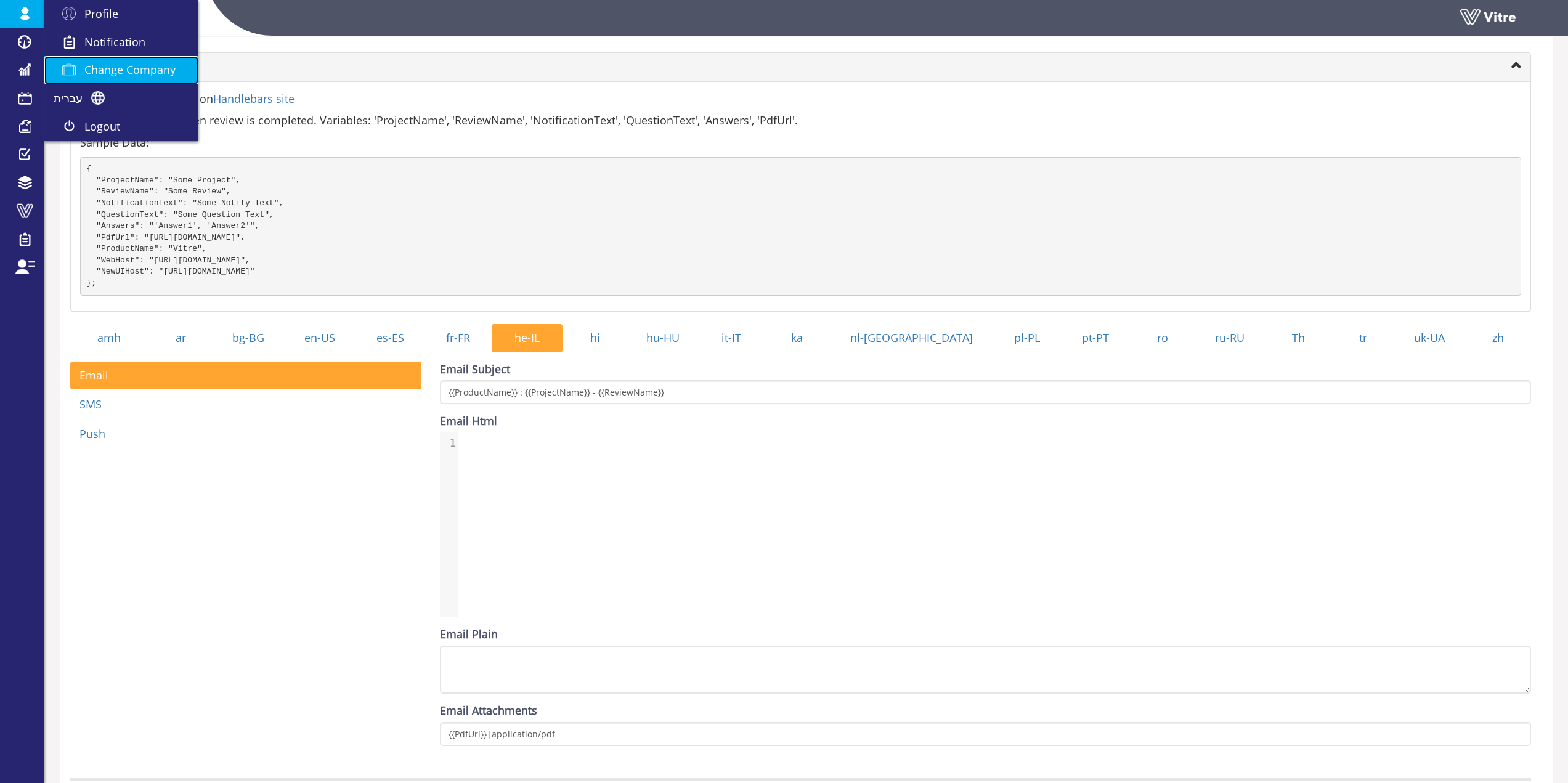
click at [137, 78] on link "Change Company" at bounding box center [121, 69] width 154 height 28
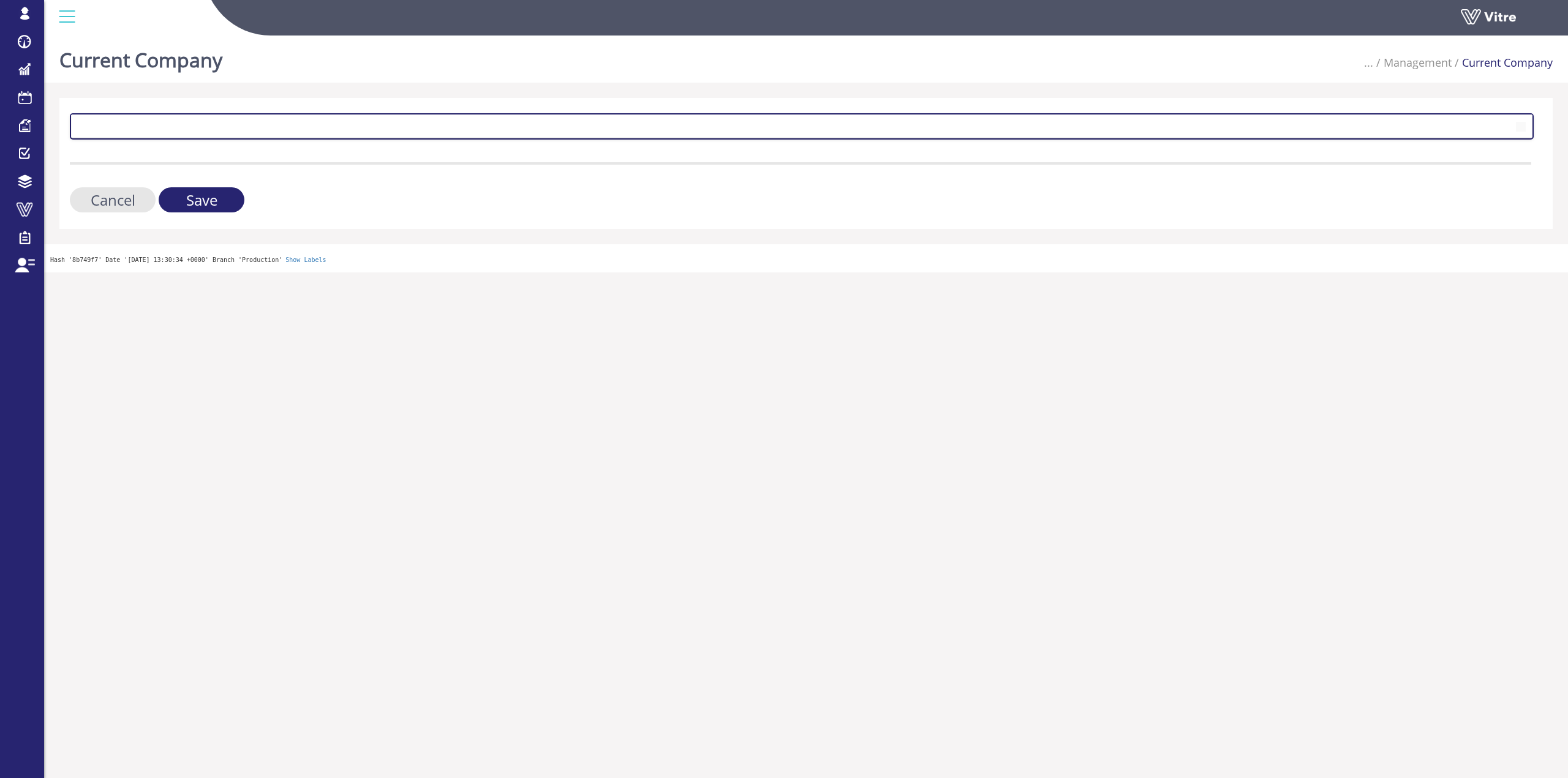
click at [204, 127] on span at bounding box center [790, 126] width 1438 height 22
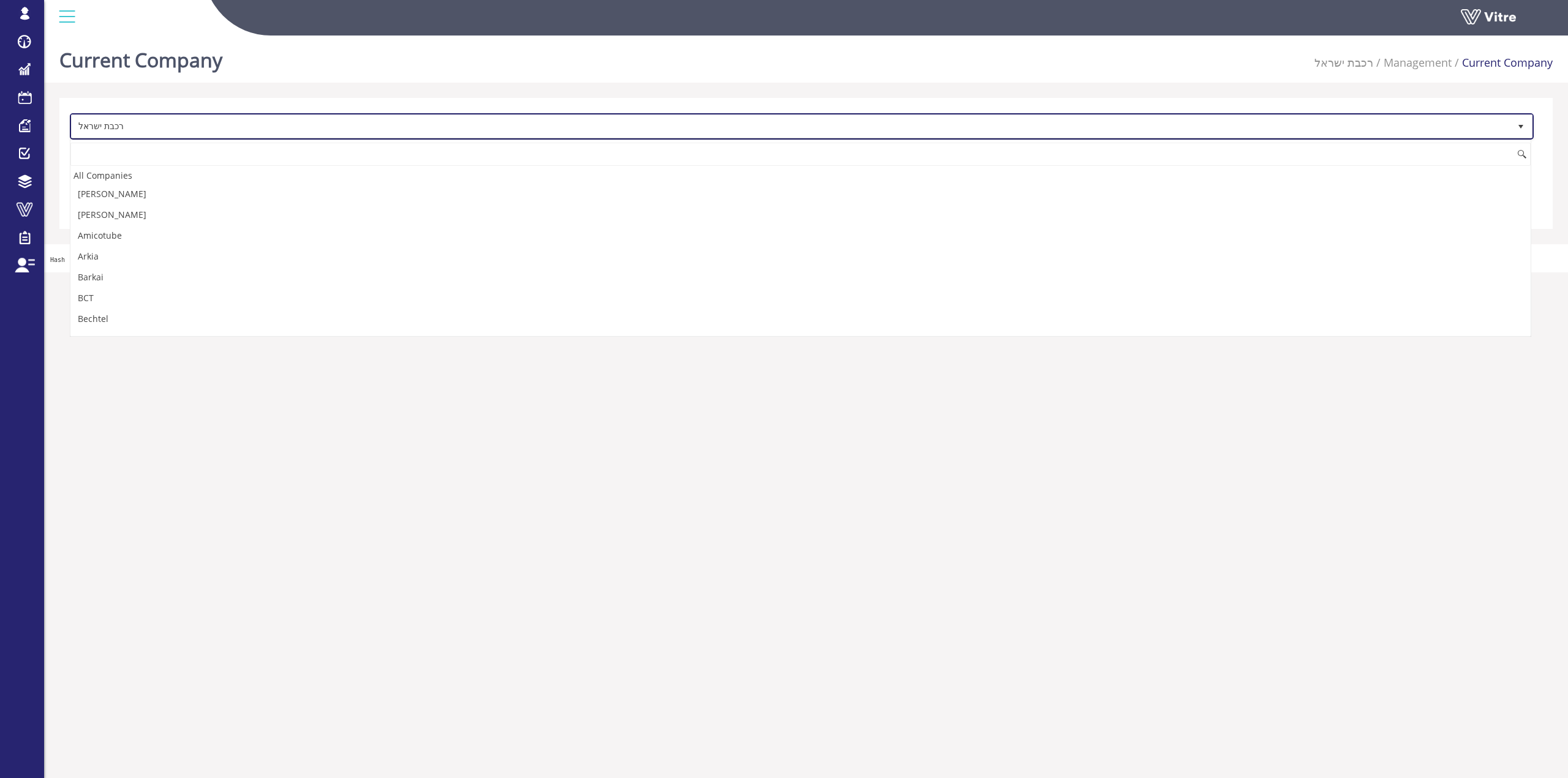
scroll to position [2411, 0]
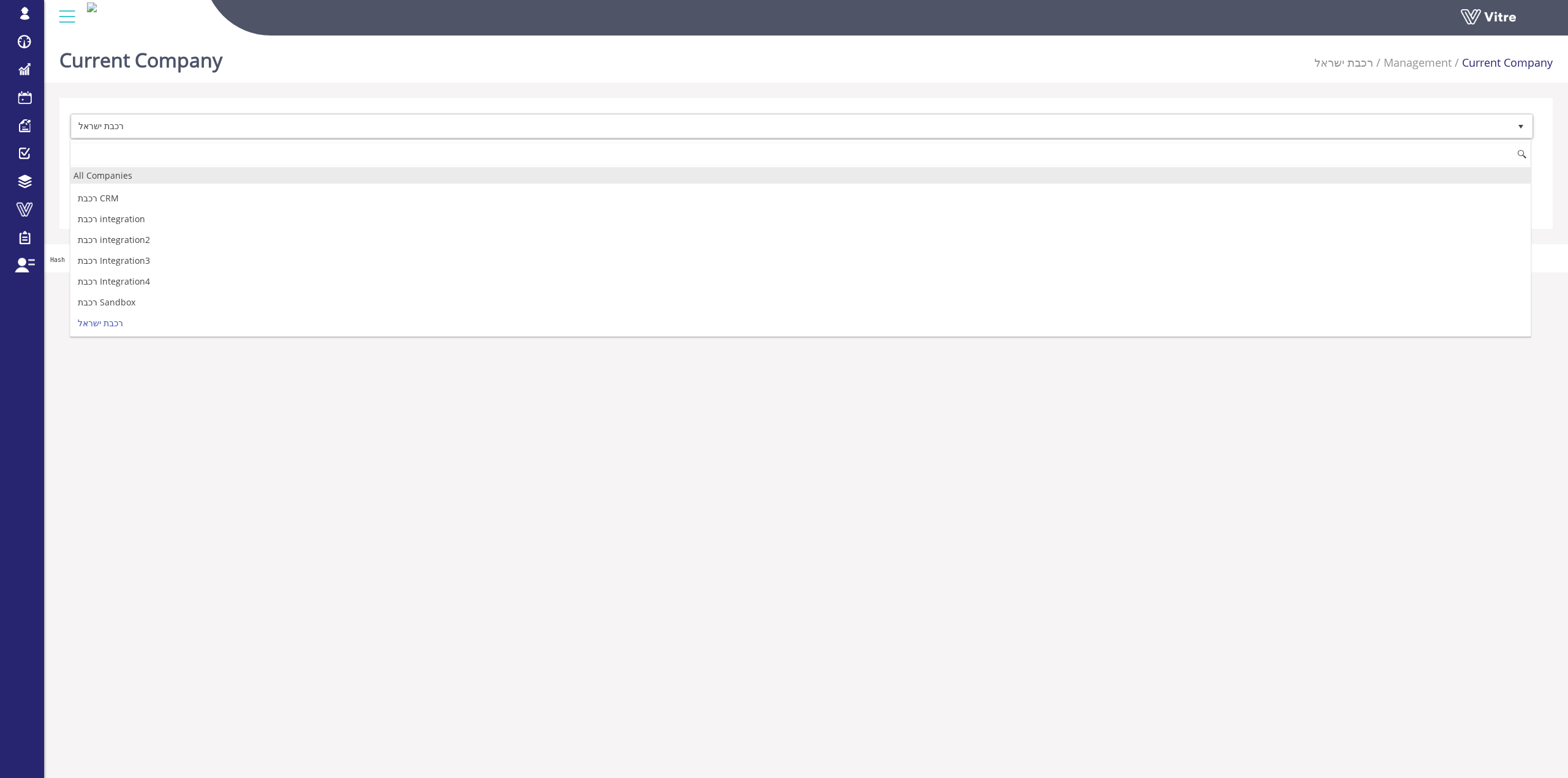
click at [163, 183] on li "רגע בטבע" at bounding box center [800, 177] width 1459 height 21
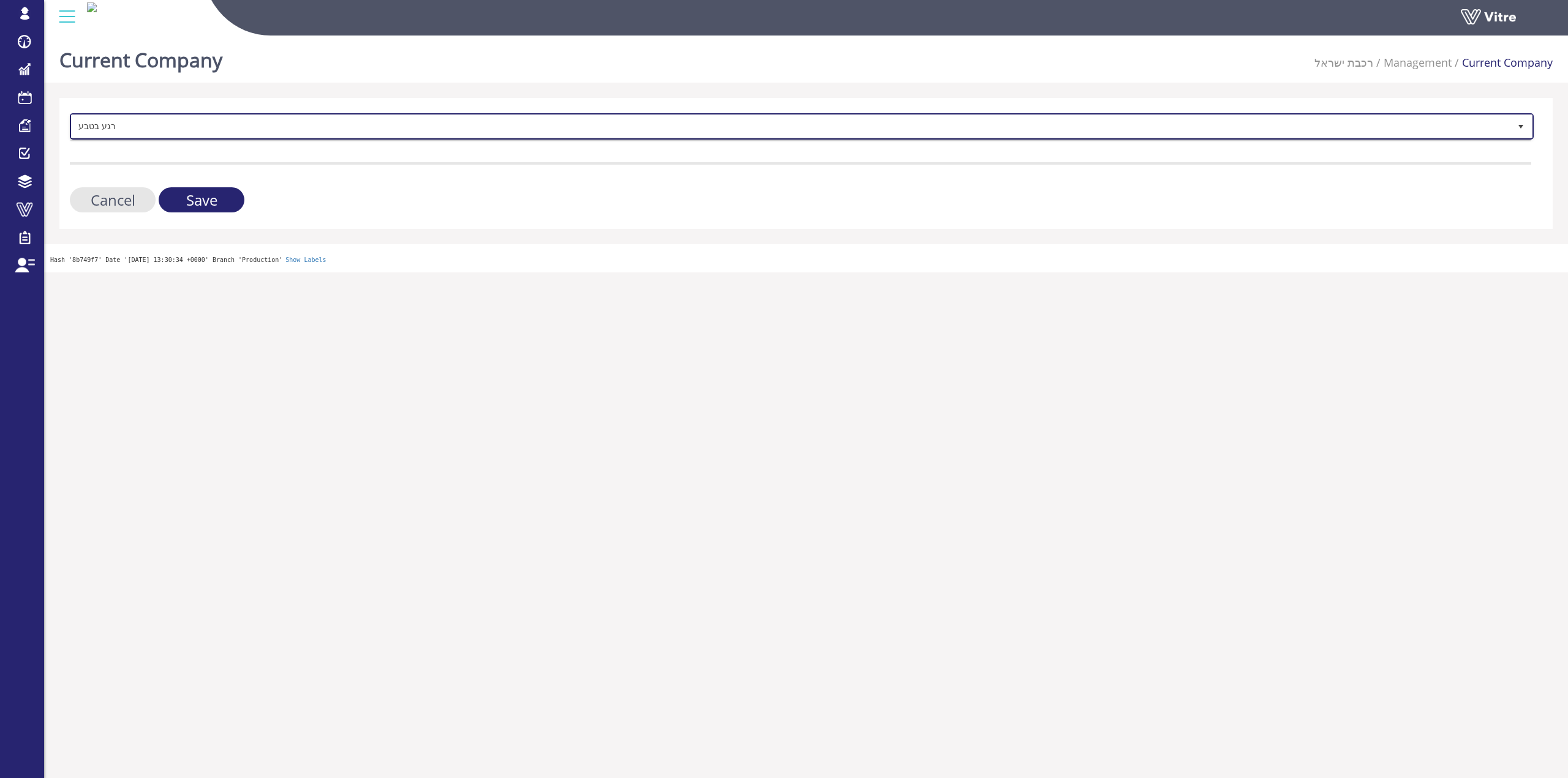
scroll to position [0, 0]
click at [170, 133] on span "רגע בטבע" at bounding box center [790, 126] width 1438 height 22
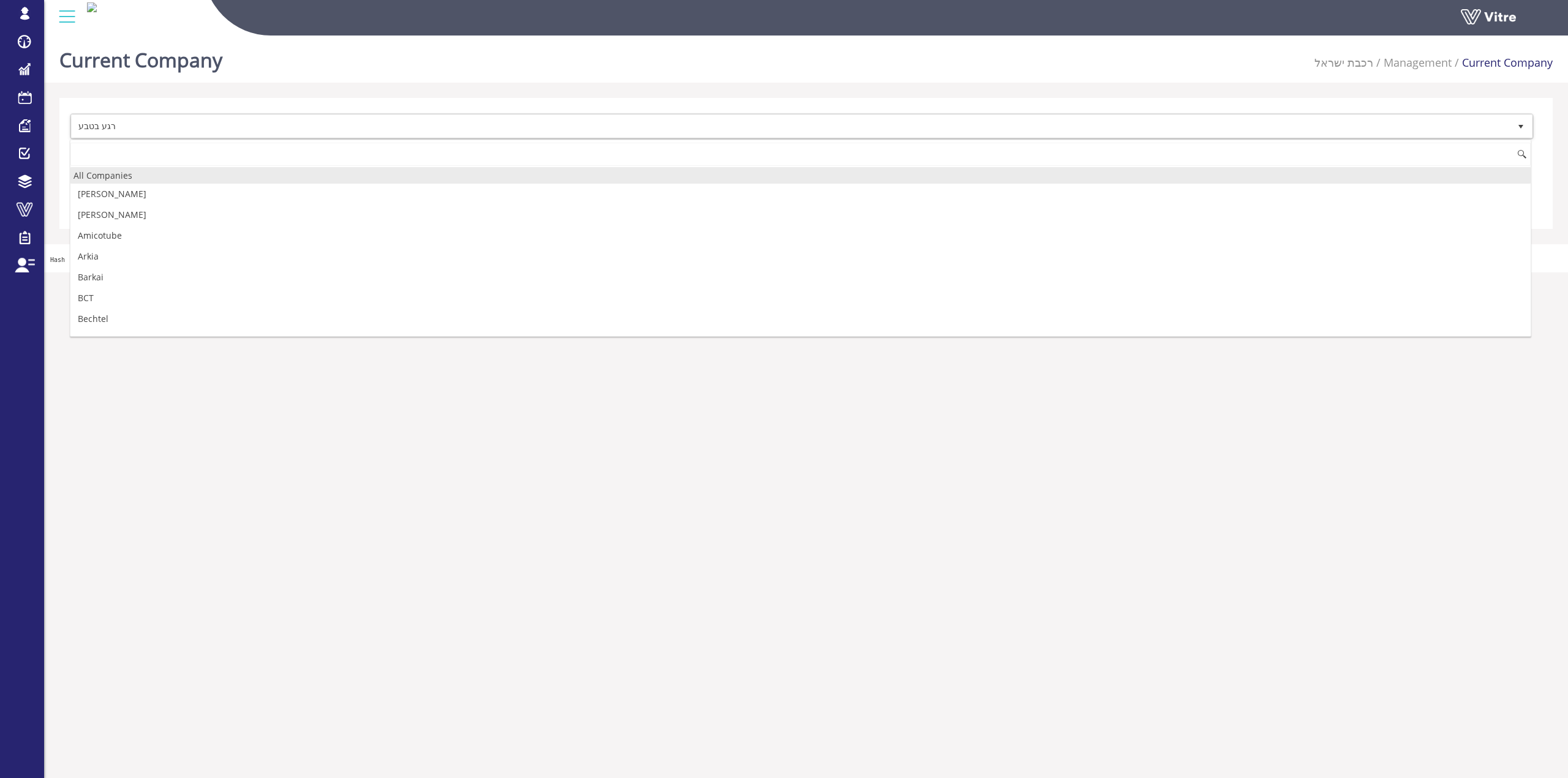
click at [136, 173] on div "All Companies" at bounding box center [800, 176] width 1459 height 17
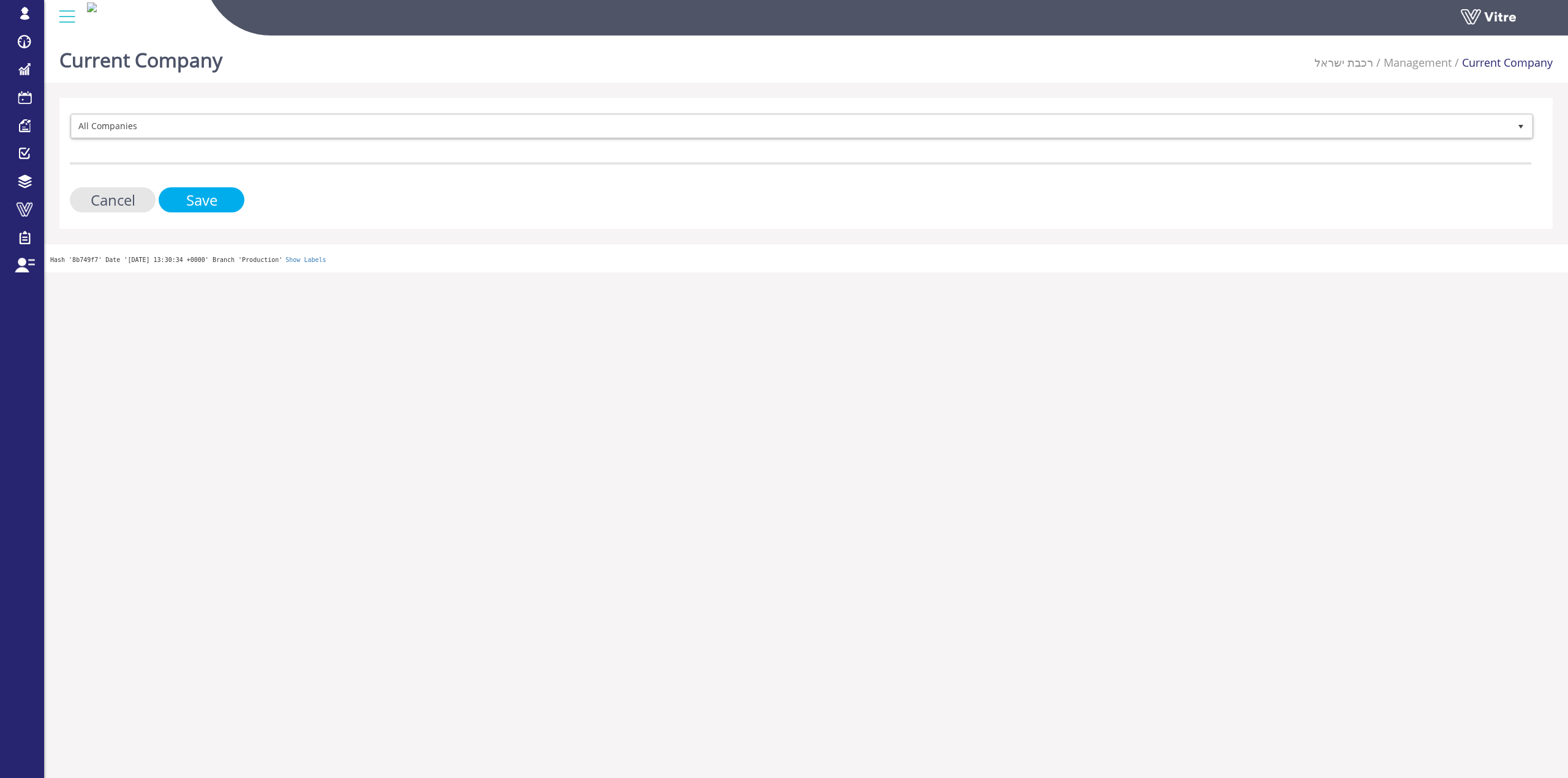
click at [190, 203] on input "Save" at bounding box center [202, 200] width 86 height 25
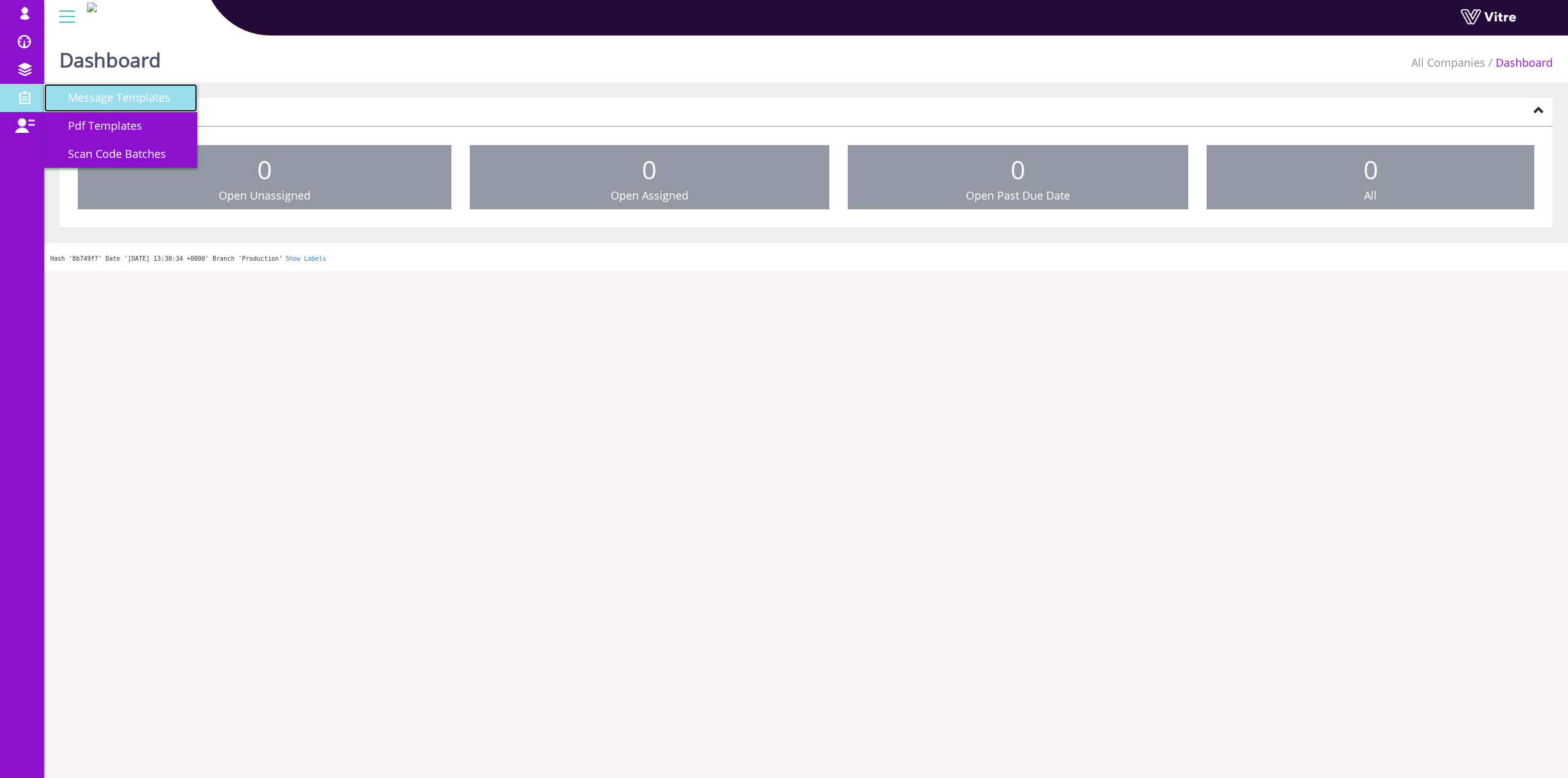
click at [103, 89] on link "Message Templates" at bounding box center [120, 98] width 153 height 28
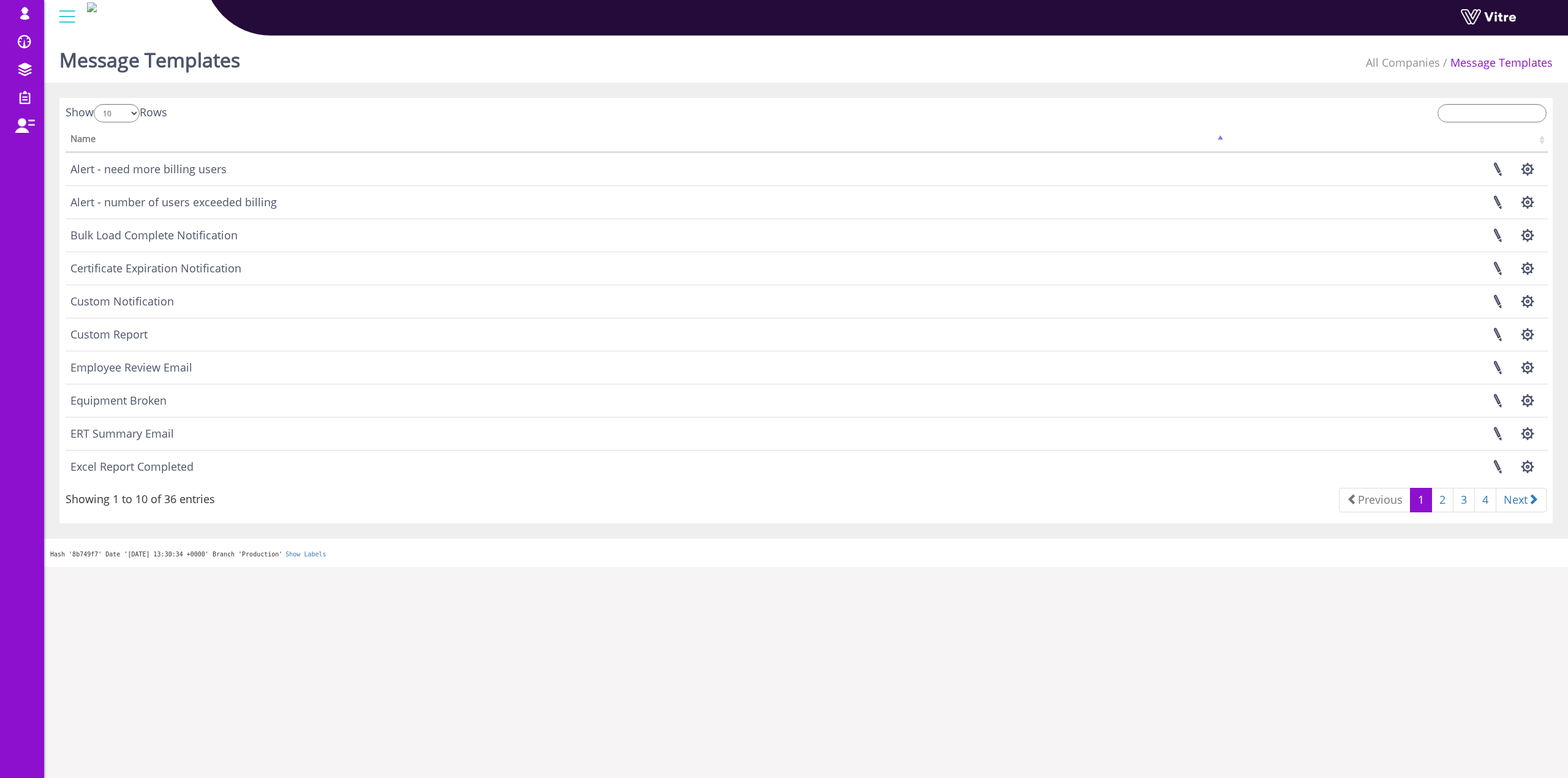
click at [1453, 101] on div "Show 10 25 50 100 Rows Name amh ar bg-BG hi" at bounding box center [806, 310] width 1493 height 426
click at [1454, 104] on input "search" at bounding box center [1491, 114] width 109 height 19
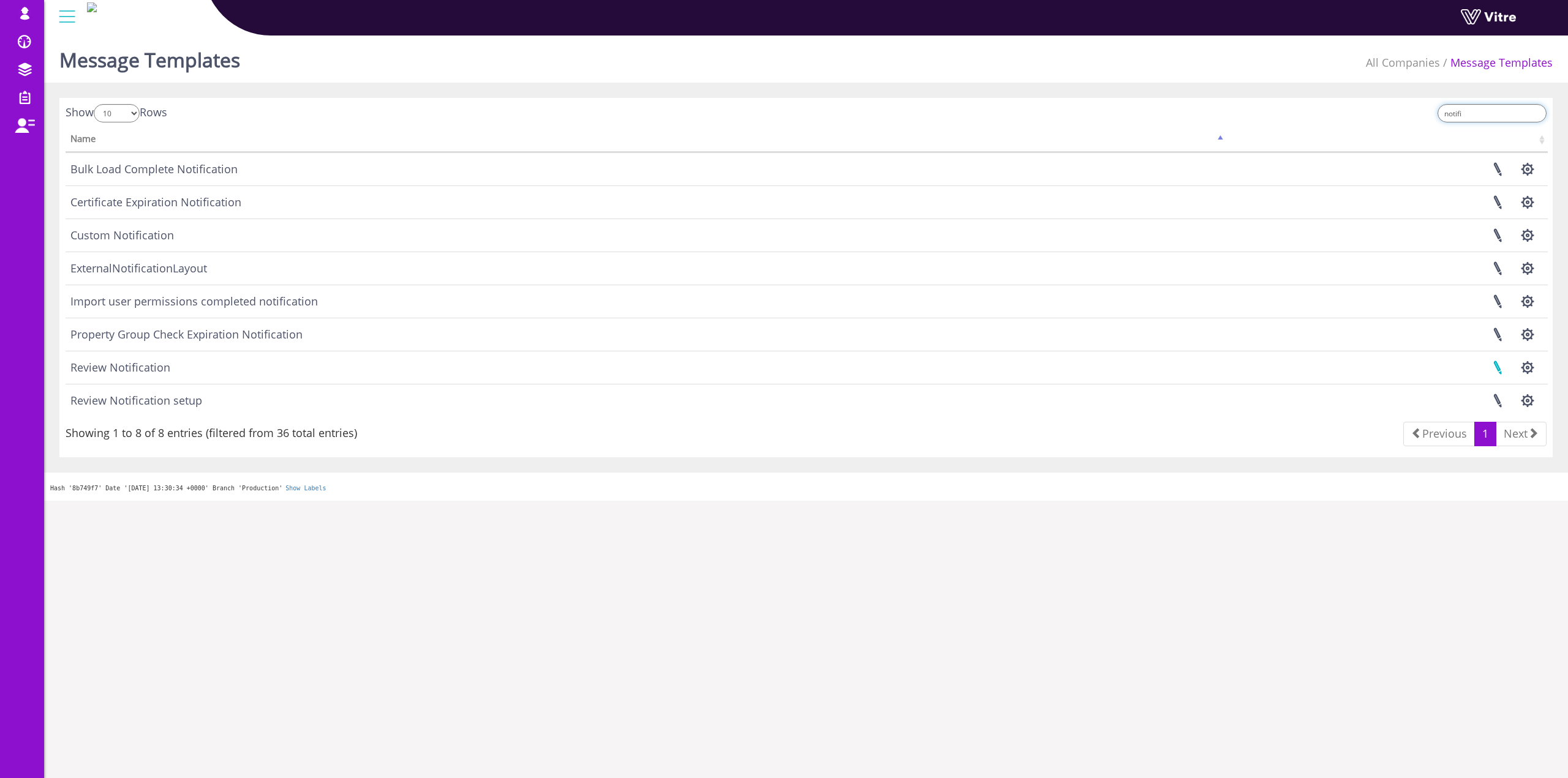
type input "notifi"
click at [1499, 368] on link at bounding box center [1497, 368] width 30 height 33
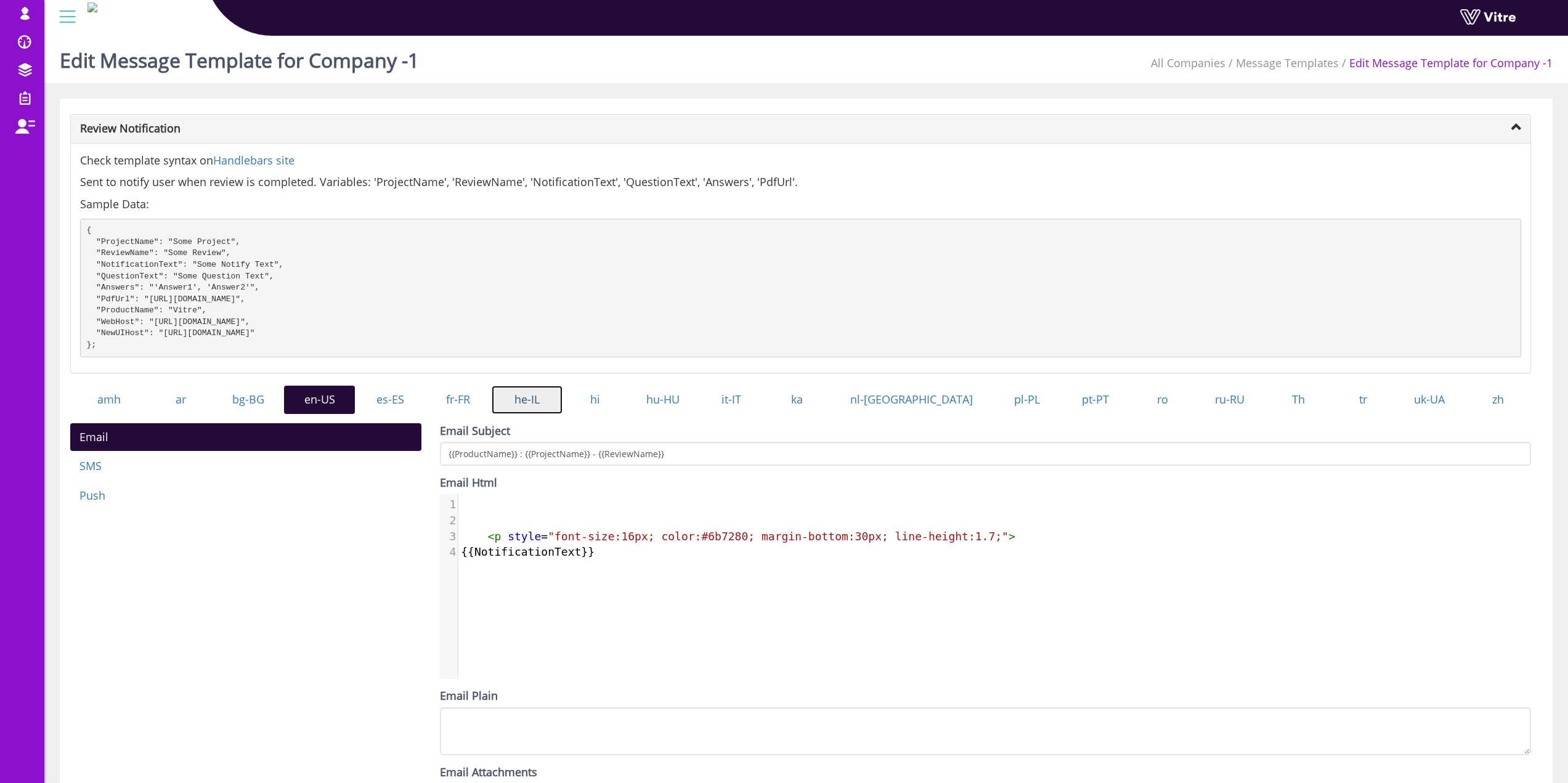
click at [555, 413] on link "he-IL" at bounding box center [527, 400] width 71 height 28
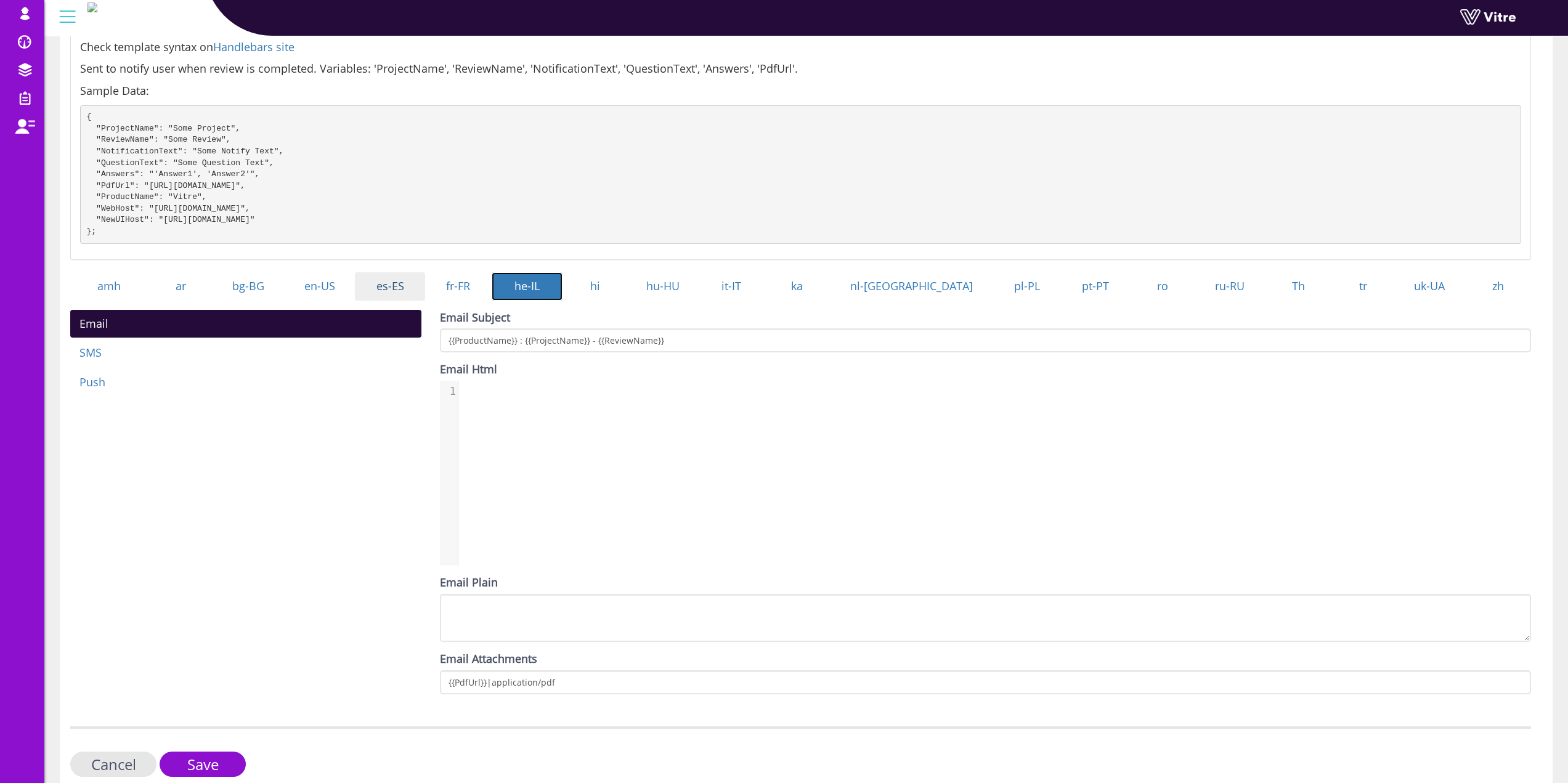
scroll to position [124, 0]
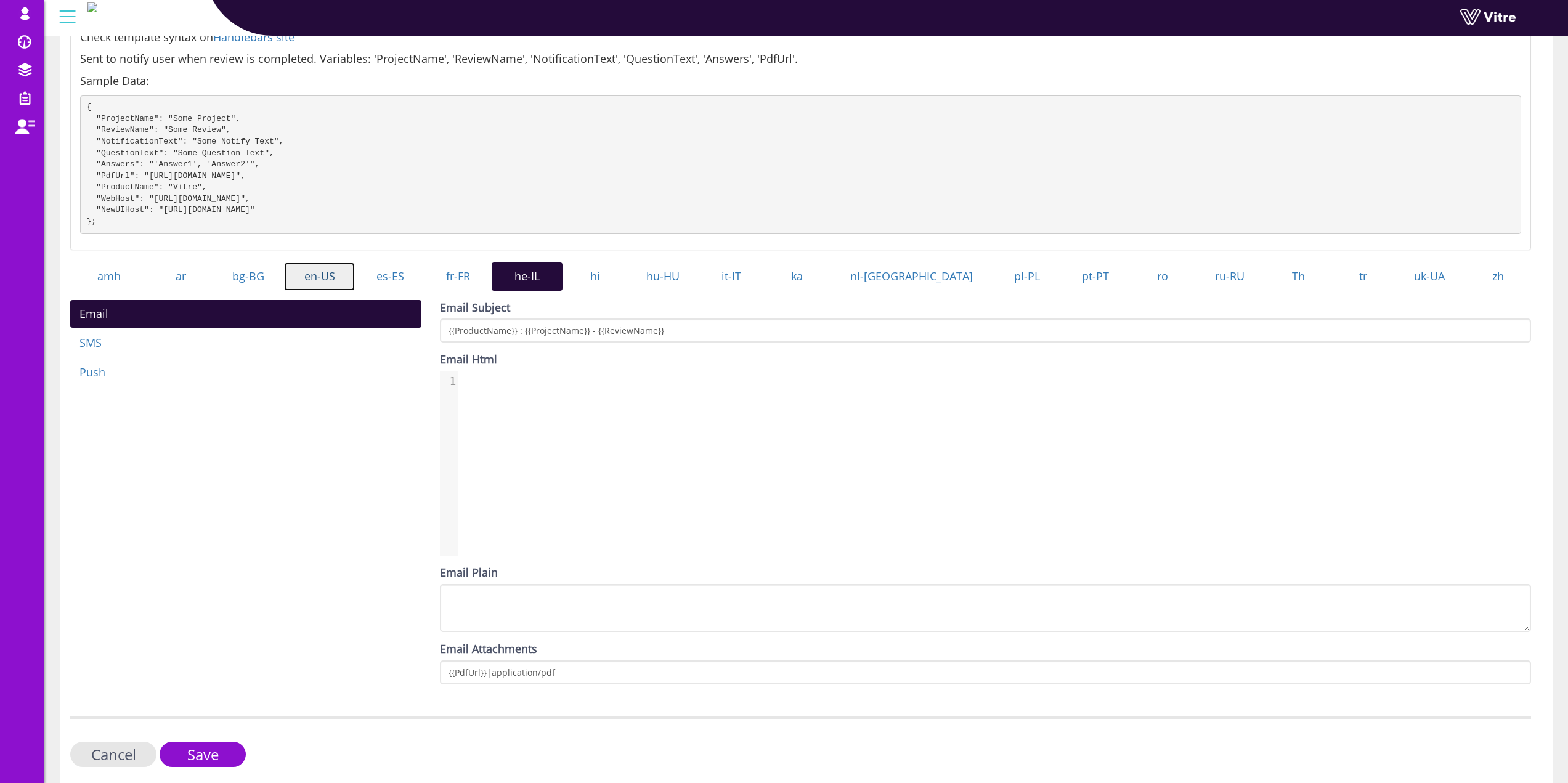
click at [351, 282] on link "en-US" at bounding box center [320, 276] width 71 height 28
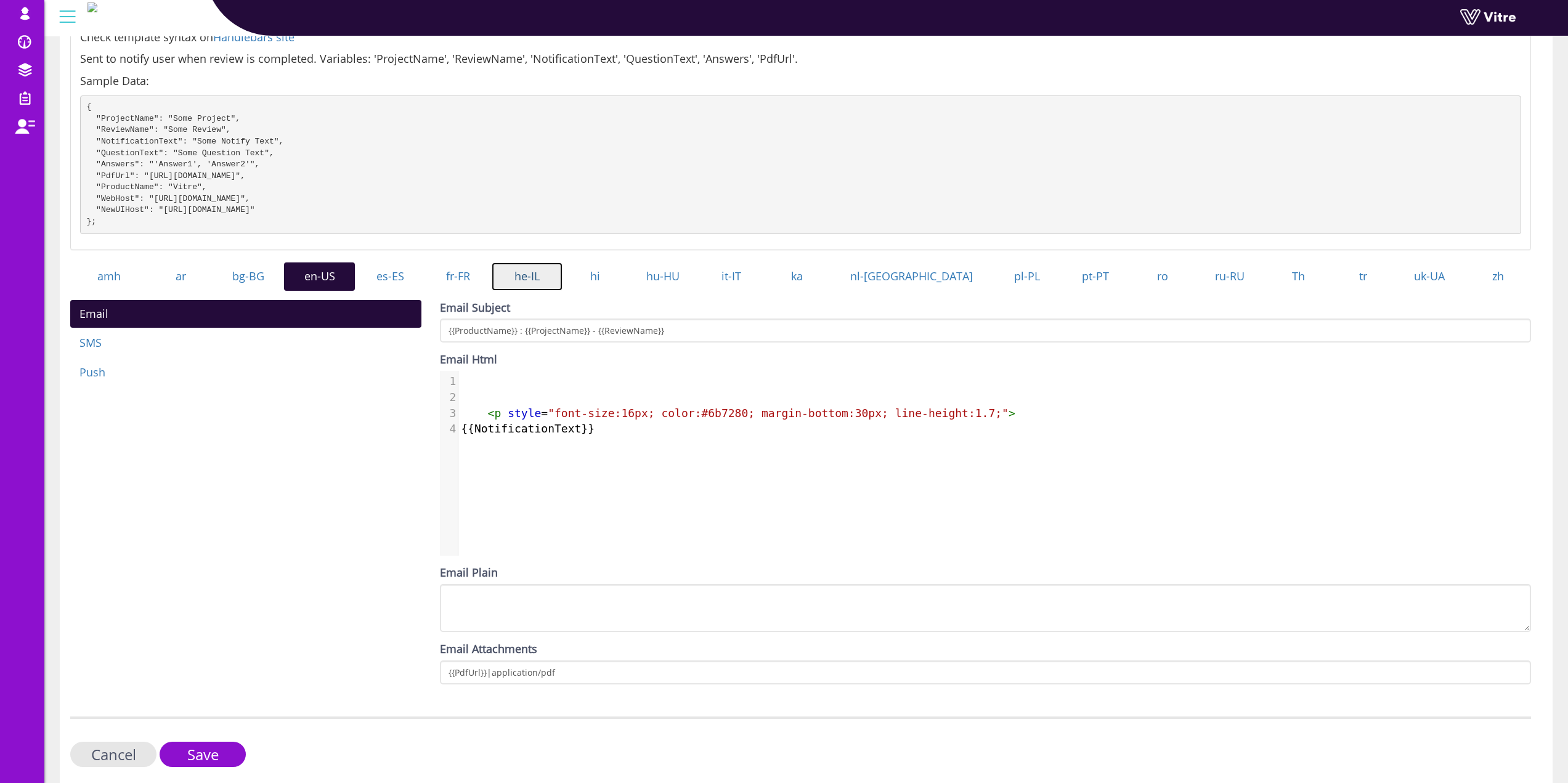
click at [550, 291] on link "he-IL" at bounding box center [527, 276] width 71 height 28
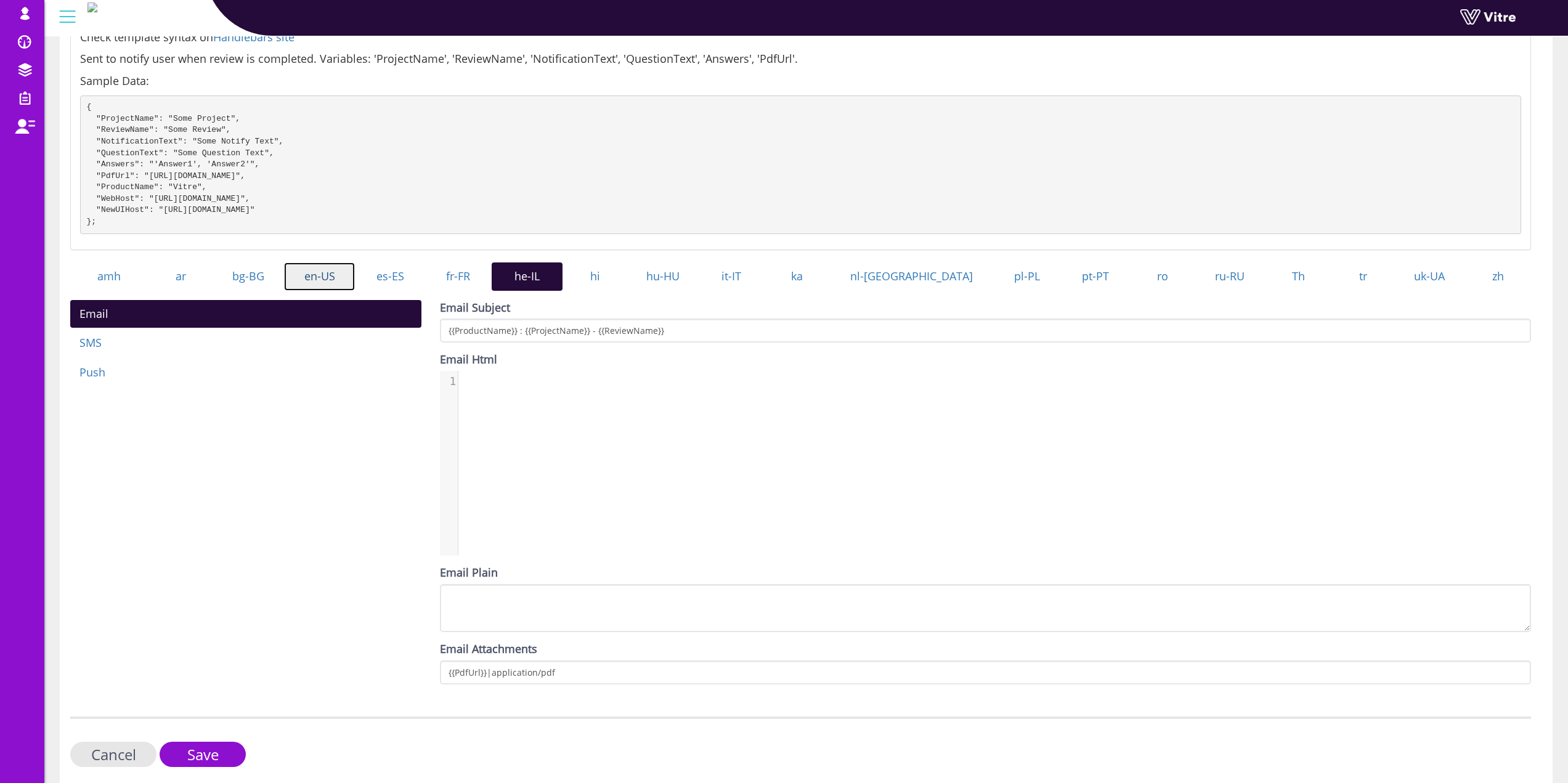
click at [335, 284] on link "en-US" at bounding box center [320, 276] width 71 height 28
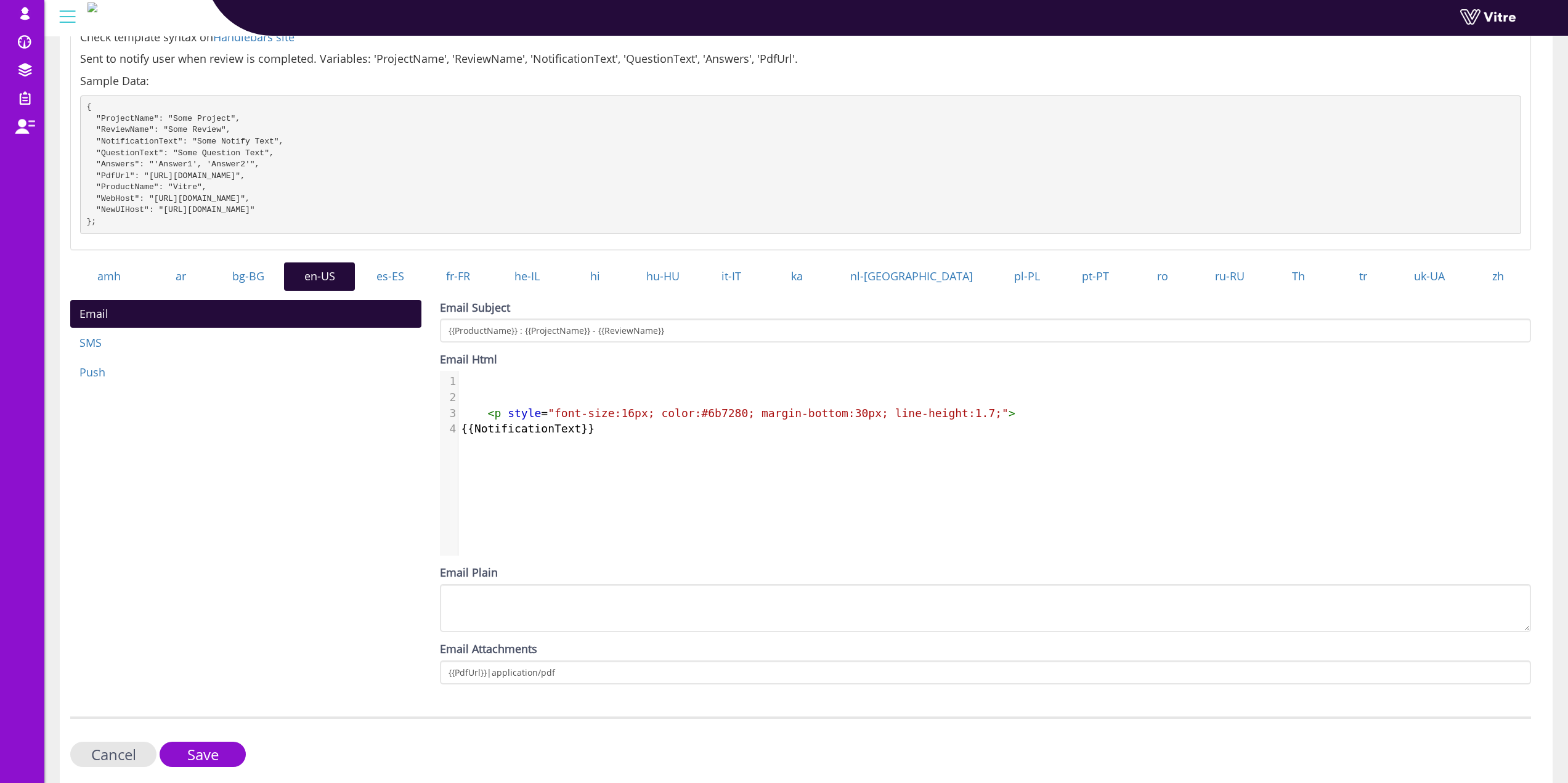
scroll to position [6, 0]
type textarea "<p style="font-size:16px; color:#6b7280; margin-bottom:30px; line-height:1.7;">…"
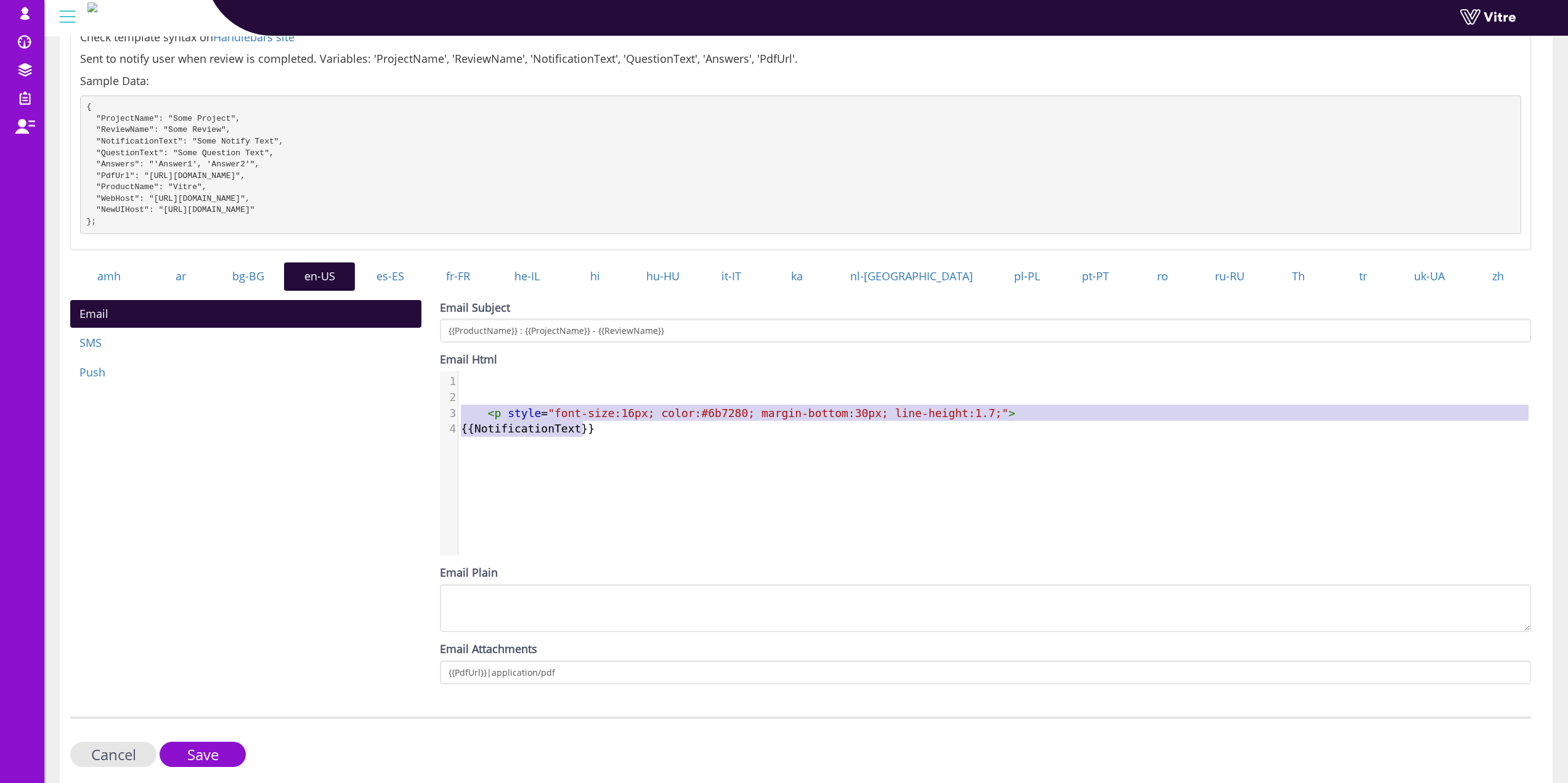
drag, startPoint x: 753, startPoint y: 460, endPoint x: 448, endPoint y: 424, distance: 307.1
click at [448, 424] on div "x 1 ​ 2 ​ 3 < p style = "font-size:16px; color:#6b7280; margin-bottom:30px; lin…" at bounding box center [994, 472] width 1109 height 203
click at [563, 291] on link "he-IL" at bounding box center [527, 276] width 71 height 28
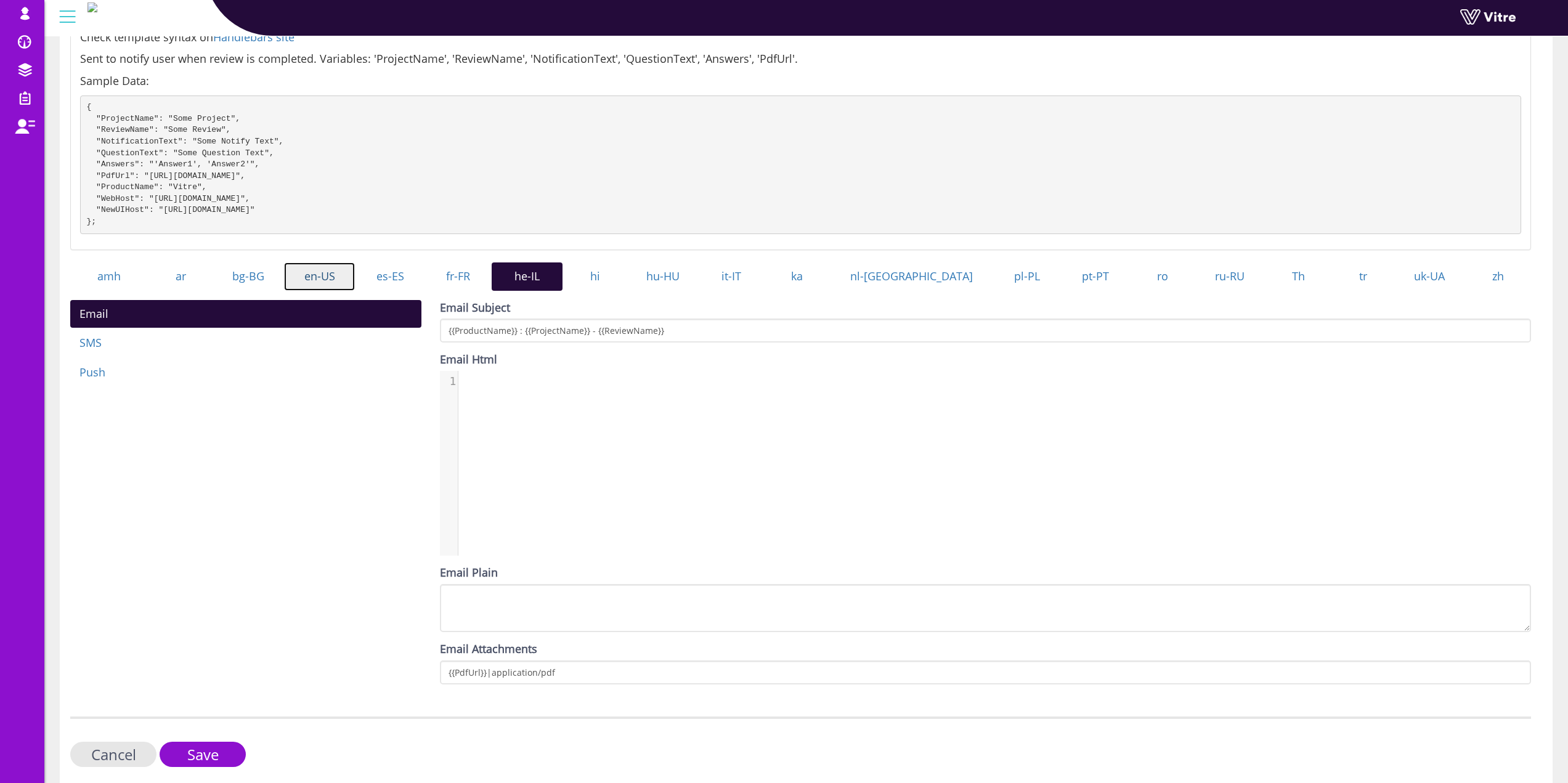
click at [333, 284] on link "en-US" at bounding box center [320, 276] width 71 height 28
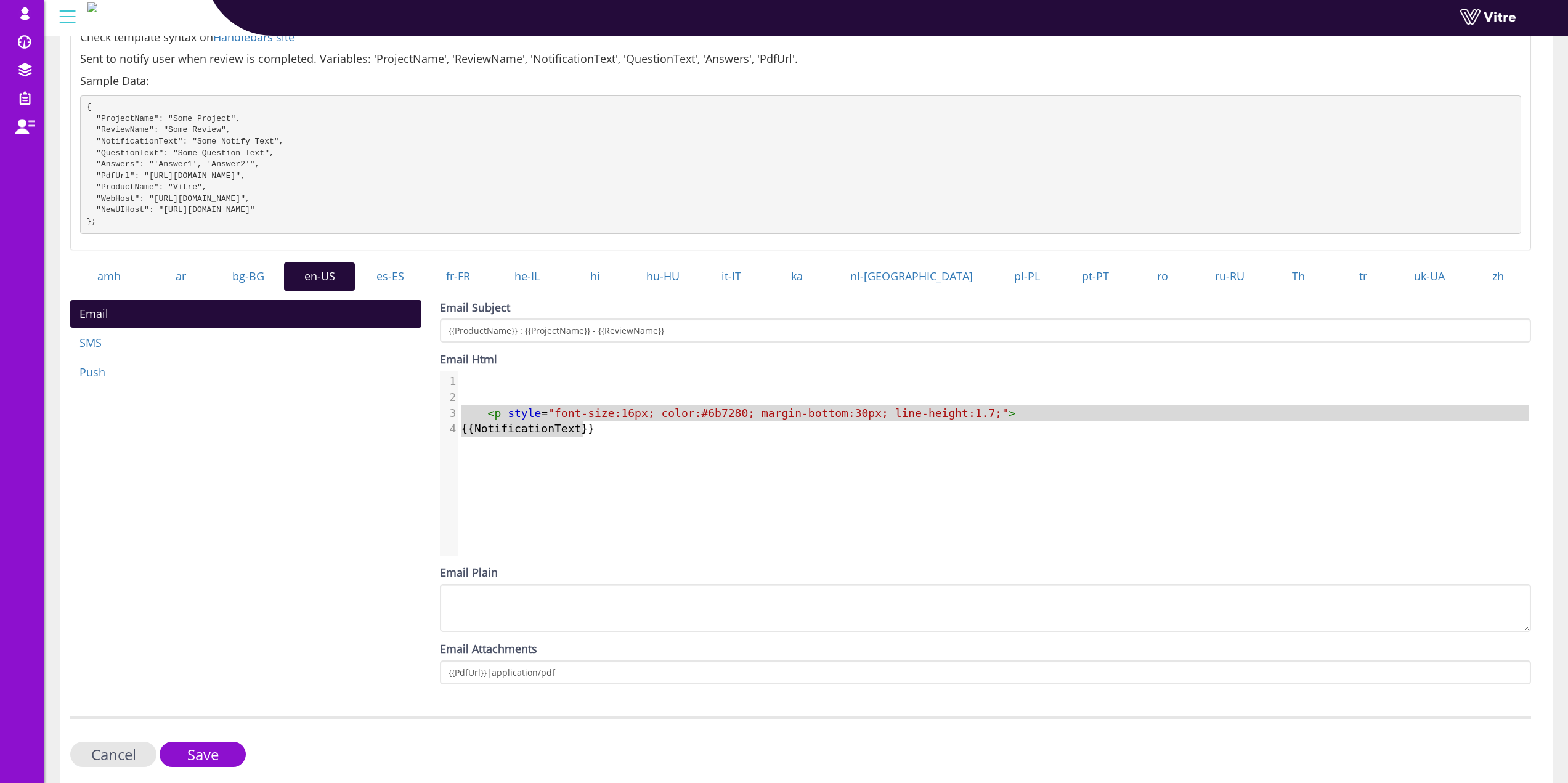
click at [608, 437] on pre "{{NotificationText}}" at bounding box center [999, 428] width 1081 height 16
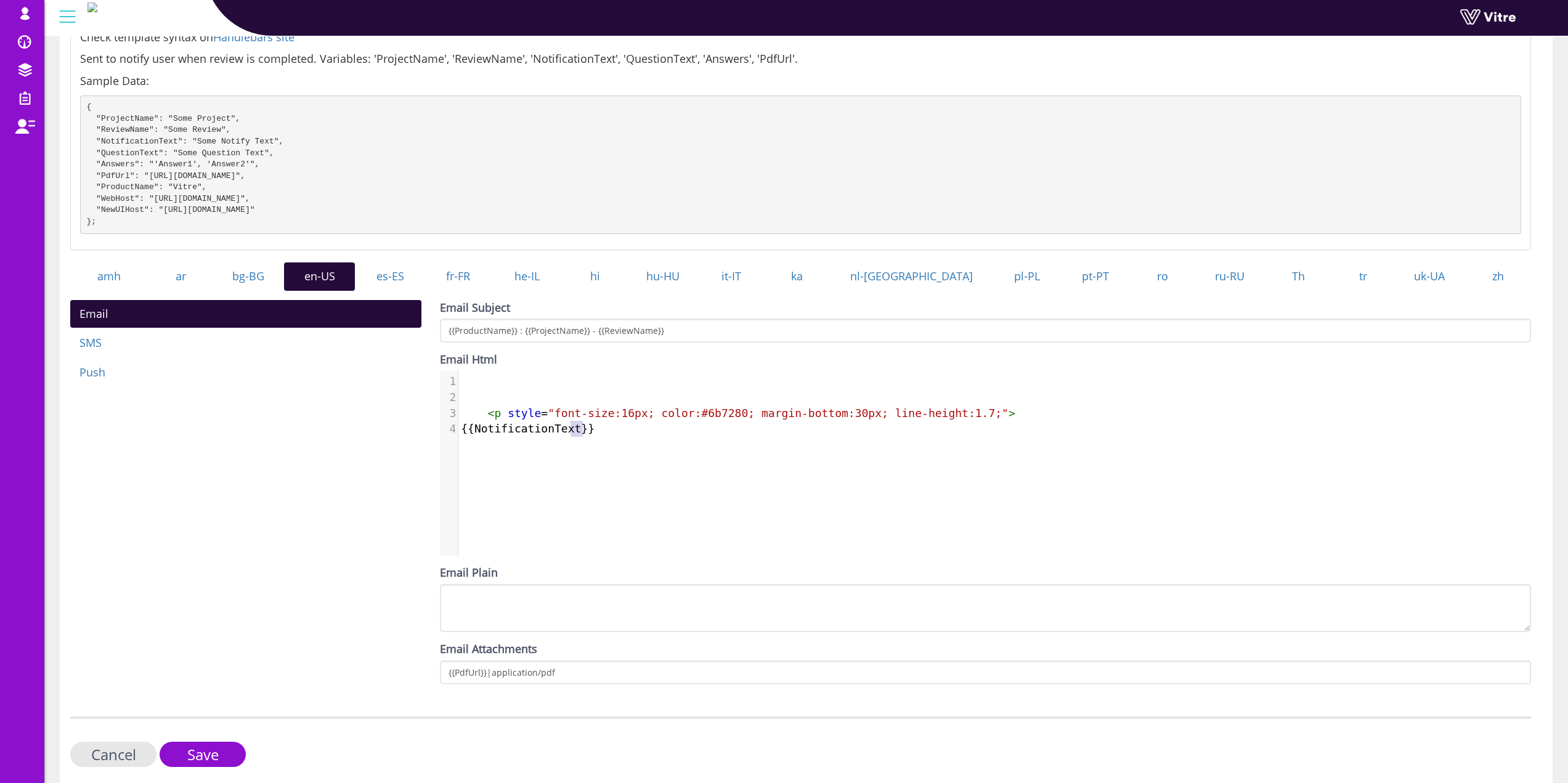
type textarea "<p style="font-size:16px; color:#6b7280; margin-bottom:30px; line-height:1.7;">…"
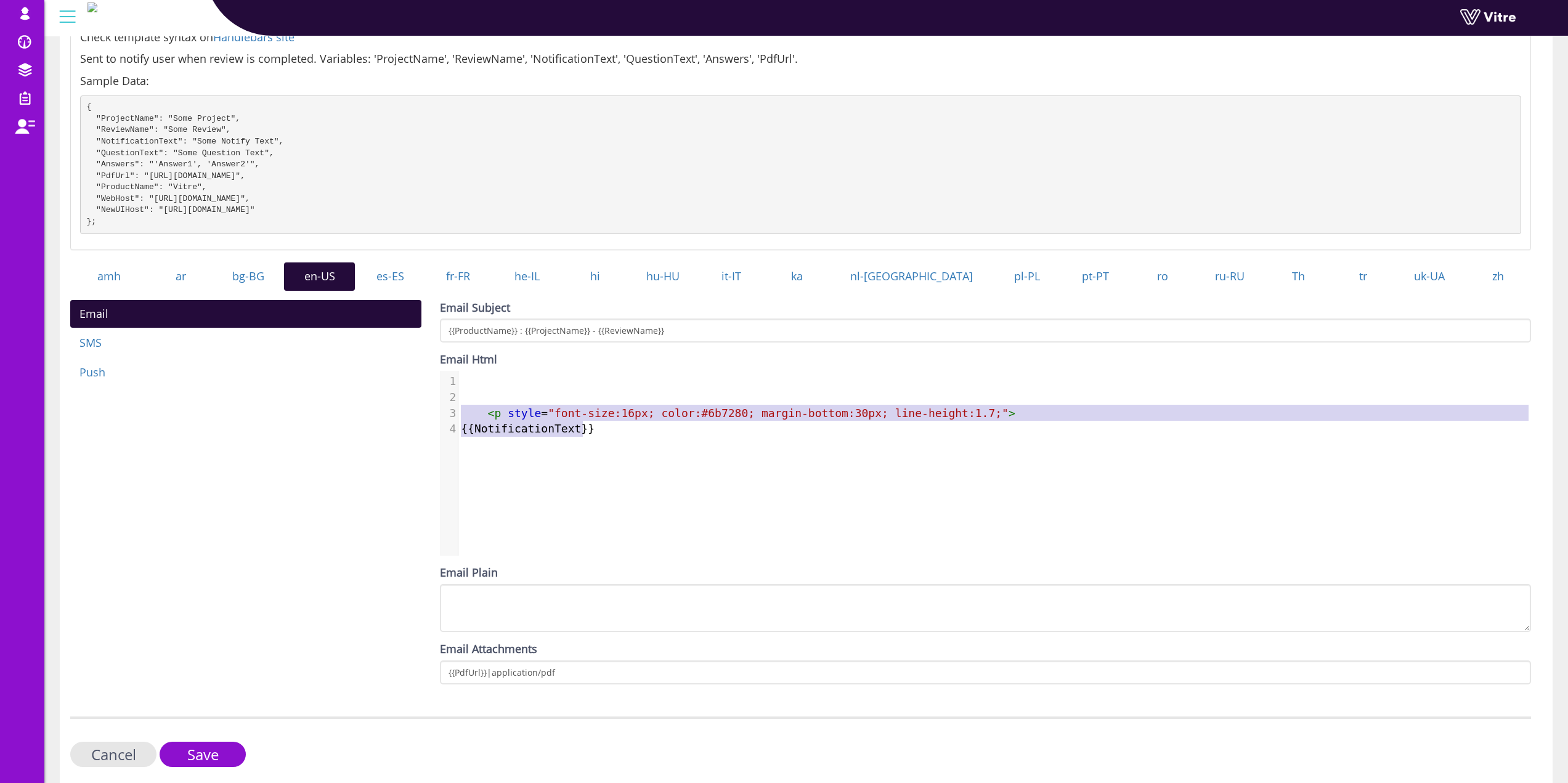
drag, startPoint x: 621, startPoint y: 445, endPoint x: 461, endPoint y: 429, distance: 160.8
click at [461, 429] on div "1 ​ 2 ​ 3 < p style = "font-size:16px; color:#6b7280; margin-bottom:30px; line-…" at bounding box center [999, 405] width 1081 height 63
click at [563, 291] on link "he-IL" at bounding box center [527, 276] width 71 height 28
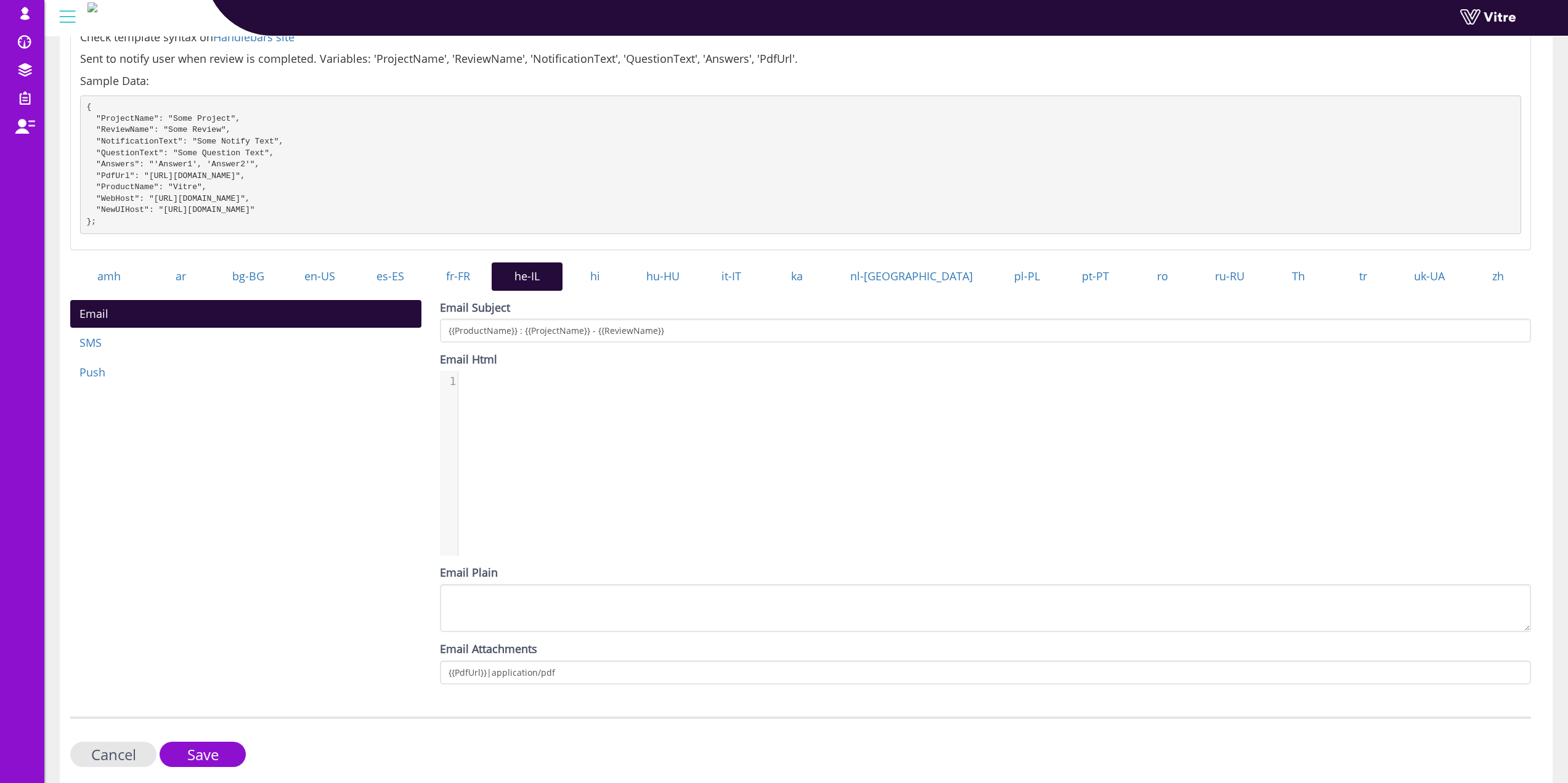
click at [580, 404] on div "1 1 ​" at bounding box center [994, 472] width 1109 height 203
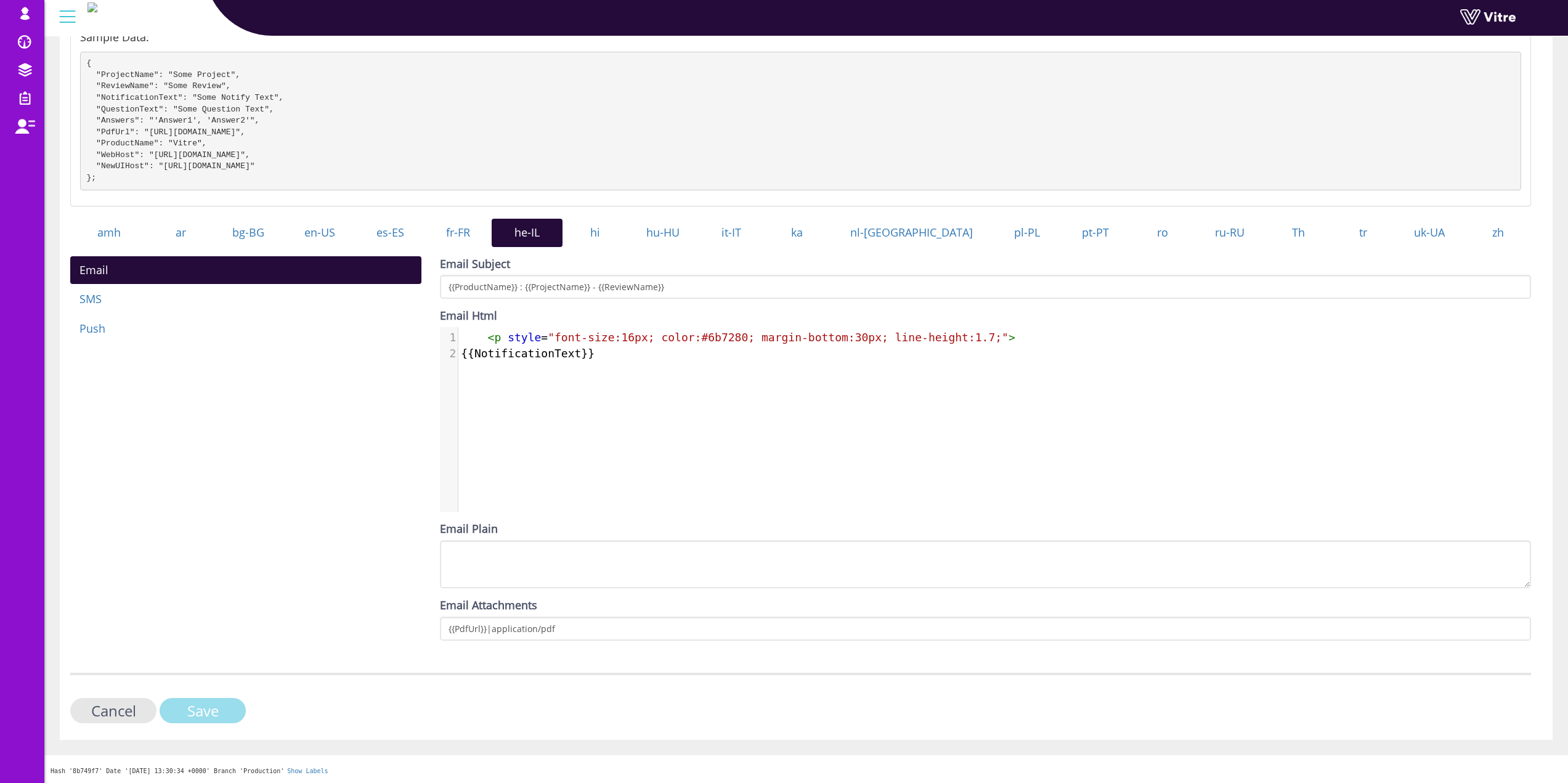
click at [236, 705] on input "Save" at bounding box center [203, 711] width 86 height 25
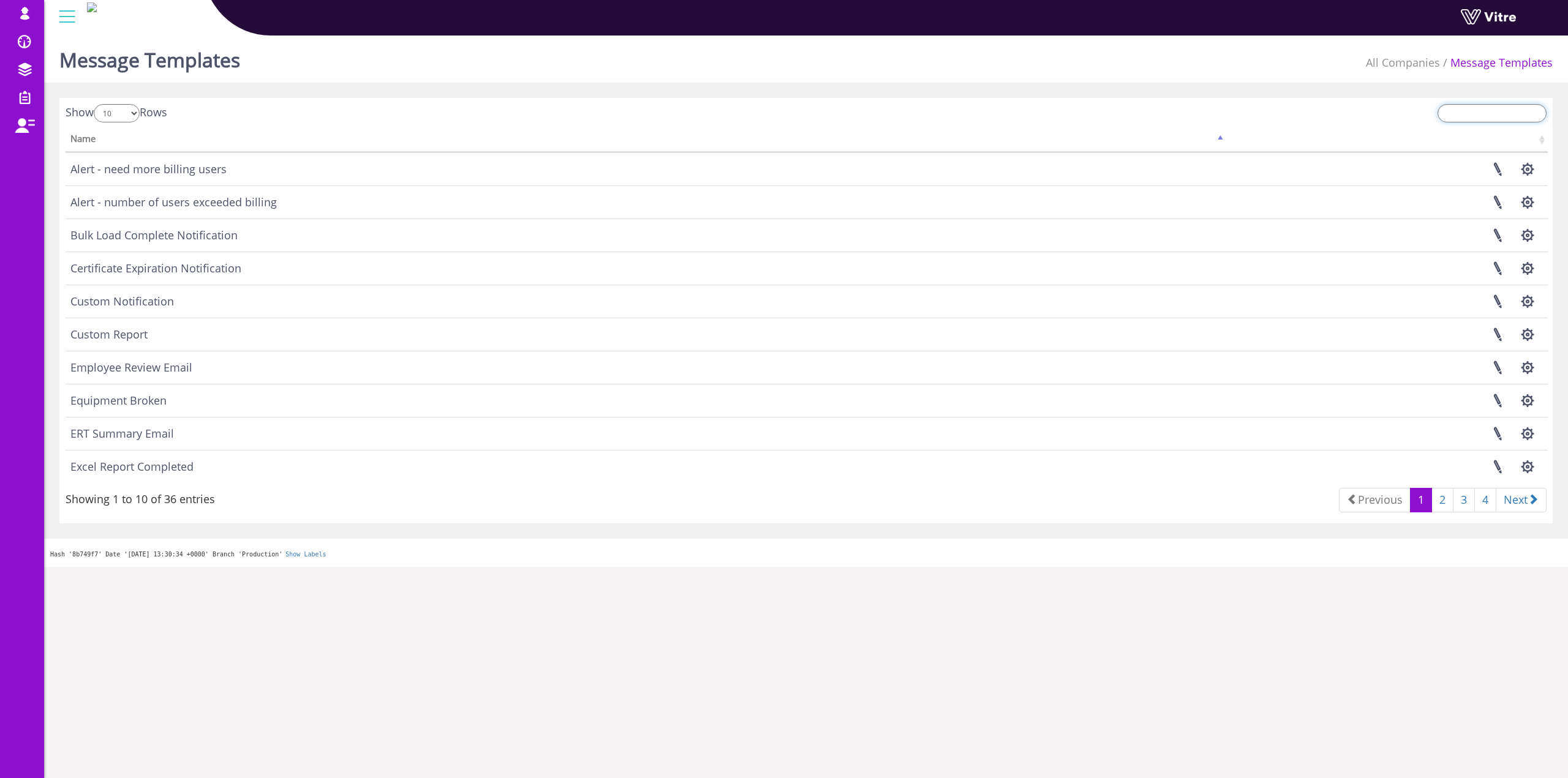
click at [1465, 107] on input "search" at bounding box center [1491, 114] width 109 height 19
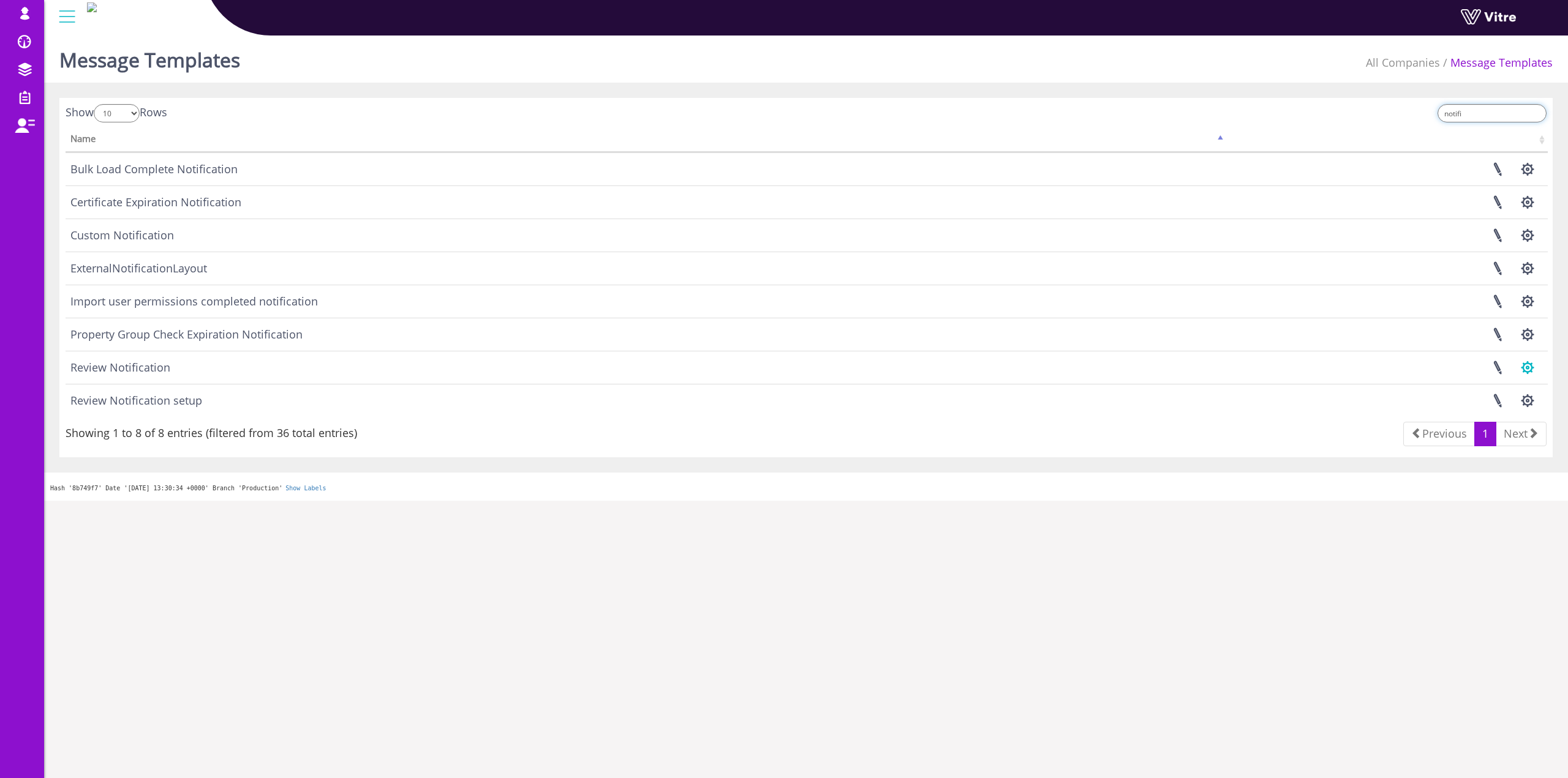
type input "notifi"
click at [1524, 359] on button "button" at bounding box center [1527, 368] width 30 height 33
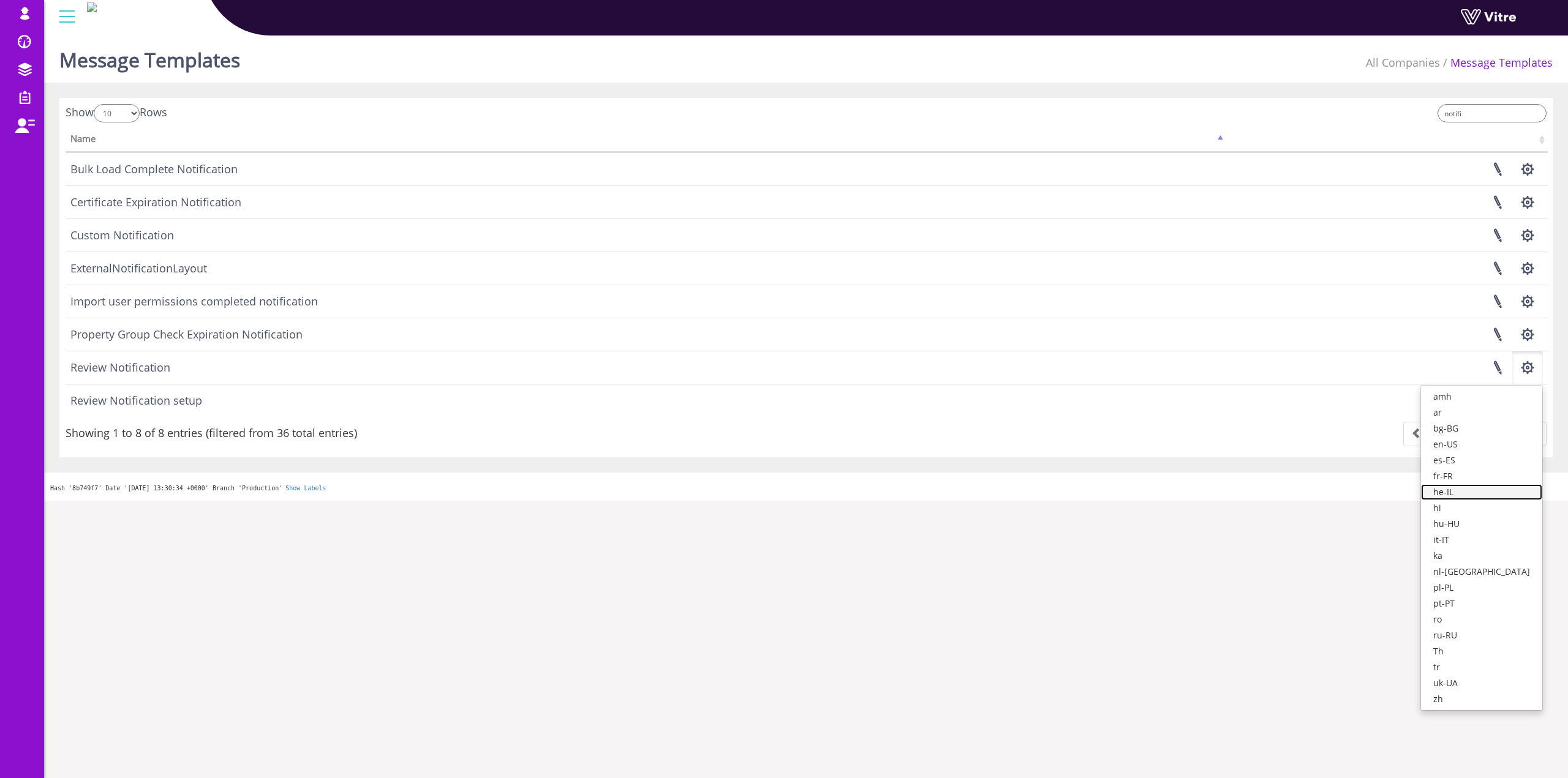
click at [1490, 493] on link "he-IL" at bounding box center [1481, 492] width 121 height 16
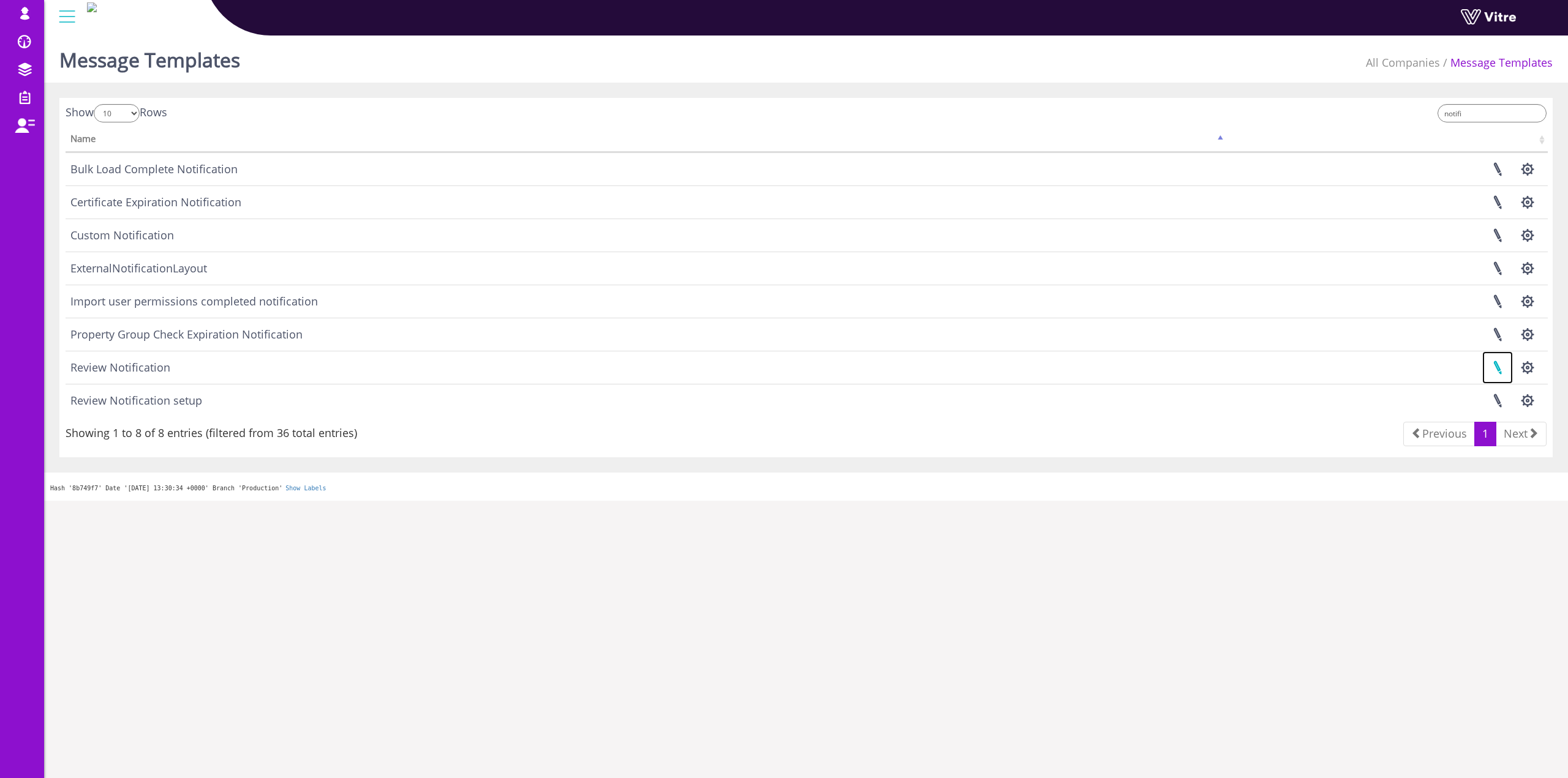
click at [1495, 373] on link at bounding box center [1497, 368] width 30 height 33
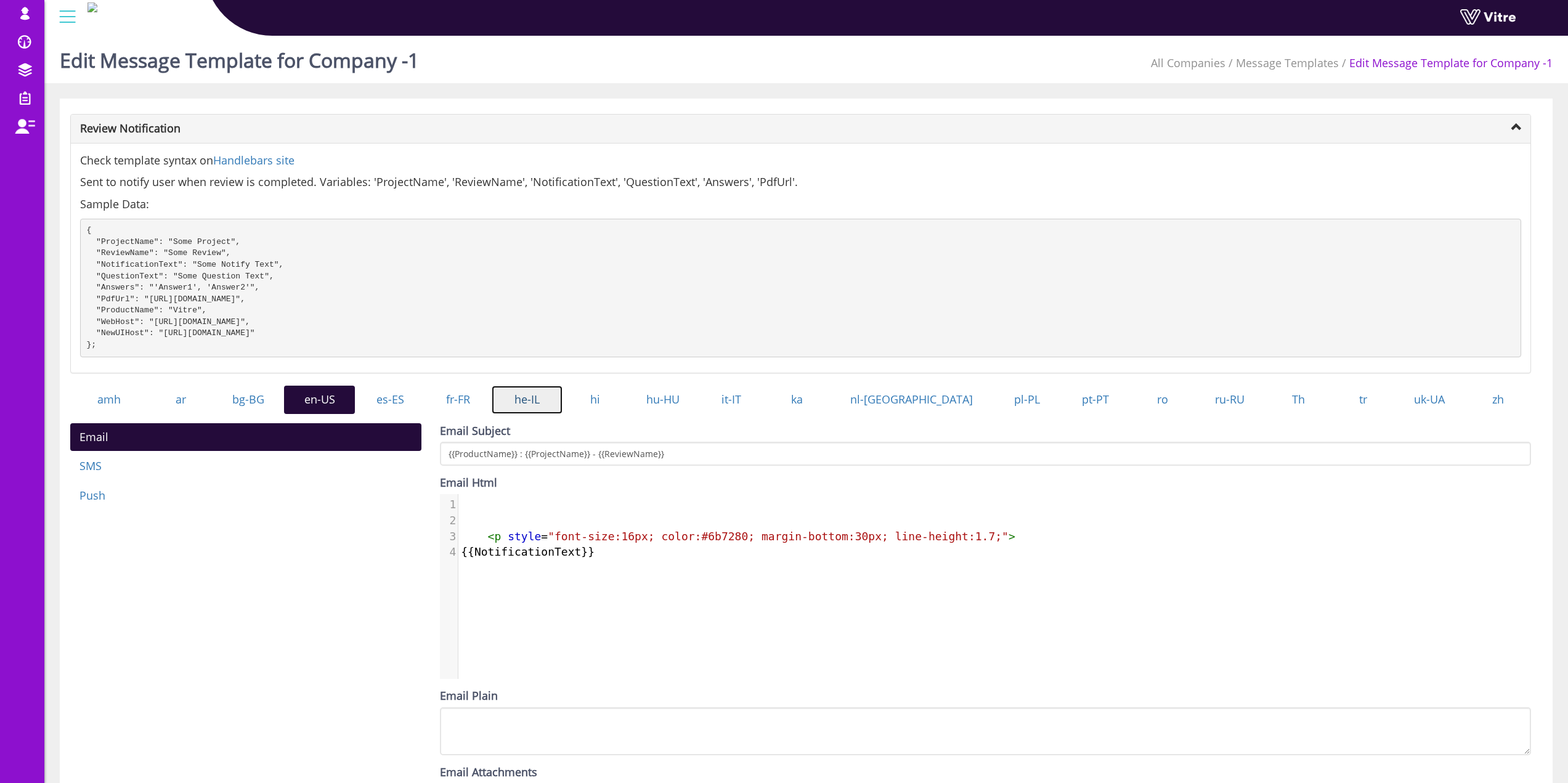
click at [563, 414] on link "he-IL" at bounding box center [527, 400] width 71 height 28
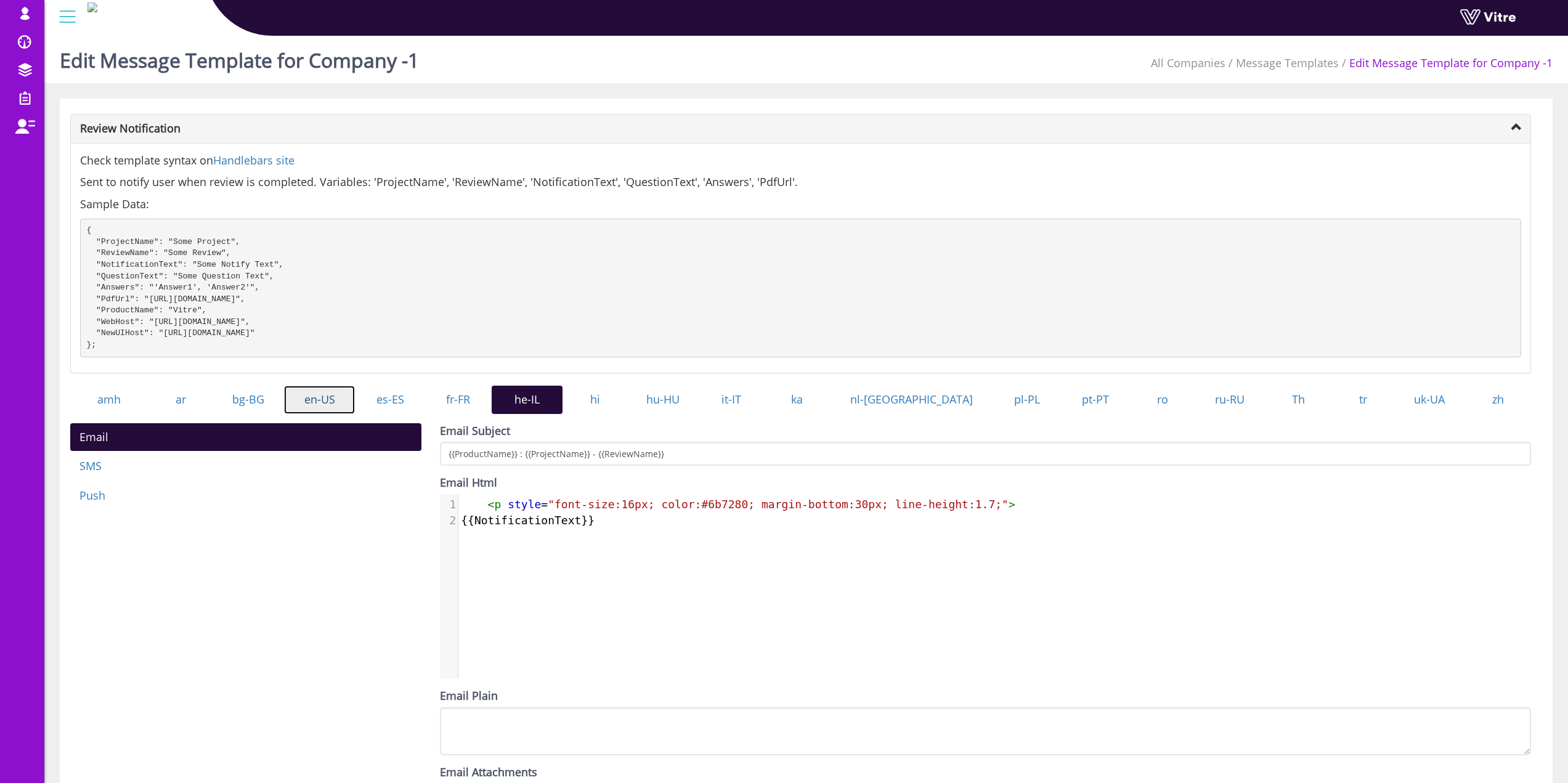
click at [317, 412] on link "en-US" at bounding box center [320, 400] width 71 height 28
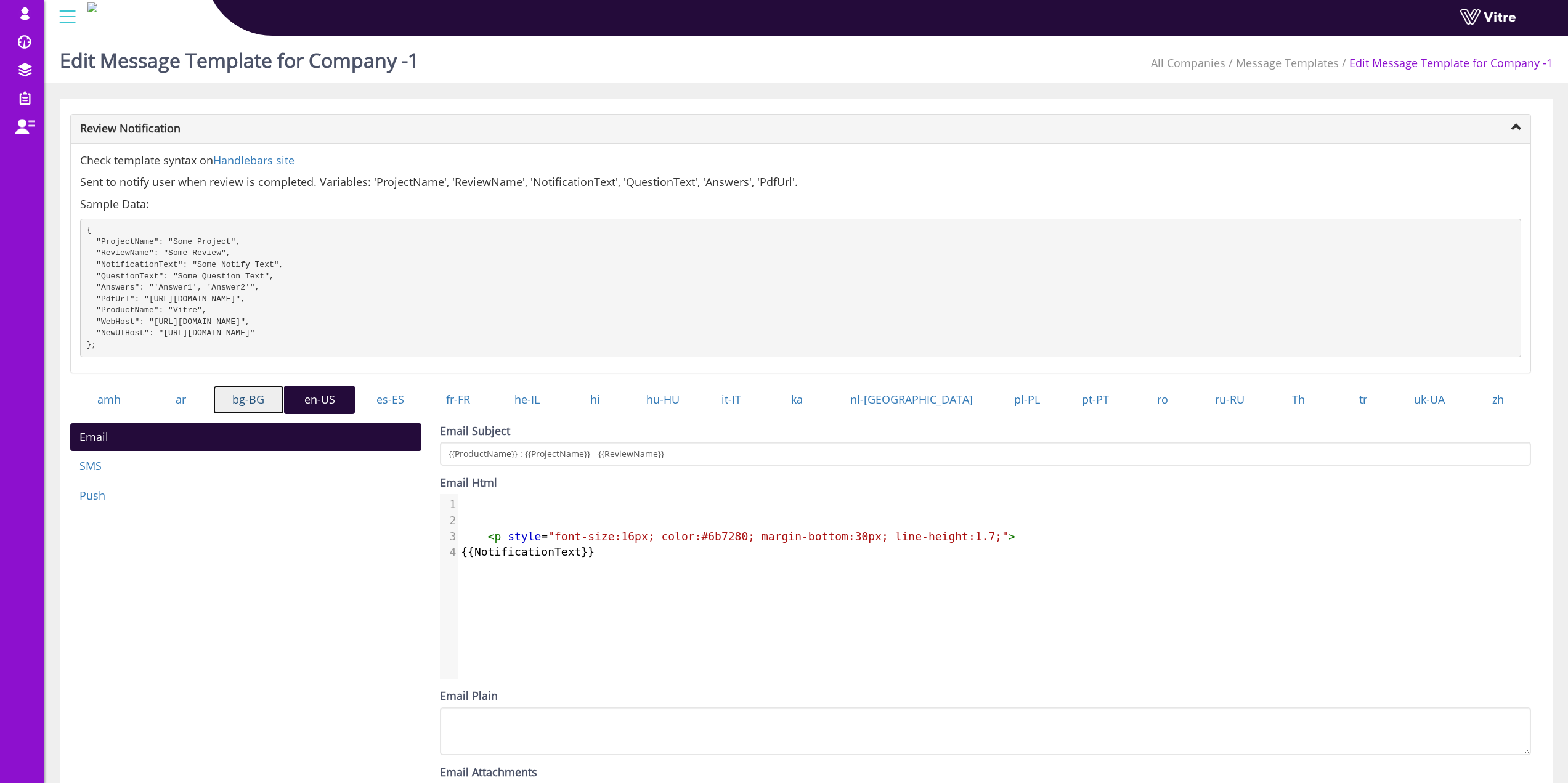
click at [257, 414] on link "bg-BG" at bounding box center [249, 400] width 71 height 28
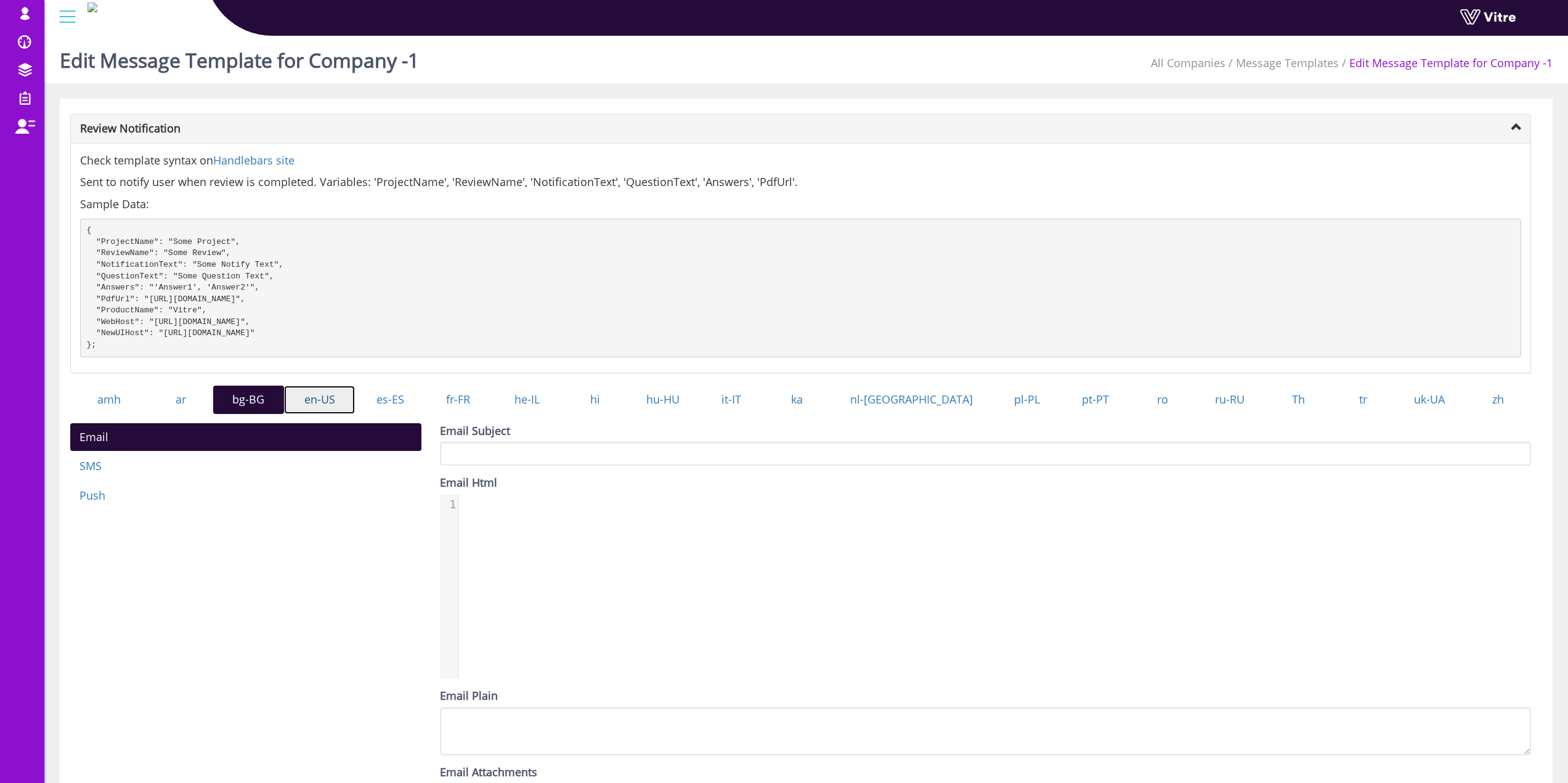
click at [341, 413] on link "en-US" at bounding box center [320, 400] width 71 height 28
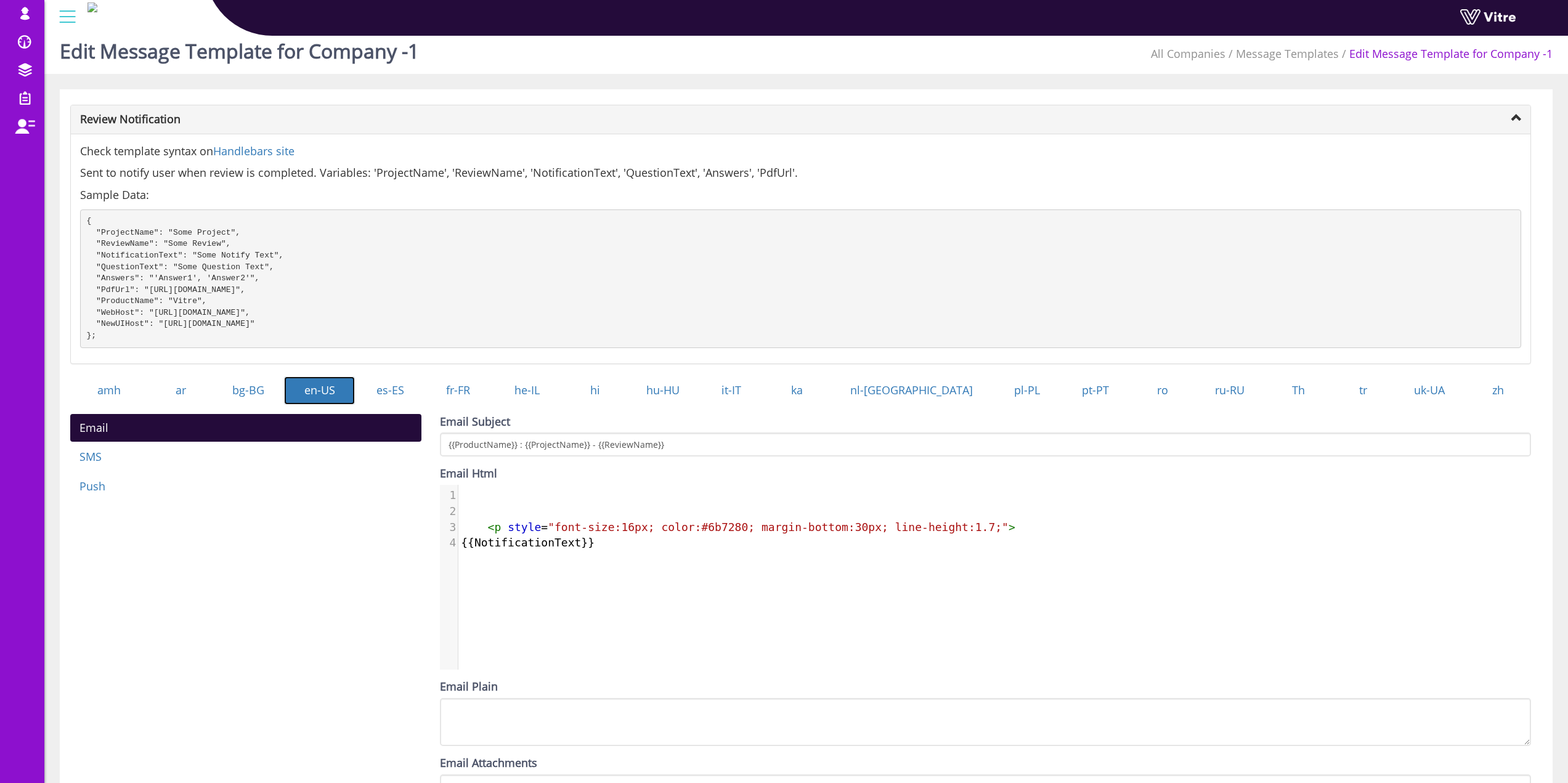
scroll to position [179, 0]
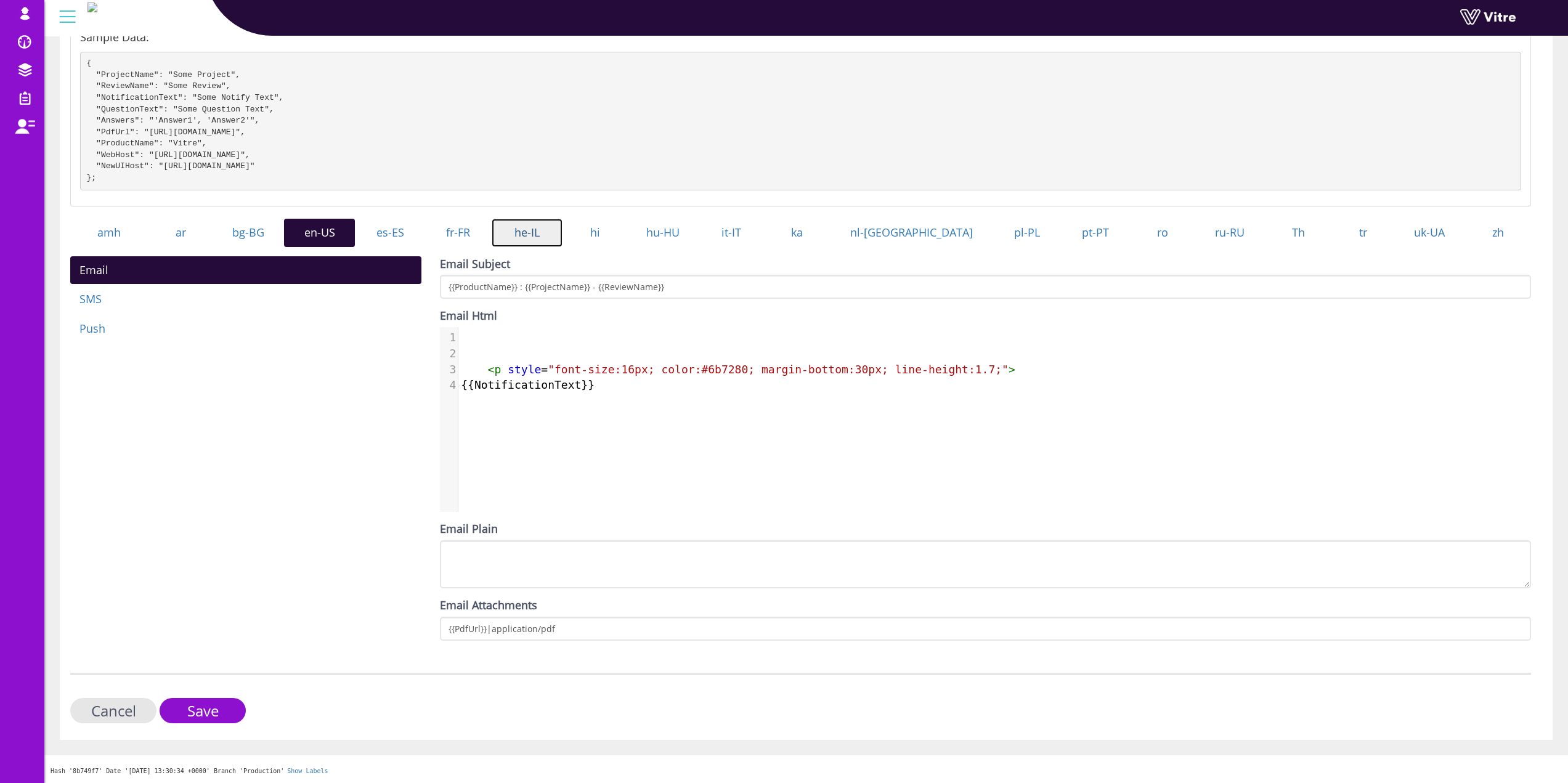
click at [563, 229] on link "he-IL" at bounding box center [527, 232] width 71 height 28
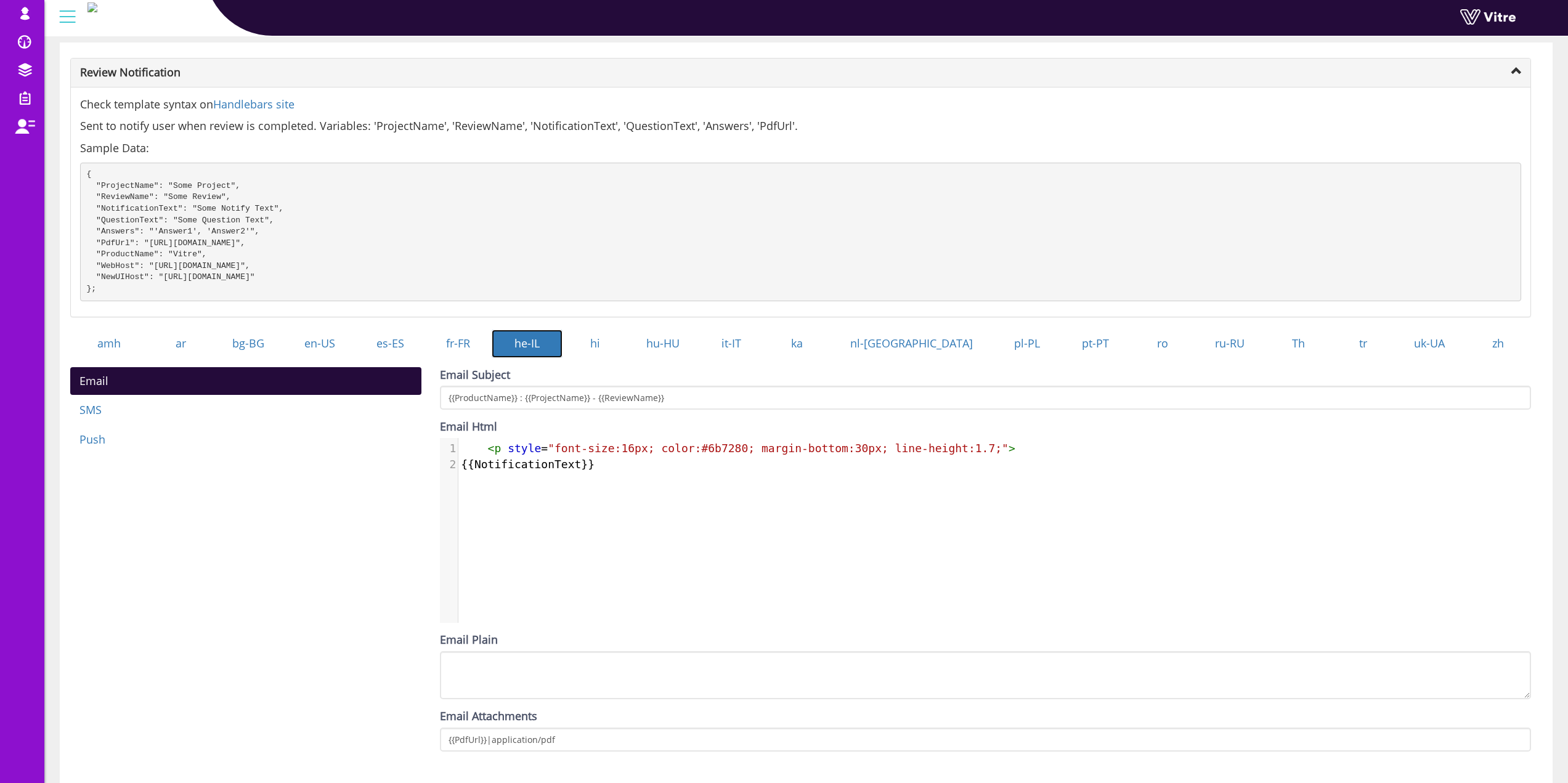
scroll to position [56, 0]
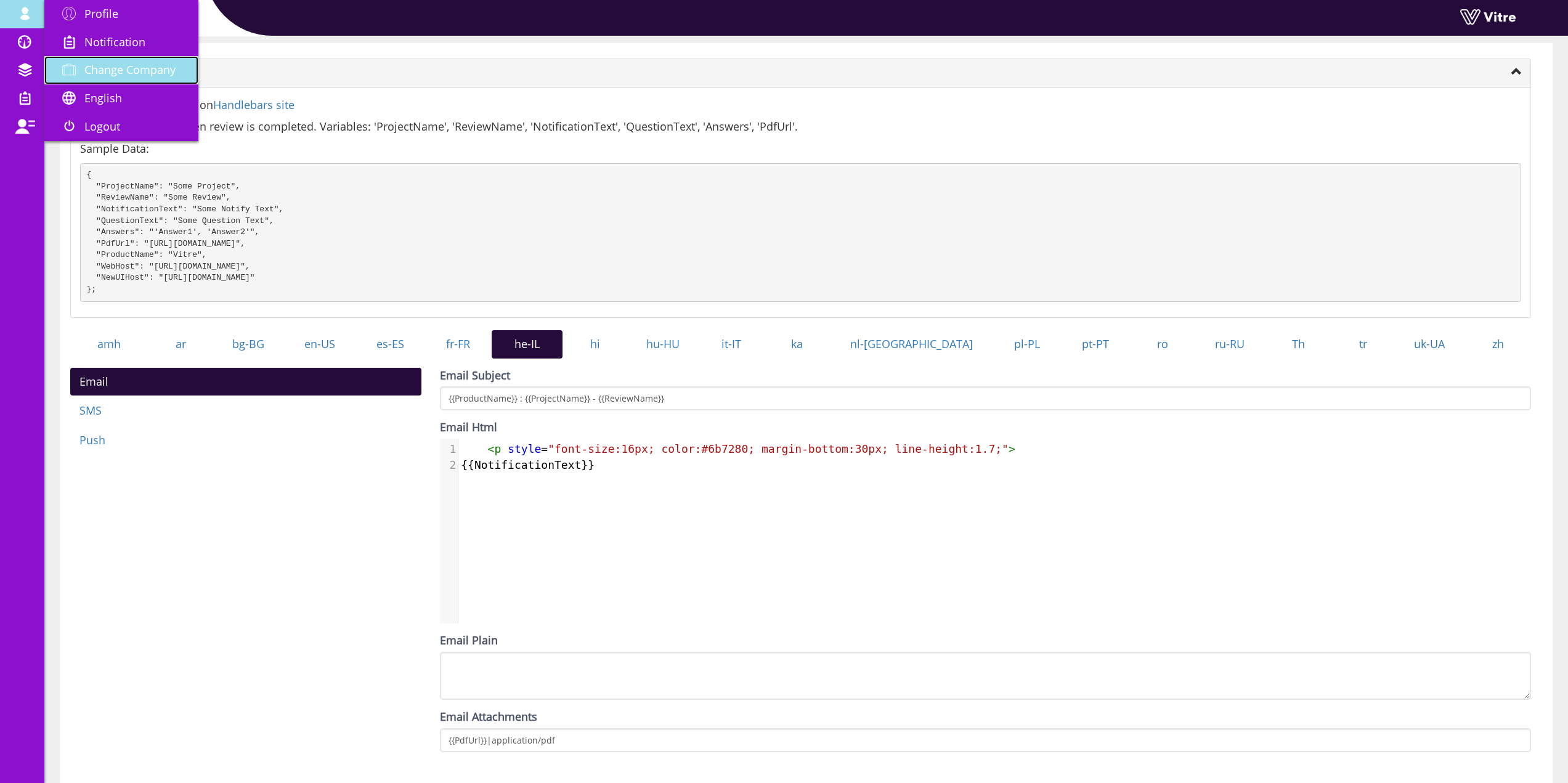
click at [140, 61] on link "Change Company" at bounding box center [121, 69] width 154 height 28
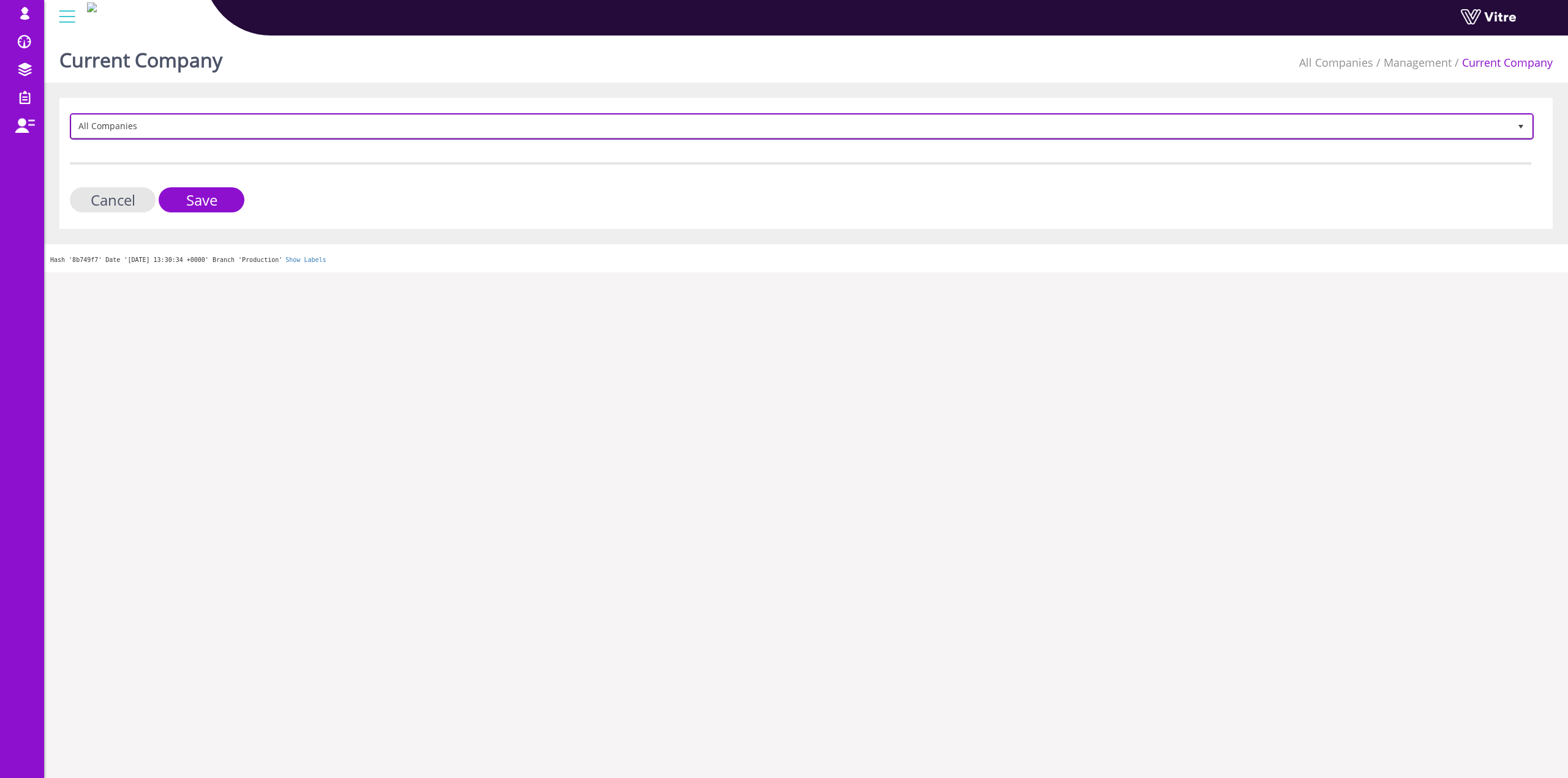
click at [211, 130] on span "All Companies" at bounding box center [790, 126] width 1438 height 22
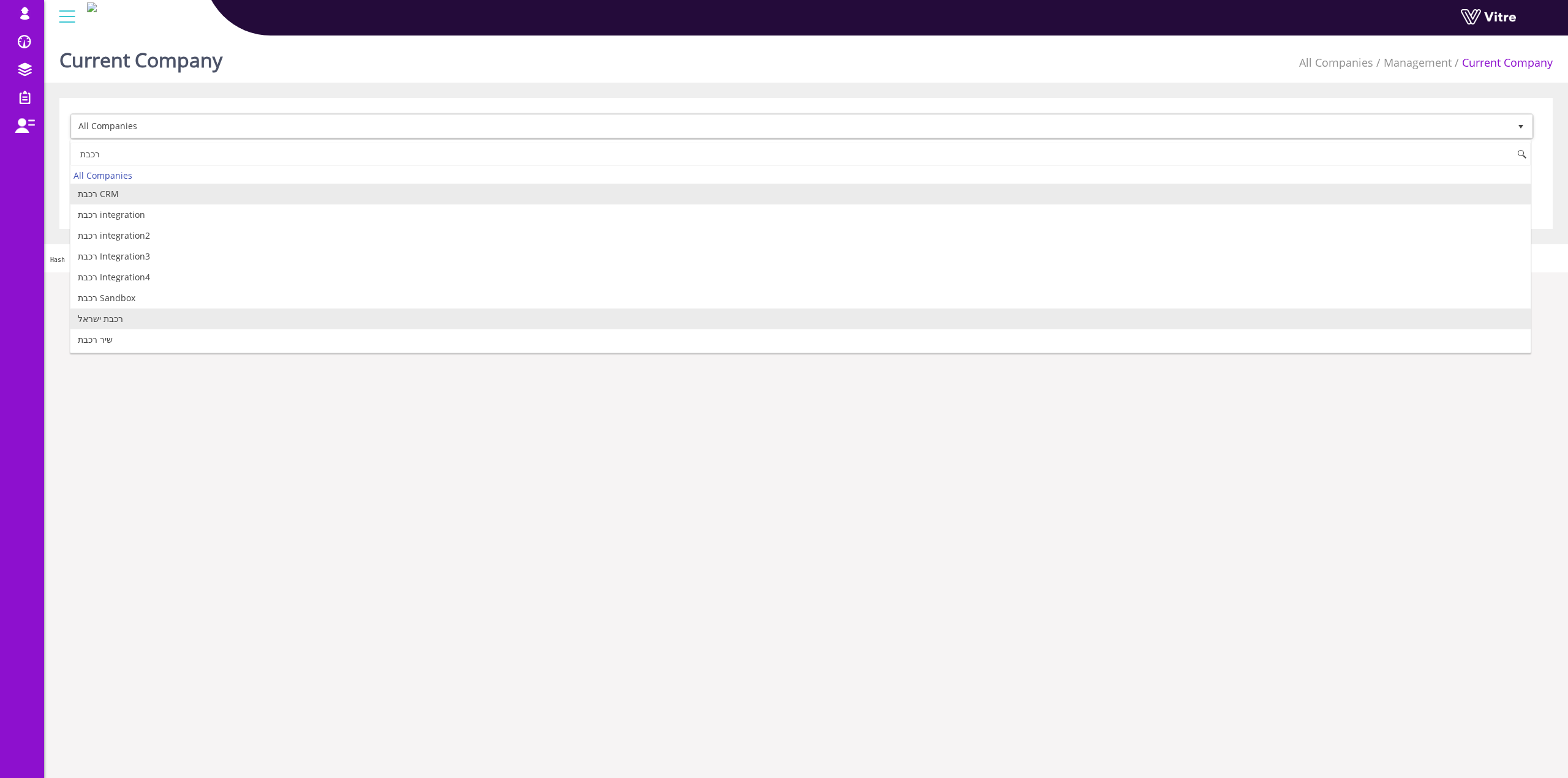
click at [154, 317] on li "רכבת ישראל" at bounding box center [800, 319] width 1459 height 21
type input "רכבת"
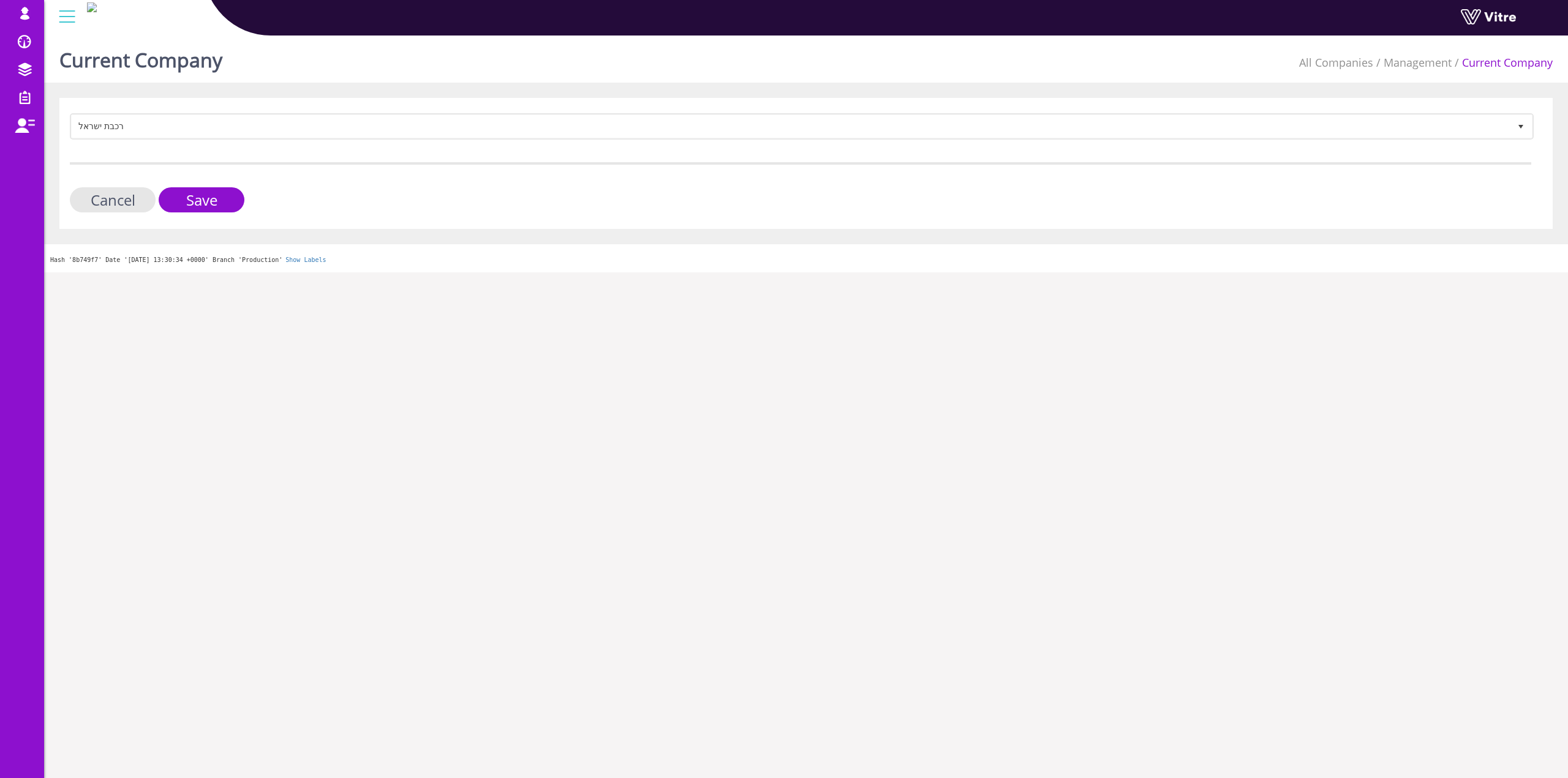
click at [206, 214] on div "רכבת [PERSON_NAME] 335 Cancel Save" at bounding box center [806, 163] width 1493 height 131
click at [207, 208] on input "Save" at bounding box center [202, 200] width 86 height 25
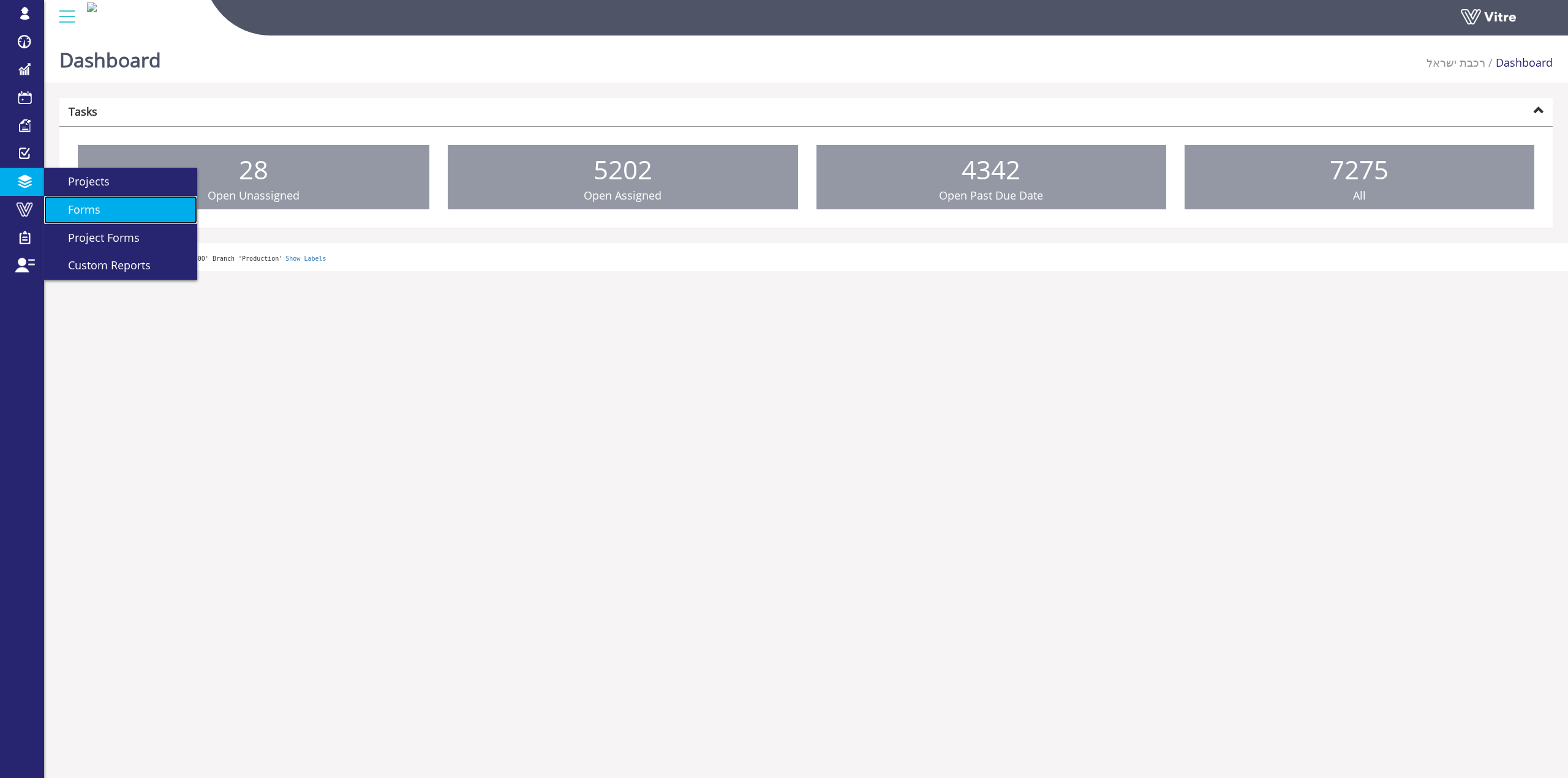
click at [87, 204] on span "Forms" at bounding box center [77, 209] width 47 height 14
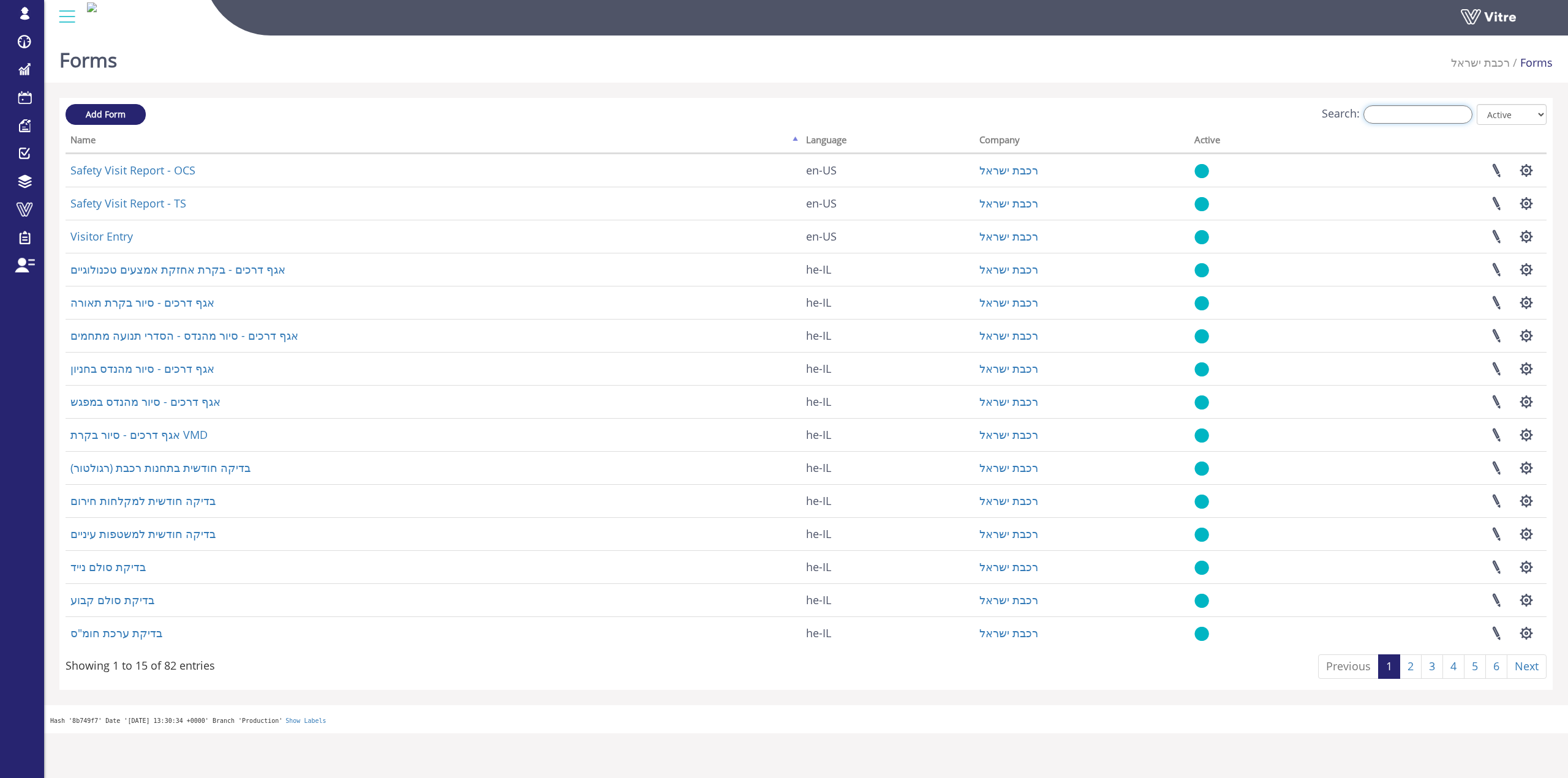
click at [1396, 118] on input "Search:" at bounding box center [1417, 114] width 109 height 19
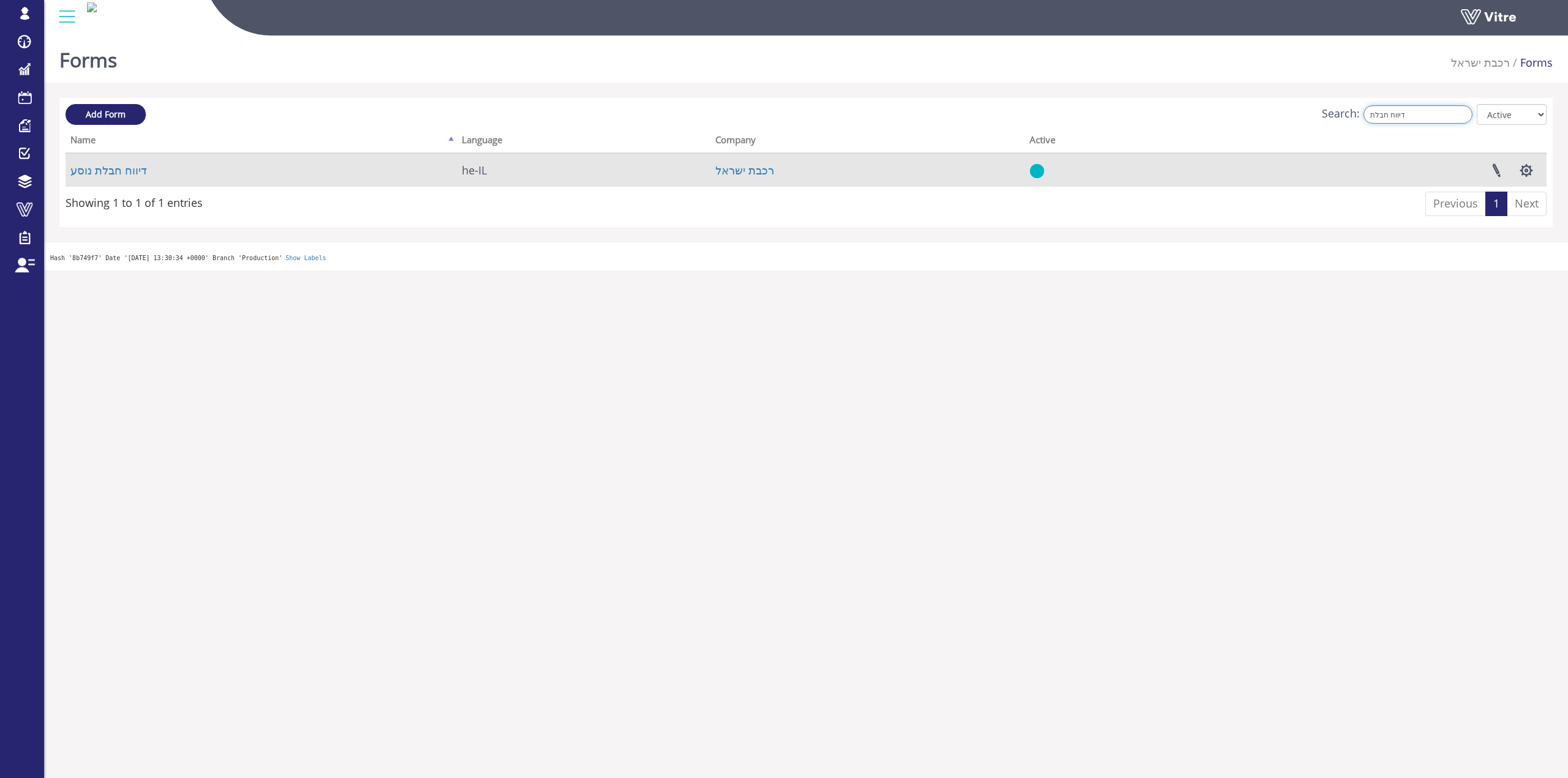
type input "דיווח חבלת"
click at [141, 169] on td "דיווח חבלת נוסע" at bounding box center [261, 170] width 391 height 33
click at [136, 169] on td "דיווח חבלת נוסע" at bounding box center [261, 170] width 391 height 33
click at [107, 168] on link "דיווח חבלת נוסע" at bounding box center [109, 170] width 77 height 14
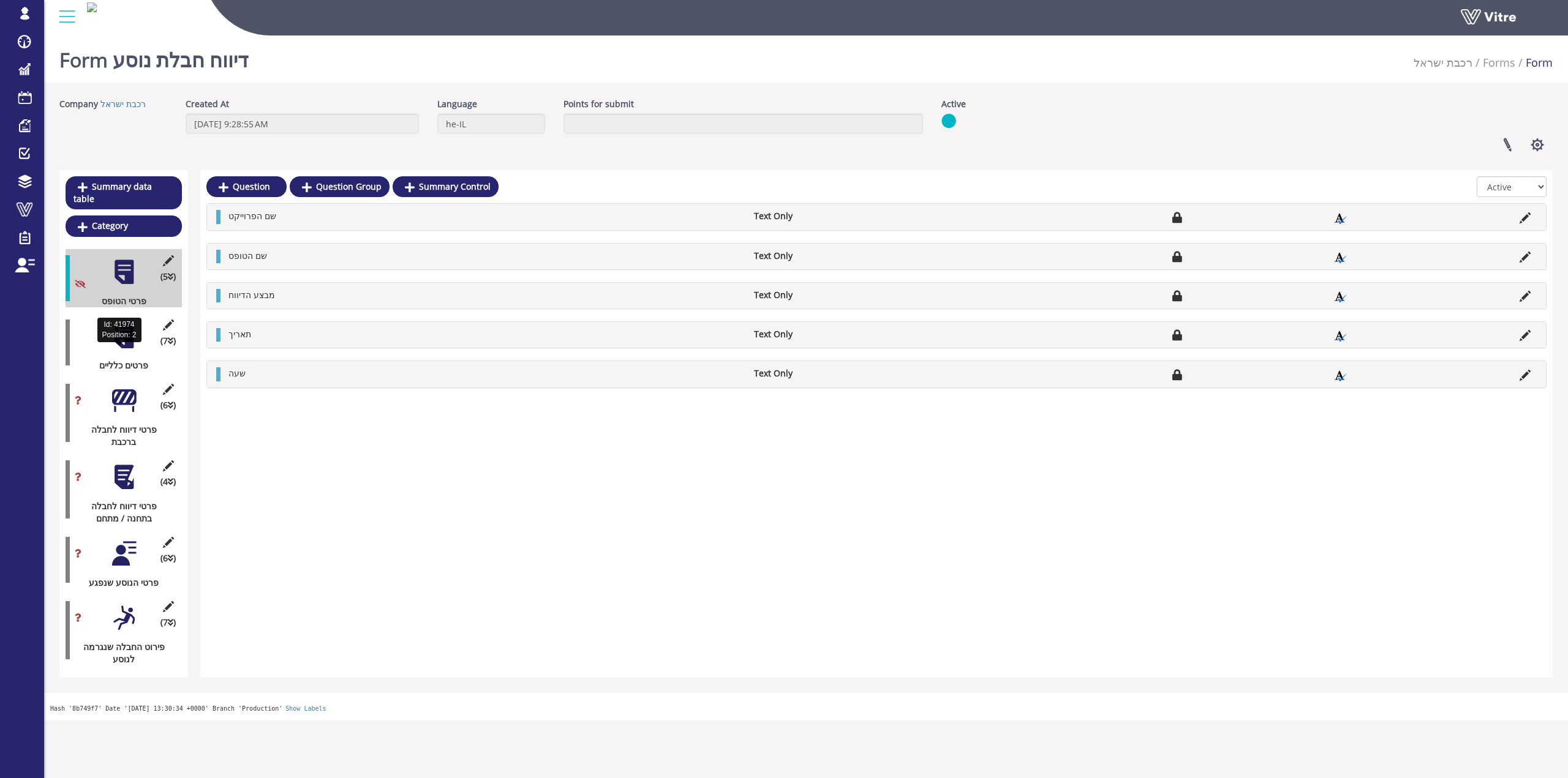
click at [143, 341] on div "(7 ) פרטים כלליים" at bounding box center [124, 342] width 116 height 58
click at [145, 337] on div "(7 ) פרטים כלליים" at bounding box center [124, 342] width 116 height 58
click at [147, 330] on div "(7 ) פרטים כלליים" at bounding box center [124, 342] width 116 height 58
click at [130, 334] on div at bounding box center [124, 336] width 28 height 28
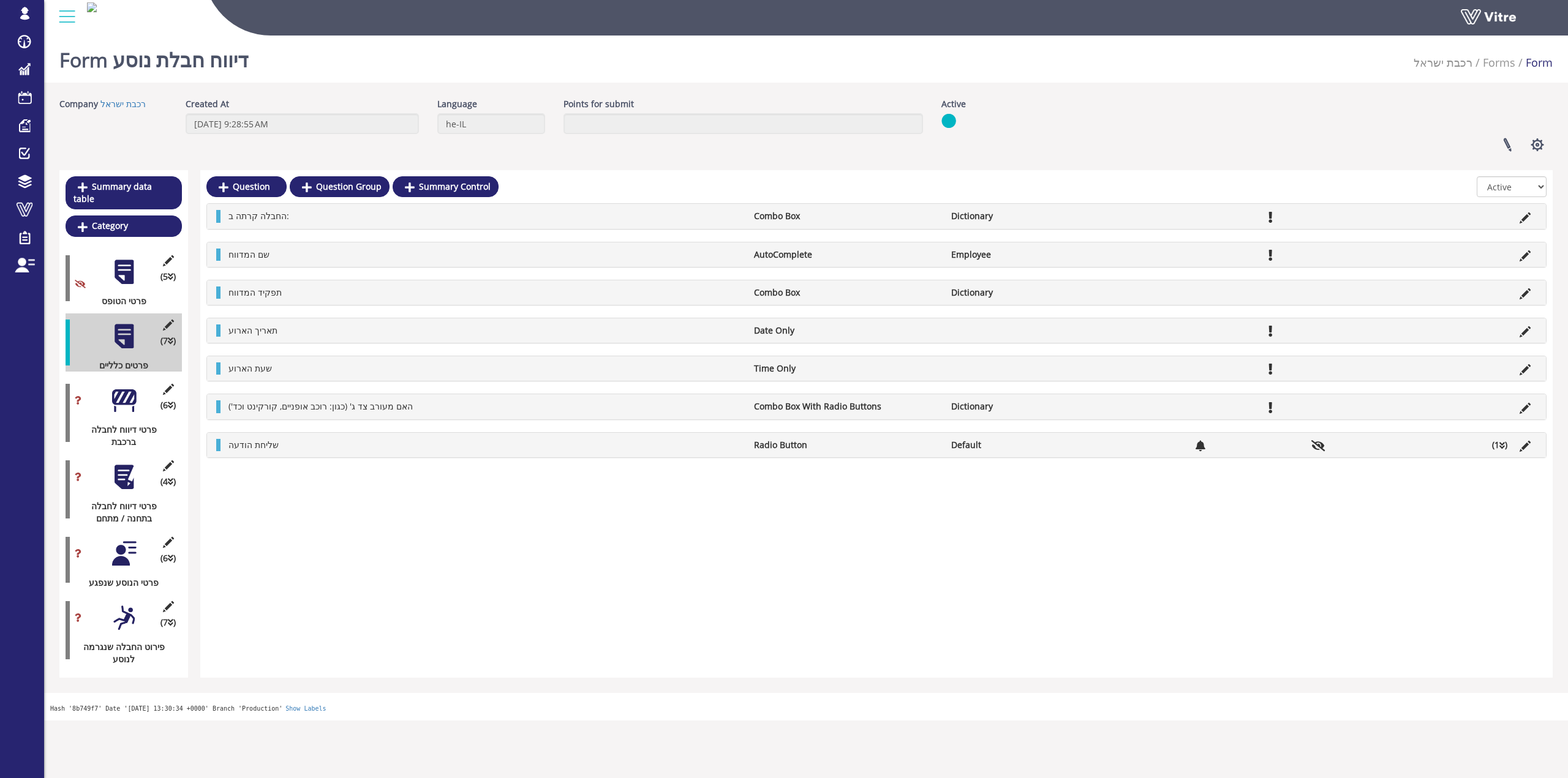
click at [132, 395] on div at bounding box center [124, 400] width 28 height 28
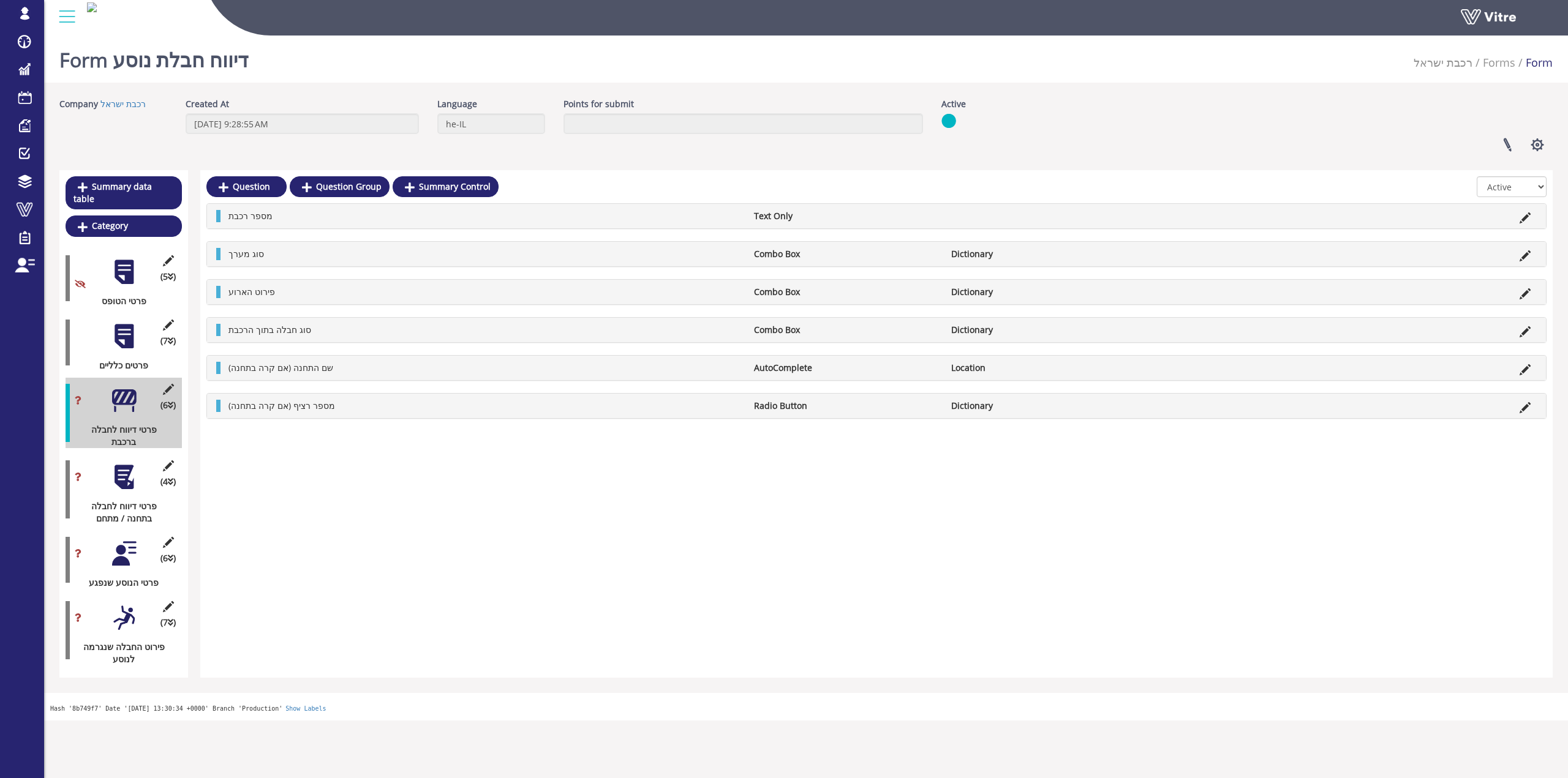
click at [131, 343] on div "(7 ) פרטים כלליים" at bounding box center [124, 342] width 116 height 58
click at [140, 331] on div "(7 ) פרטים כלליים" at bounding box center [124, 342] width 116 height 58
click at [120, 332] on div at bounding box center [124, 336] width 28 height 28
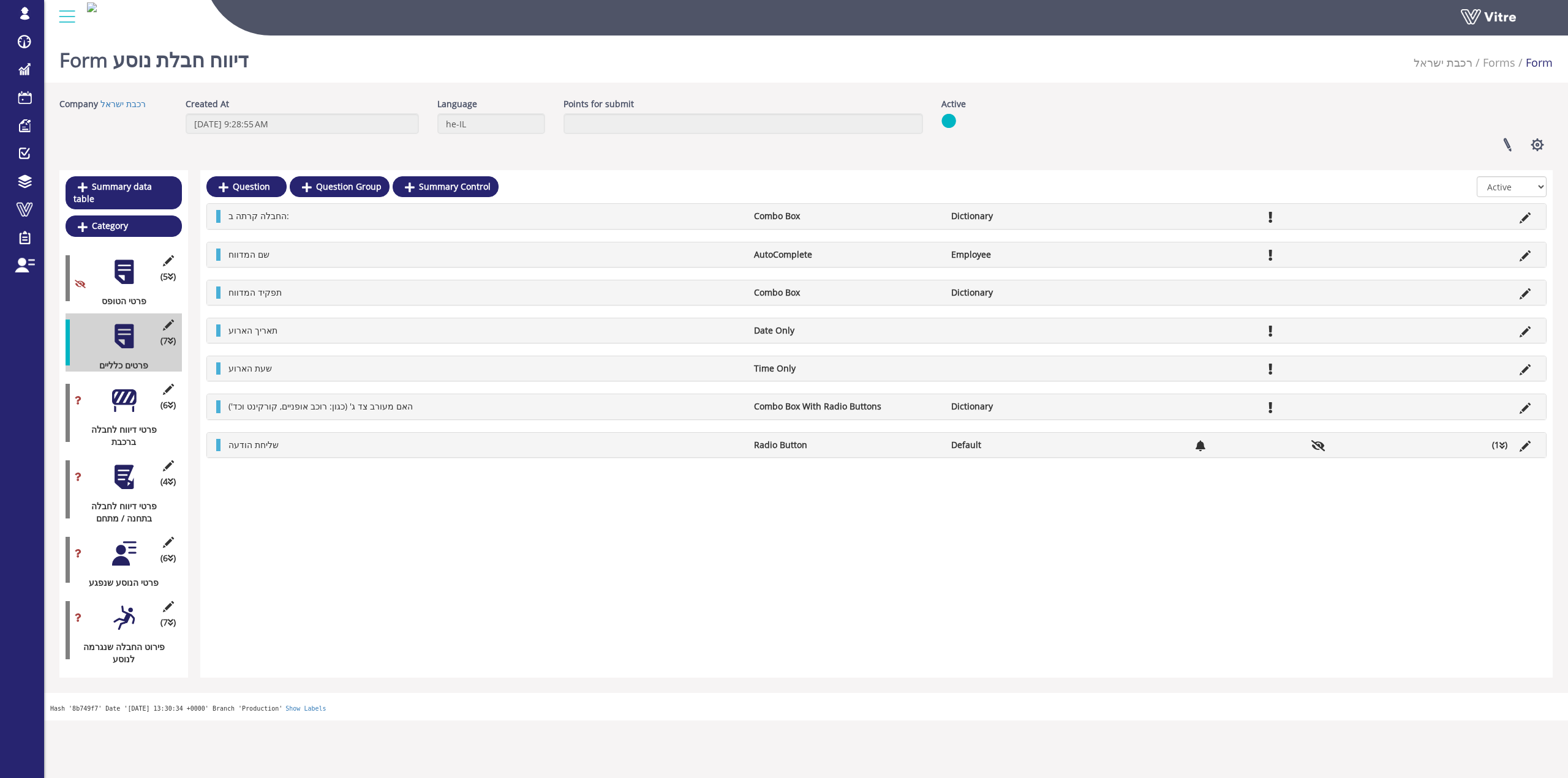
click at [1487, 443] on li "(1 )" at bounding box center [1499, 445] width 28 height 13
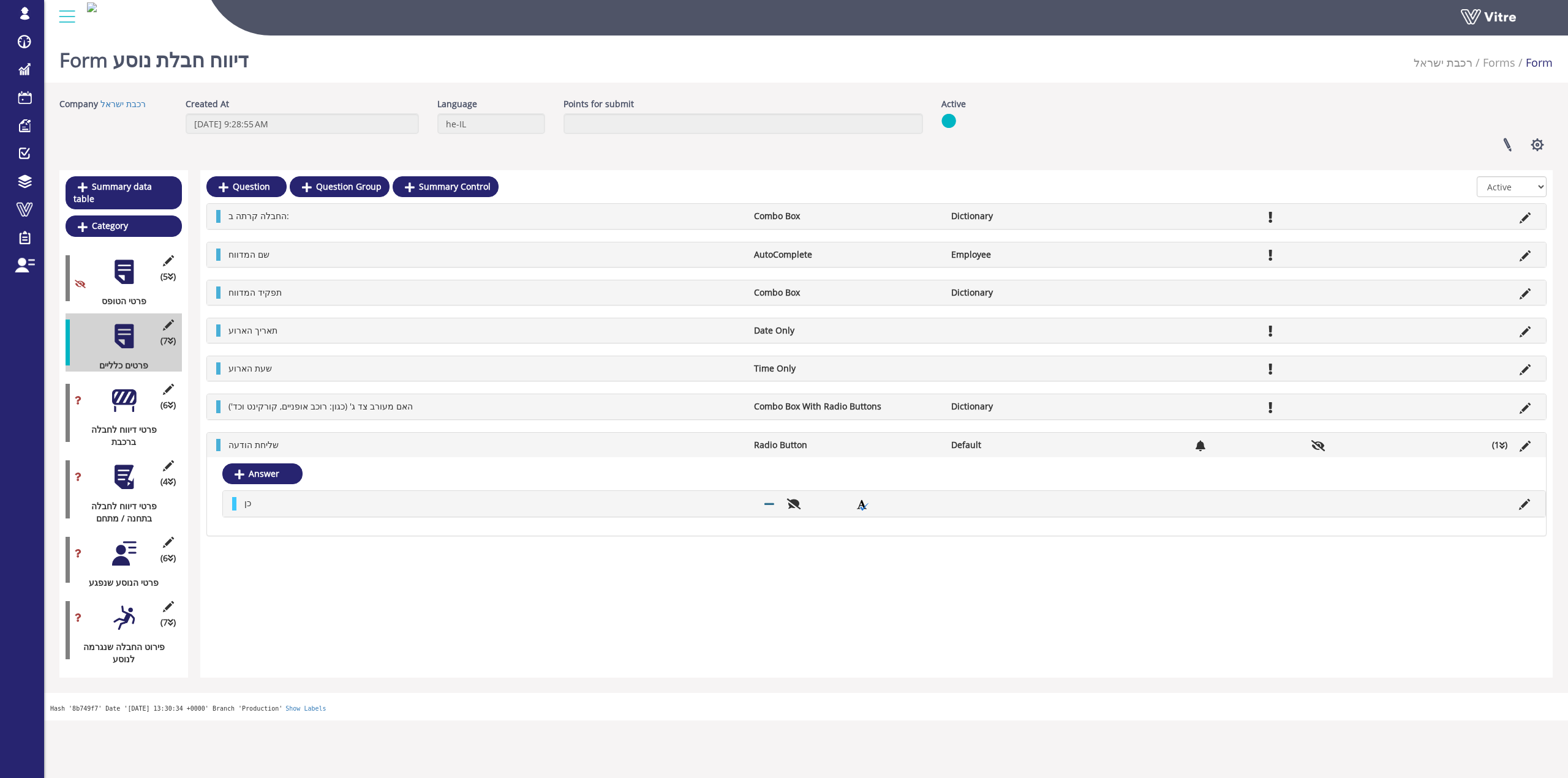
click at [1530, 448] on li at bounding box center [1525, 445] width 24 height 13
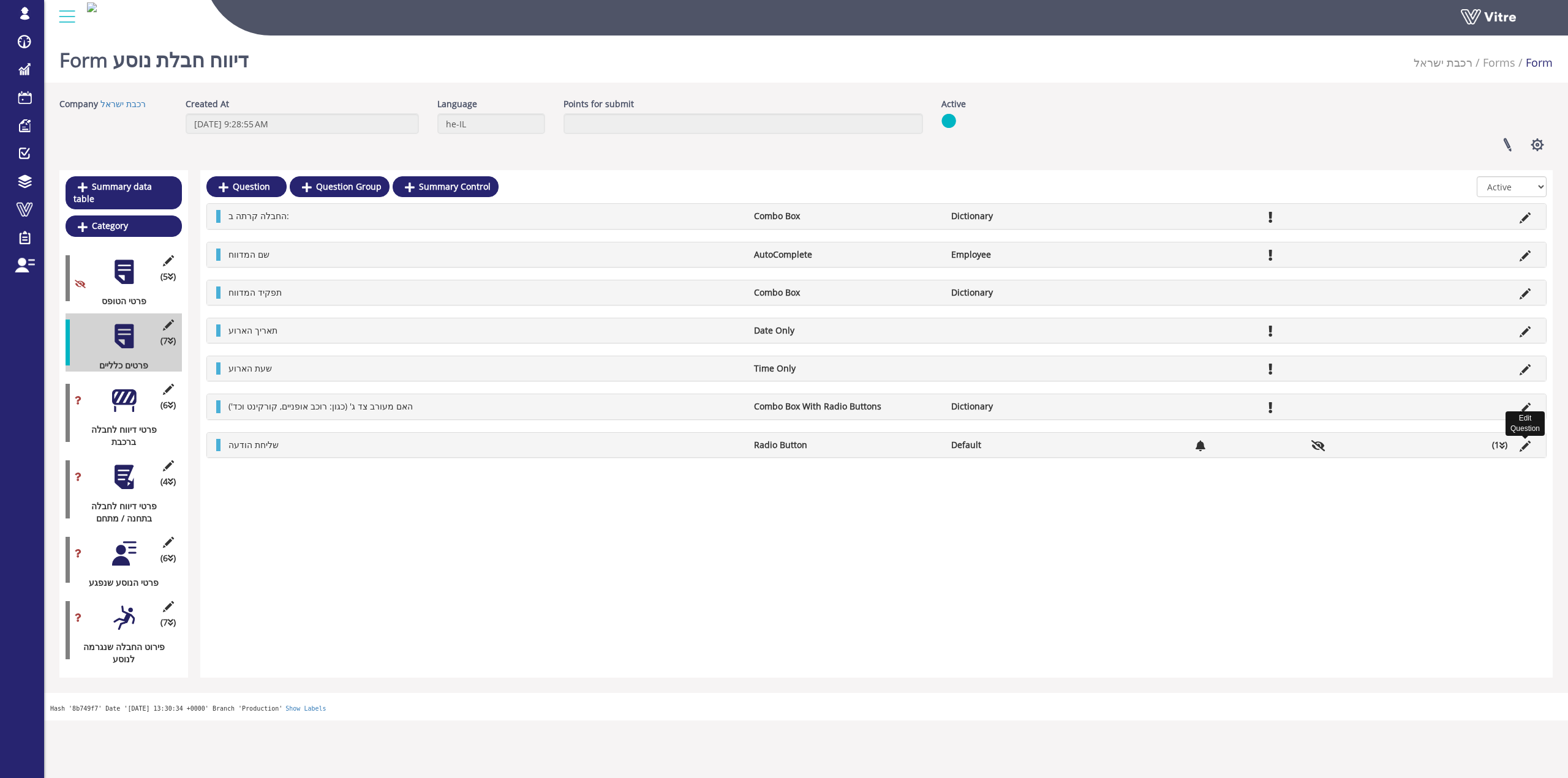
click at [1528, 447] on icon at bounding box center [1524, 446] width 11 height 11
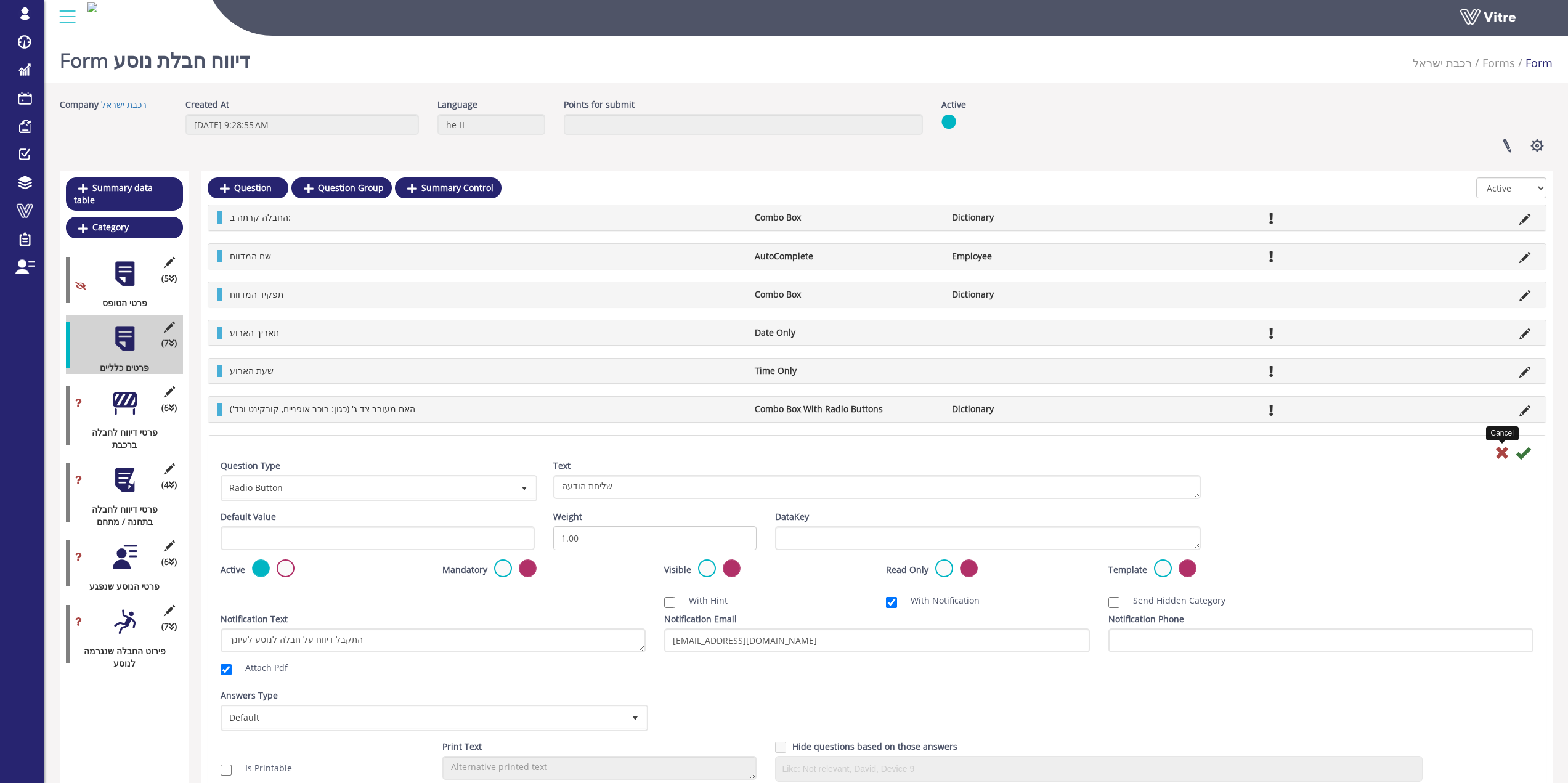
click at [1502, 453] on icon at bounding box center [1501, 452] width 14 height 14
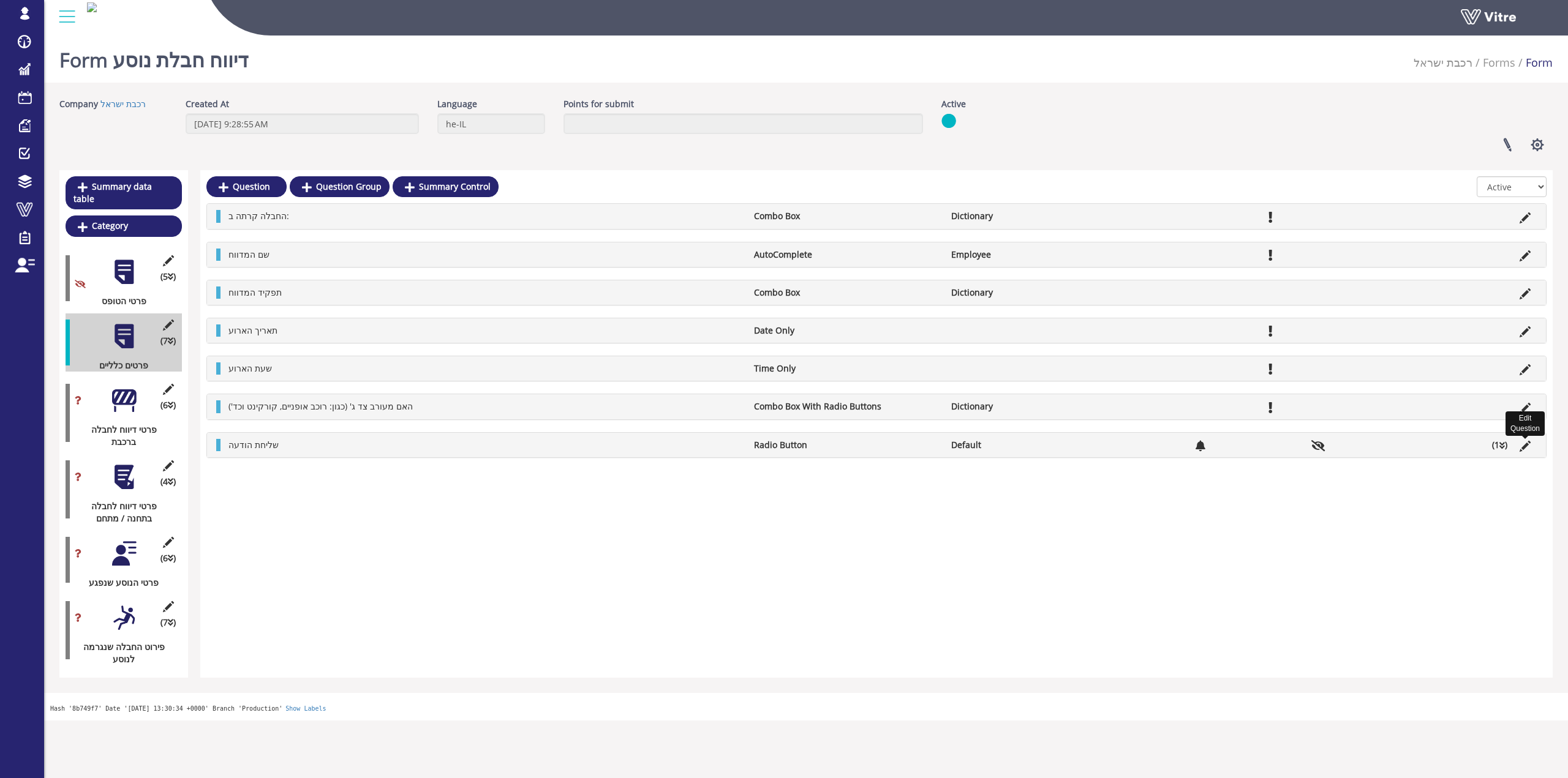
click at [1520, 443] on icon at bounding box center [1524, 446] width 11 height 11
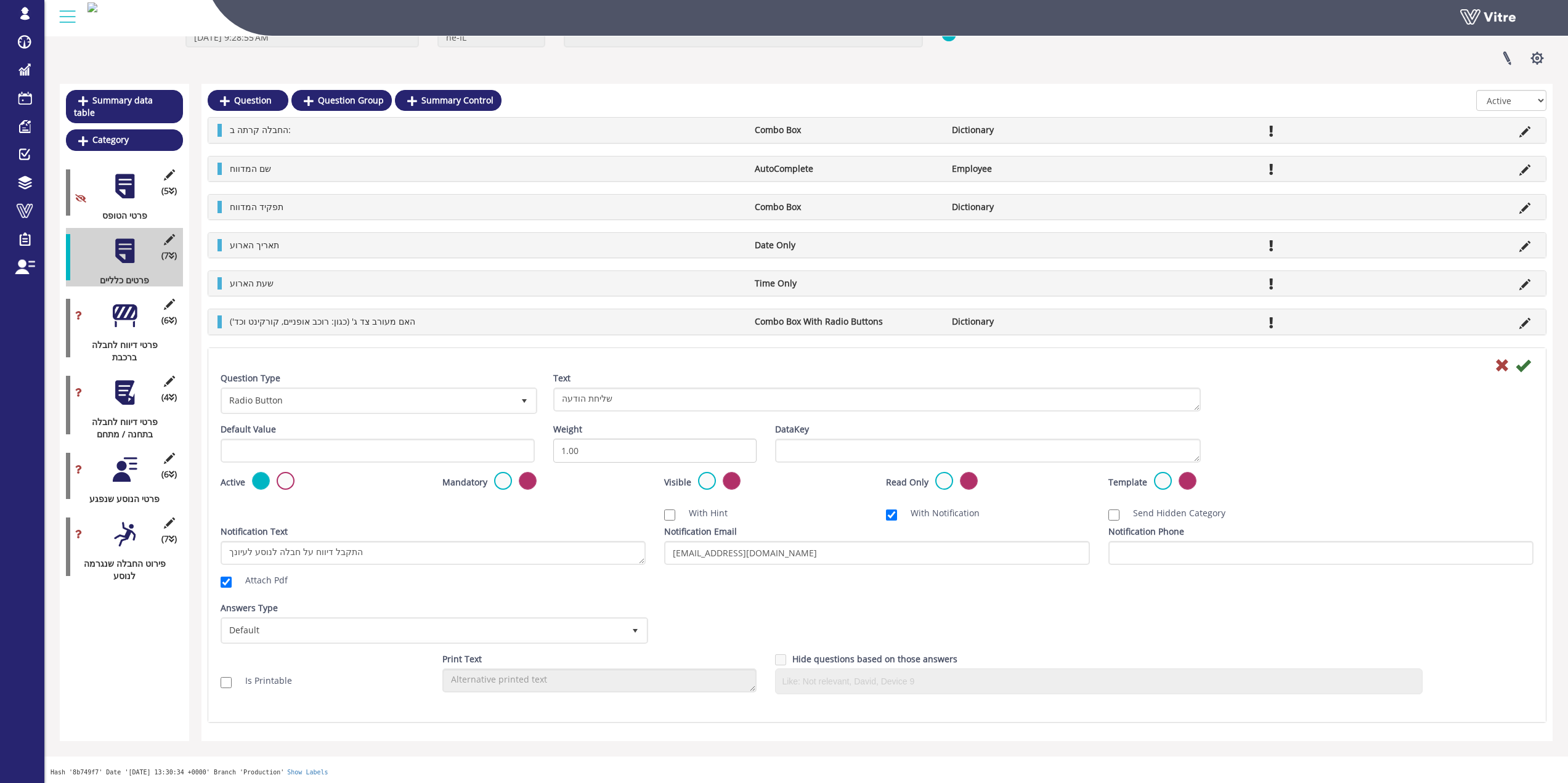
scroll to position [89, 0]
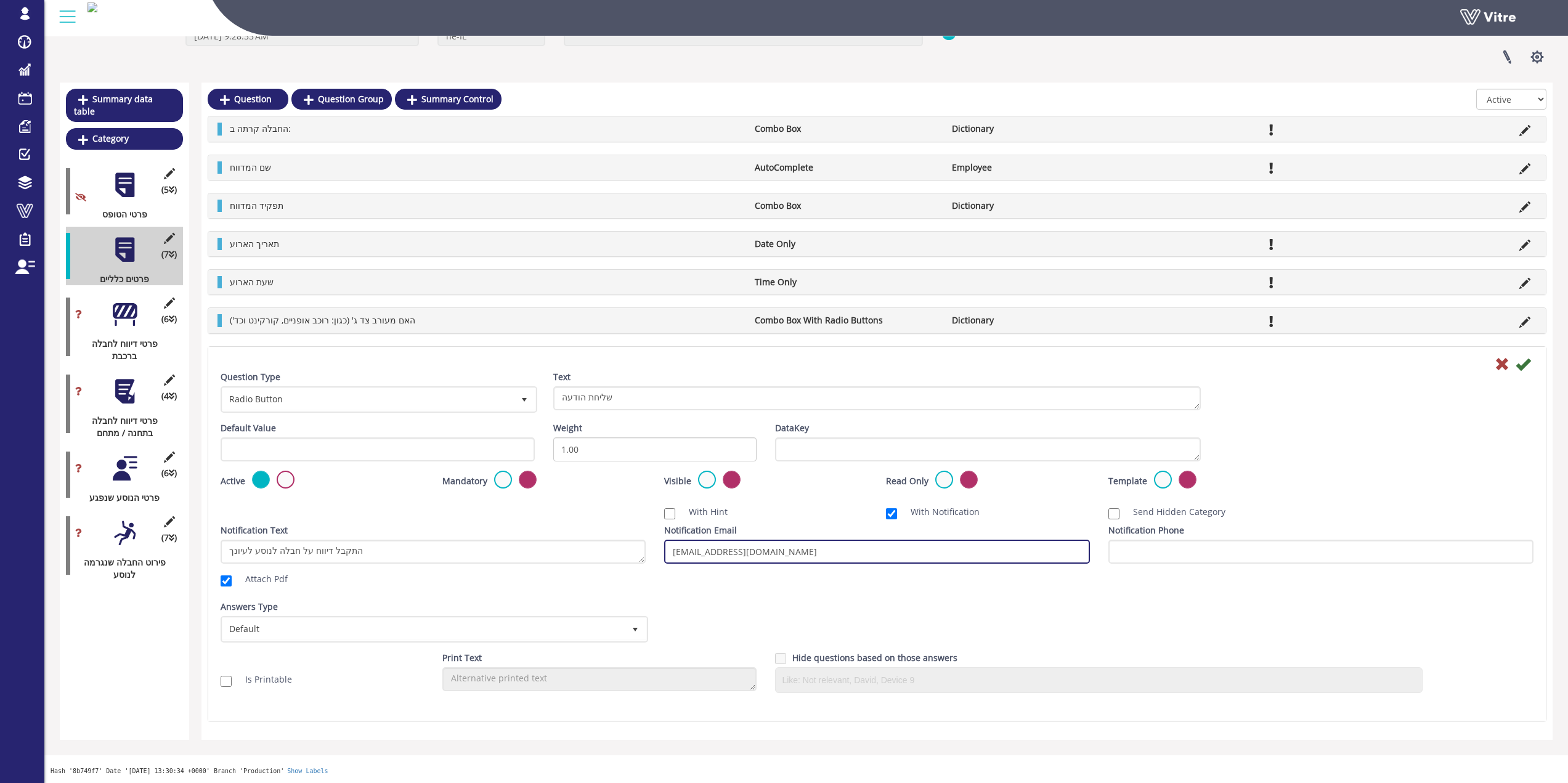
click at [771, 556] on input "EITANK2@RAIL.CO.IL" at bounding box center [877, 552] width 425 height 24
paste input "PasDamgeToPassenger@Israrail.onmicrosoft.com"
type input "PasDamgeToPassenger@Israrail.onmicrosoft.com"
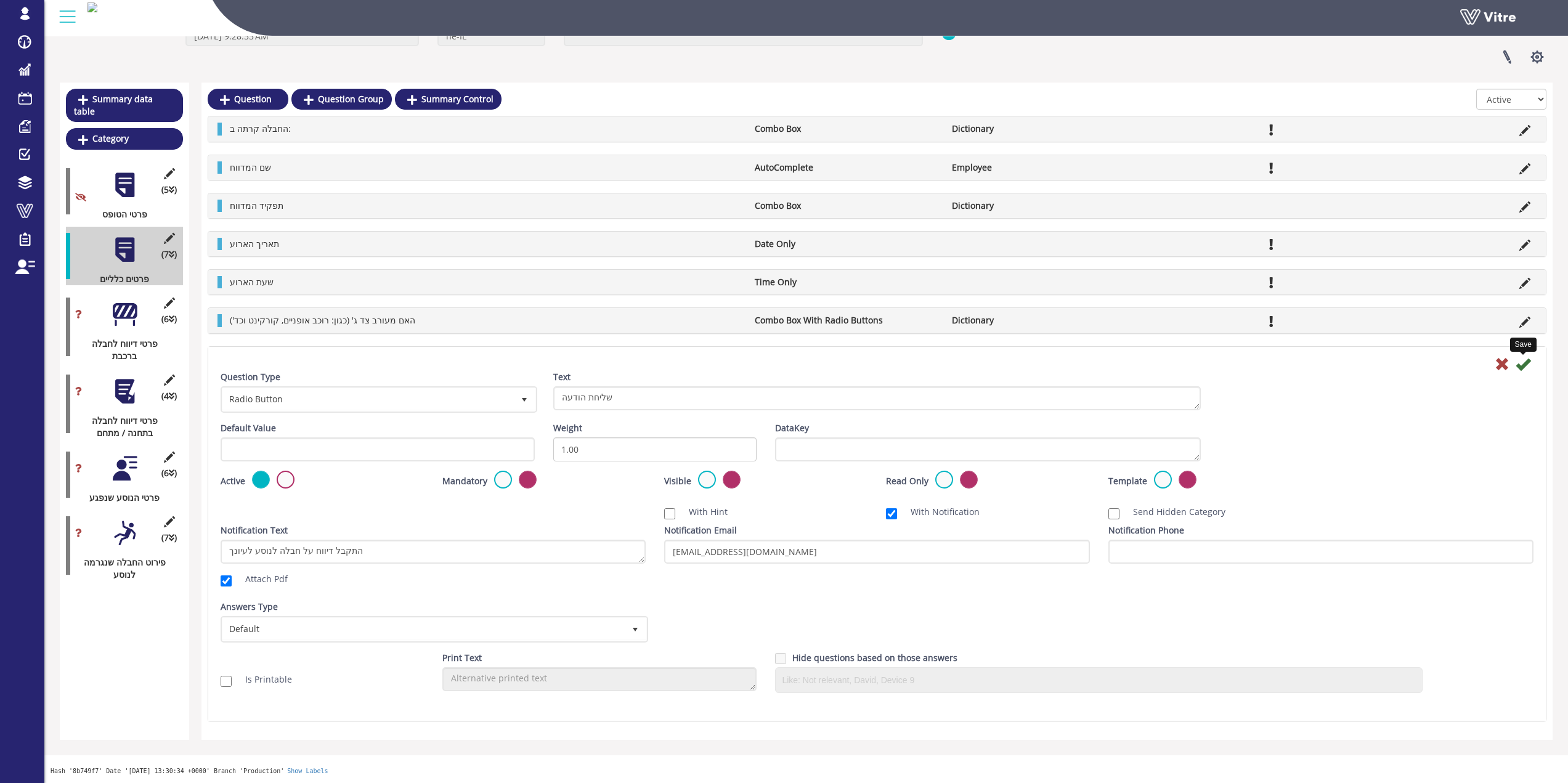
click at [1524, 366] on icon at bounding box center [1522, 363] width 14 height 14
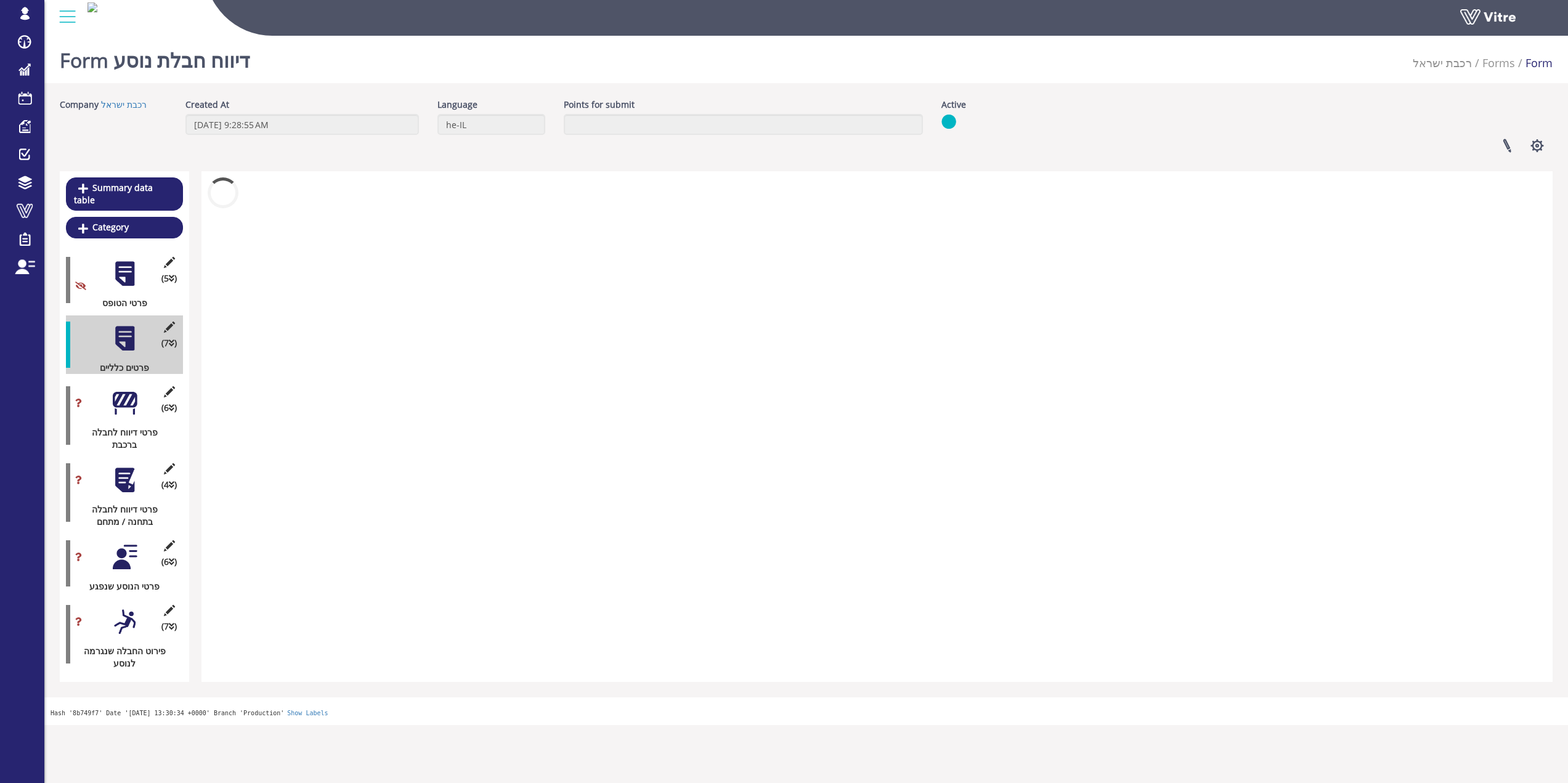
scroll to position [0, 0]
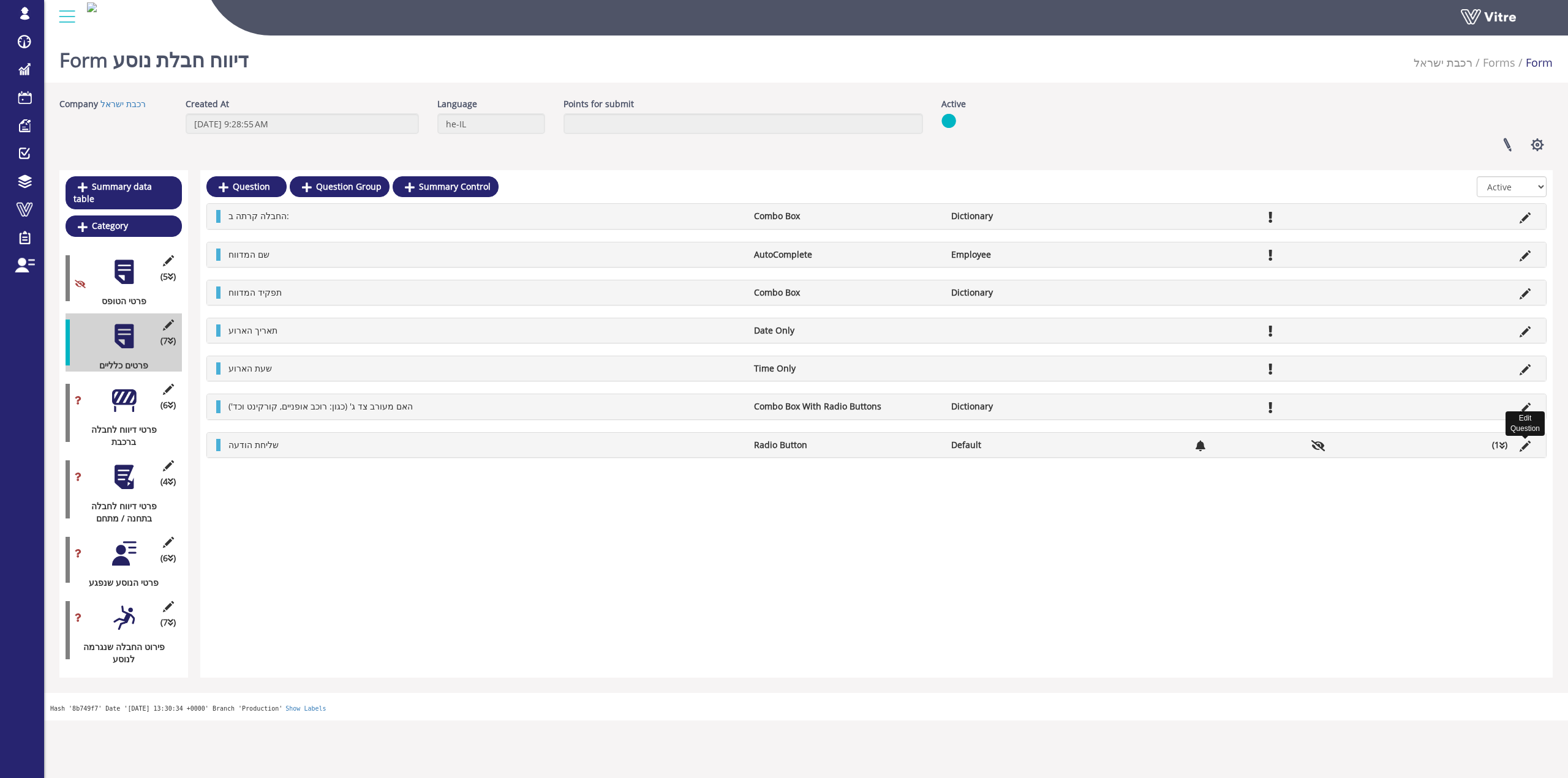
click at [1525, 448] on icon at bounding box center [1524, 446] width 11 height 11
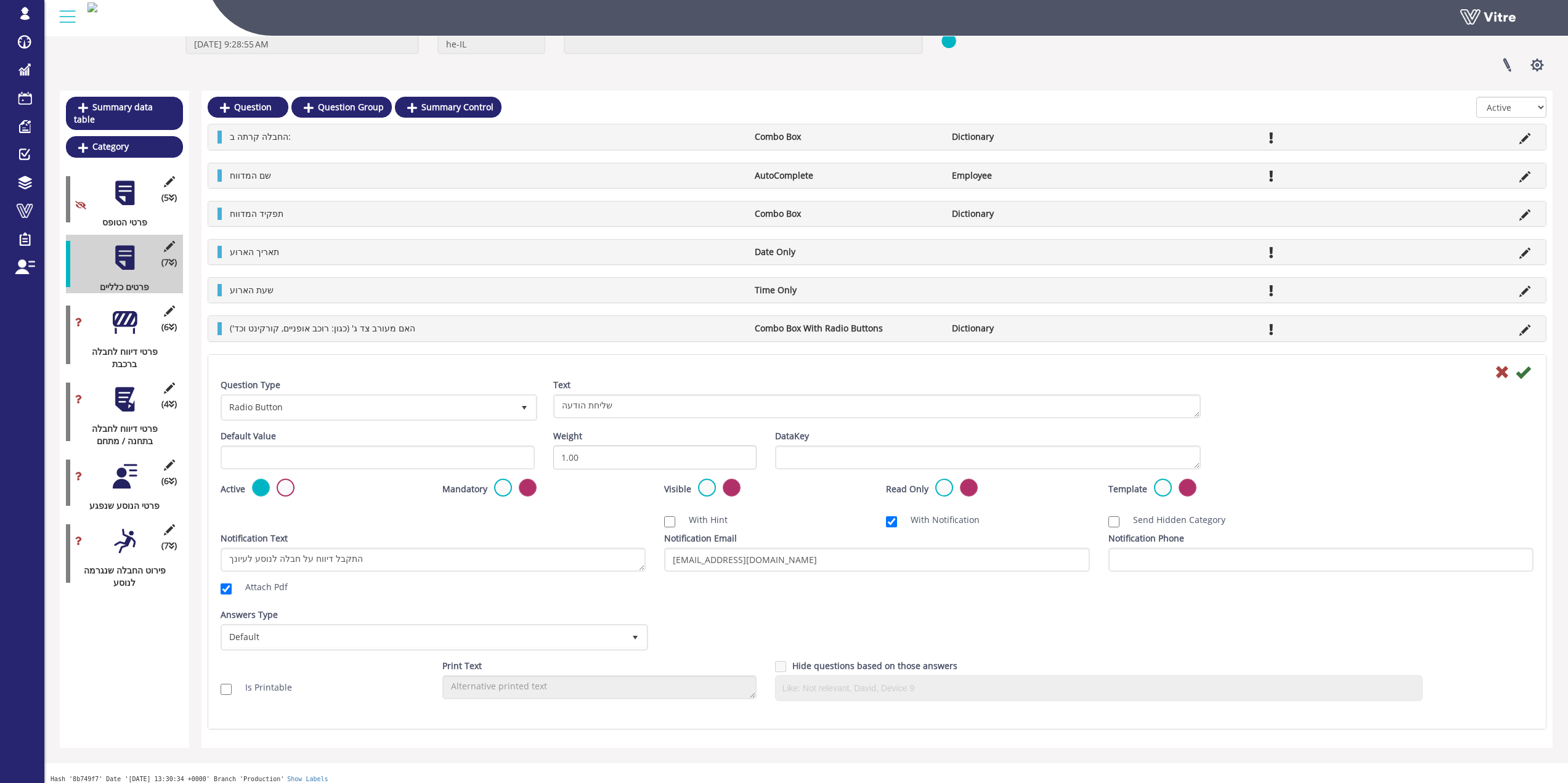
scroll to position [89, 0]
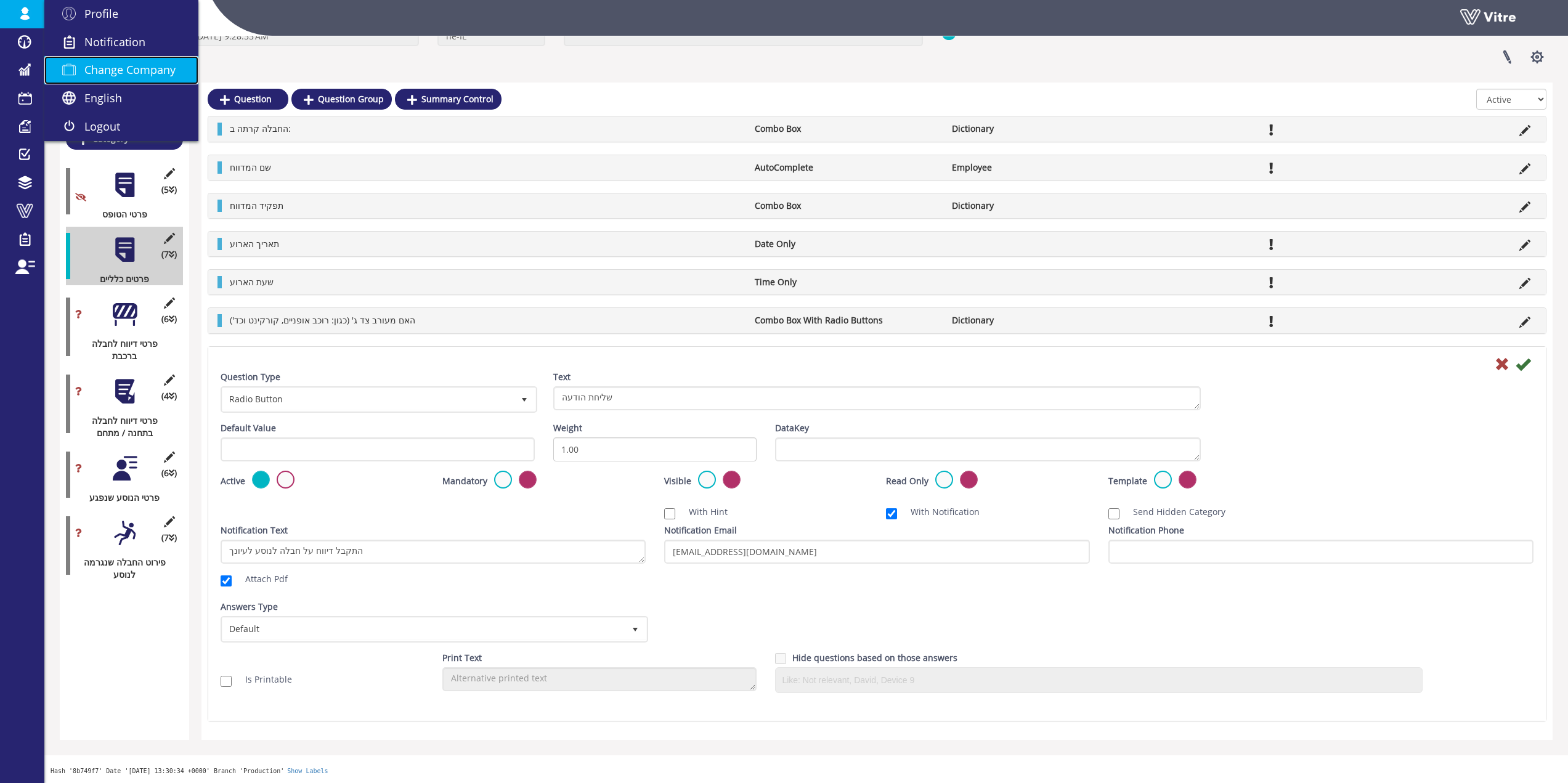
drag, startPoint x: 143, startPoint y: 76, endPoint x: 160, endPoint y: 74, distance: 17.1
click at [143, 76] on span "Change Company" at bounding box center [130, 69] width 91 height 14
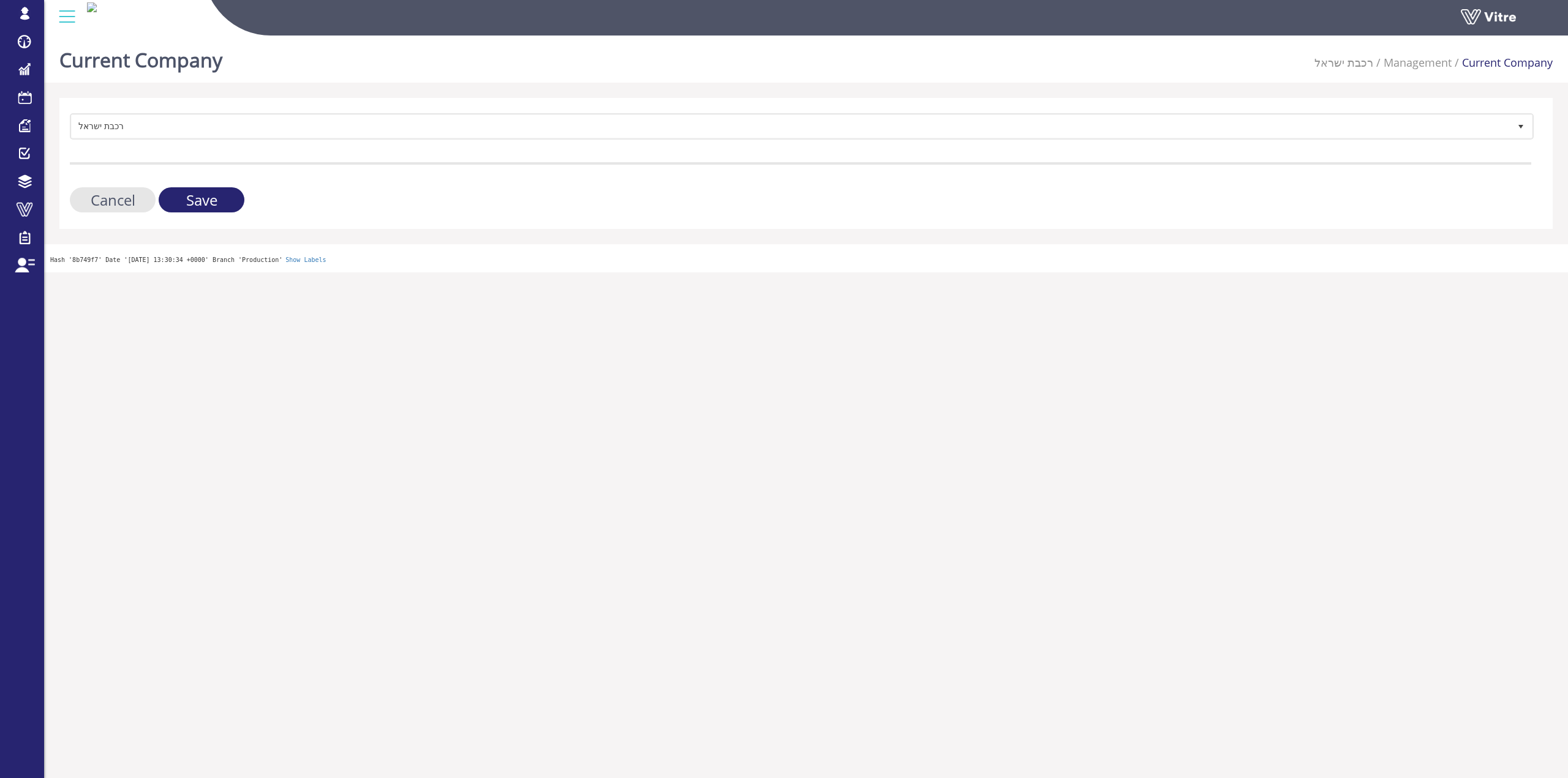
click at [240, 99] on div "רכבת [PERSON_NAME] 335 Cancel Save" at bounding box center [806, 163] width 1493 height 131
click at [240, 110] on div "רכבת [PERSON_NAME] 335 Cancel Save" at bounding box center [806, 163] width 1493 height 131
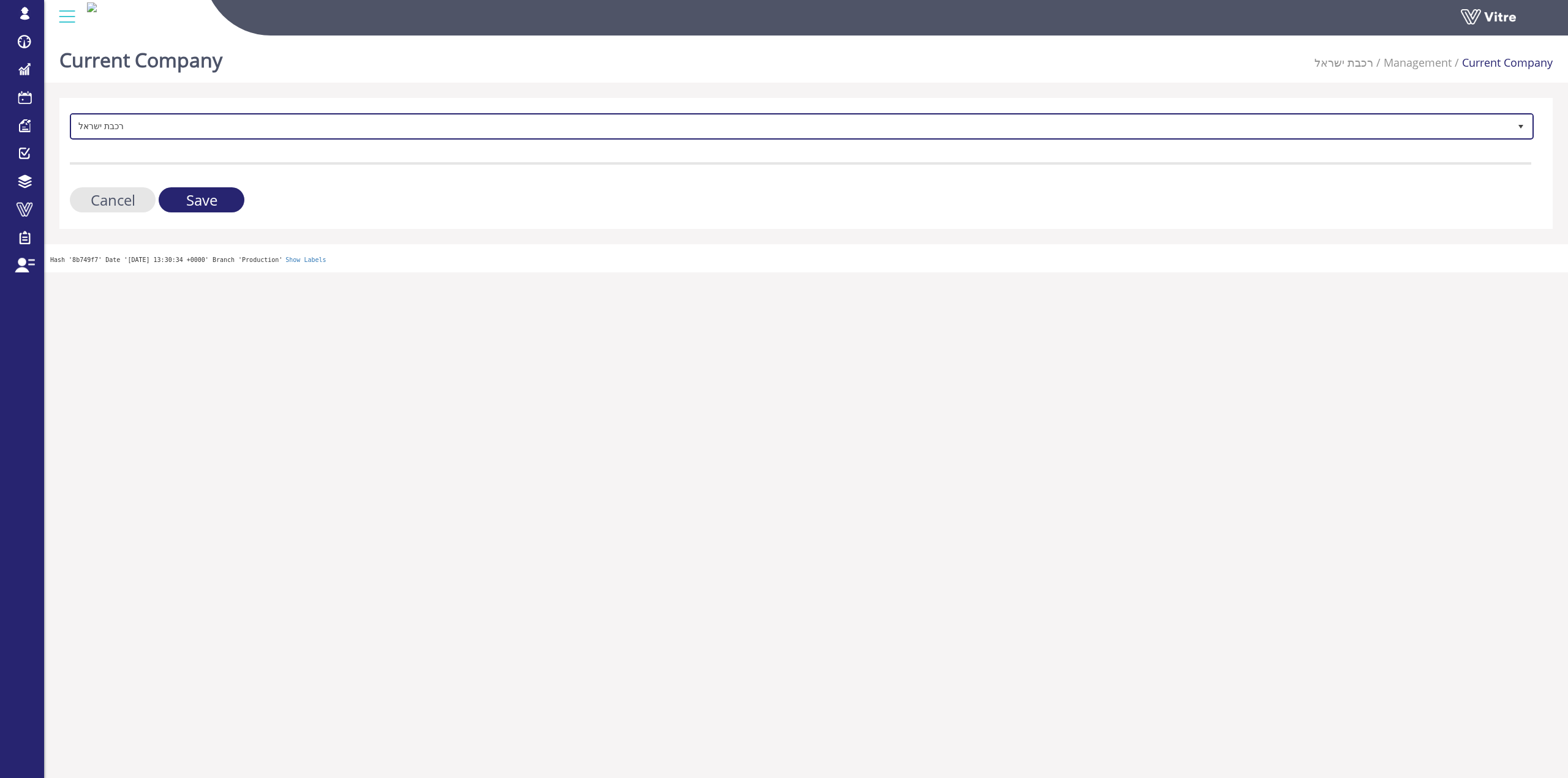
click at [241, 114] on span "רכבת ישראל" at bounding box center [801, 126] width 1461 height 24
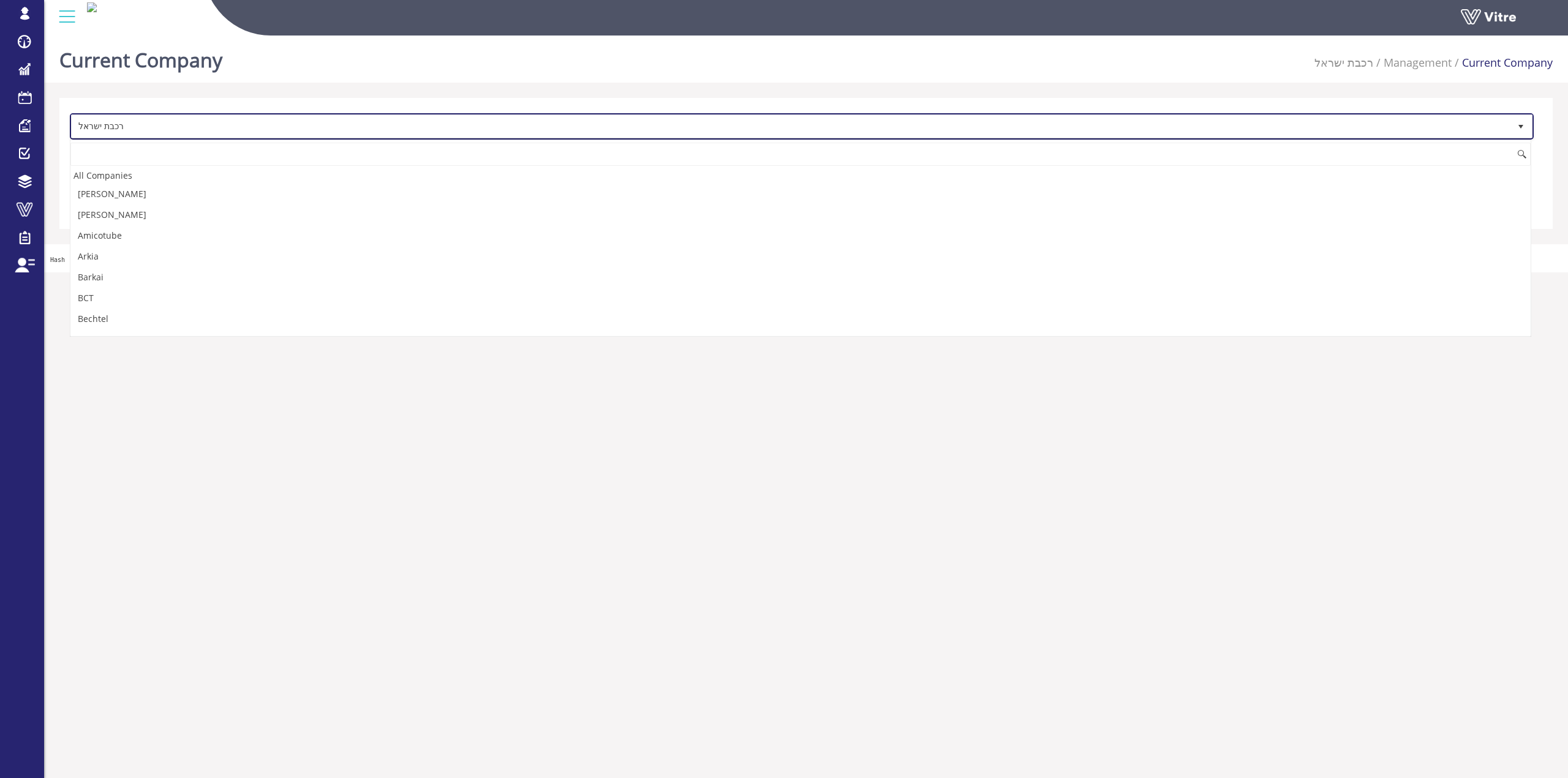
scroll to position [2411, 0]
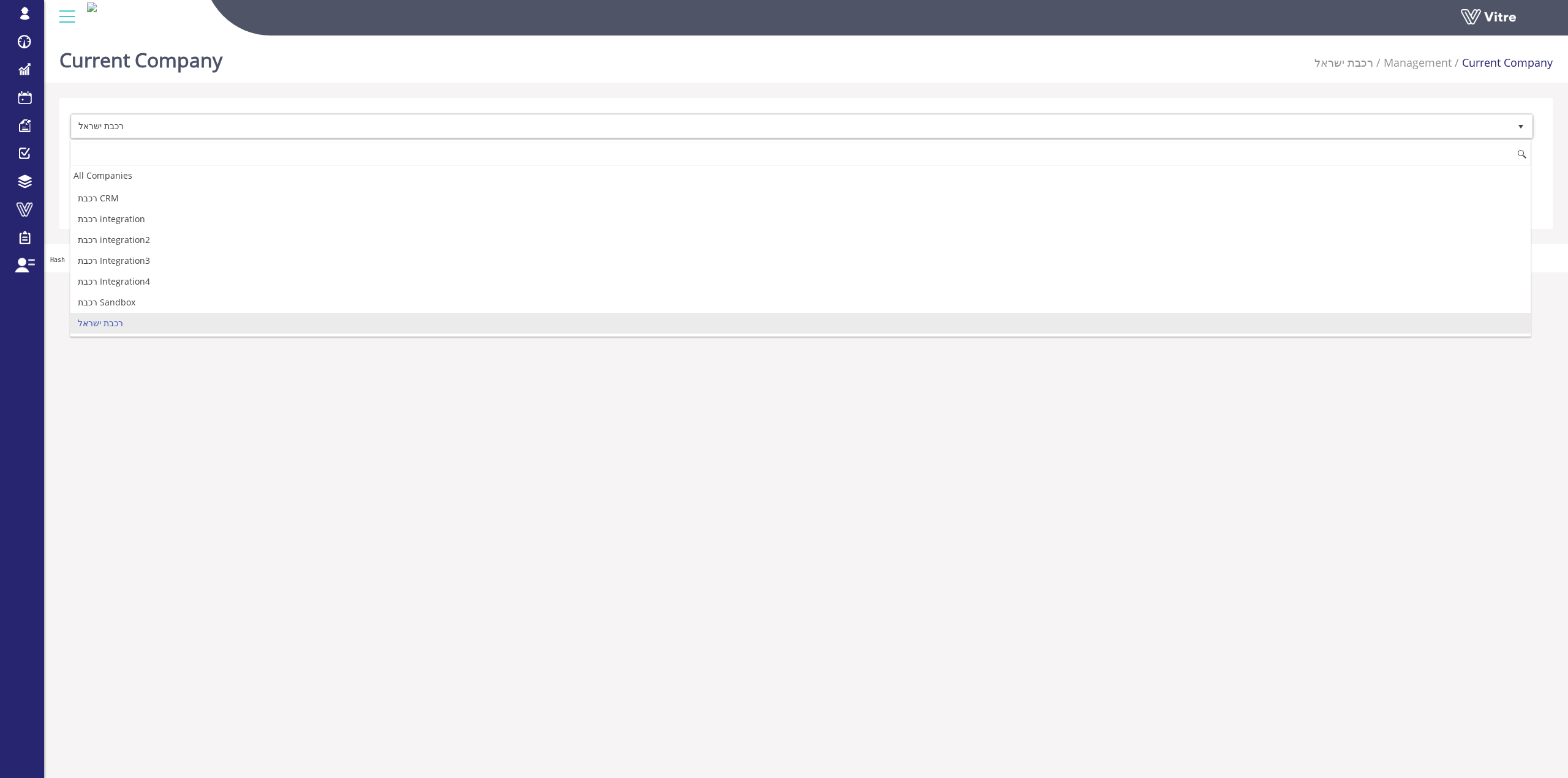
type input "ש"
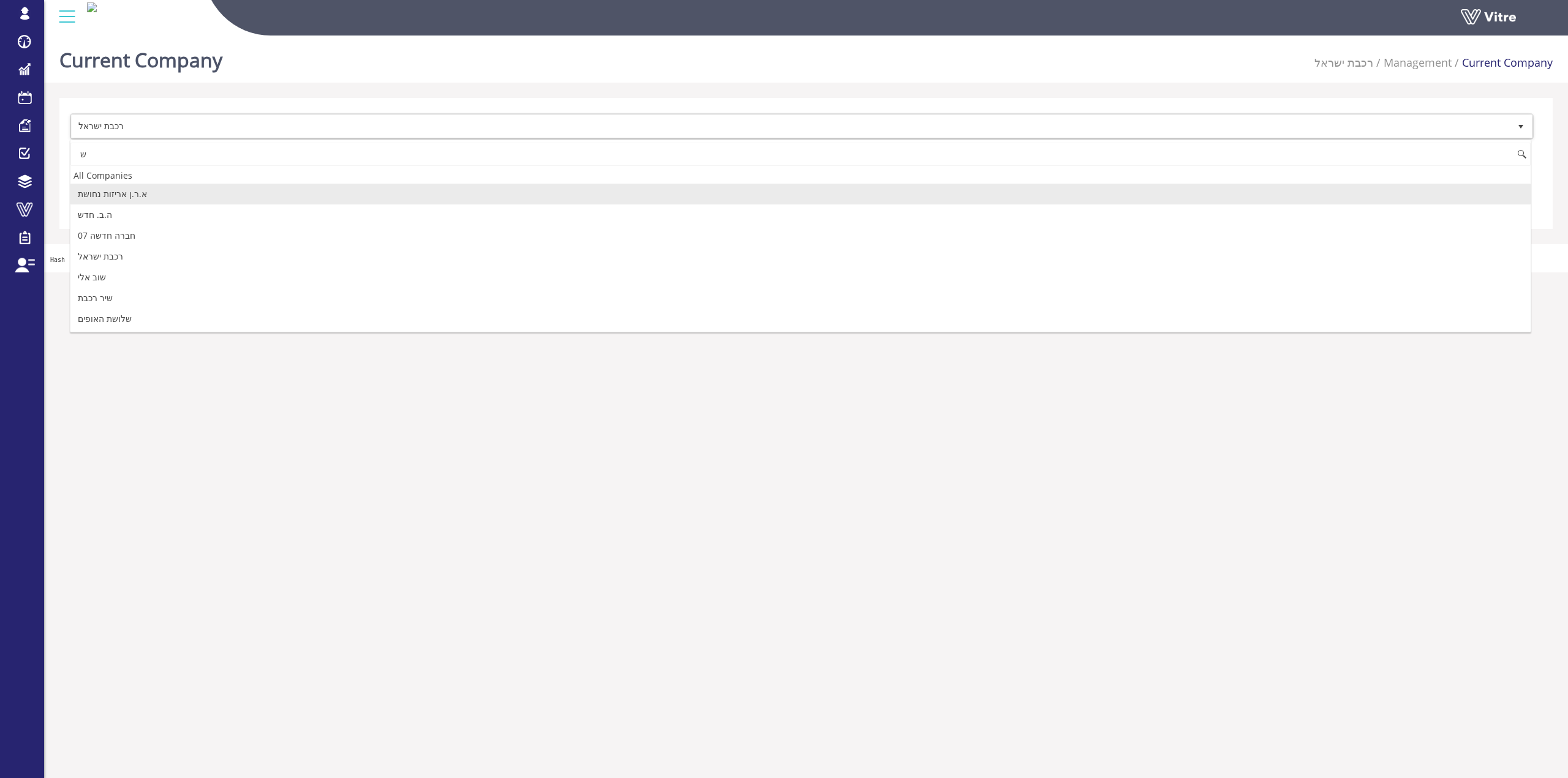
scroll to position [0, 0]
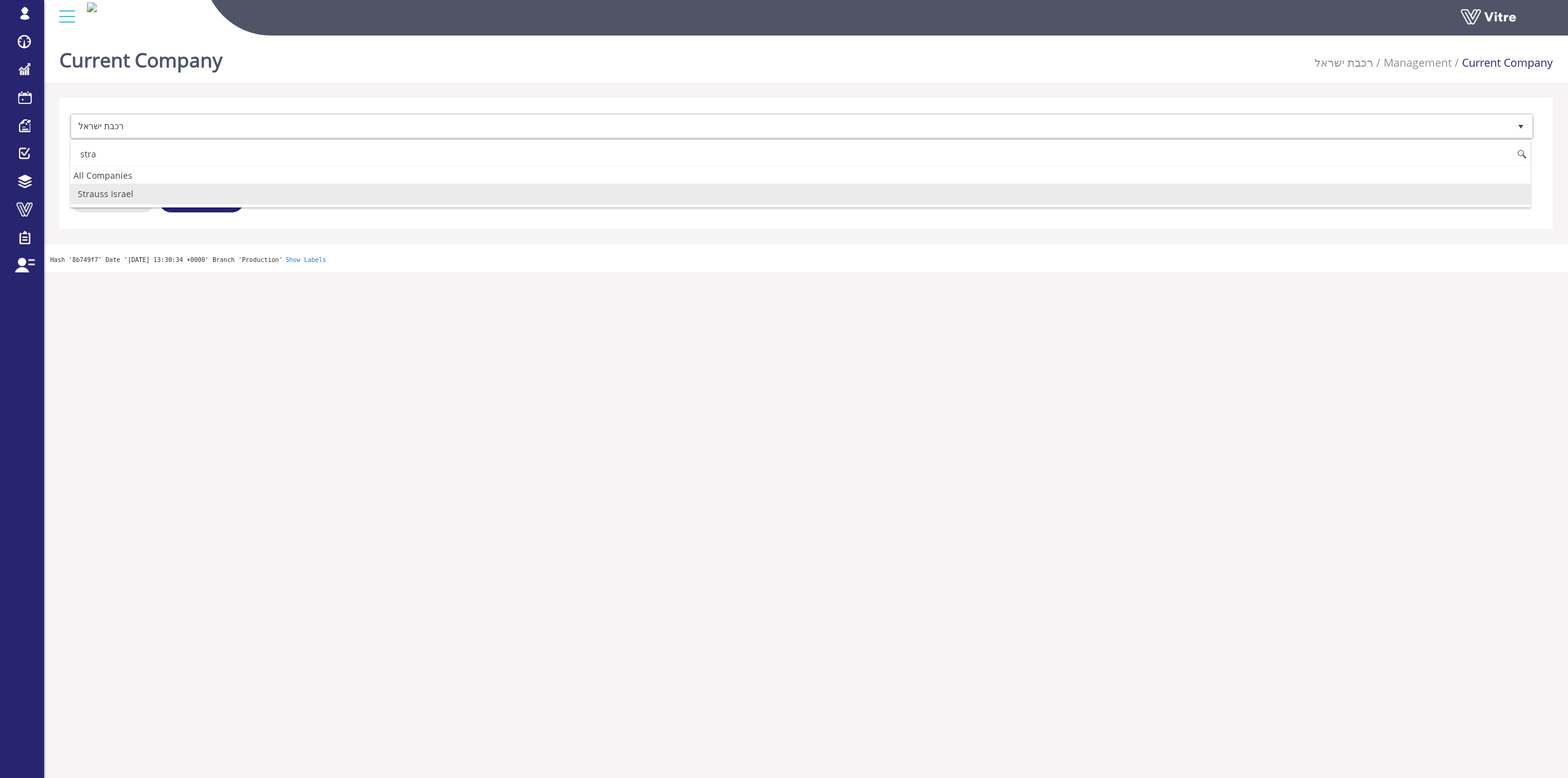
click at [176, 196] on li "Strauss Israel" at bounding box center [800, 193] width 1459 height 21
type input "stra"
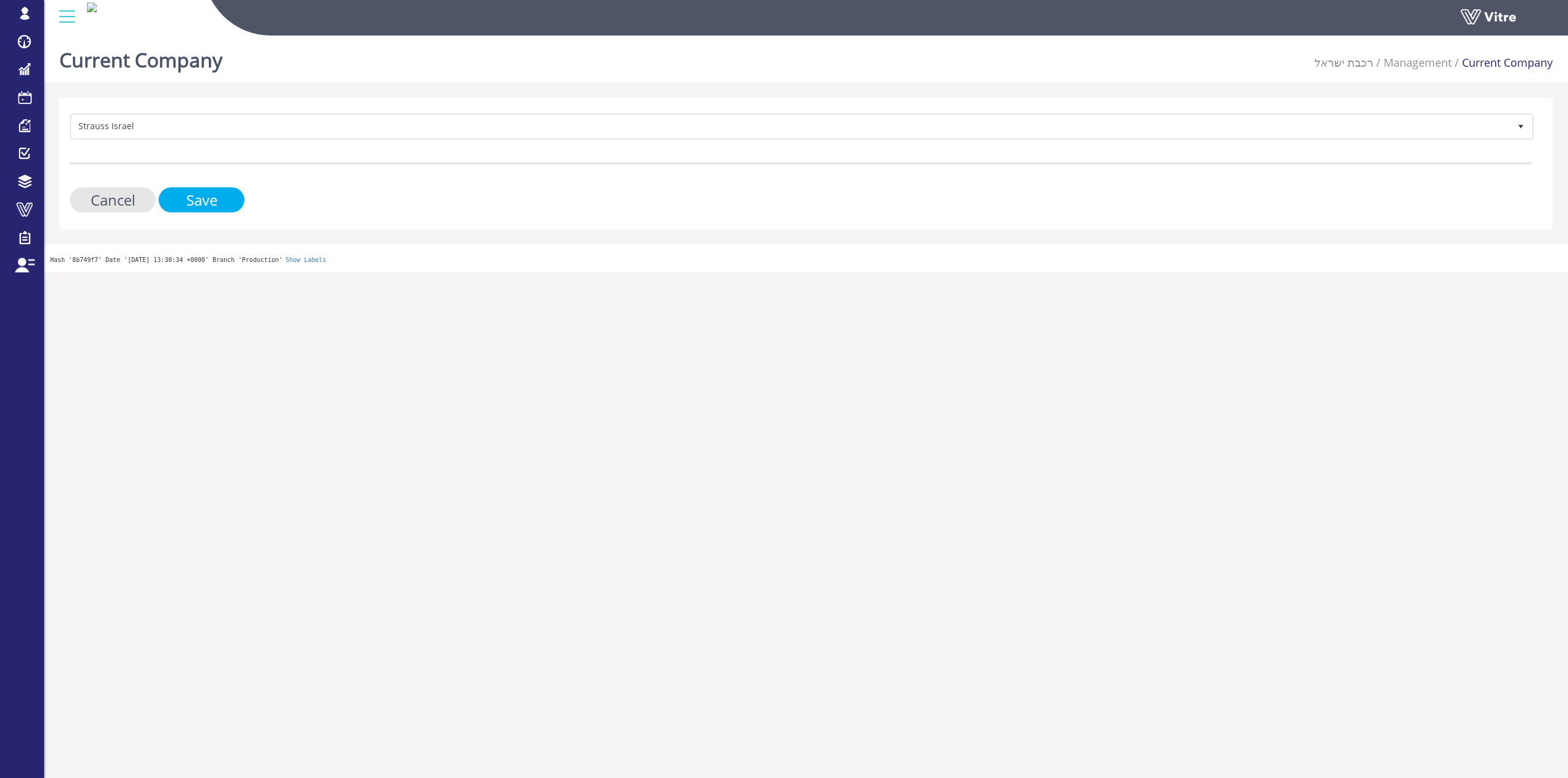
click at [183, 201] on input "Save" at bounding box center [202, 200] width 86 height 25
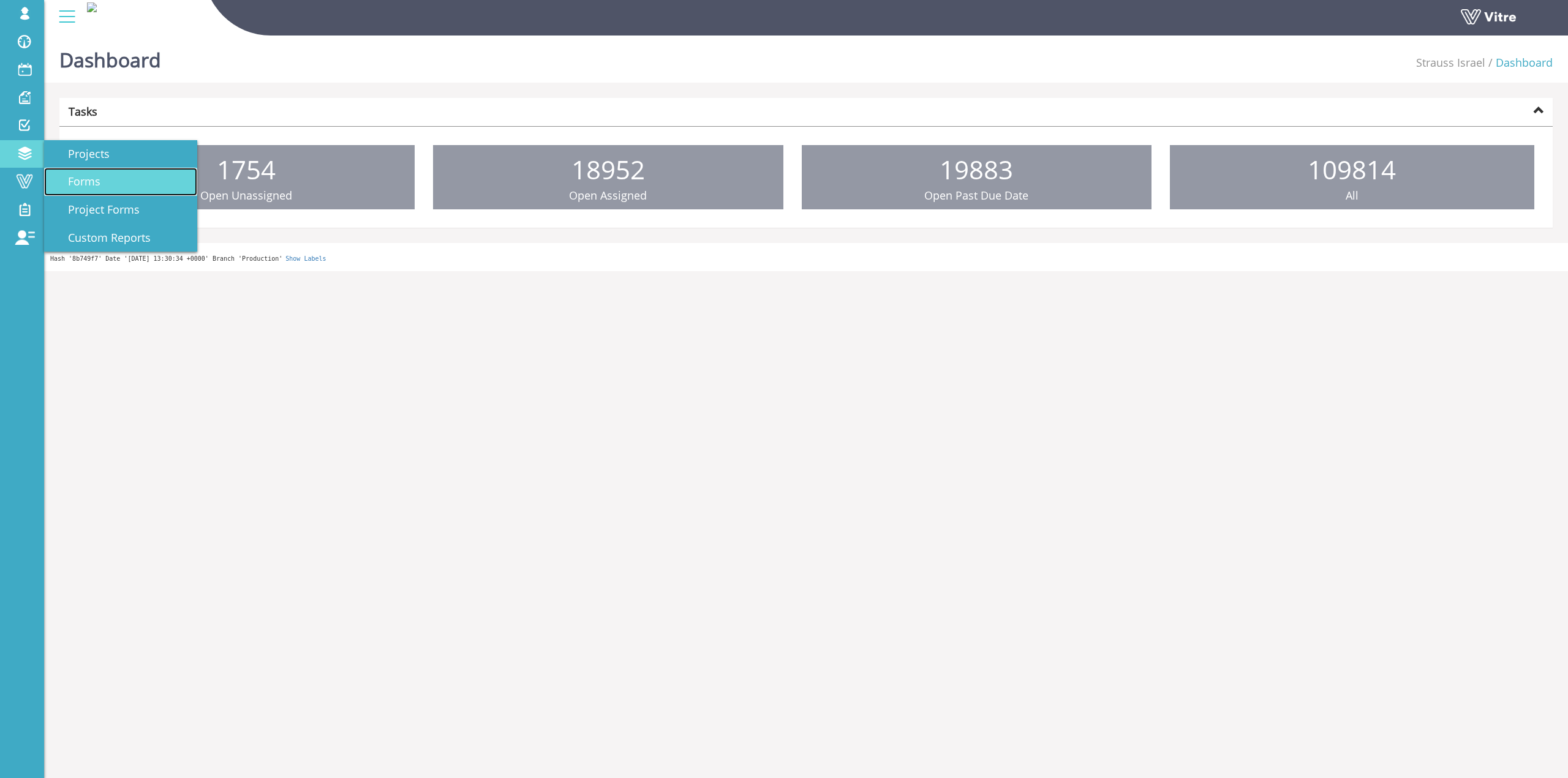
click at [77, 177] on span "Forms" at bounding box center [77, 181] width 47 height 14
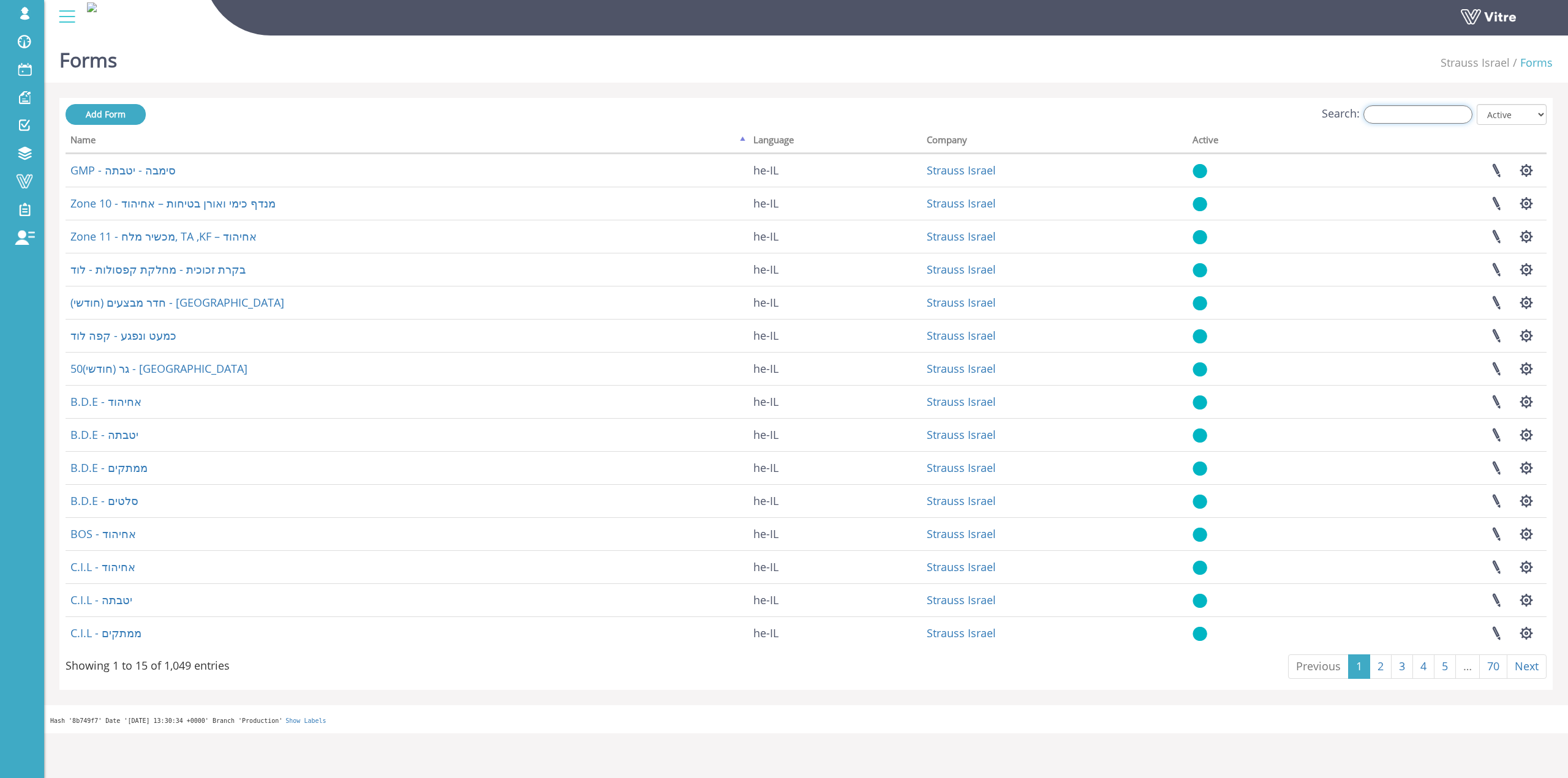
click at [1415, 108] on input "Search:" at bounding box center [1417, 114] width 109 height 19
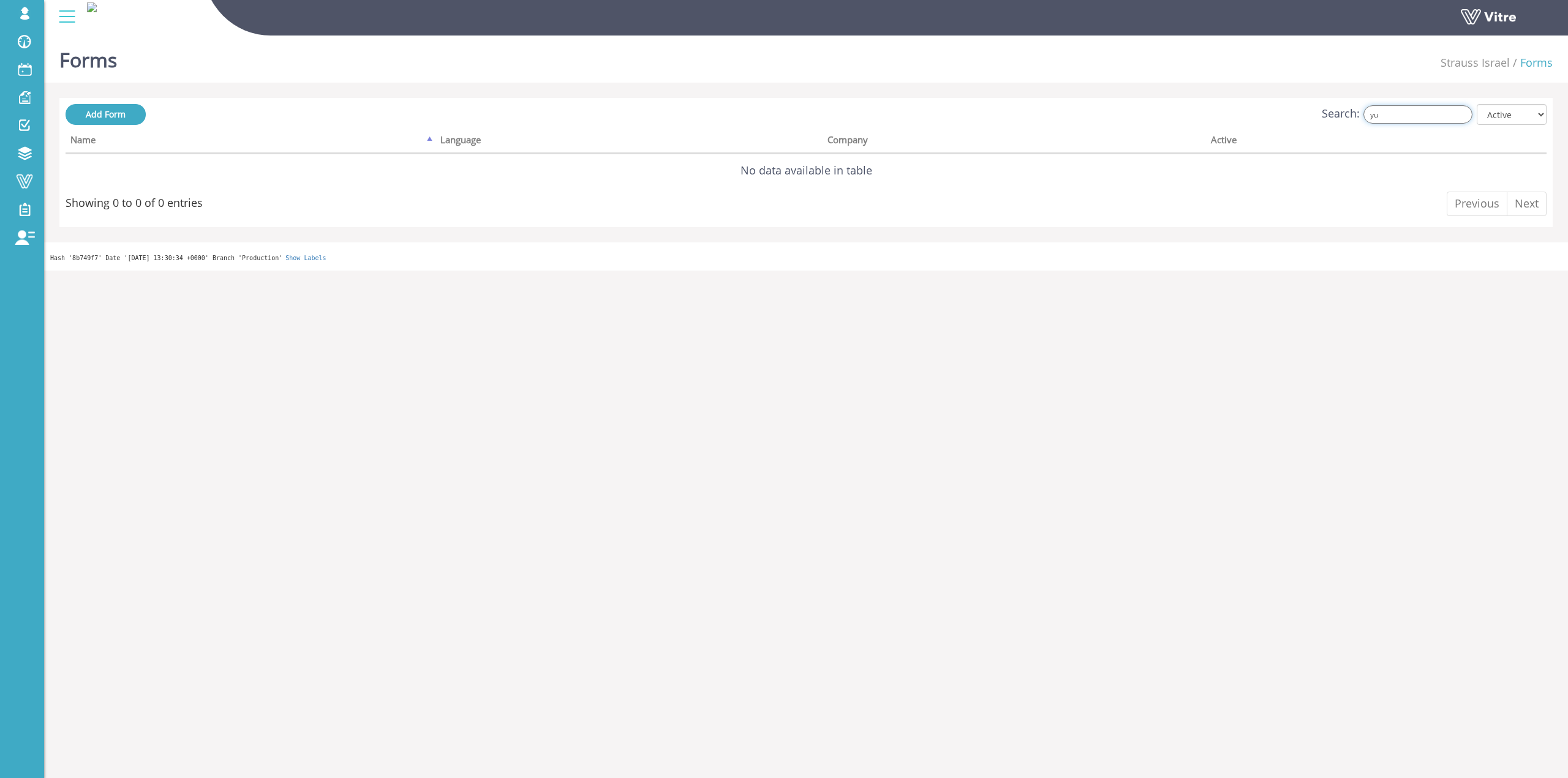
type input "y"
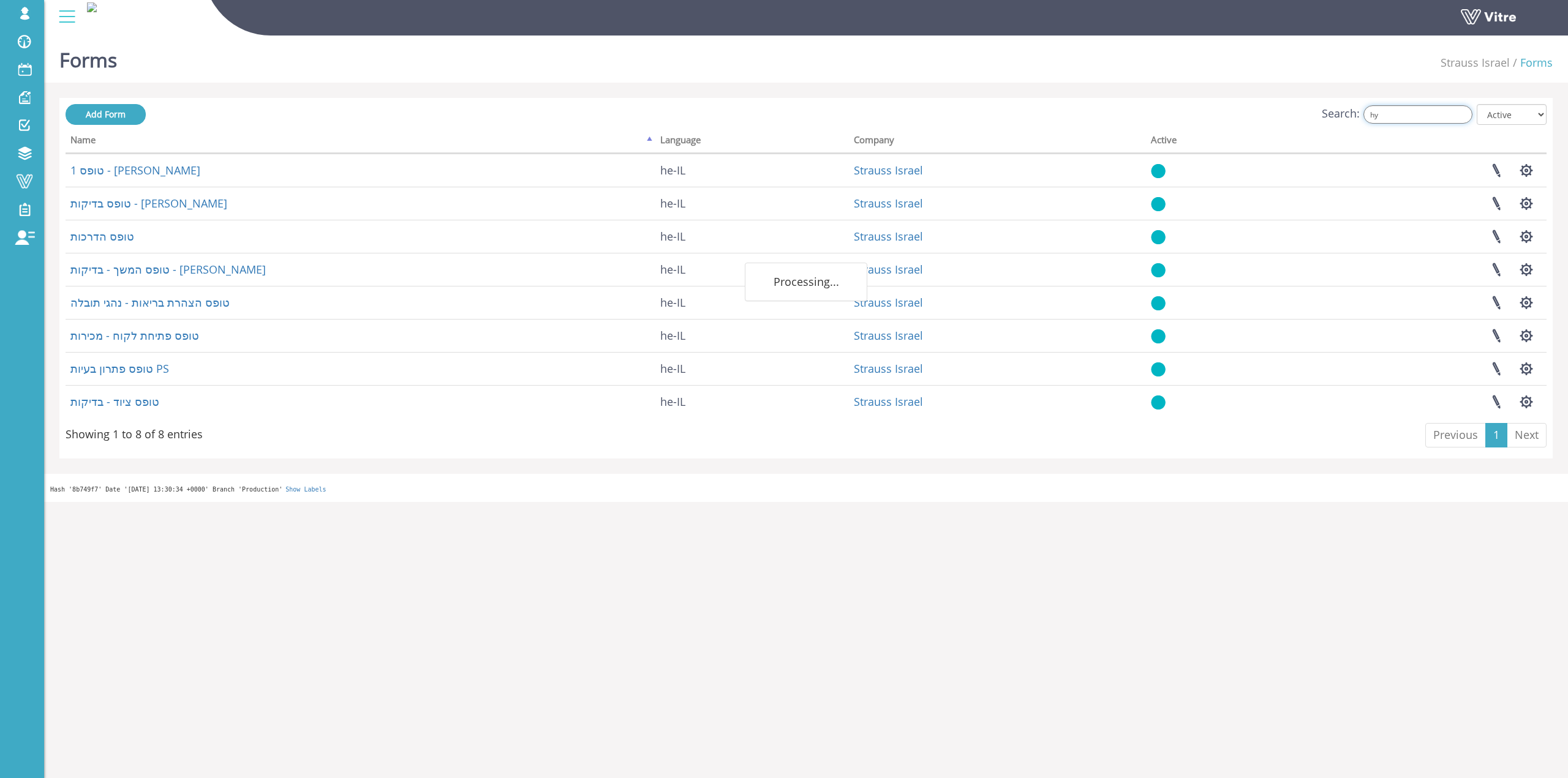
type input "h"
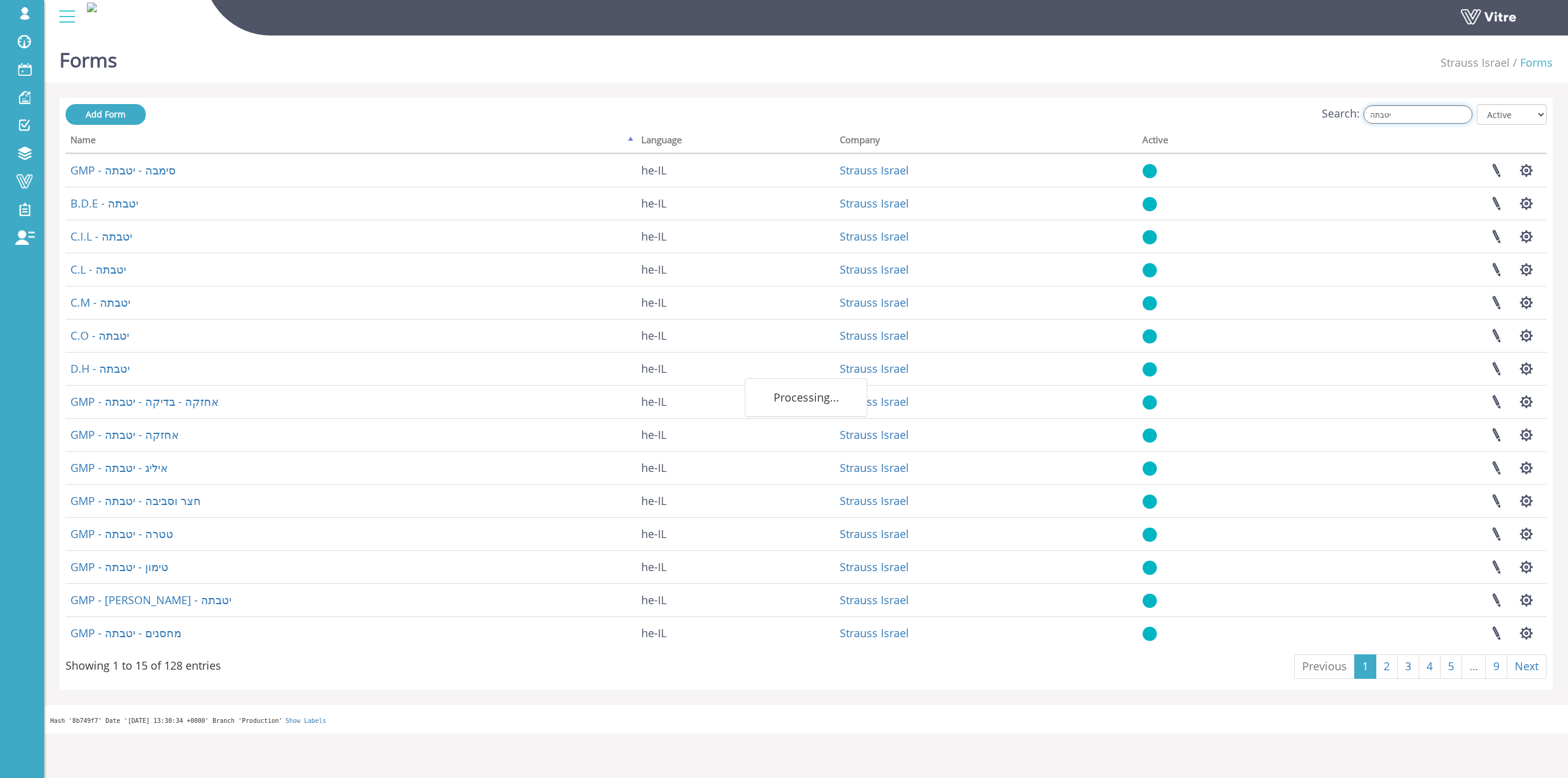
type input "יטבתה"
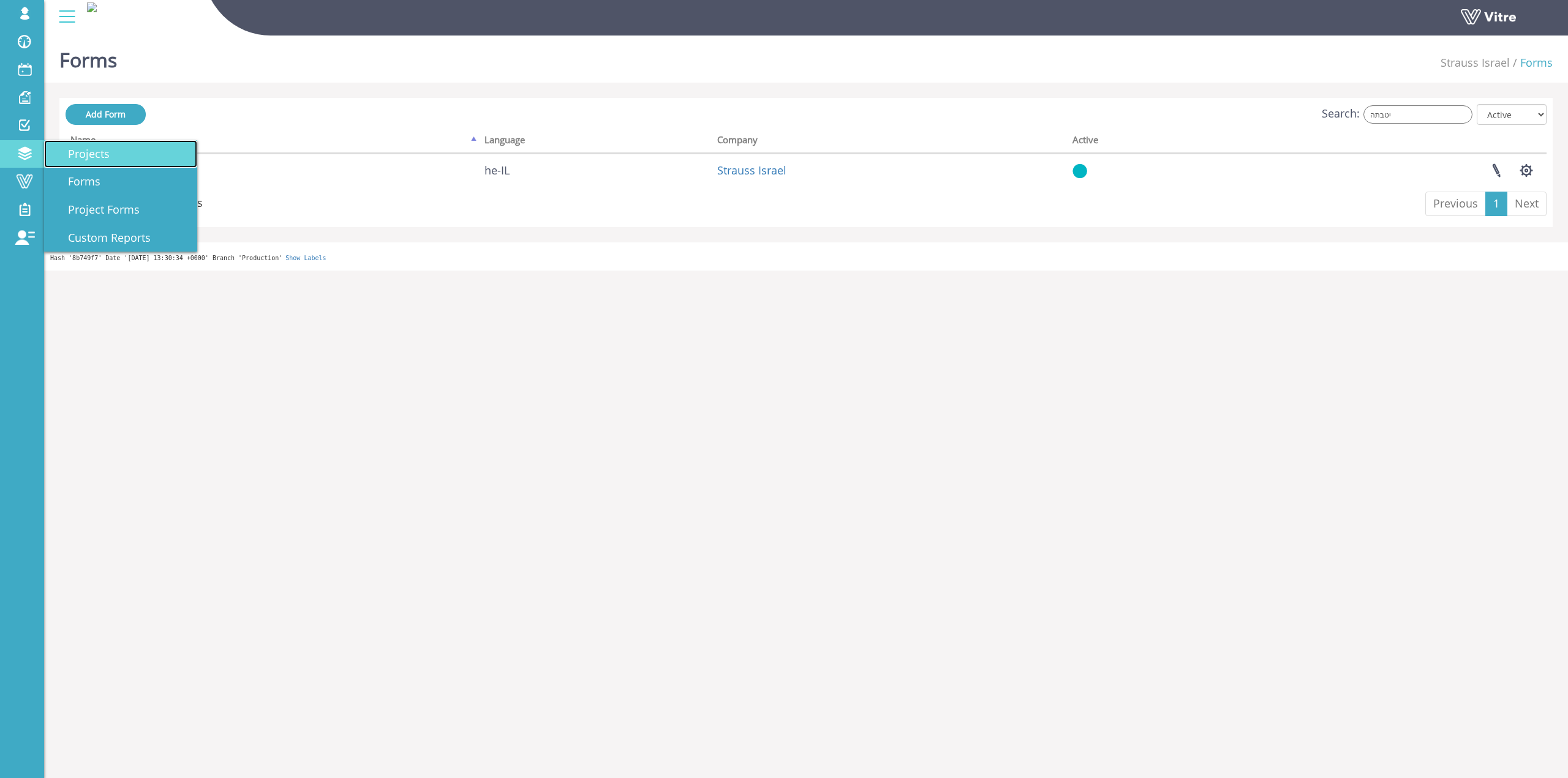
click at [91, 156] on span "Projects" at bounding box center [81, 153] width 56 height 14
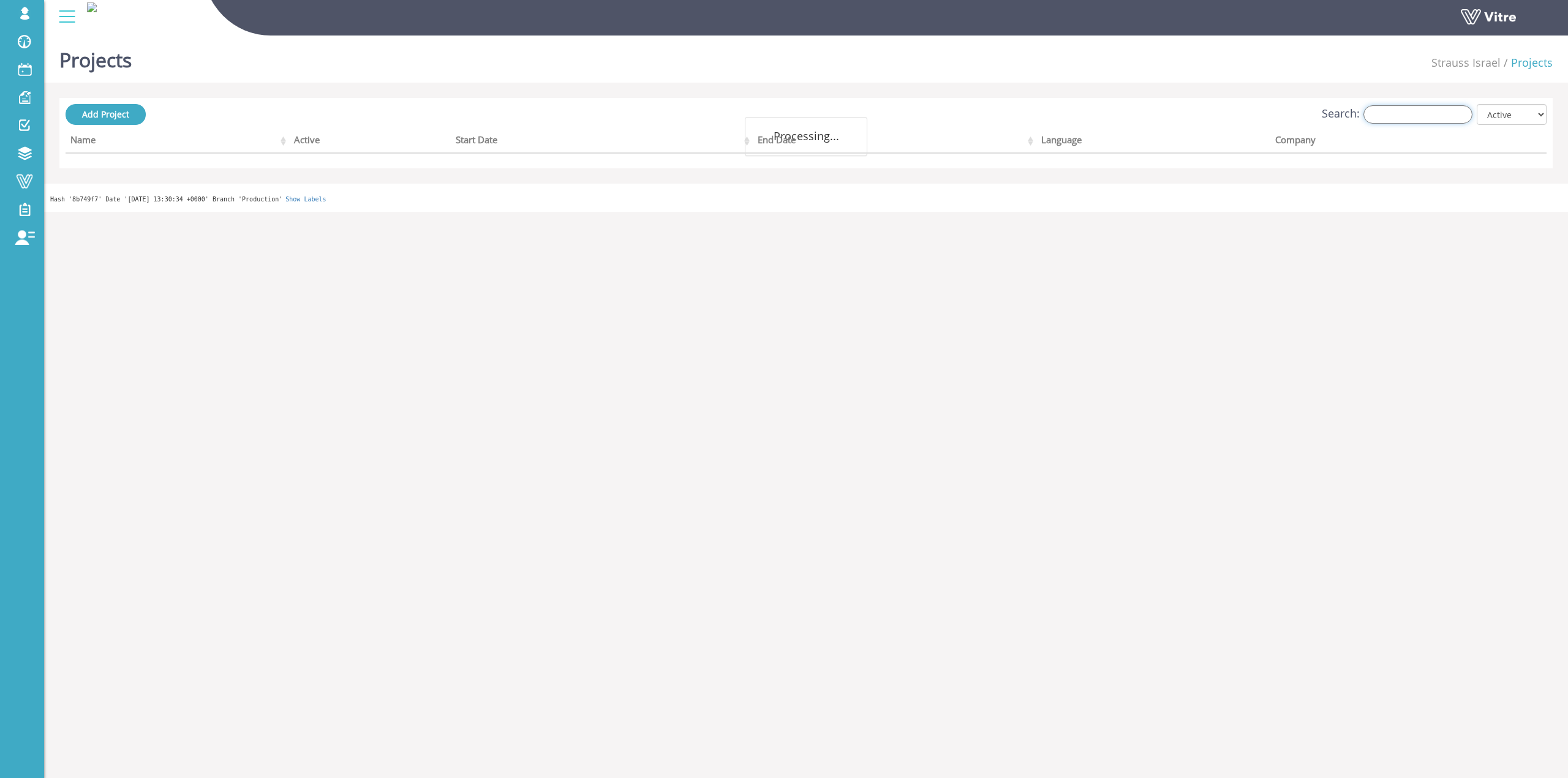
click at [1428, 119] on input "Search:" at bounding box center [1417, 114] width 109 height 19
paste input "ealth&Check"
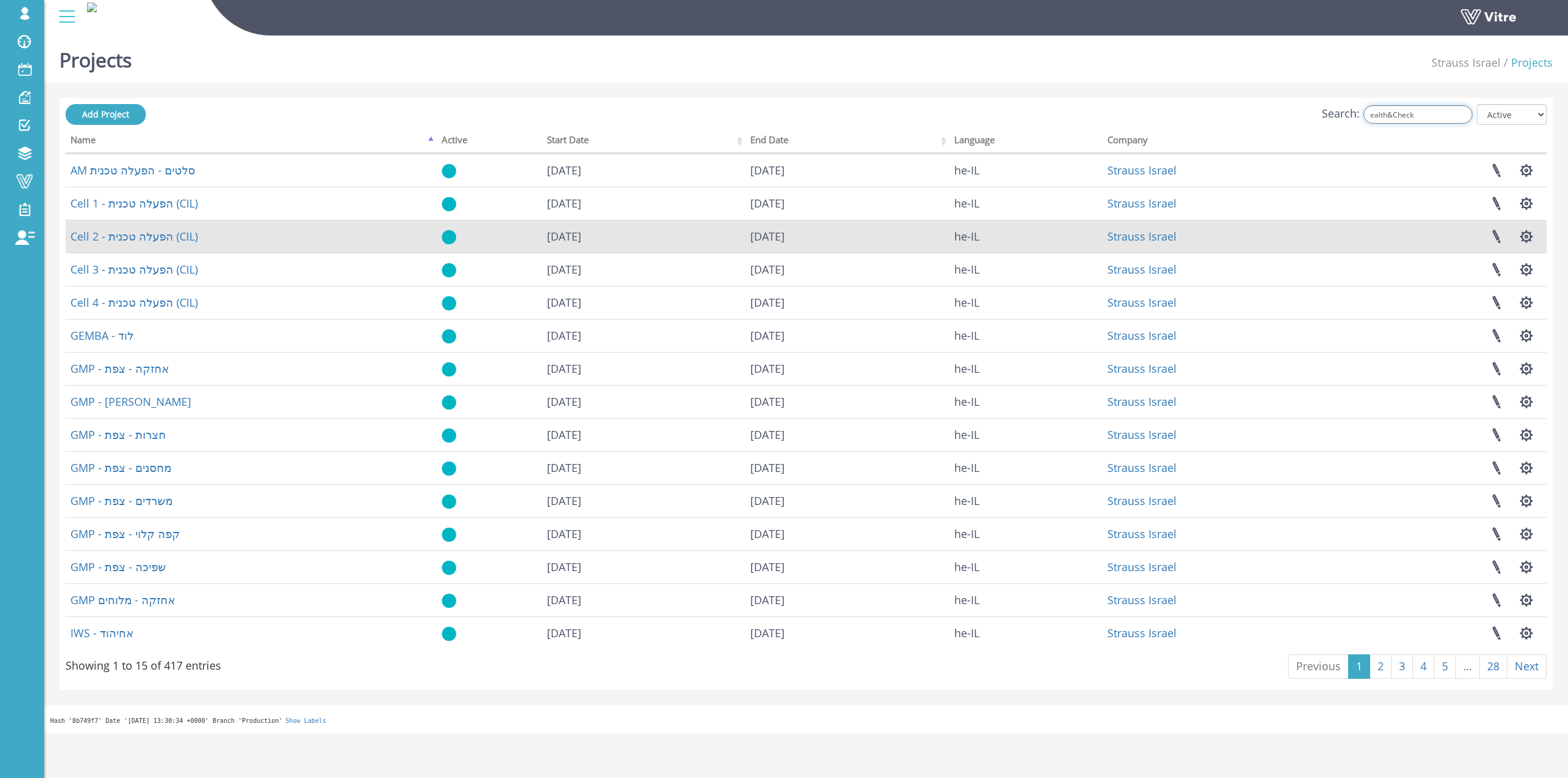
drag, startPoint x: 1425, startPoint y: 123, endPoint x: 803, endPoint y: 244, distance: 633.7
click at [1325, 158] on div "Add Project Search: ealth&Check All Active Not Active Processing... Name Active…" at bounding box center [806, 394] width 1481 height 580
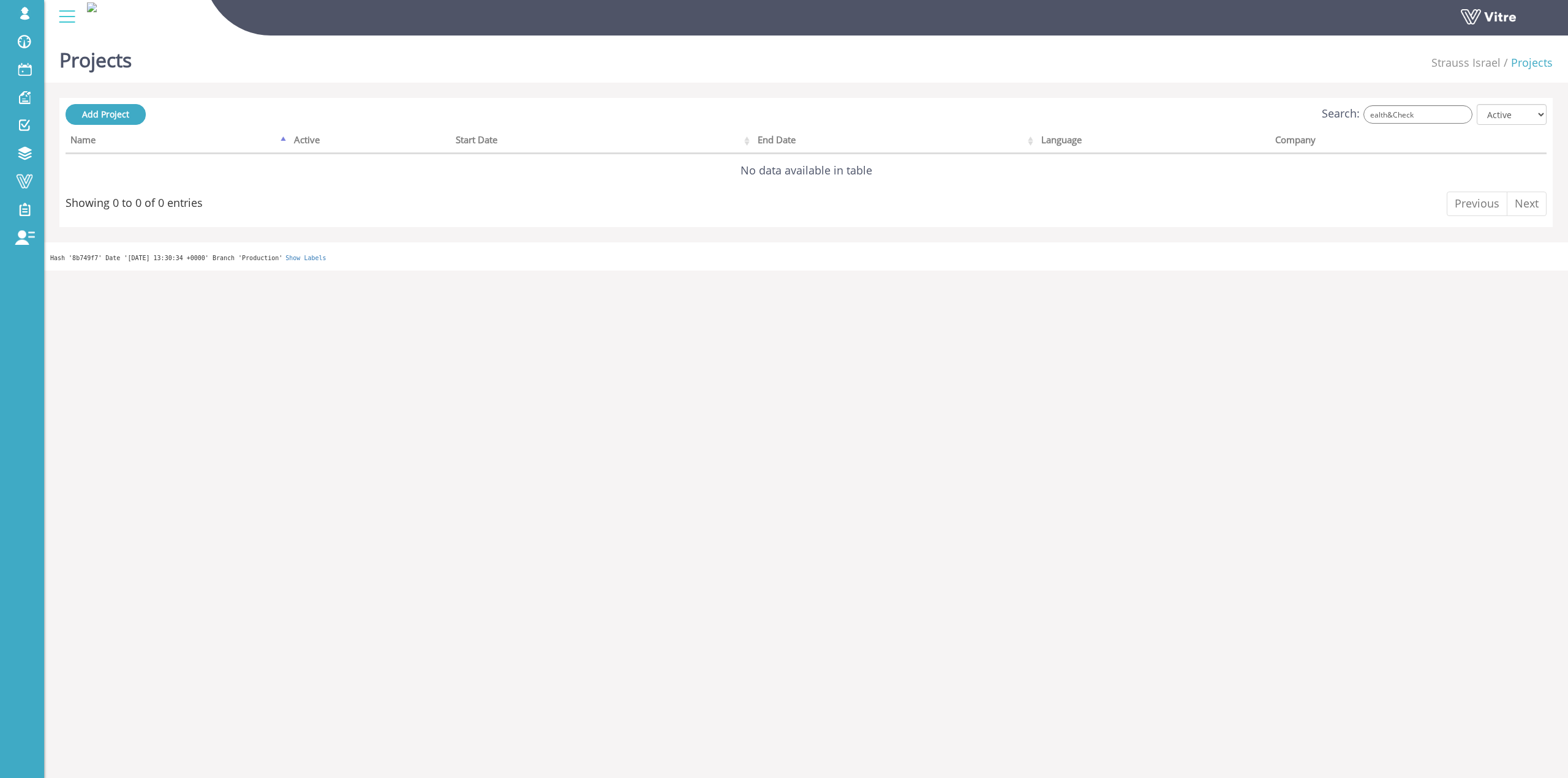
click at [1376, 123] on label "Search: ealth&Check" at bounding box center [1396, 114] width 151 height 19
click at [1376, 123] on input "ealth&Check" at bounding box center [1417, 114] width 109 height 19
click at [1379, 120] on input "ealth&Check" at bounding box center [1417, 114] width 109 height 19
click at [1380, 118] on input "ealth&Check" at bounding box center [1417, 114] width 109 height 19
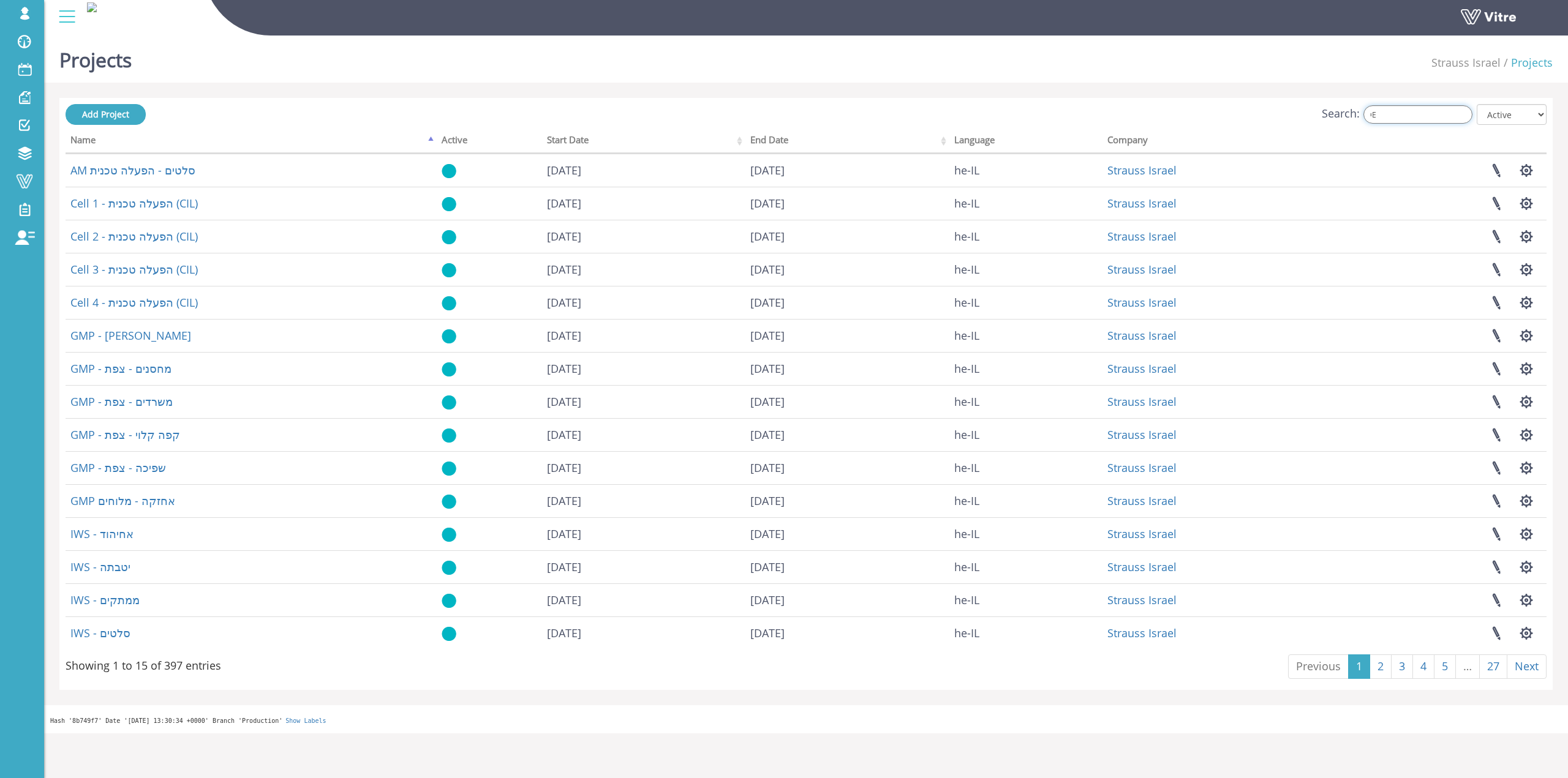
type input "י"
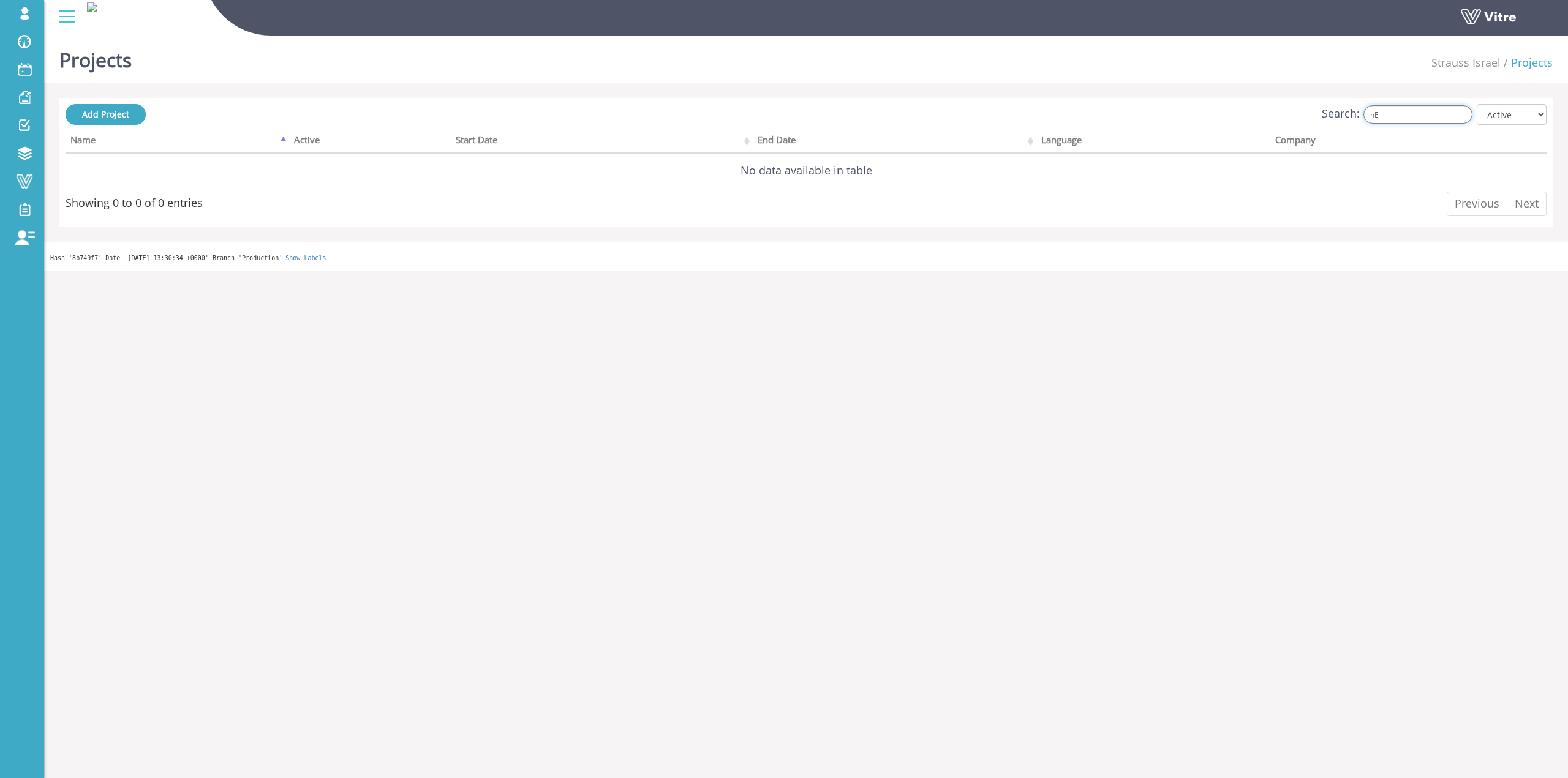
type input "h"
type input "H"
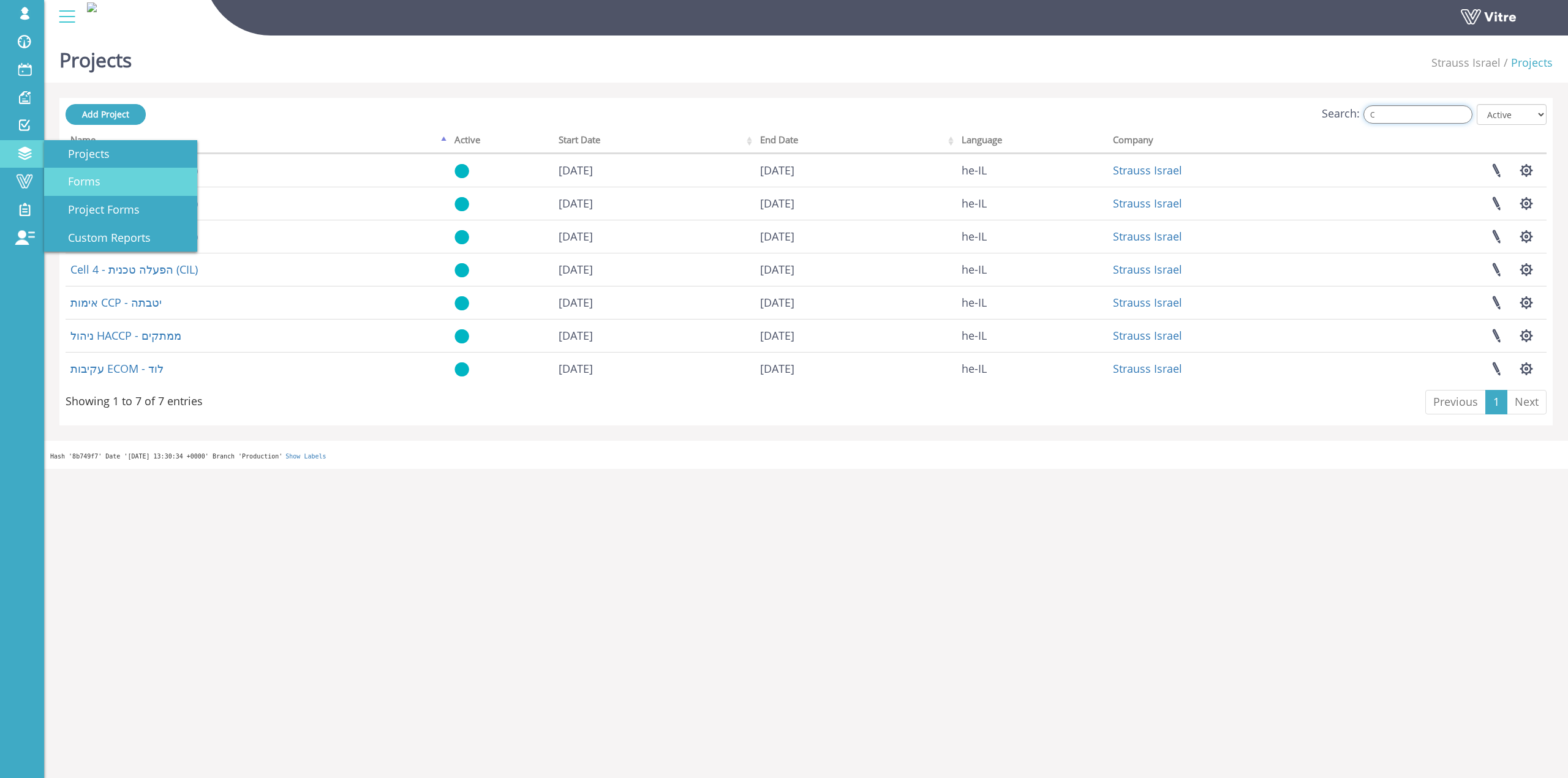
type input "C"
click at [152, 188] on link "Forms" at bounding box center [120, 181] width 153 height 28
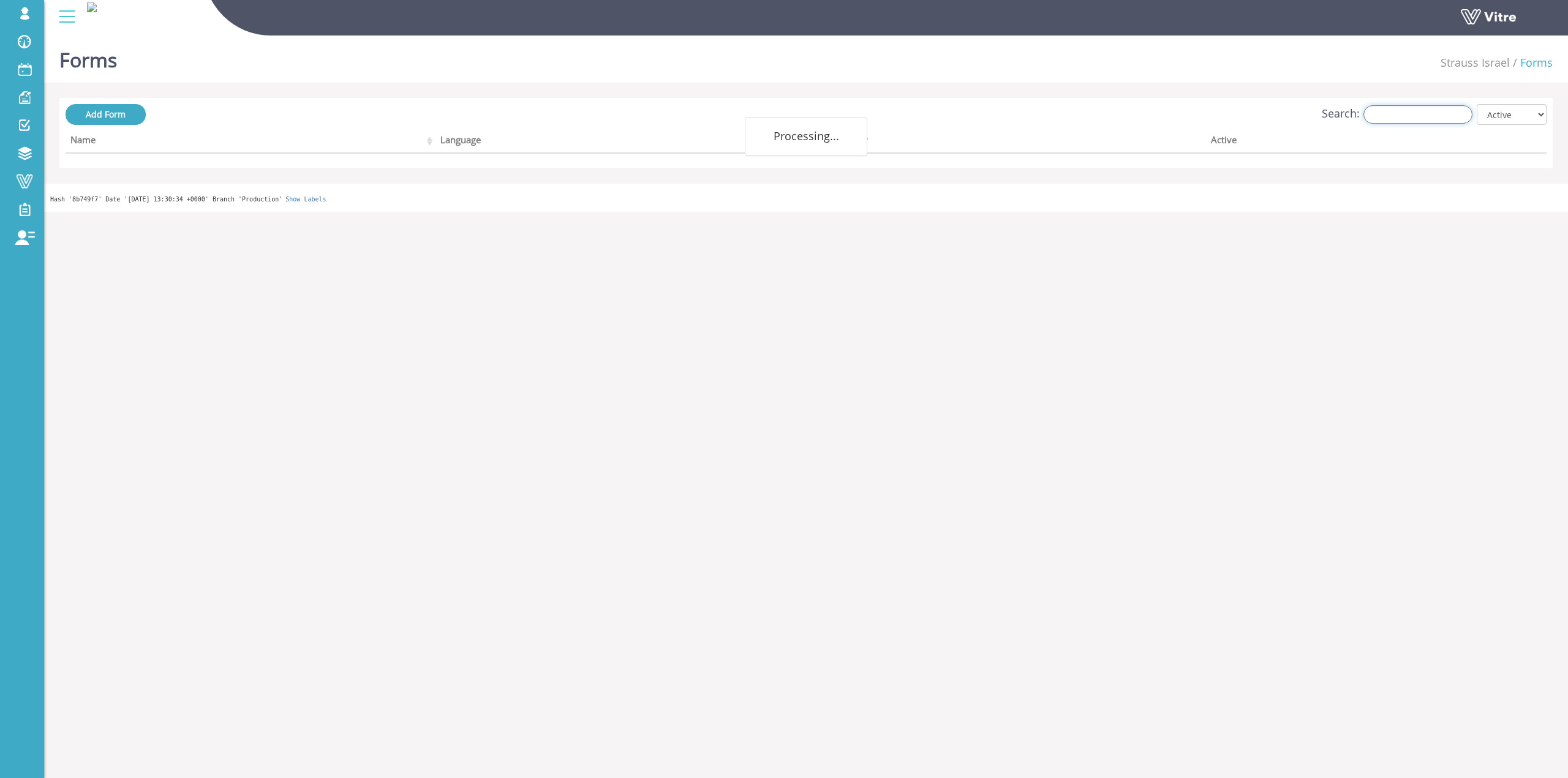
click at [1428, 105] on input "Search:" at bounding box center [1417, 114] width 109 height 19
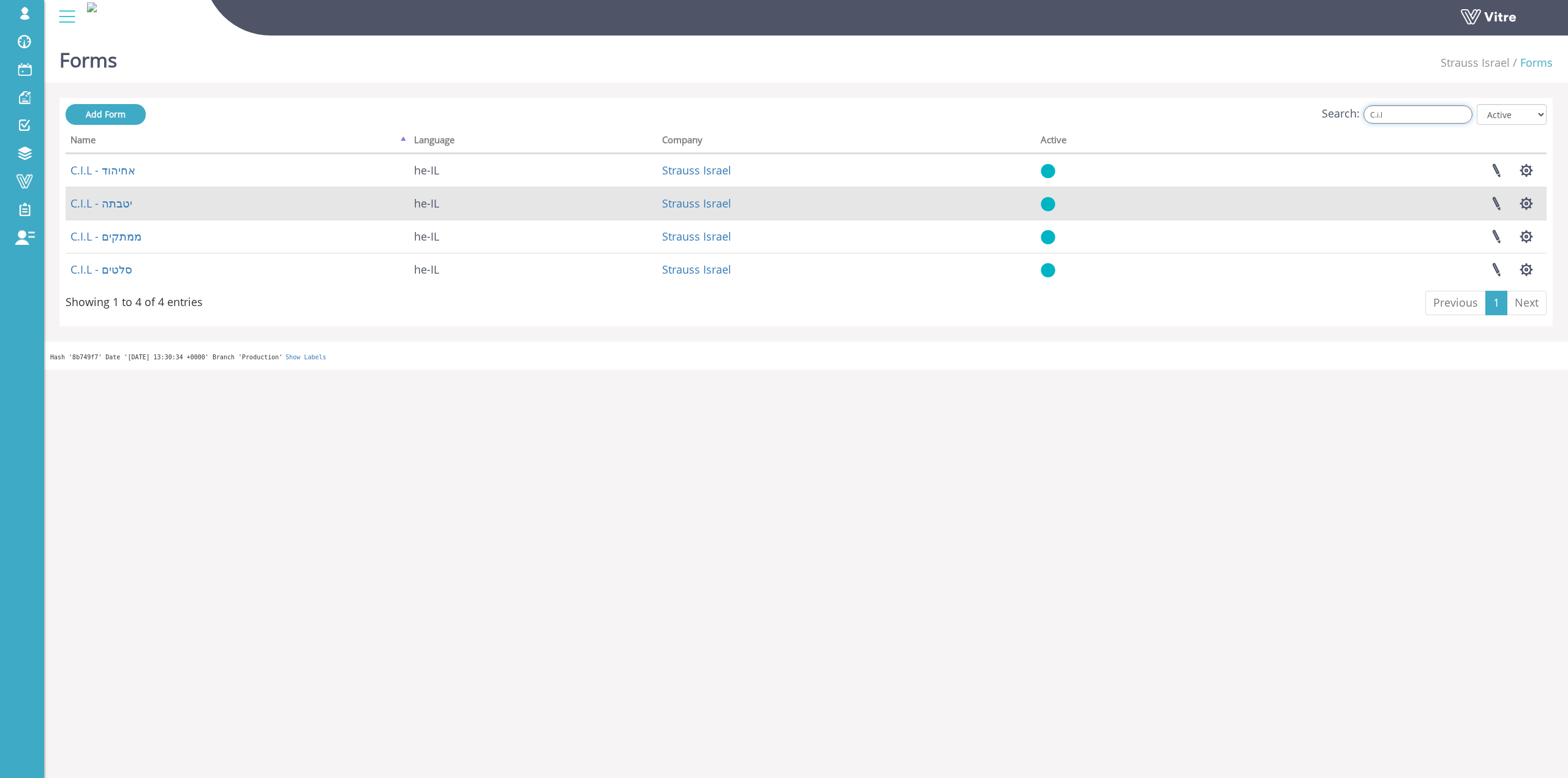
type input "C.i.l"
click at [139, 198] on td "C.I.L - יטבתה" at bounding box center [237, 203] width 343 height 33
click at [134, 199] on td "C.I.L - יטבתה" at bounding box center [237, 203] width 343 height 33
click at [123, 205] on link "C.I.L - יטבתה" at bounding box center [102, 203] width 62 height 14
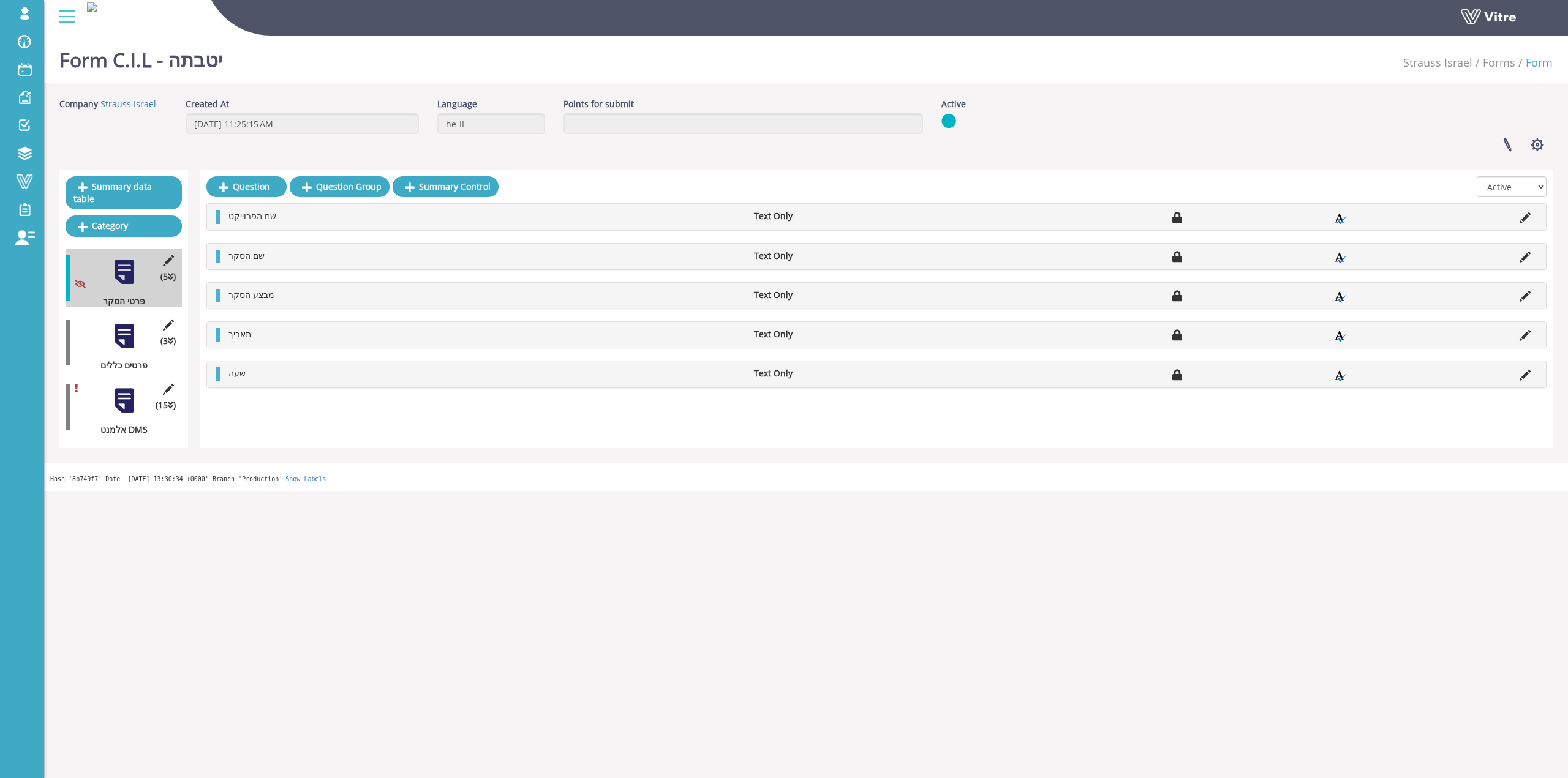
click at [107, 326] on div "(3 ) פרטים כללים" at bounding box center [124, 342] width 116 height 58
click at [111, 328] on div at bounding box center [124, 336] width 28 height 28
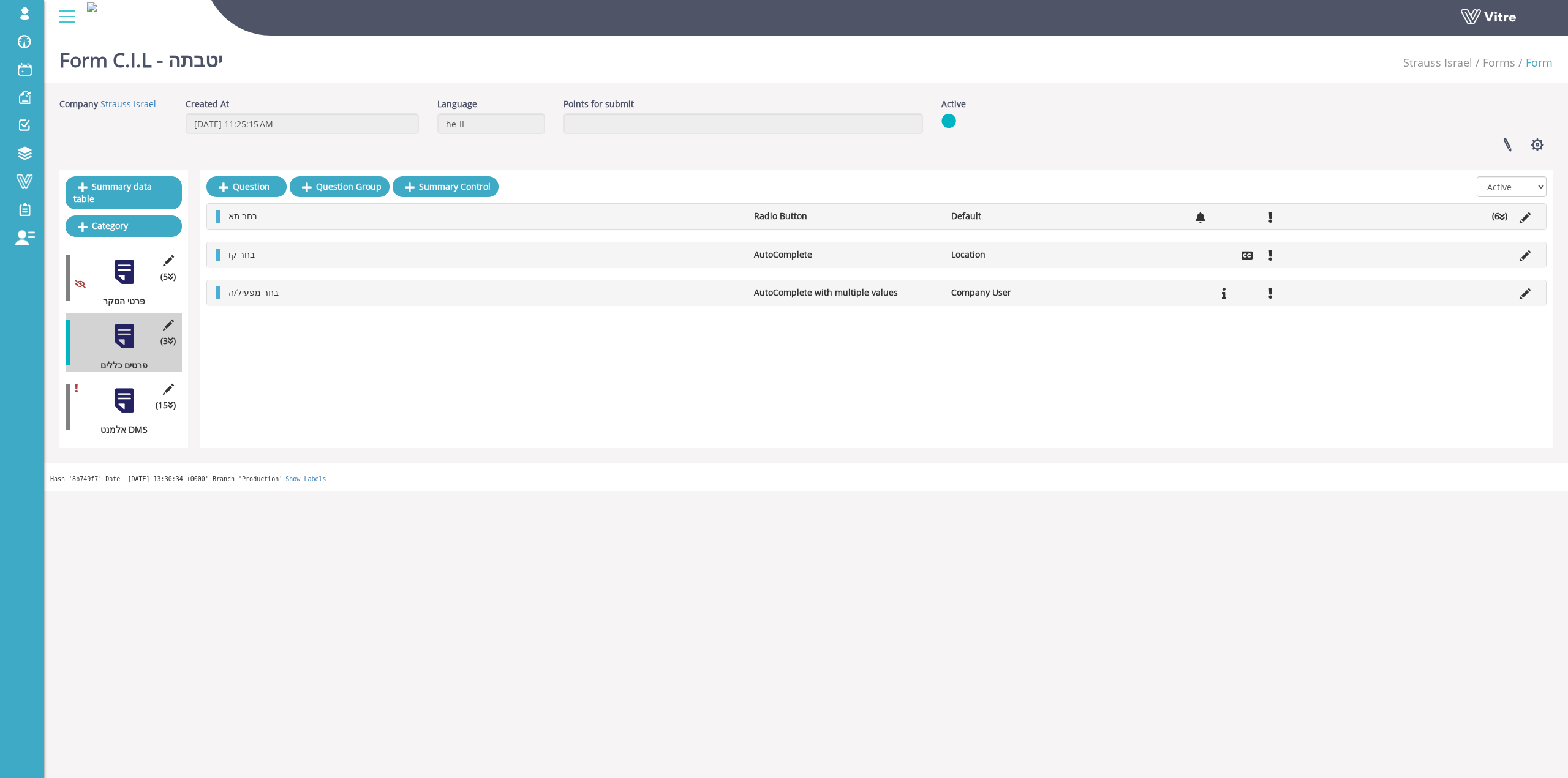
click at [1504, 222] on li "(6 )" at bounding box center [1499, 216] width 28 height 13
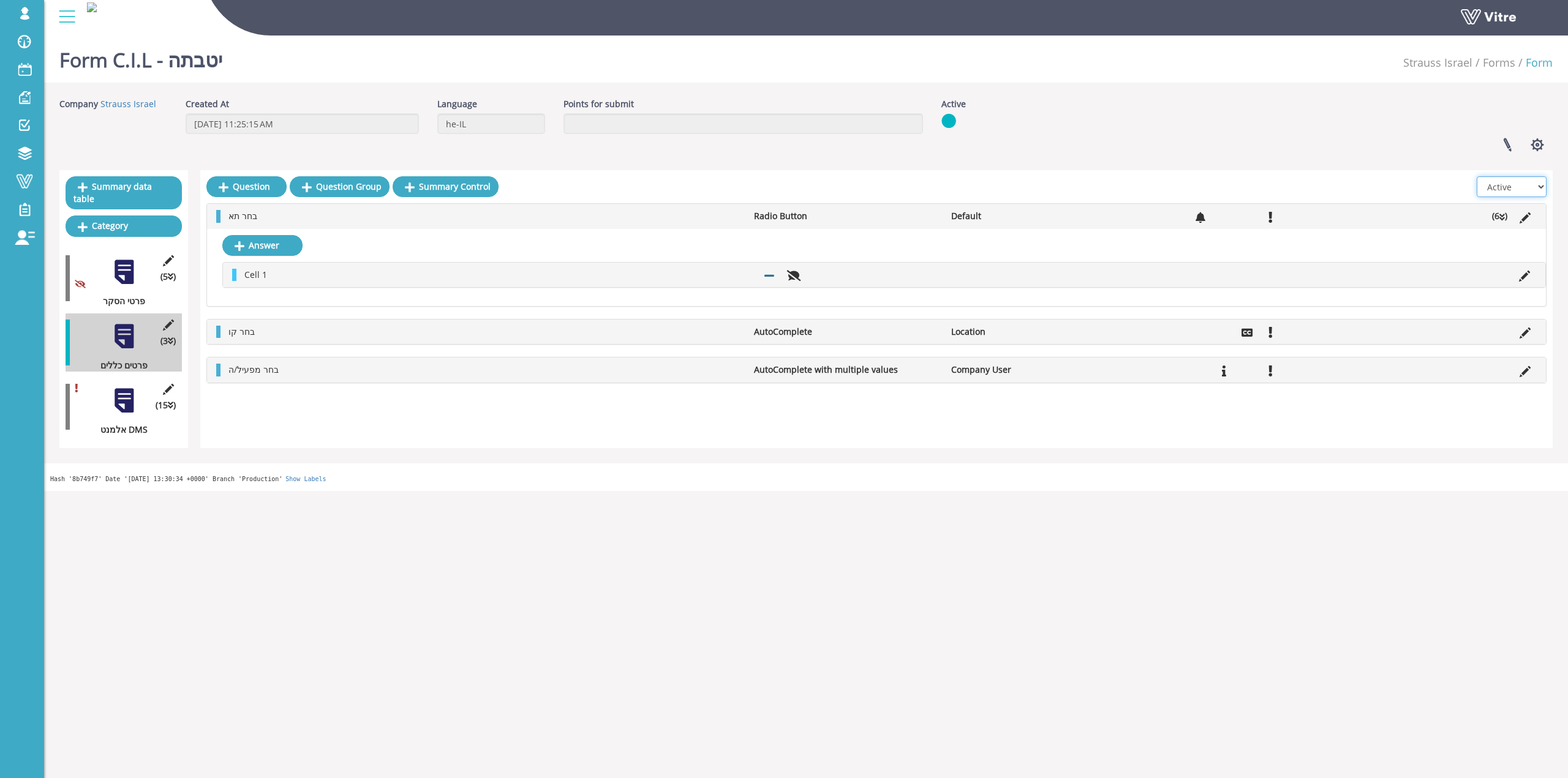
click at [1506, 183] on select "All Active Not Active" at bounding box center [1511, 187] width 70 height 21
click at [1477, 177] on select "All Active Not Active" at bounding box center [1511, 187] width 70 height 21
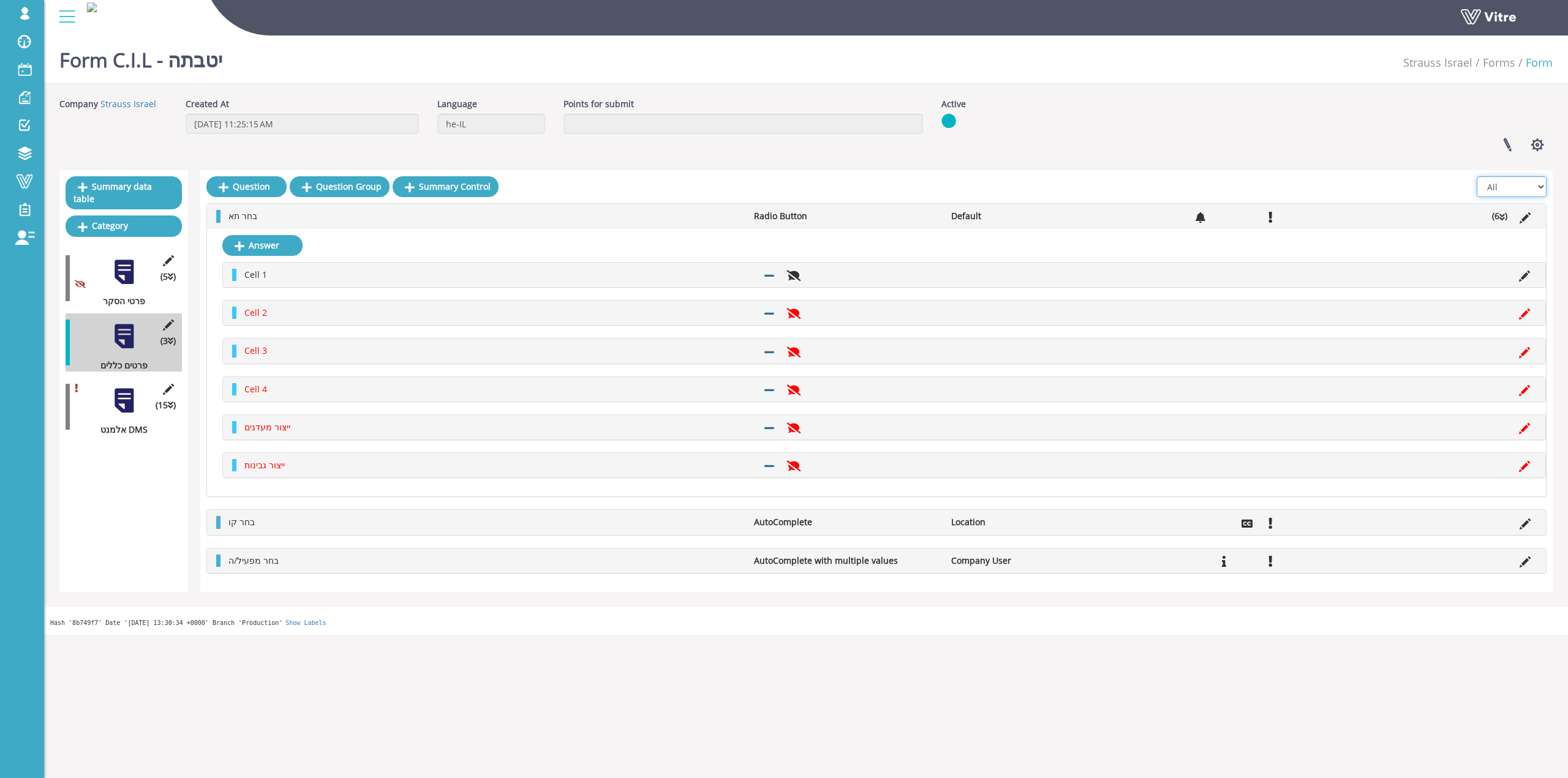
click at [1507, 188] on select "All Active Not Active" at bounding box center [1511, 187] width 70 height 21
click at [1477, 177] on select "All Active Not Active" at bounding box center [1511, 187] width 70 height 21
click at [1506, 186] on select "All Active Not Active" at bounding box center [1511, 187] width 70 height 21
click at [1477, 177] on select "All Active Not Active" at bounding box center [1511, 187] width 70 height 21
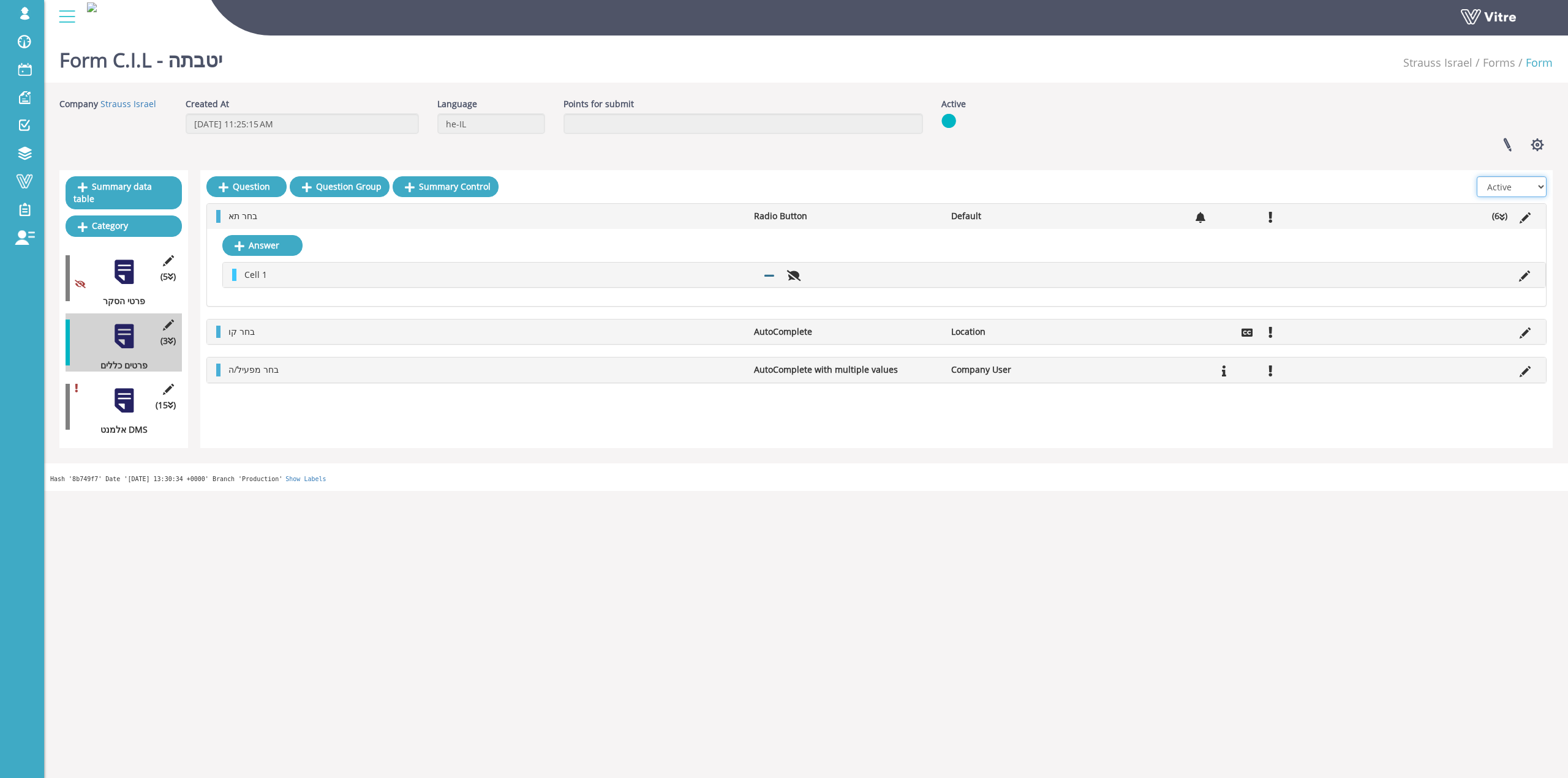
click at [1496, 186] on select "All Active Not Active" at bounding box center [1511, 187] width 70 height 21
select select "2"
click at [1477, 177] on select "All Active Not Active" at bounding box center [1511, 187] width 70 height 21
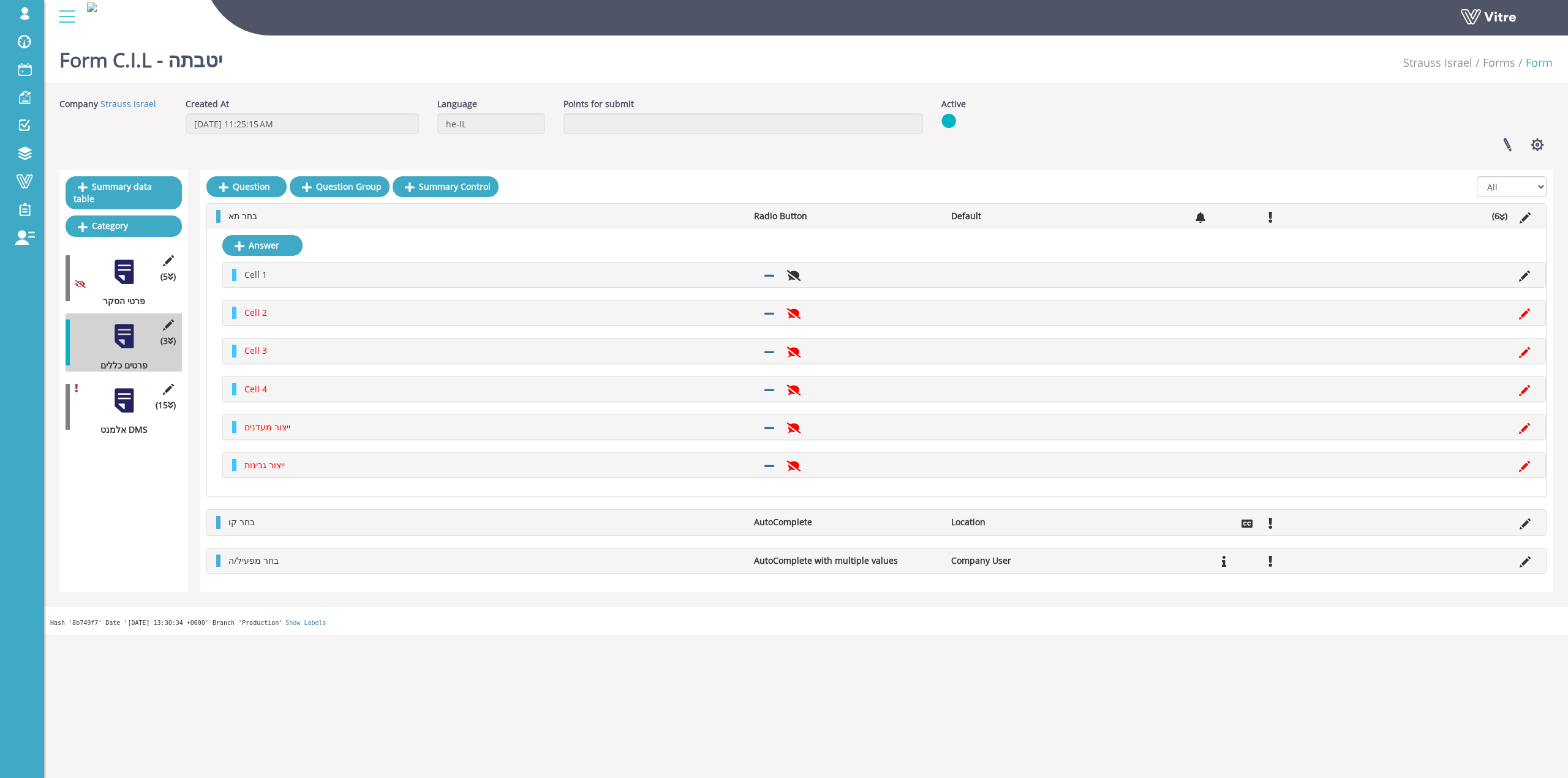
click at [1516, 314] on li at bounding box center [1524, 313] width 24 height 13
click at [1520, 315] on icon at bounding box center [1523, 314] width 11 height 11
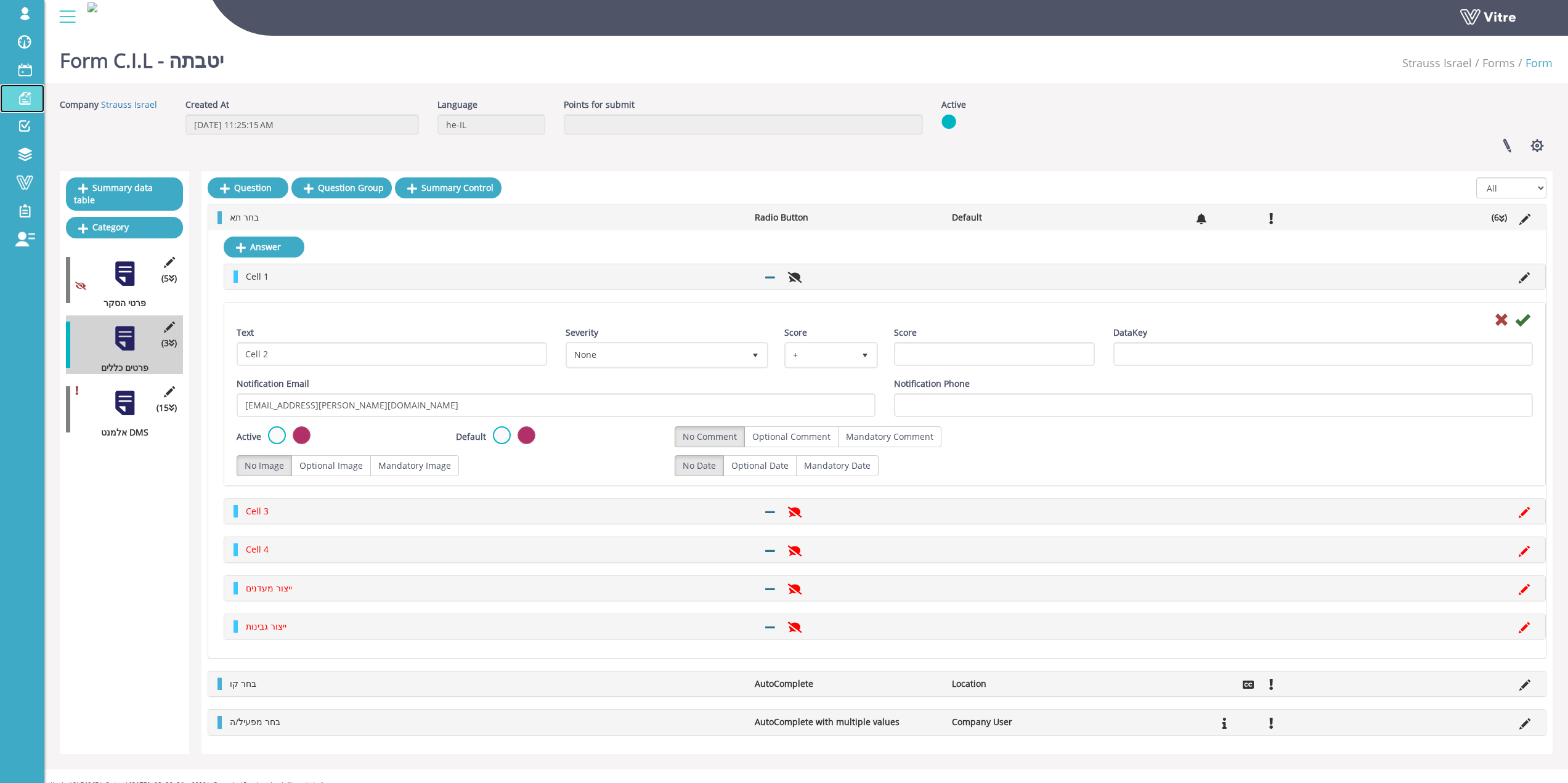
click at [34, 101] on span at bounding box center [25, 97] width 30 height 14
click at [35, 70] on span at bounding box center [25, 69] width 30 height 14
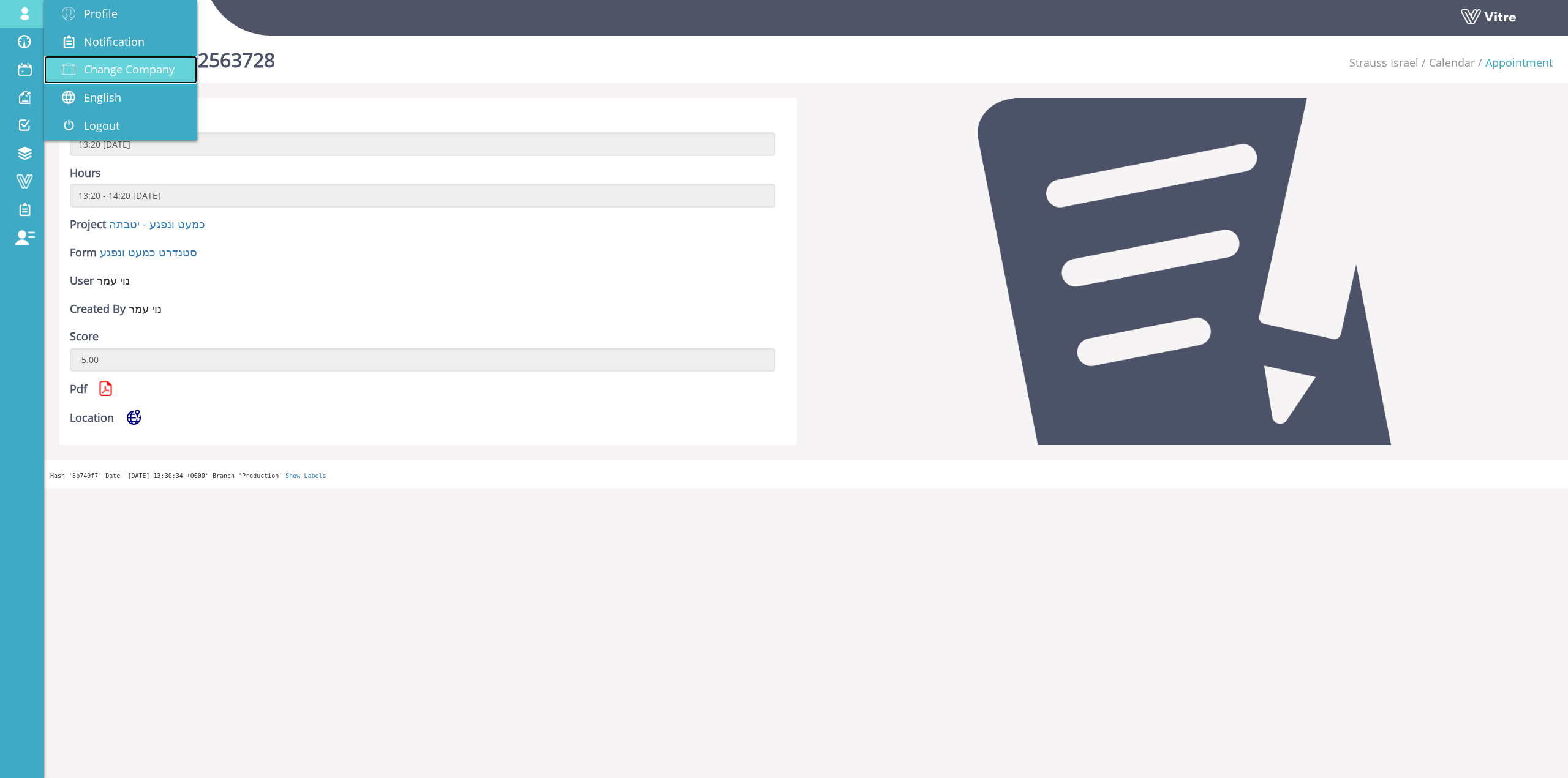
click at [151, 82] on link "Change Company" at bounding box center [120, 69] width 153 height 28
click at [154, 78] on link "Change Company" at bounding box center [120, 69] width 153 height 28
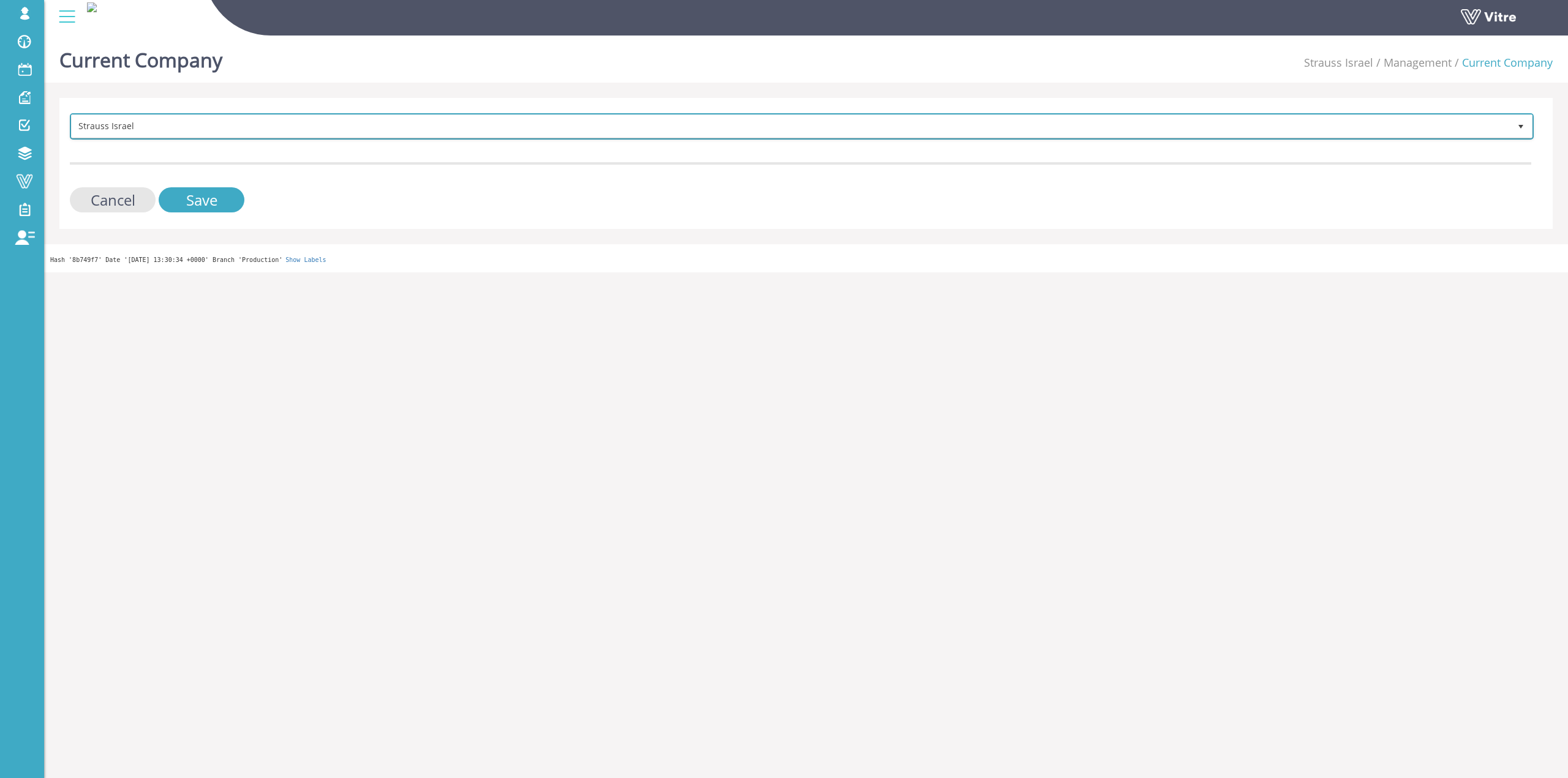
click at [151, 135] on span "Strauss Israel" at bounding box center [790, 126] width 1438 height 22
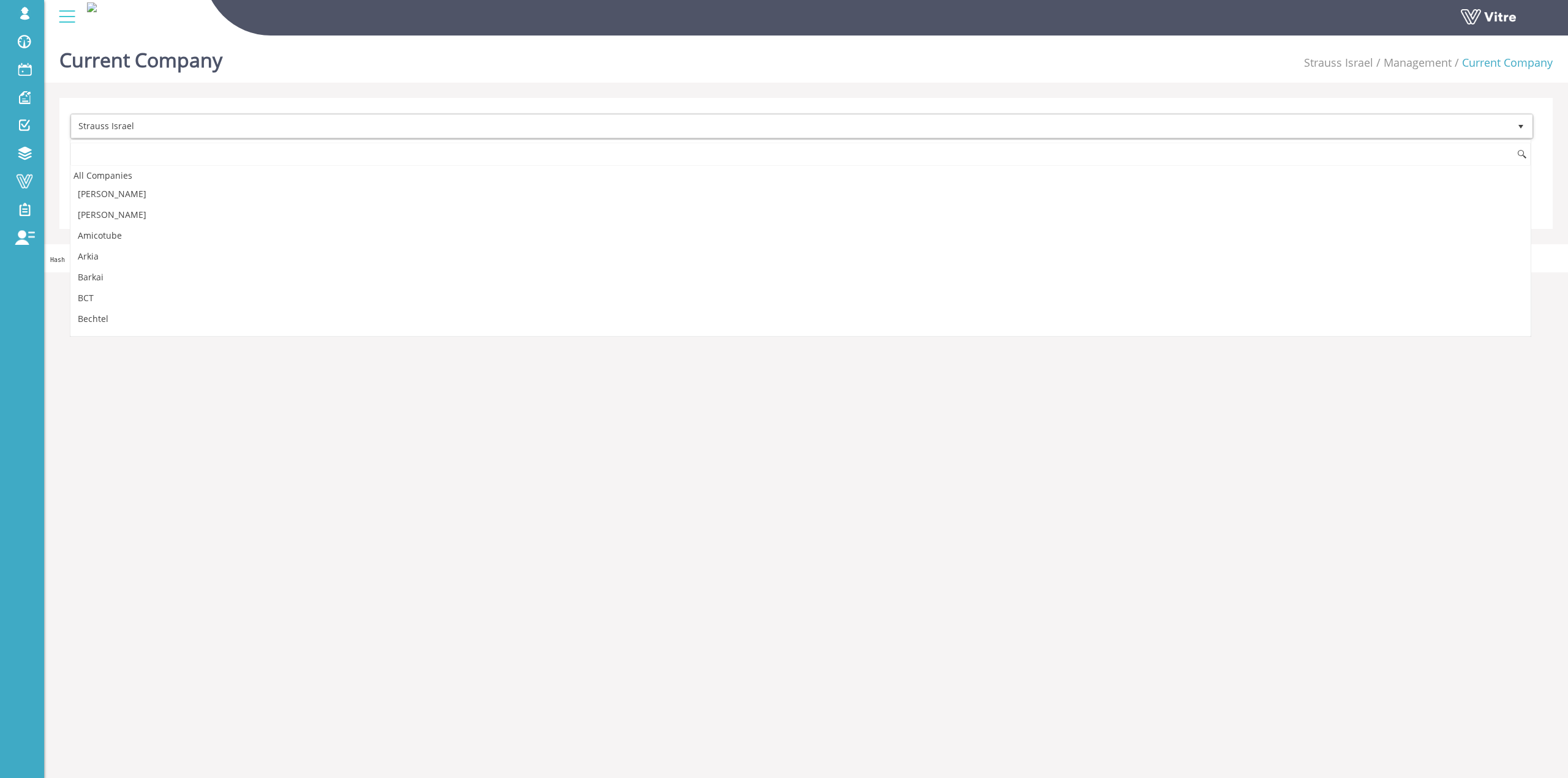
scroll to position [1453, 0]
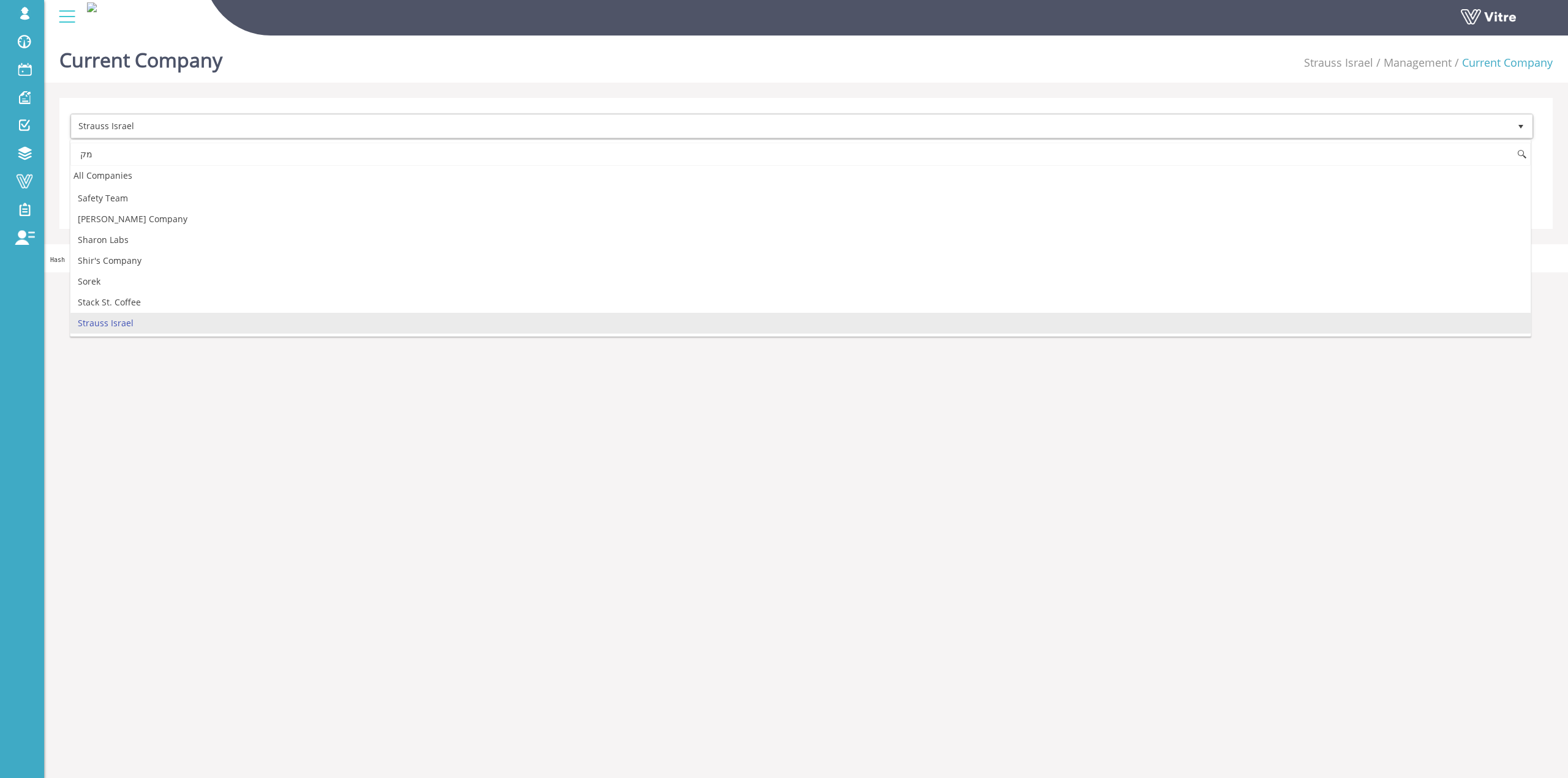
type input "מ"
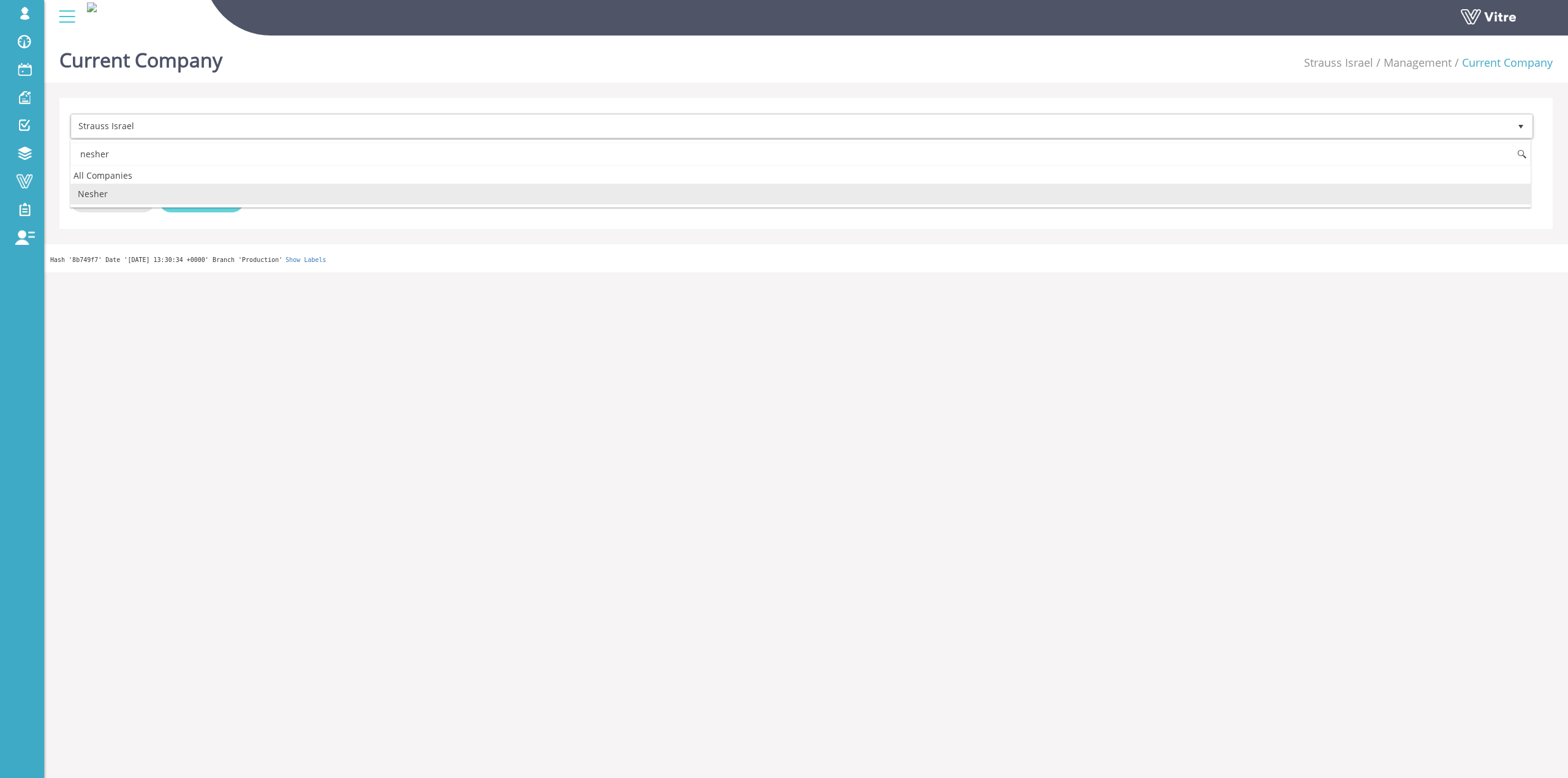
click at [175, 197] on li "Nesher" at bounding box center [800, 193] width 1459 height 21
type input "nesher"
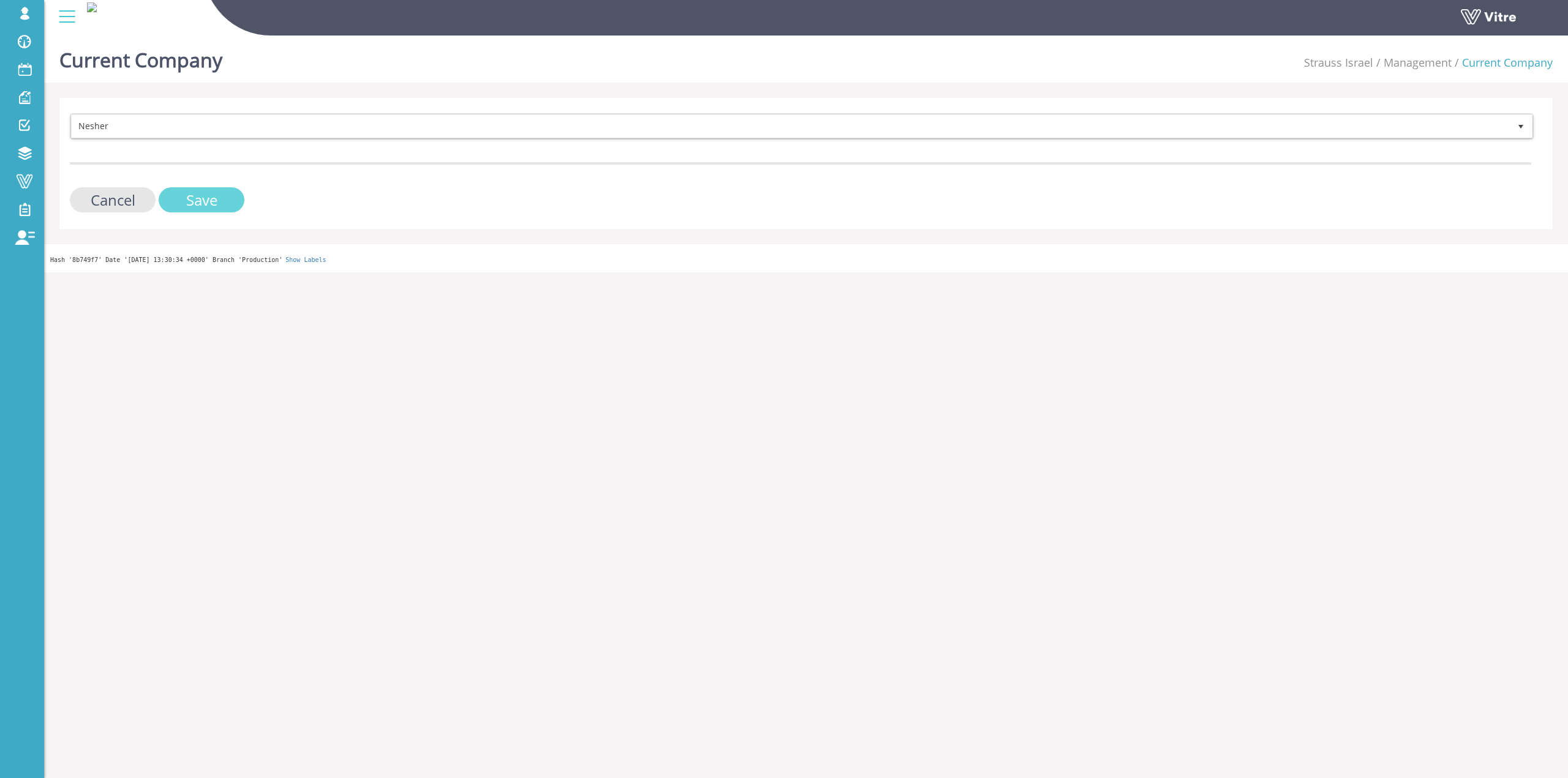
click at [194, 195] on input "Save" at bounding box center [202, 200] width 86 height 25
